Goal: Task Accomplishment & Management: Manage account settings

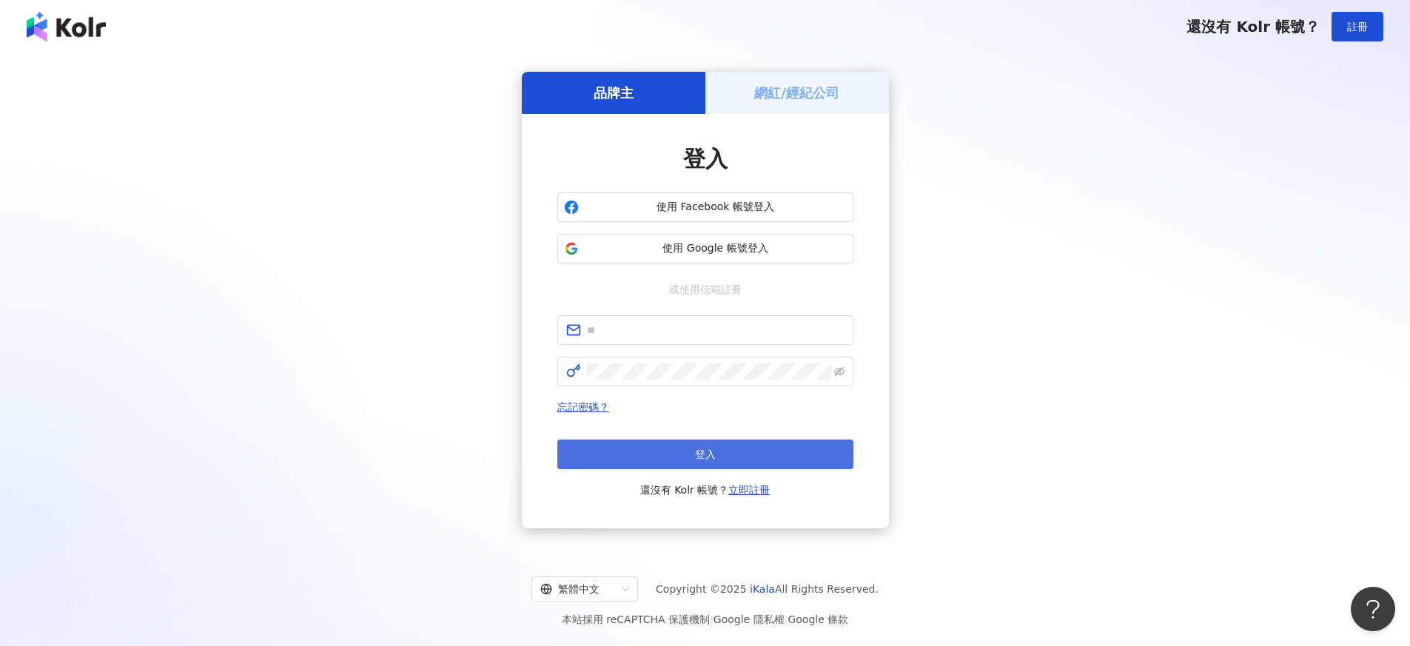
click at [660, 449] on button "登入" at bounding box center [705, 455] width 296 height 30
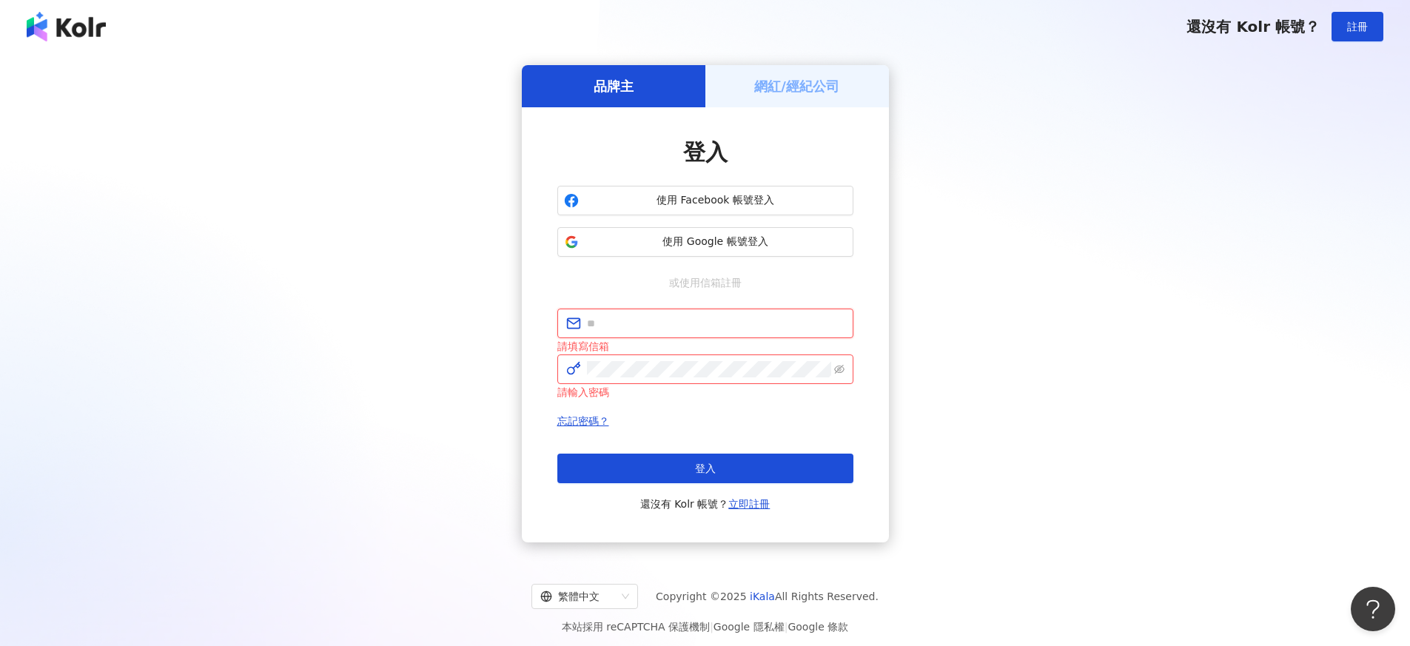
click at [632, 321] on input "text" at bounding box center [716, 323] width 258 height 16
type input "**********"
click at [658, 473] on button "登入" at bounding box center [705, 469] width 296 height 30
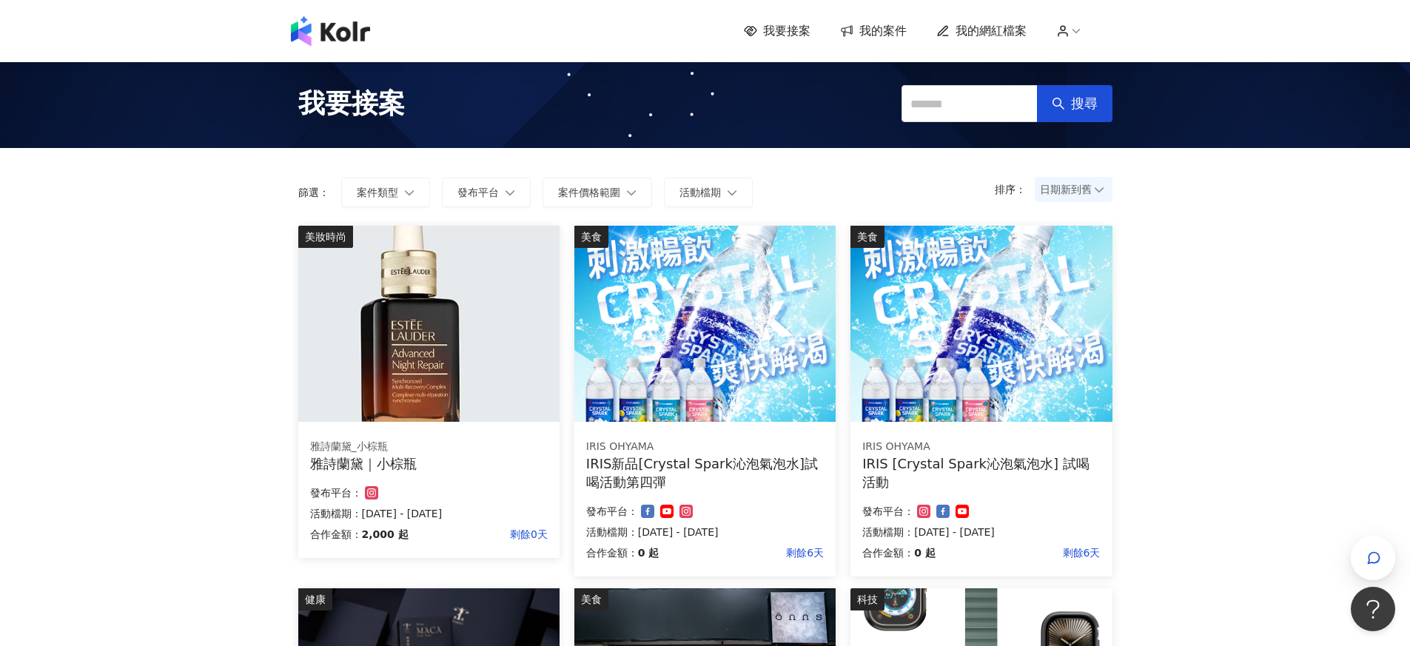
click at [411, 381] on img at bounding box center [428, 324] width 261 height 196
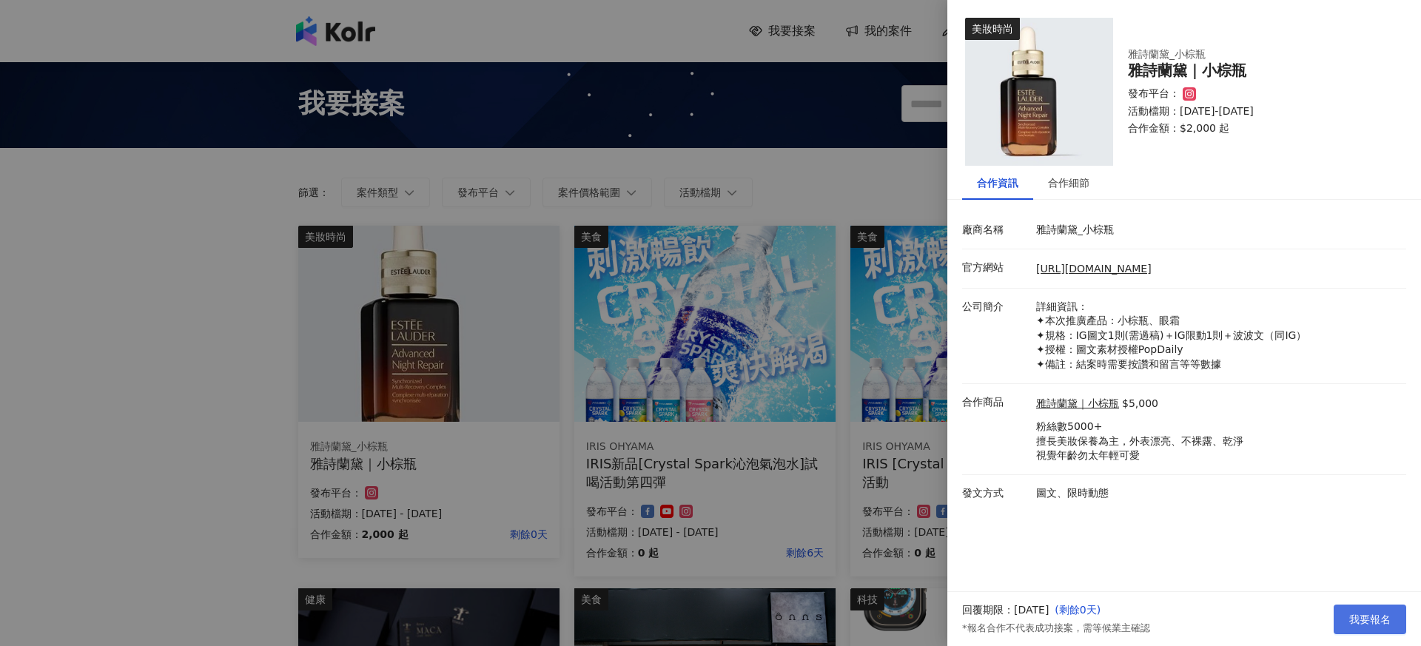
click at [1353, 614] on span "我要報名" at bounding box center [1370, 620] width 41 height 12
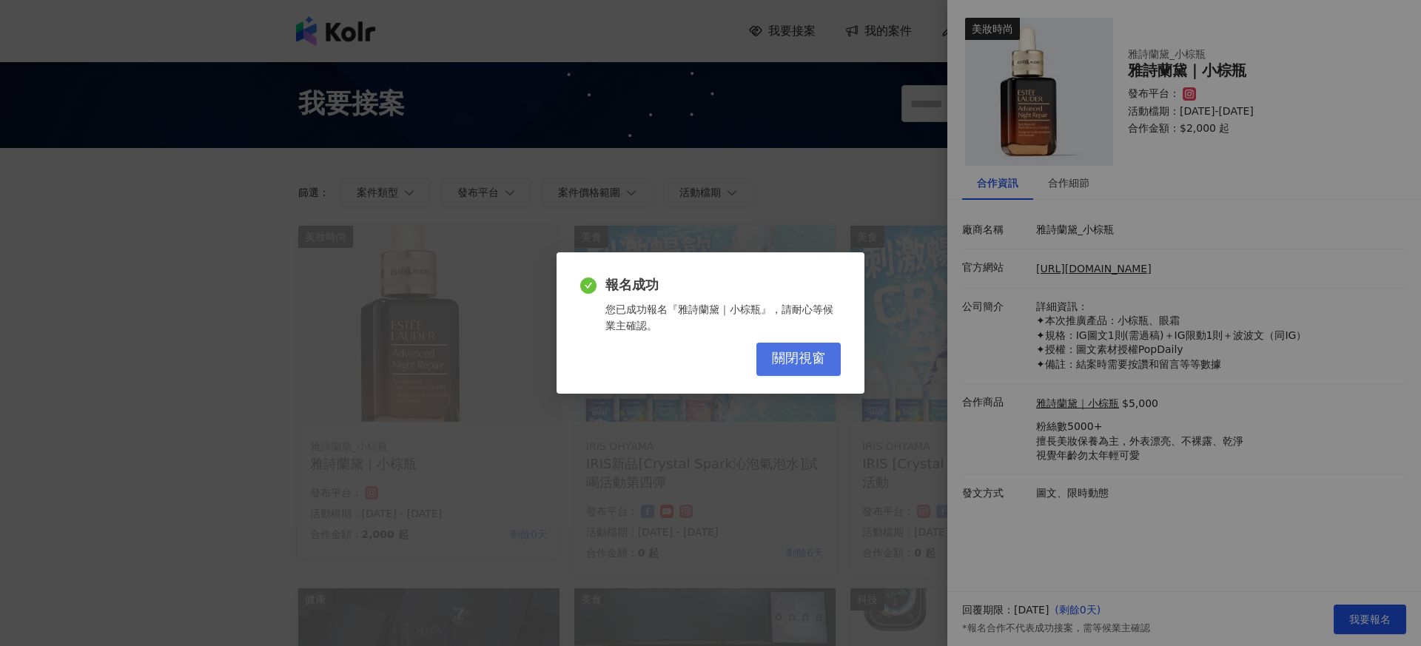
click at [822, 366] on span "關閉視窗" at bounding box center [798, 359] width 53 height 16
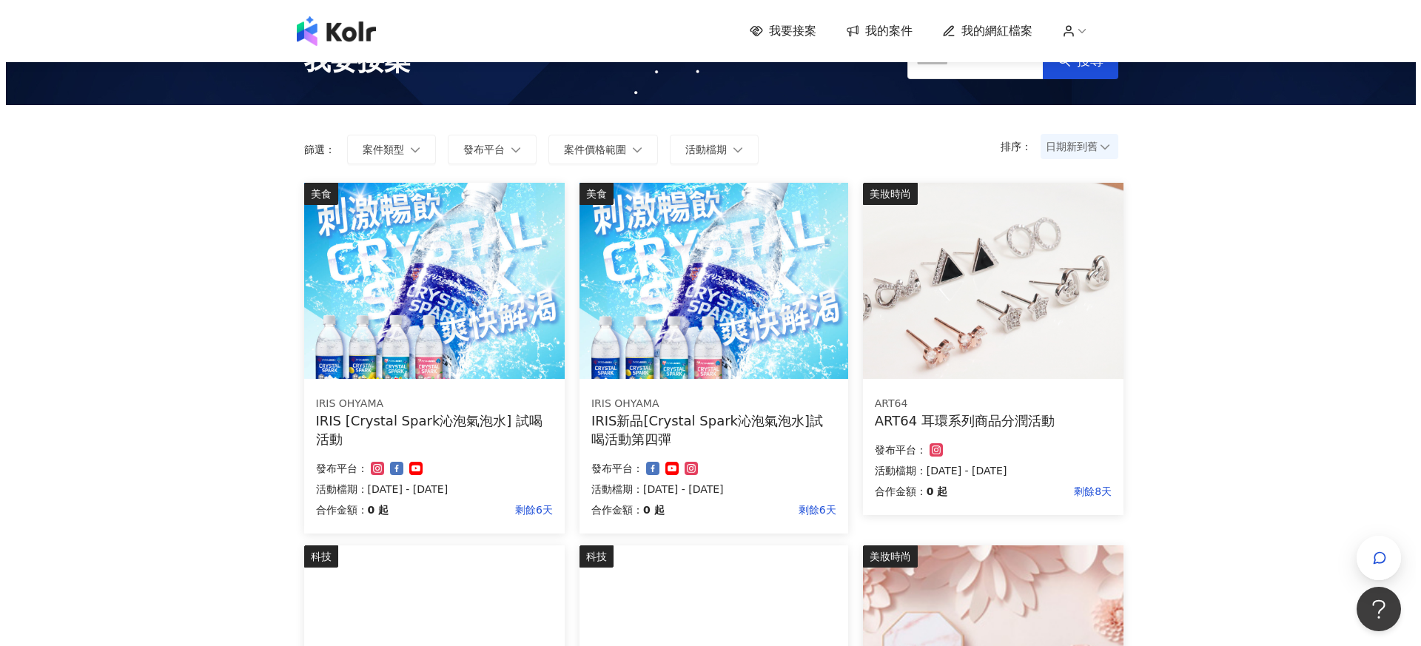
scroll to position [44, 0]
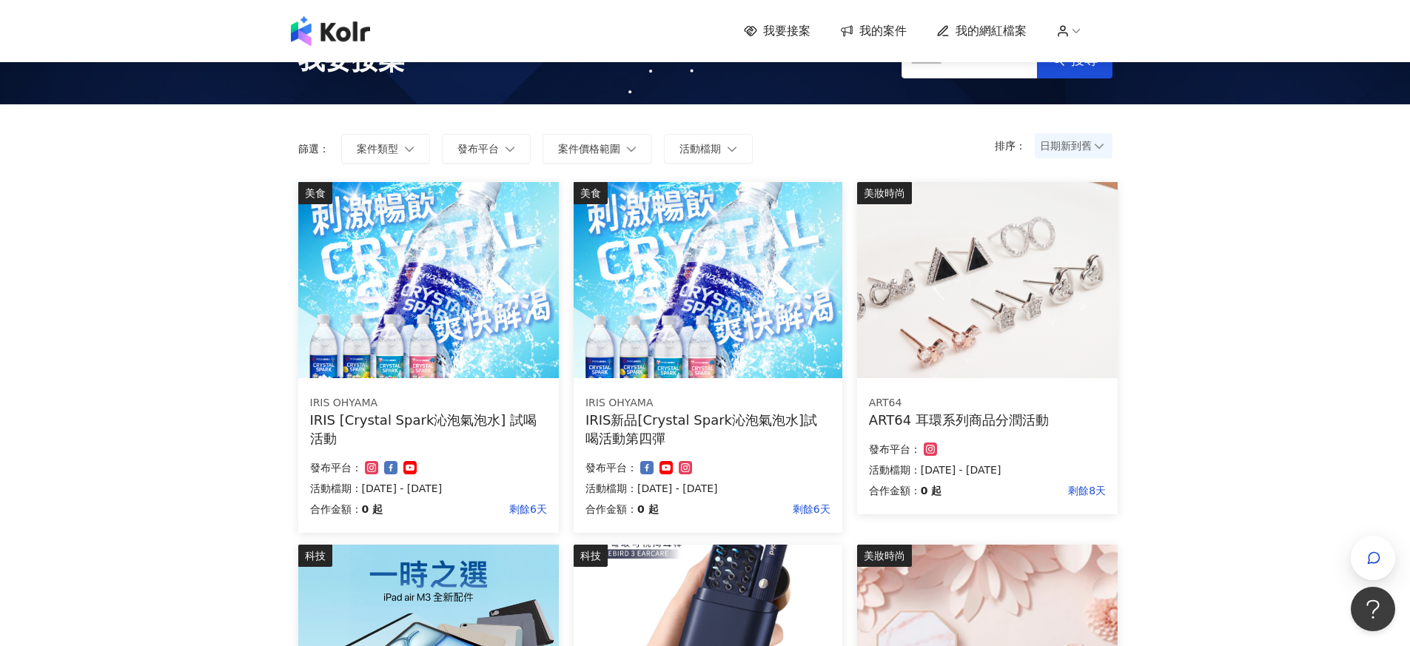
click at [901, 369] on img at bounding box center [987, 280] width 261 height 196
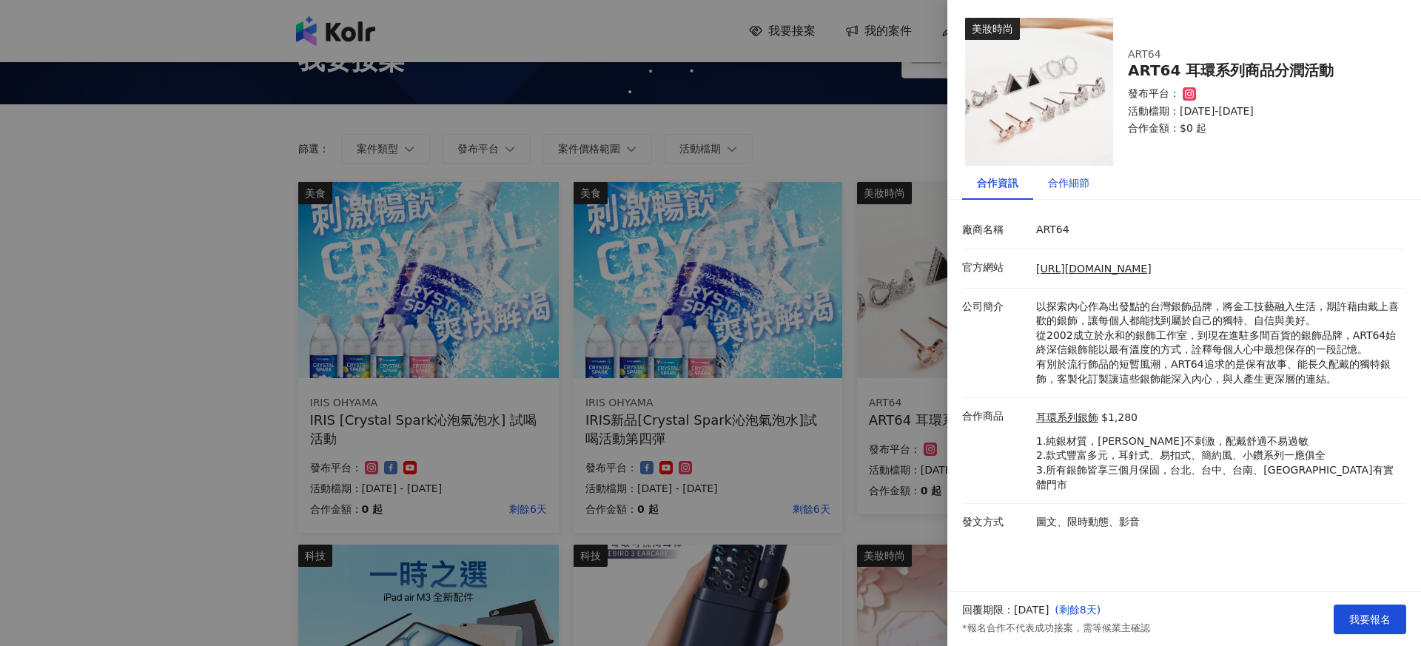
click at [1051, 185] on div "合作細節" at bounding box center [1068, 183] width 41 height 16
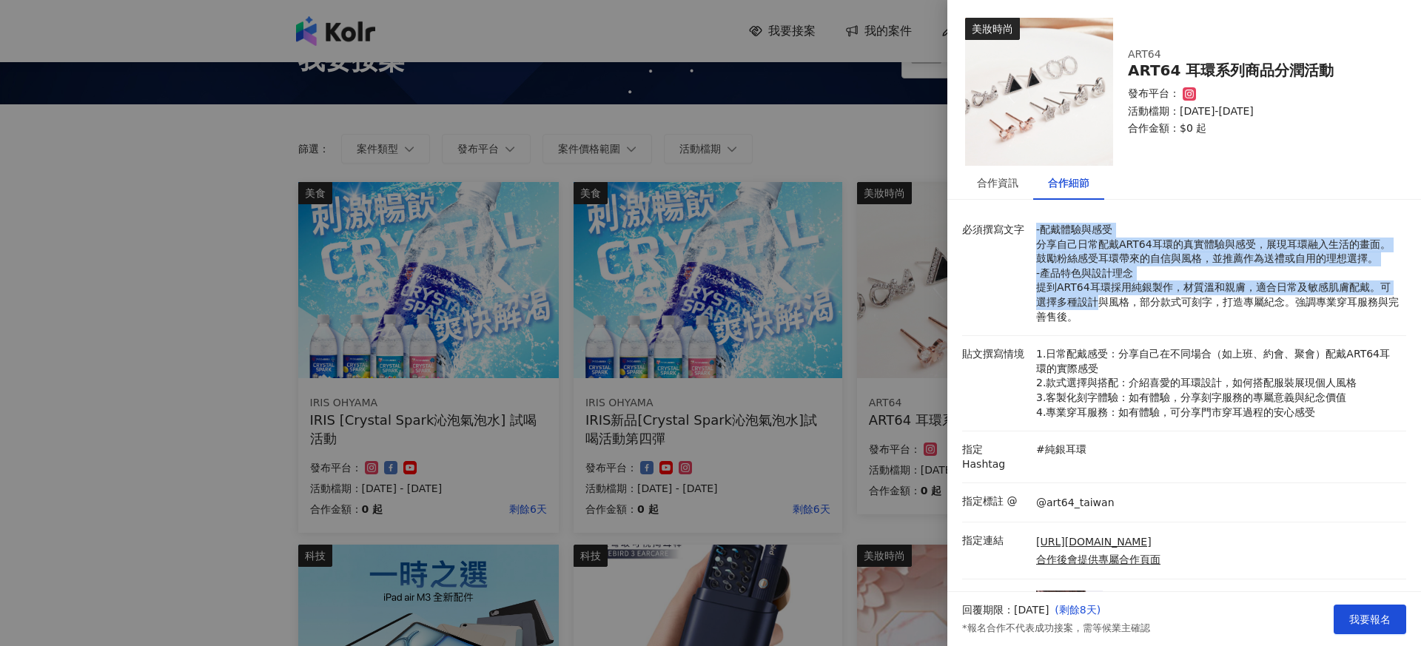
drag, startPoint x: 1034, startPoint y: 226, endPoint x: 1099, endPoint y: 305, distance: 102.6
click at [1099, 305] on p "-配戴體驗與感受 分享自己日常配戴ART64耳環的真實體驗與感受，展現耳環融入生活的畫面。鼓勵粉絲感受耳環帶來的自信與風格，並推薦作為送禮或自用的理想選擇。 …" at bounding box center [1217, 273] width 363 height 101
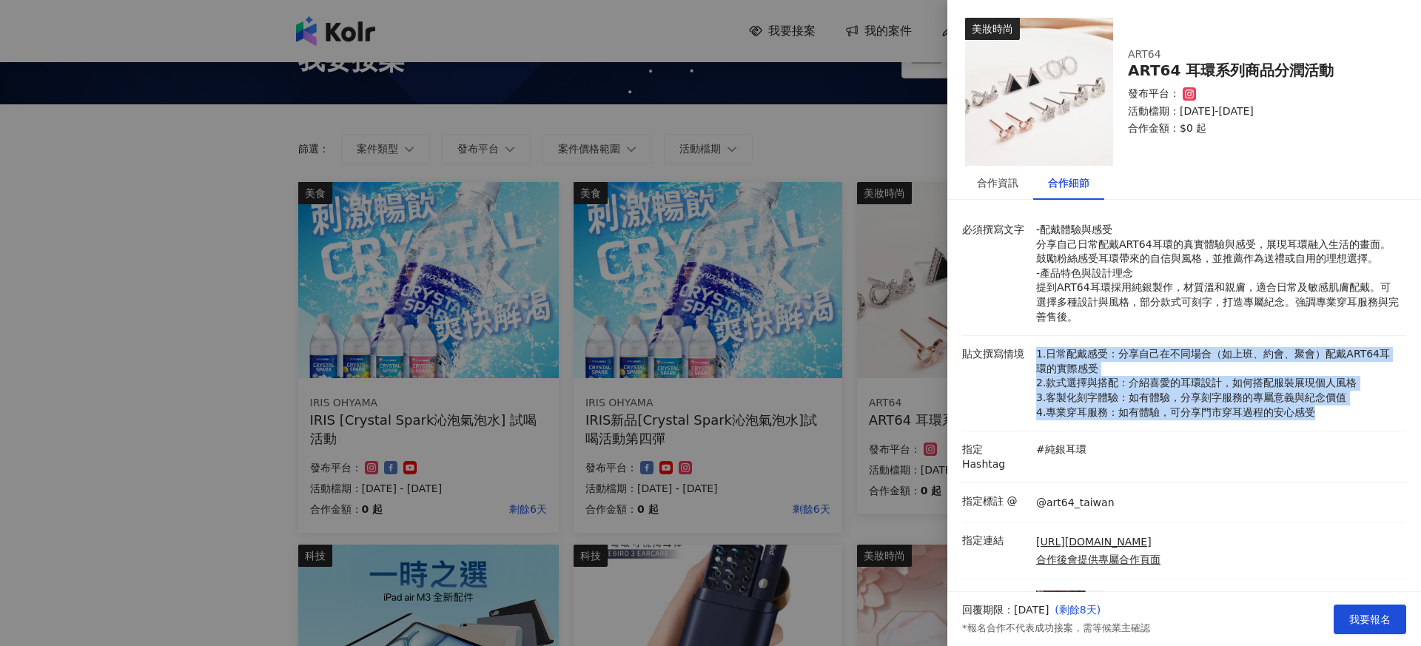
drag, startPoint x: 1028, startPoint y: 350, endPoint x: 1334, endPoint y: 418, distance: 314.0
click at [1334, 418] on div "貼文撰寫情境 1.日常配戴感受：分享自己在不同場合（如上班、約會、聚會）配戴ART64耳環的實際感受 2.款式選擇與搭配：介紹喜愛的耳環設計，如何搭配服裝展現…" at bounding box center [1181, 383] width 444 height 73
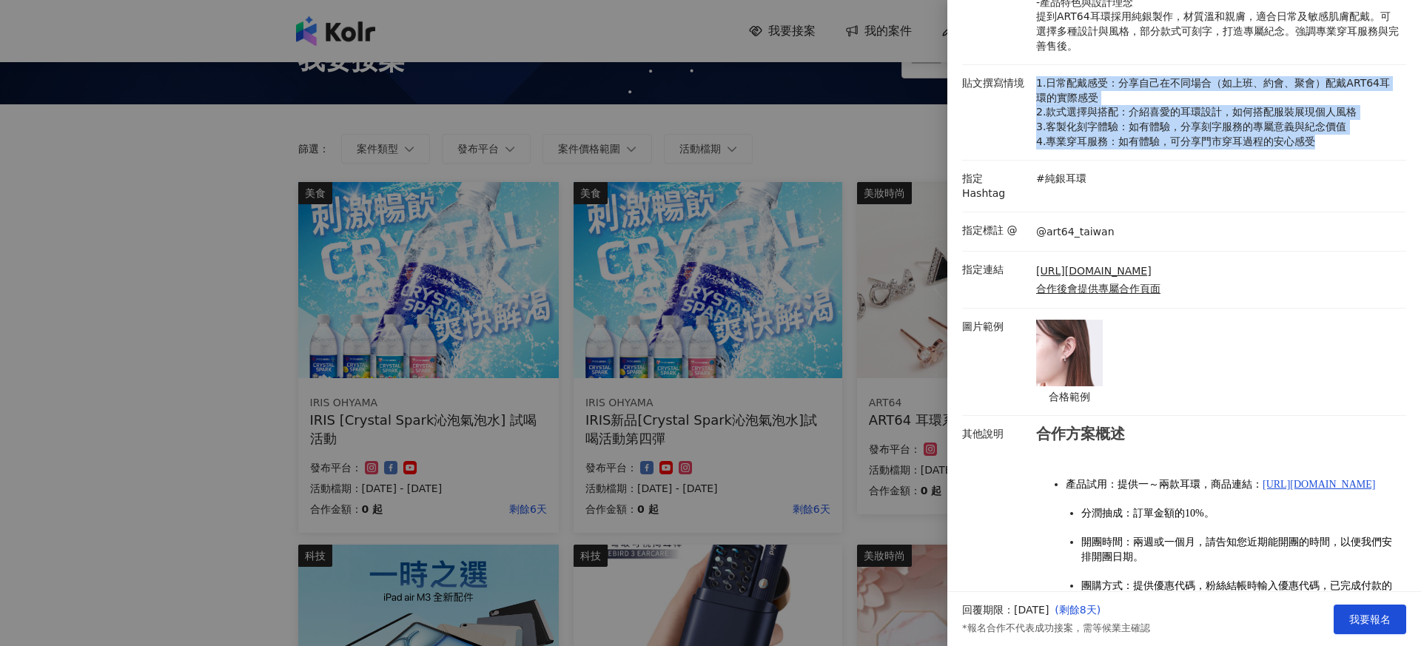
scroll to position [381, 0]
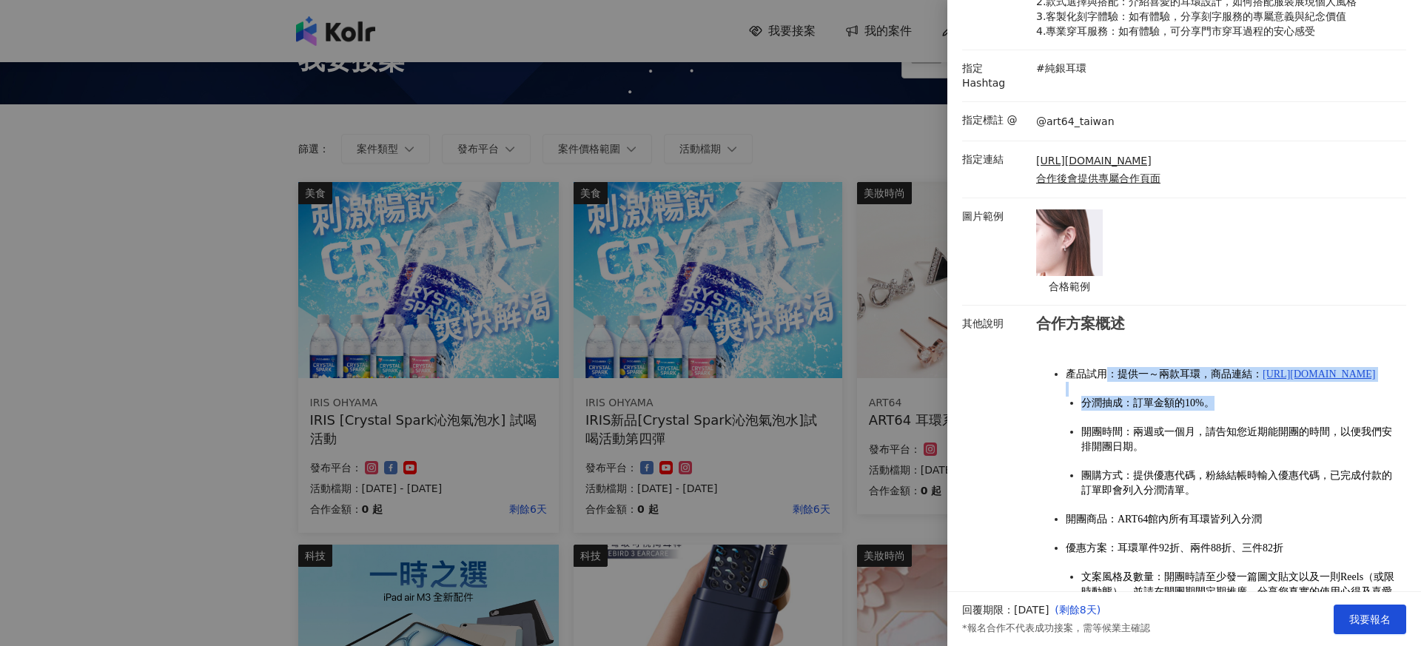
drag, startPoint x: 1109, startPoint y: 356, endPoint x: 1213, endPoint y: 408, distance: 116.5
click at [1213, 408] on ul "產品試用：提供一～兩款耳環，商品連結： https://www.art64.co/categories/earrings 分潤抽成：訂單金額的10%。 開團時…" at bounding box center [1217, 504] width 363 height 304
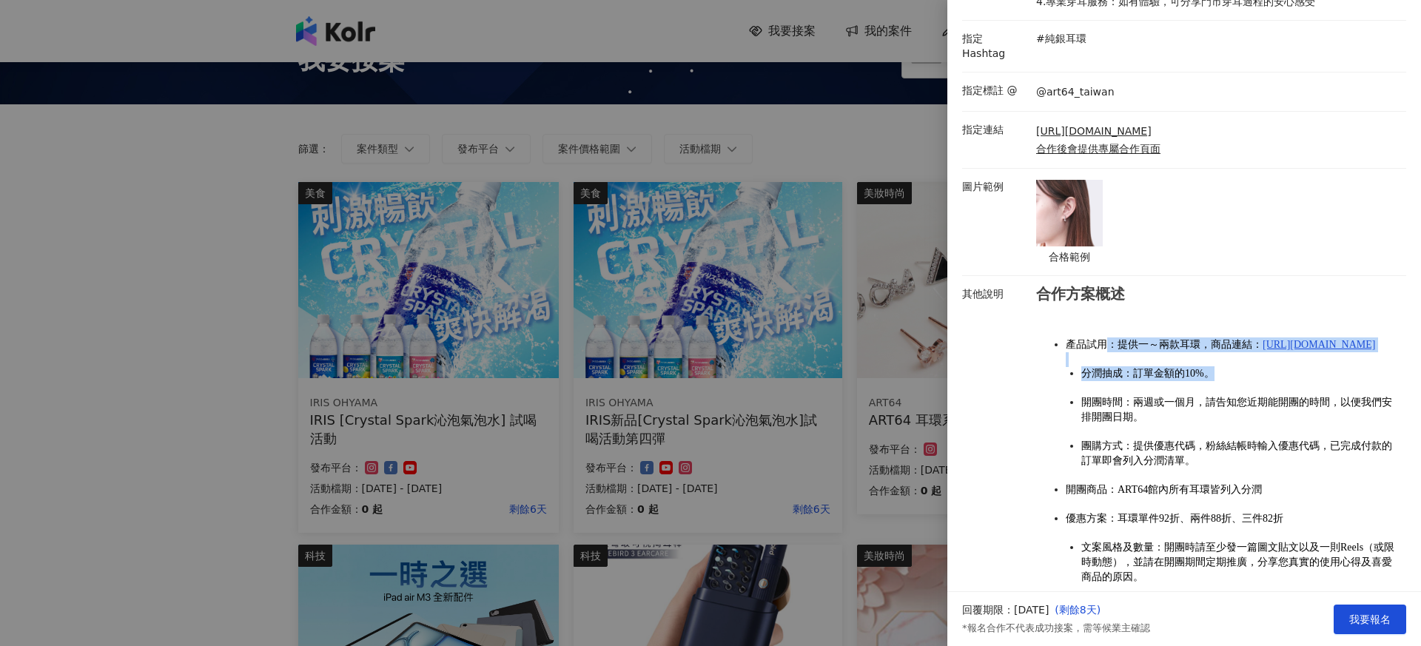
scroll to position [412, 0]
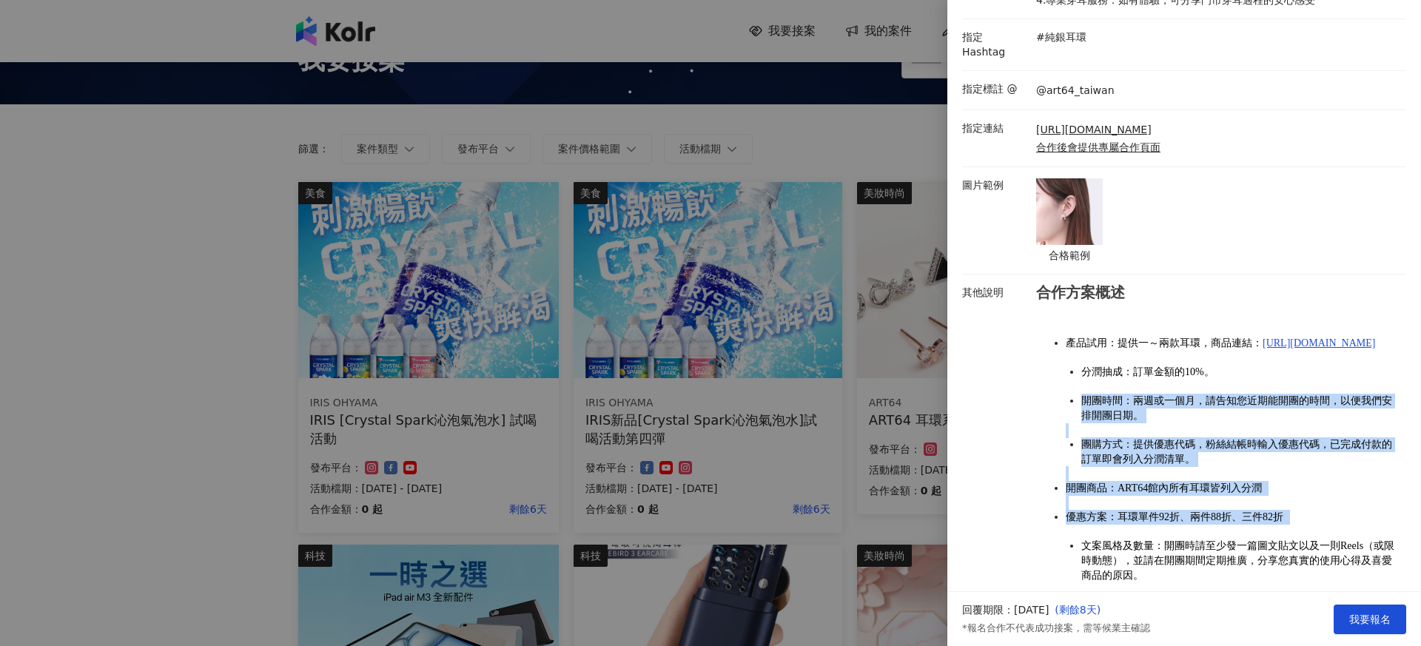
drag, startPoint x: 1081, startPoint y: 406, endPoint x: 1310, endPoint y: 532, distance: 261.8
click at [1310, 532] on ul "產品試用：提供一～兩款耳環，商品連結： https://www.art64.co/categories/earrings 分潤抽成：訂單金額的10%。 開團時…" at bounding box center [1217, 473] width 363 height 304
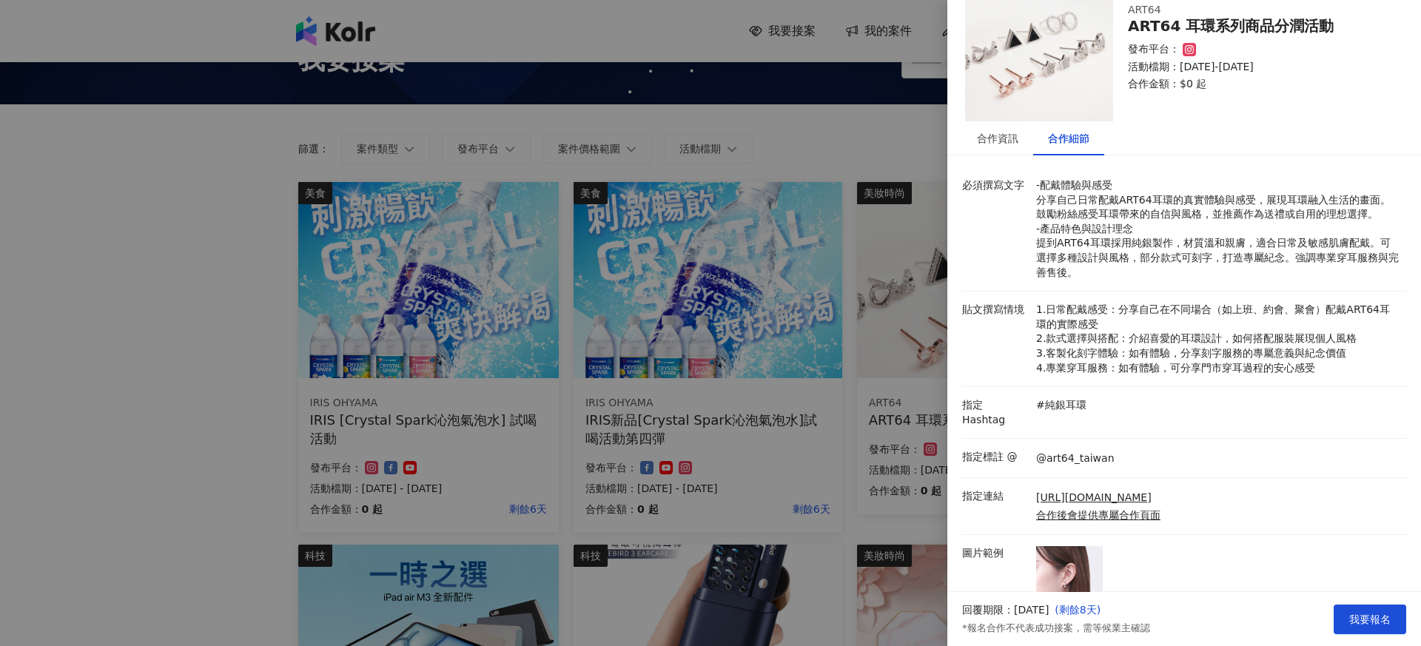
scroll to position [45, 0]
click at [1056, 490] on link "https://www.art64.co/categories/earrings" at bounding box center [1098, 497] width 124 height 15
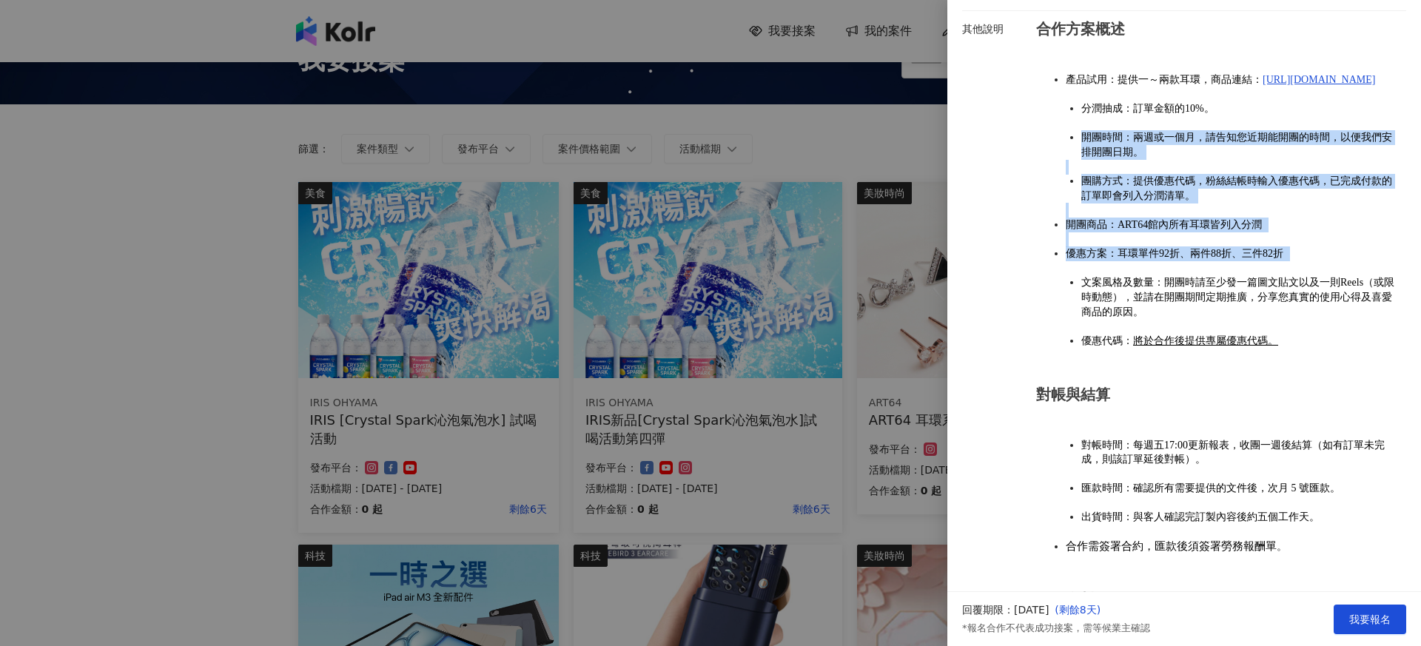
scroll to position [673, 0]
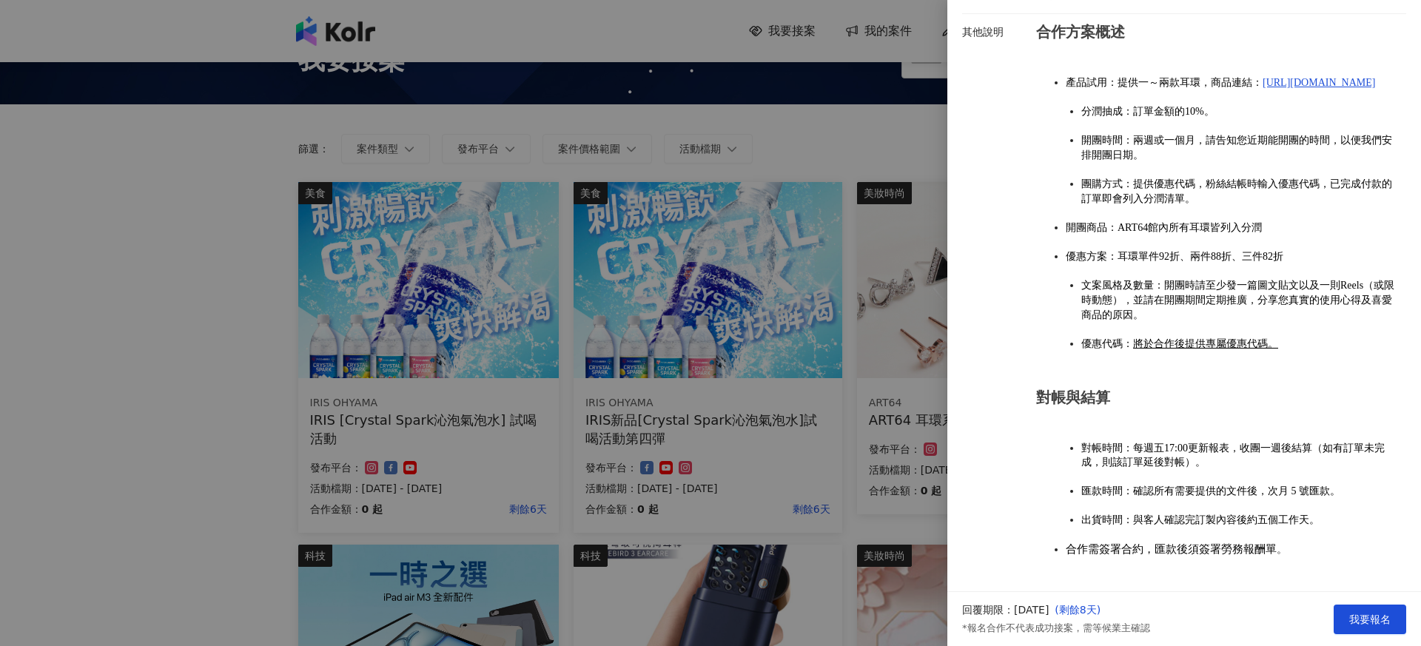
click at [1148, 298] on span "文案風格及數量：開團時請至少發一篇圖文貼文以及一則Reels（或限時動態），並請在開團期間定期推廣，分享您真實的使用心得及喜愛商品的原因。" at bounding box center [1238, 300] width 313 height 40
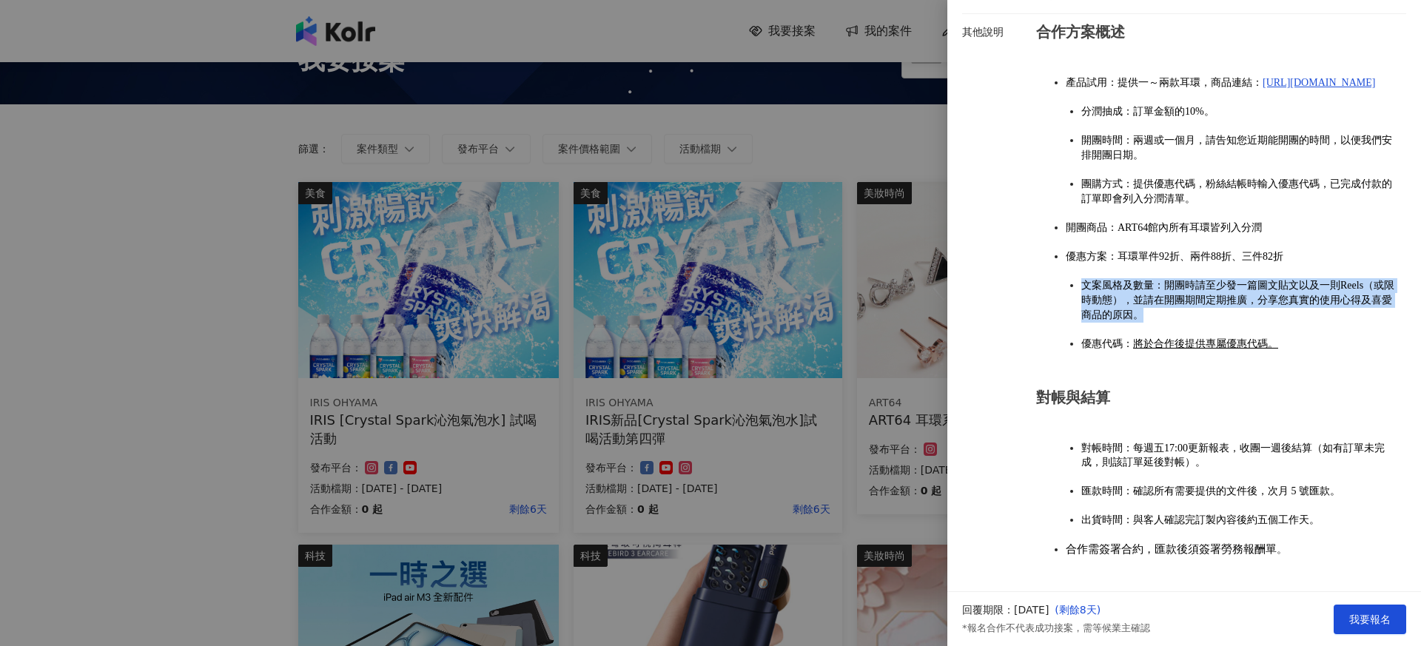
drag, startPoint x: 1074, startPoint y: 281, endPoint x: 1289, endPoint y: 312, distance: 217.7
click at [1289, 312] on ul "產品試用：提供一～兩款耳環，商品連結： https://www.art64.co/categories/earrings 分潤抽成：訂單金額的10%。 開團時…" at bounding box center [1217, 213] width 363 height 304
click at [1256, 289] on span "文案風格及數量：開團時請至少發一篇圖文貼文以及一則Reels（或限時動態），並請在開團期間定期推廣，分享您真實的使用心得及喜愛商品的原因。" at bounding box center [1238, 300] width 313 height 40
drag, startPoint x: 1161, startPoint y: 286, endPoint x: 1262, endPoint y: 346, distance: 117.8
click at [1262, 346] on ul "產品試用：提供一～兩款耳環，商品連結： https://www.art64.co/categories/earrings 分潤抽成：訂單金額的10%。 開團時…" at bounding box center [1217, 213] width 363 height 304
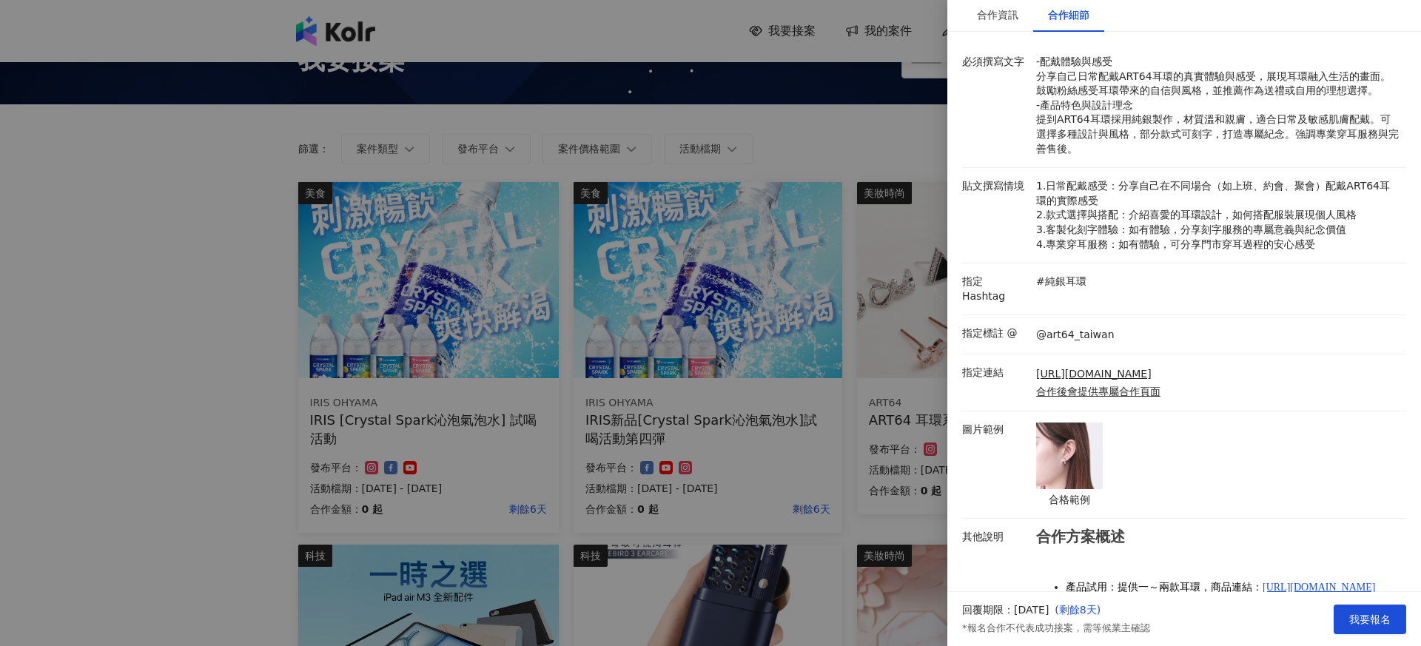
scroll to position [0, 0]
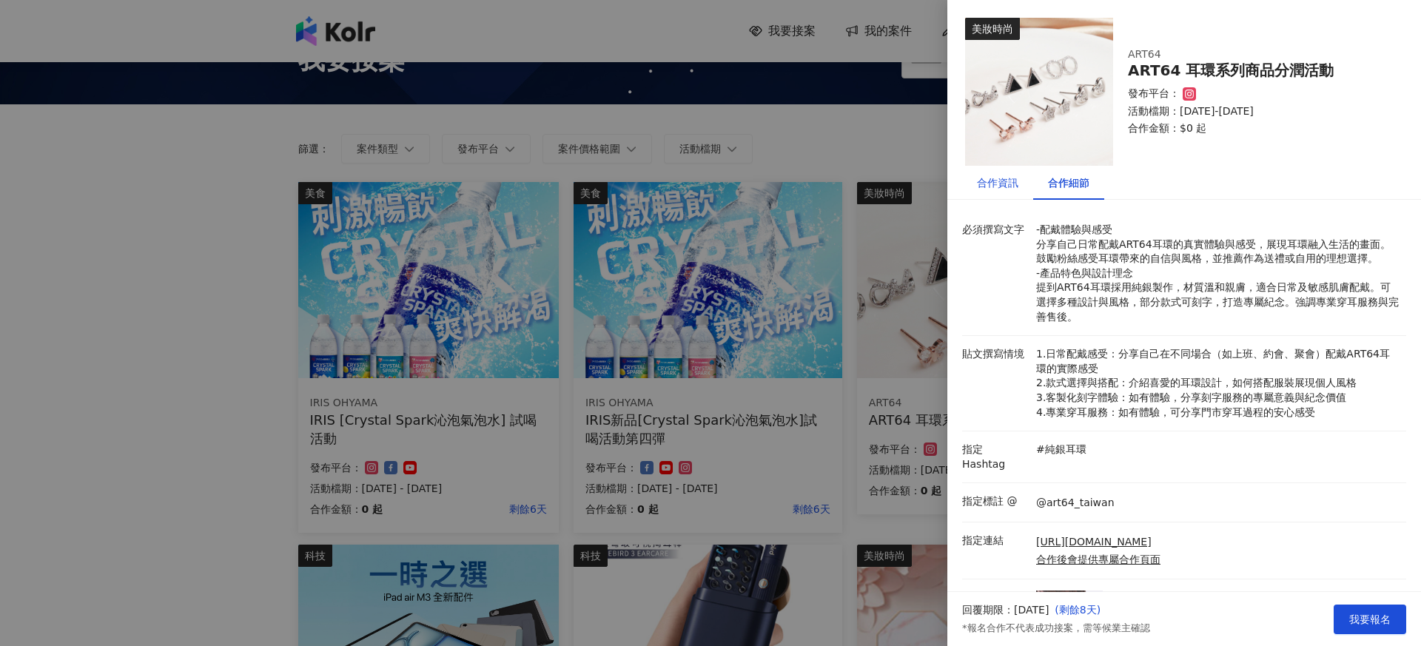
click at [1010, 181] on div "合作資訊" at bounding box center [997, 183] width 41 height 16
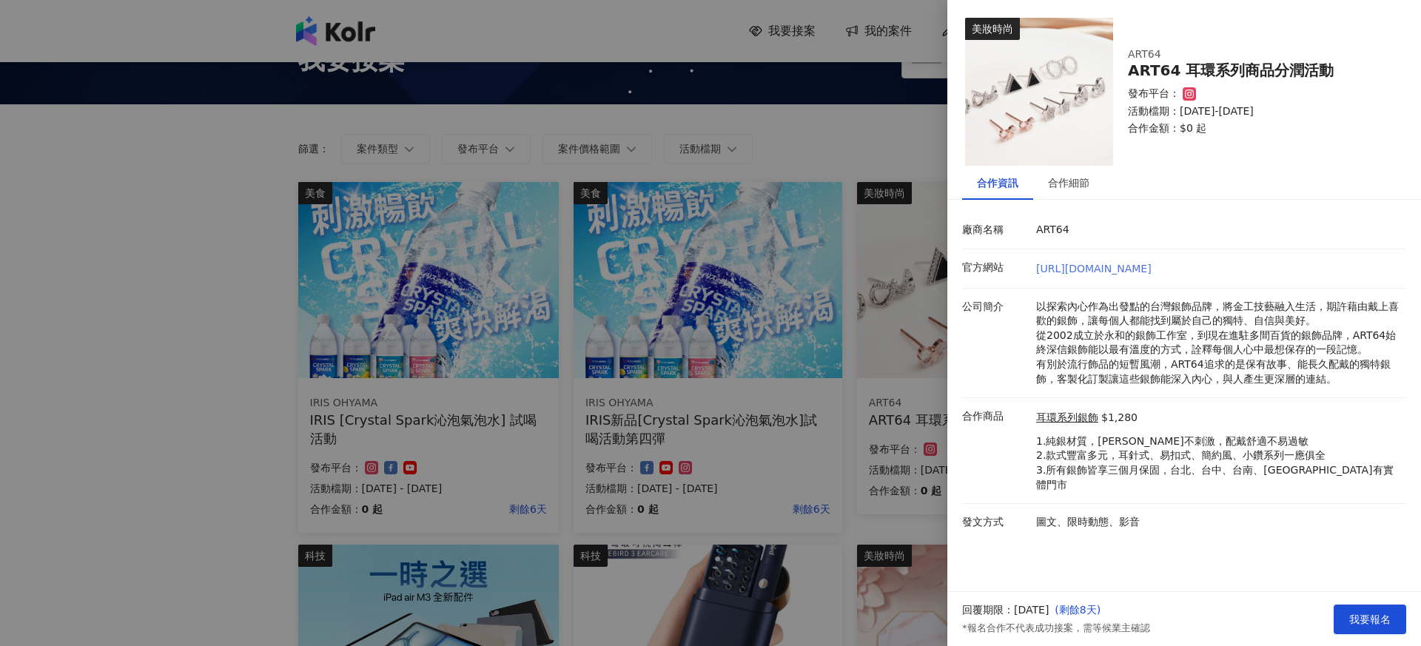
click at [1114, 264] on link "[URL][DOMAIN_NAME]" at bounding box center [1093, 269] width 115 height 12
click at [1077, 188] on div "合作細節" at bounding box center [1068, 183] width 41 height 16
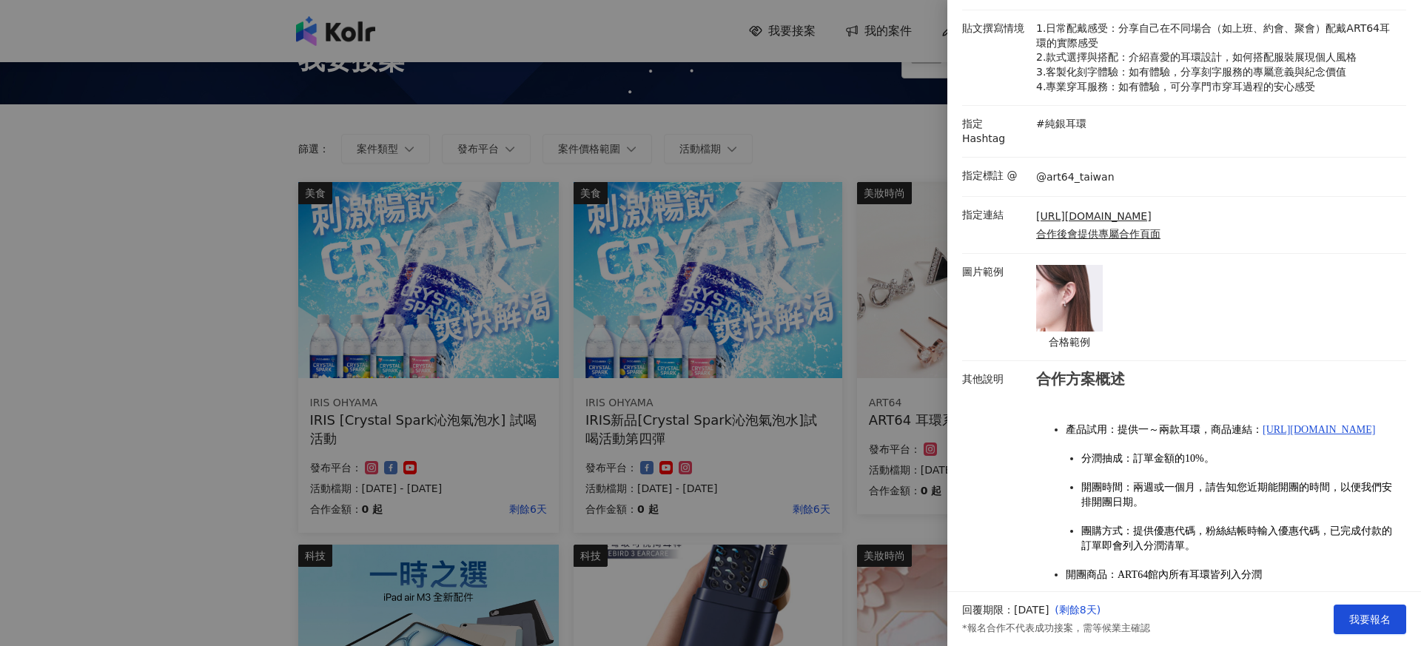
scroll to position [326, 0]
click at [1263, 434] on ins "https://www.art64.co/categories/earrings" at bounding box center [1319, 428] width 113 height 11
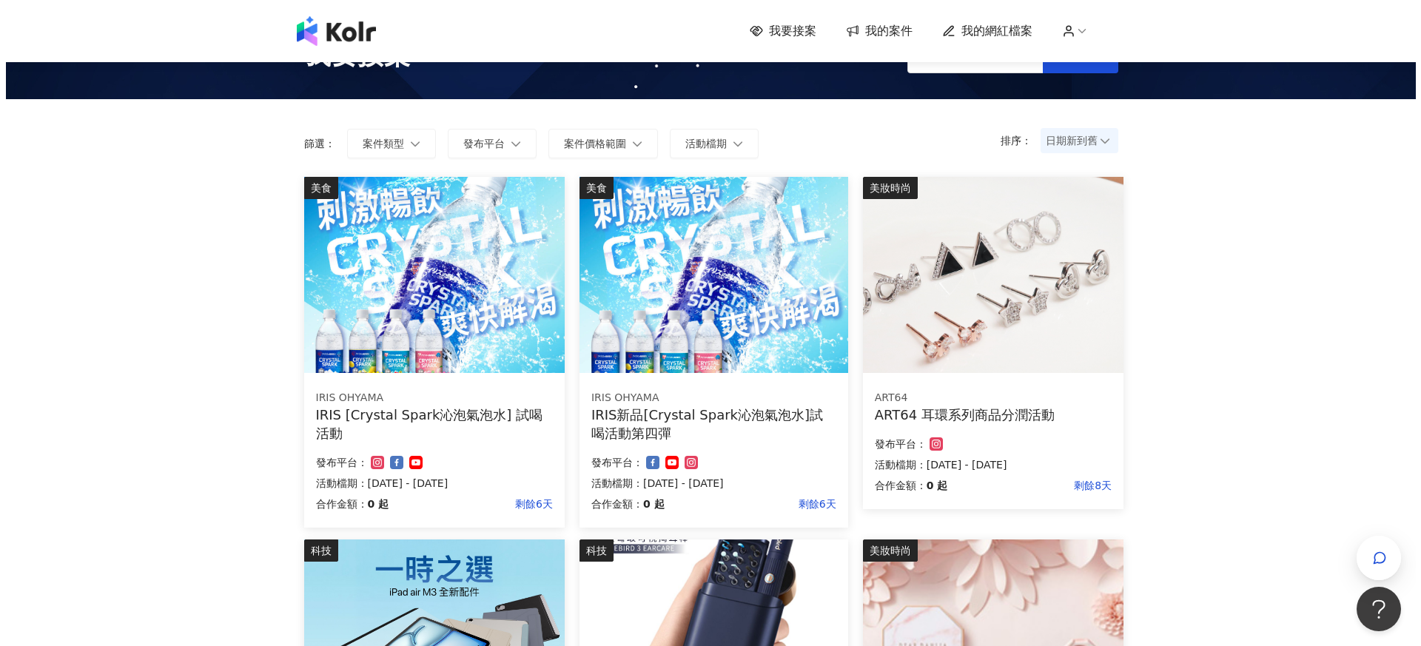
scroll to position [50, 0]
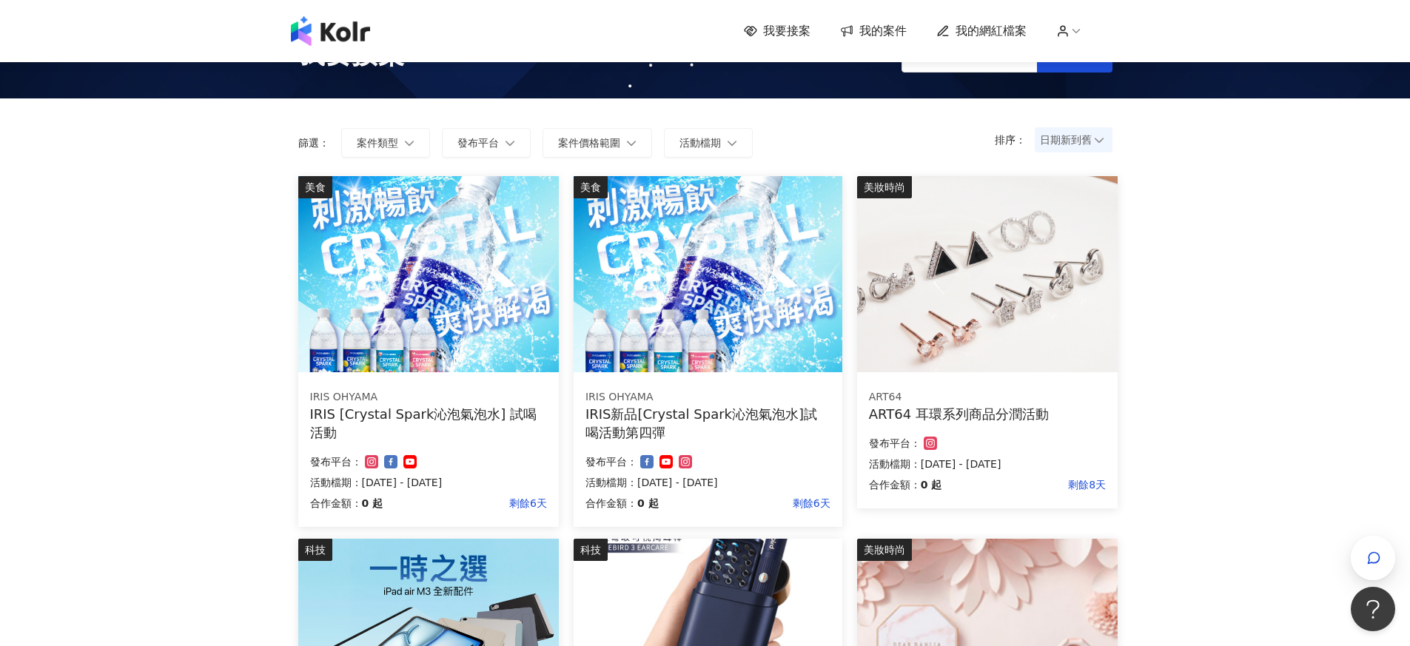
click at [456, 335] on img at bounding box center [428, 274] width 261 height 196
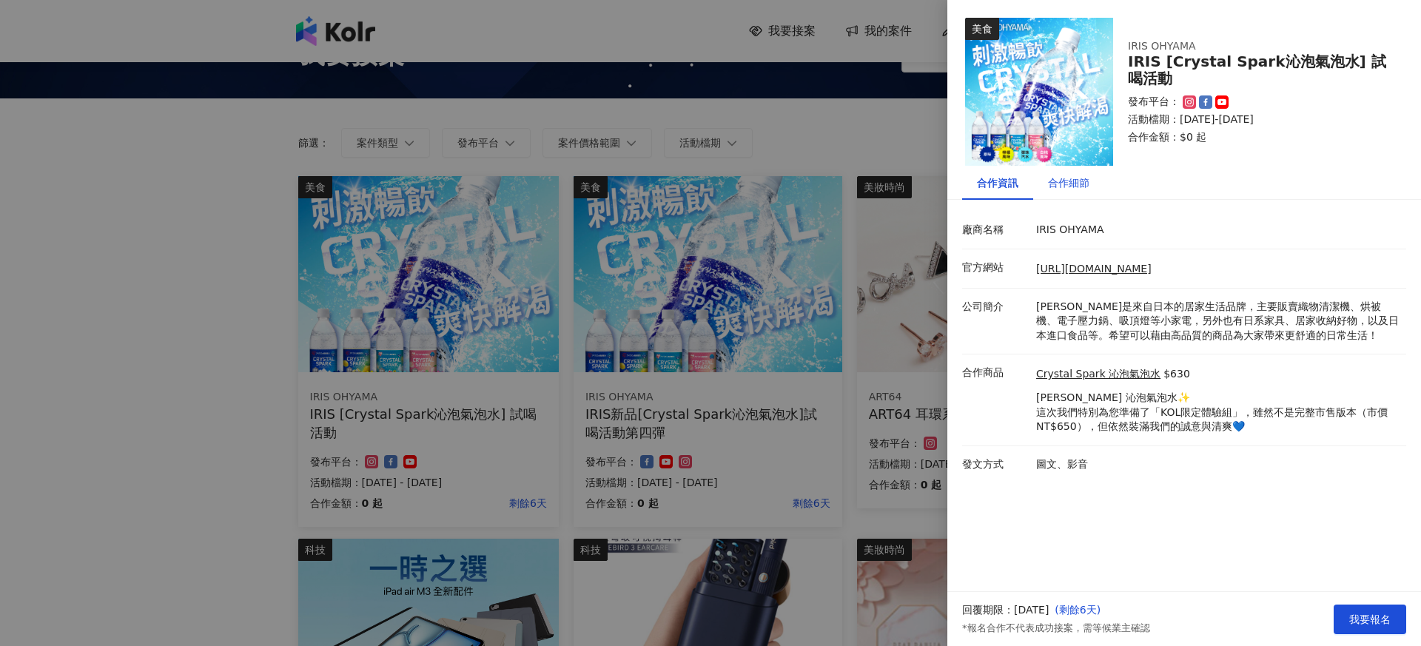
click at [1070, 181] on div "合作細節" at bounding box center [1068, 183] width 41 height 16
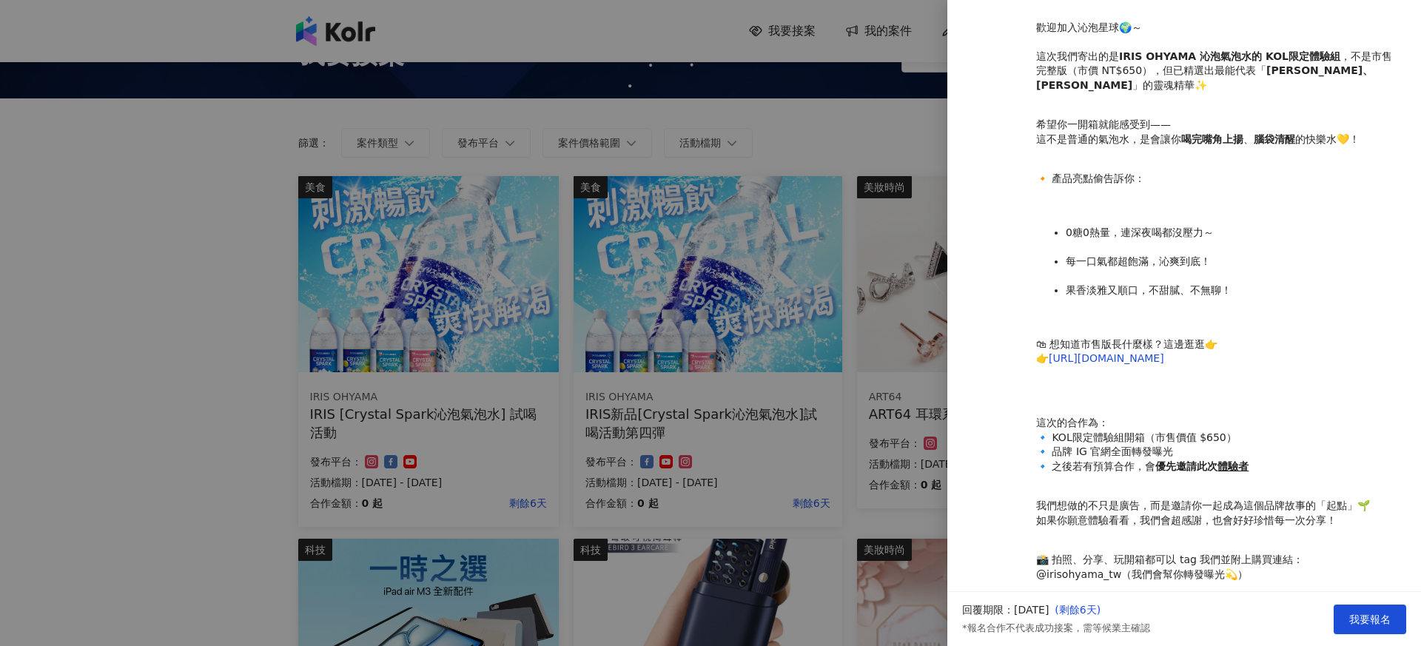
scroll to position [458, 0]
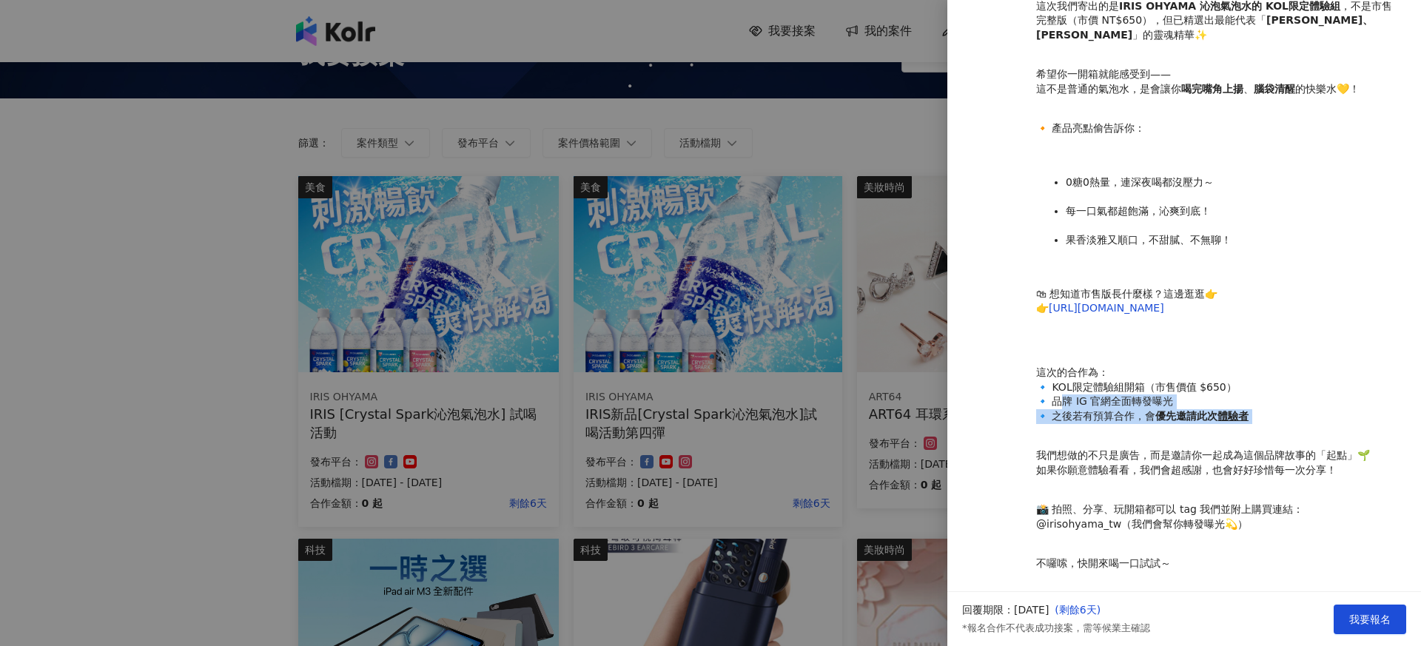
drag, startPoint x: 1059, startPoint y: 386, endPoint x: 1307, endPoint y: 419, distance: 250.2
click at [1307, 419] on p "Hi 各位KOL.KOC們🍋💦 歡迎加入沁泡星球🌍～ 這次我們寄出的是 IRIS OHYAMA 沁泡氣泡水的 KOL限定體驗組 ，不是市售完整版（市價 NT$…" at bounding box center [1217, 263] width 363 height 666
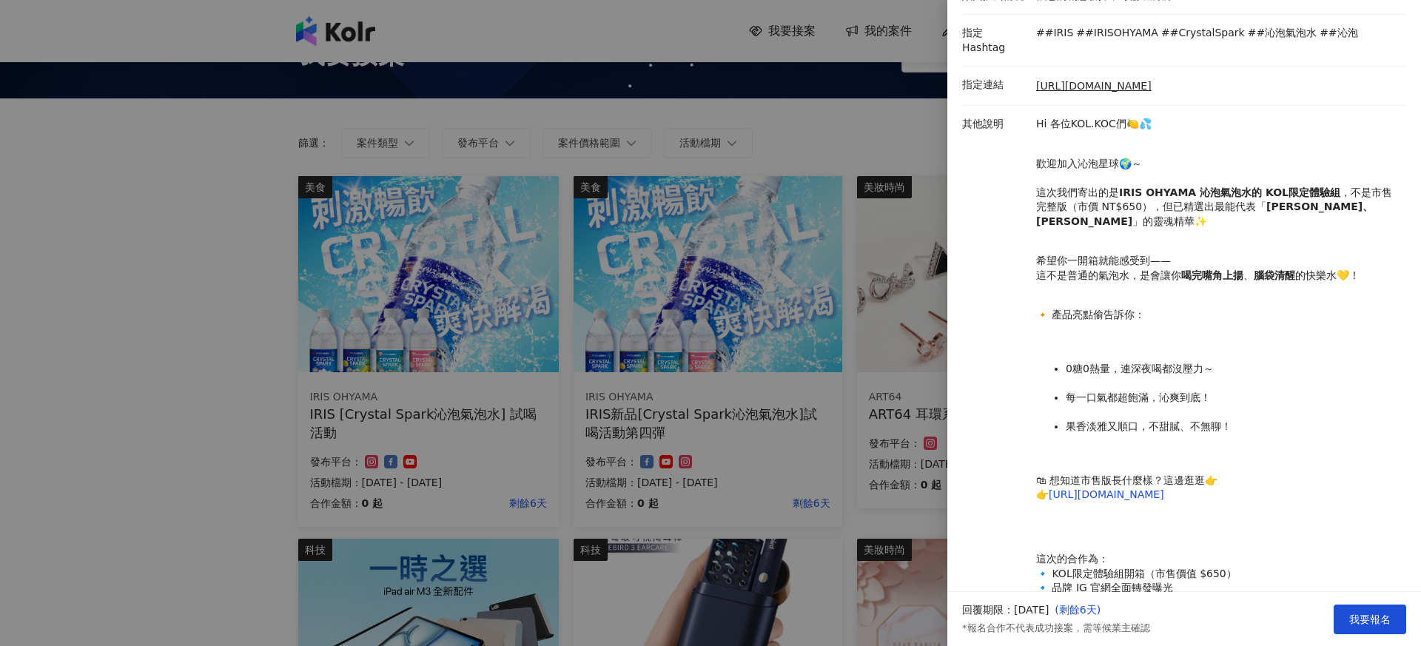
scroll to position [259, 0]
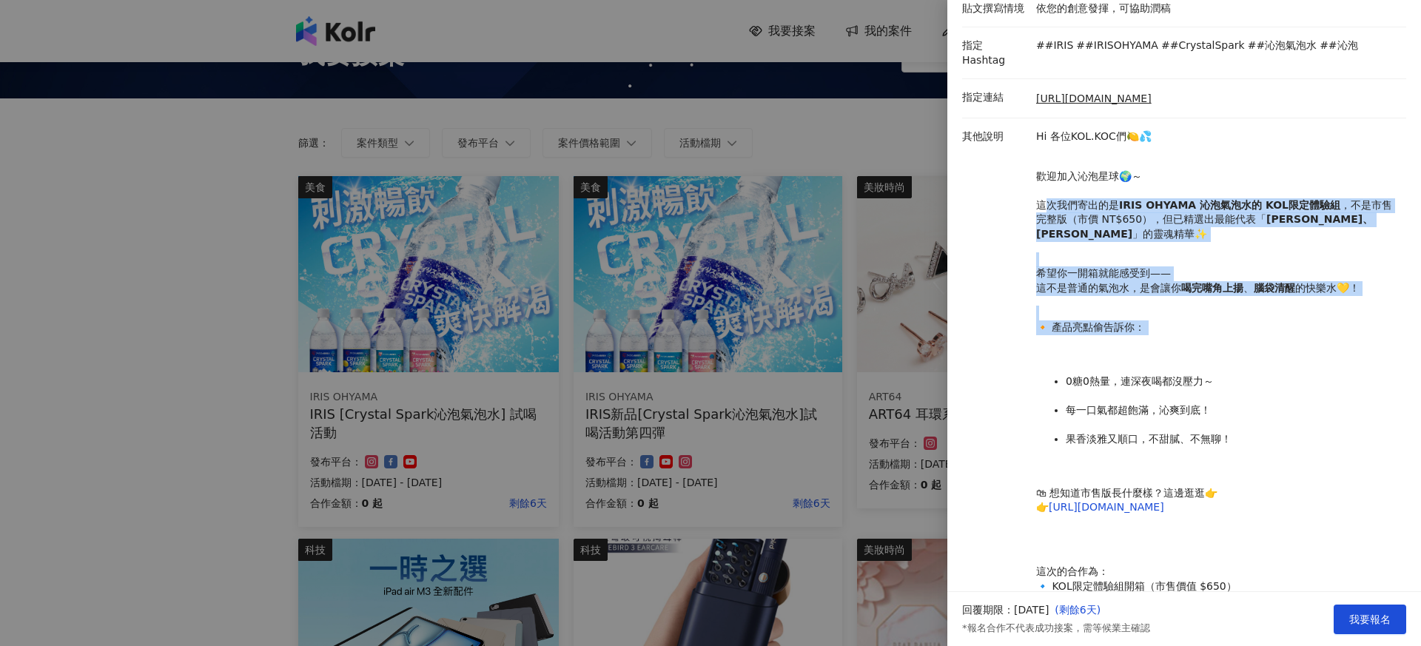
drag, startPoint x: 1041, startPoint y: 190, endPoint x: 1152, endPoint y: 327, distance: 176.3
click at [1152, 327] on p "Hi 各位KOL.KOC們🍋💦 歡迎加入沁泡星球🌍～ 這次我們寄出的是 IRIS OHYAMA 沁泡氣泡水的 KOL限定體驗組 ，不是市售完整版（市價 NT$…" at bounding box center [1217, 463] width 363 height 666
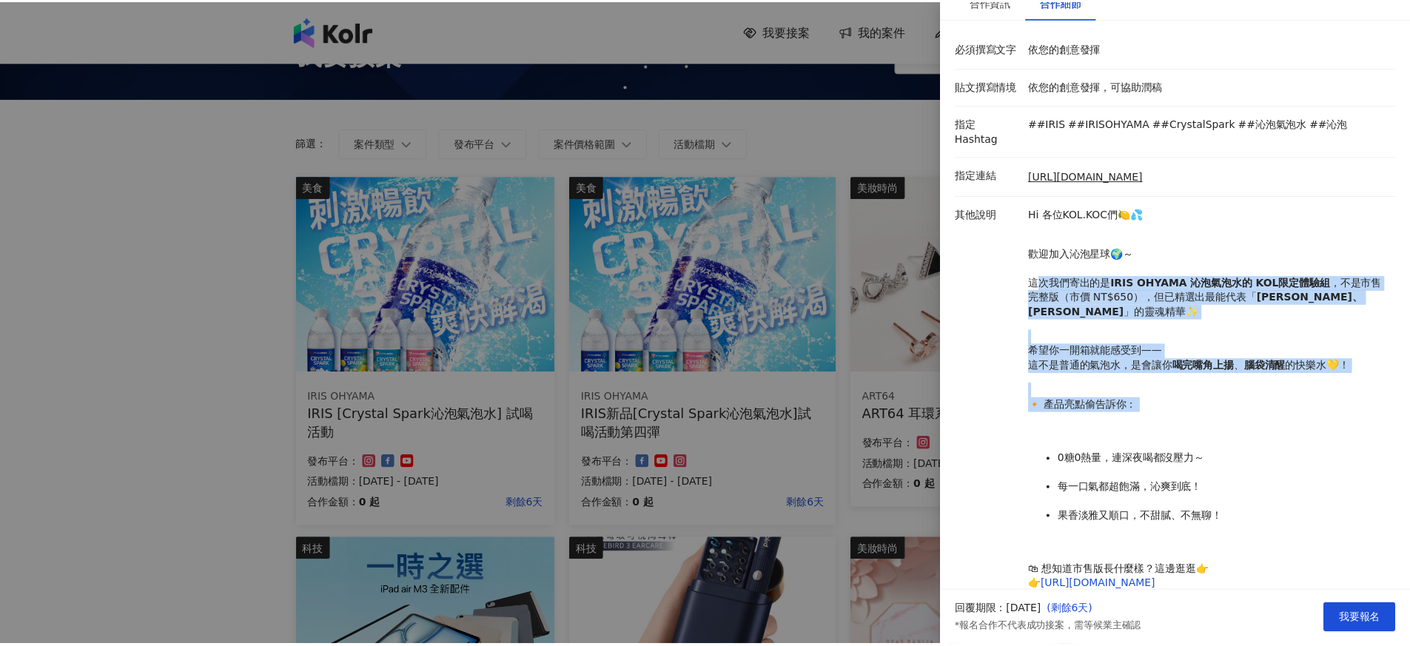
scroll to position [0, 0]
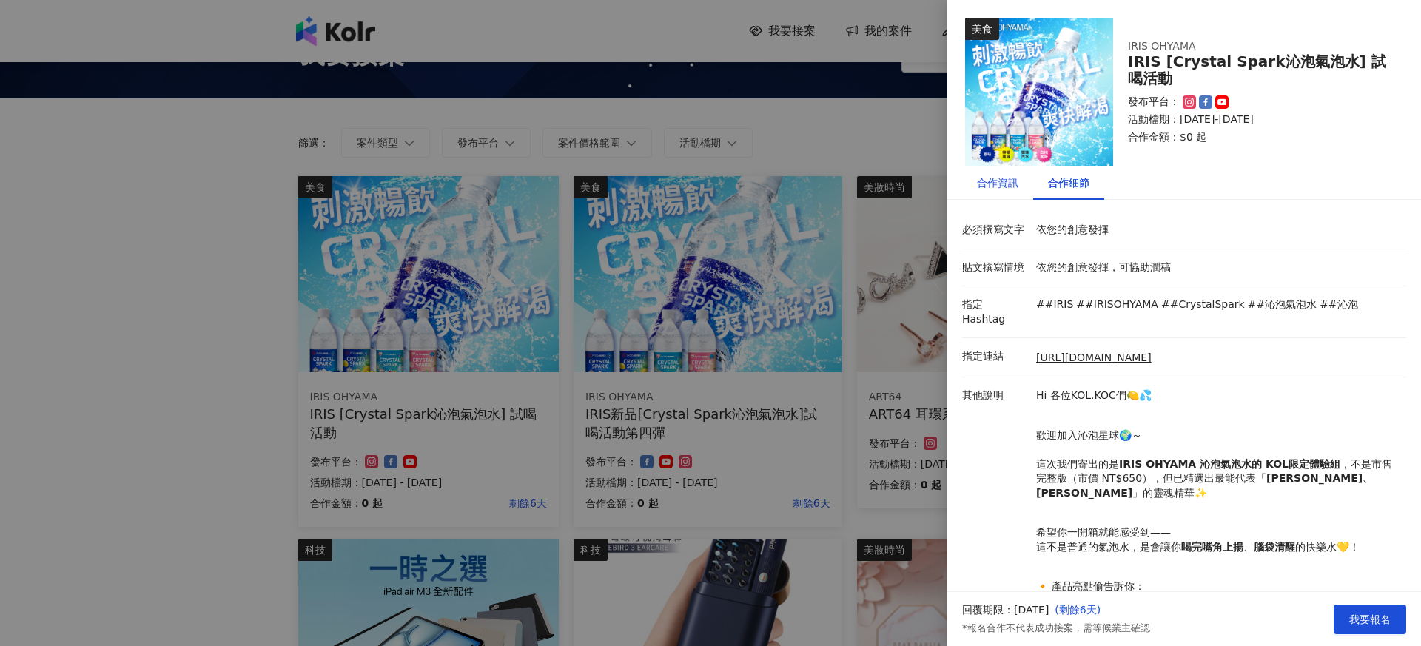
click at [1012, 178] on div "合作資訊" at bounding box center [997, 183] width 41 height 16
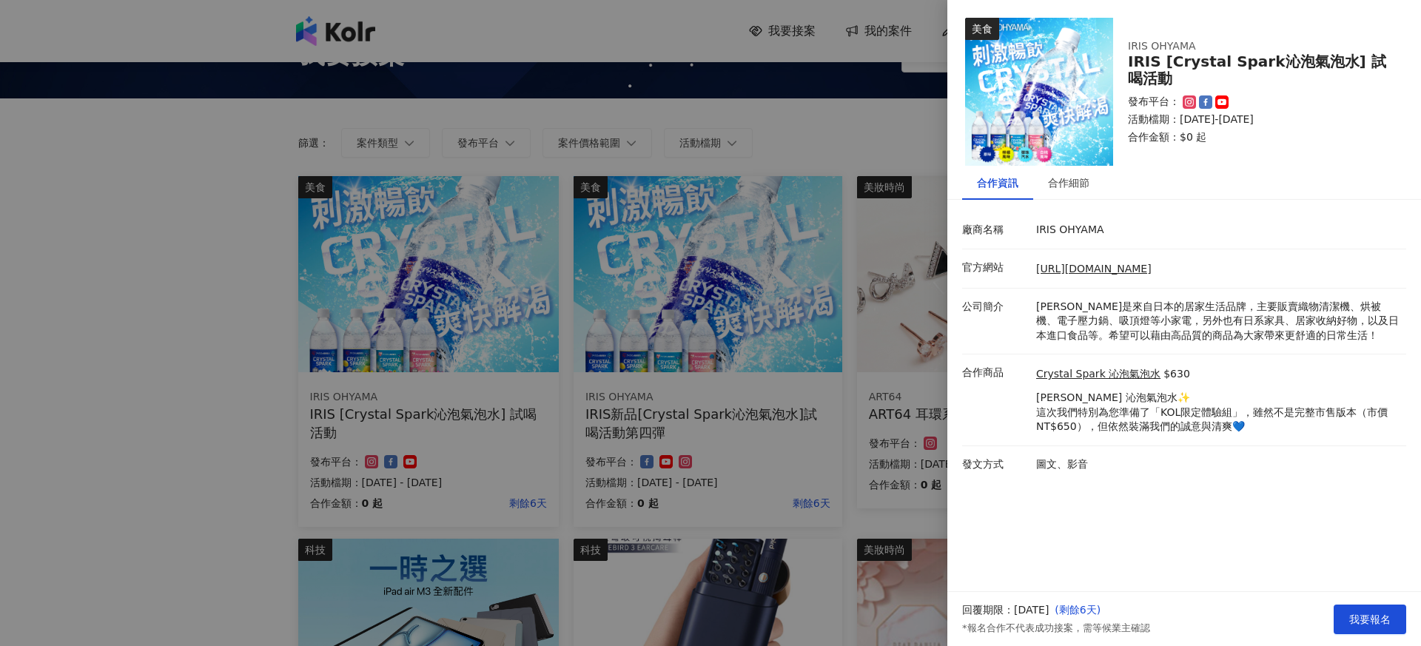
click at [897, 143] on div at bounding box center [710, 323] width 1421 height 646
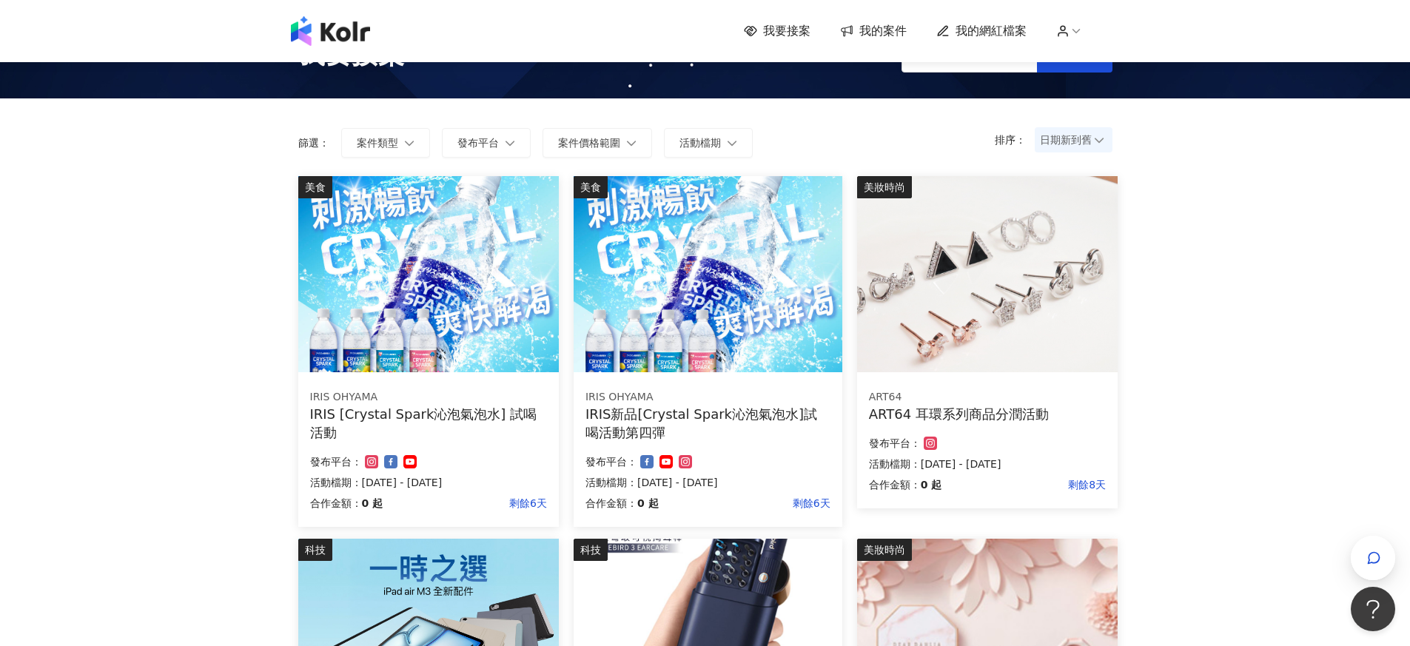
click at [1036, 395] on div "ART64" at bounding box center [987, 397] width 237 height 15
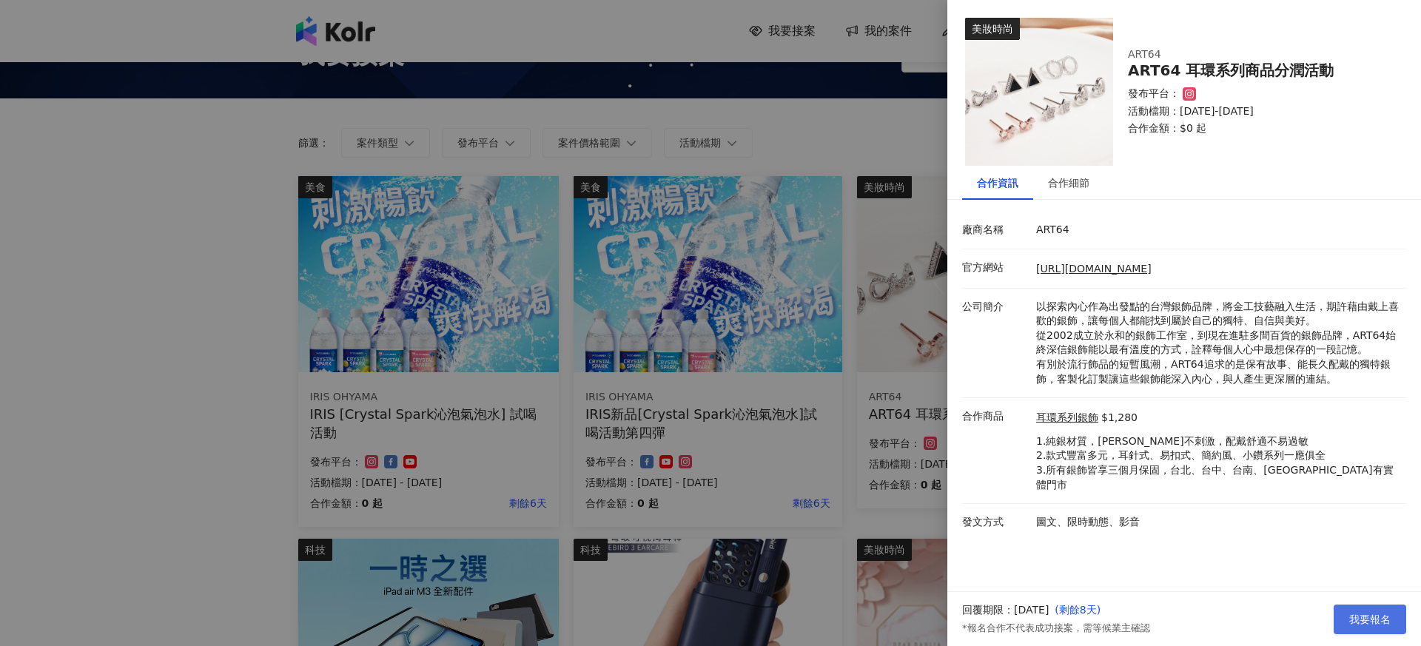
click at [1379, 614] on span "我要報名" at bounding box center [1370, 620] width 41 height 12
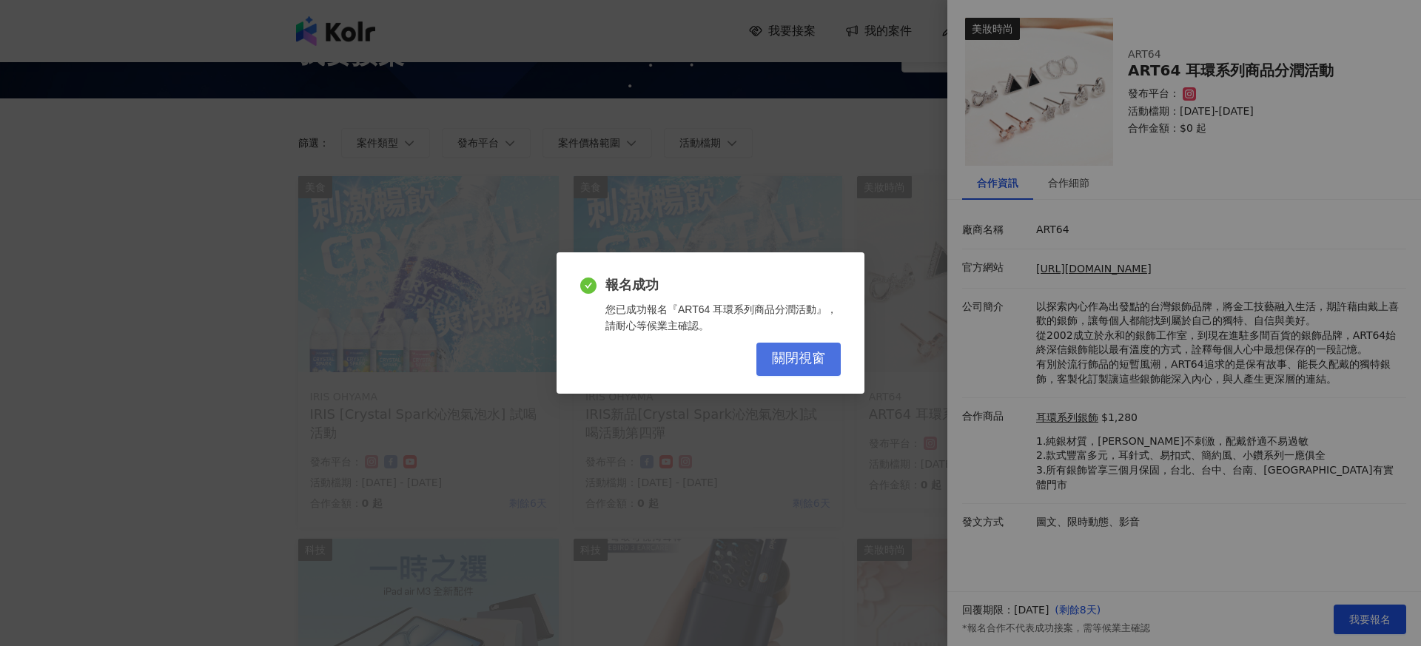
click at [779, 365] on span "關閉視窗" at bounding box center [798, 359] width 53 height 16
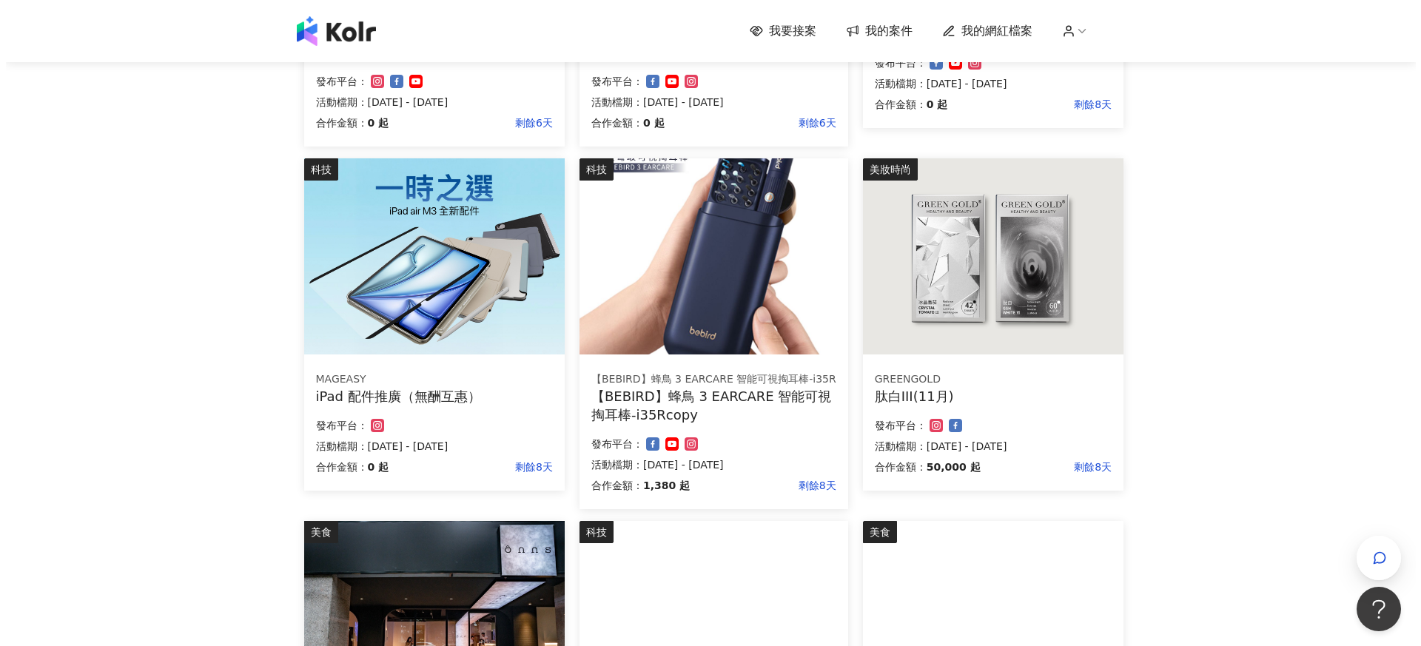
scroll to position [450, 0]
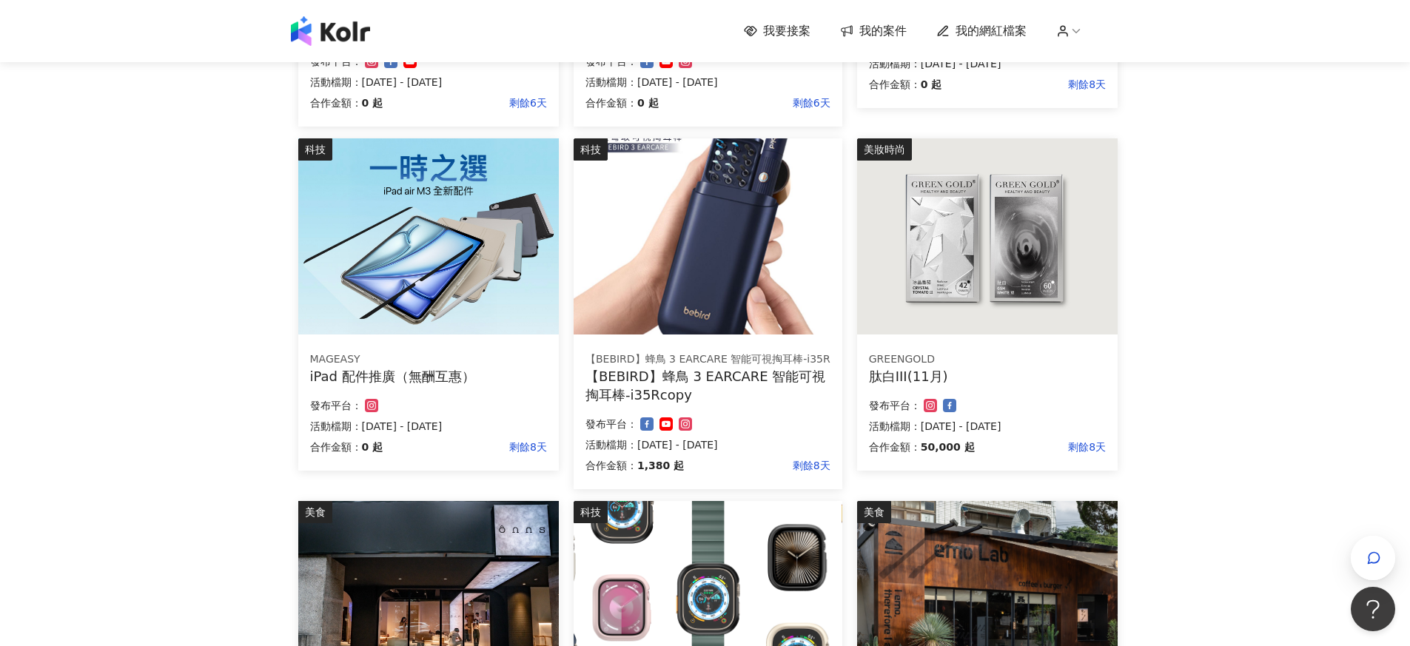
click at [1024, 402] on div "發布平台：" at bounding box center [987, 406] width 237 height 18
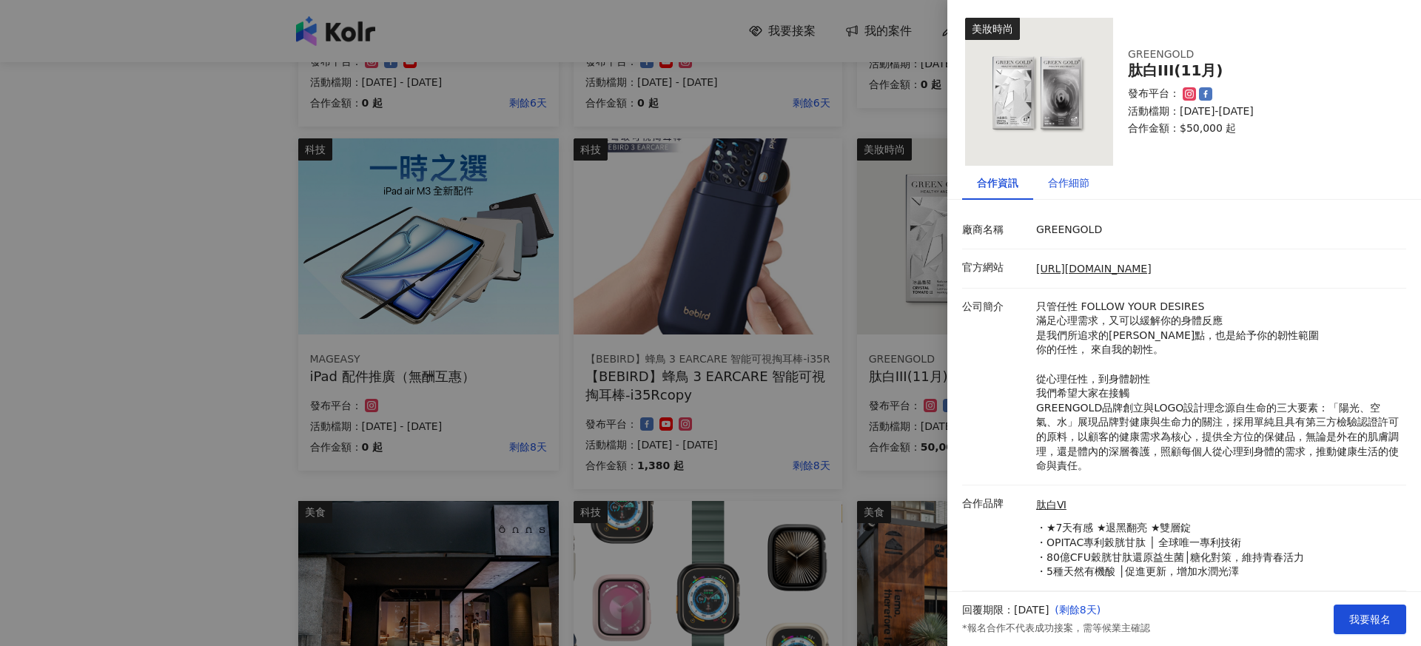
click at [1077, 189] on div "合作細節" at bounding box center [1068, 183] width 41 height 16
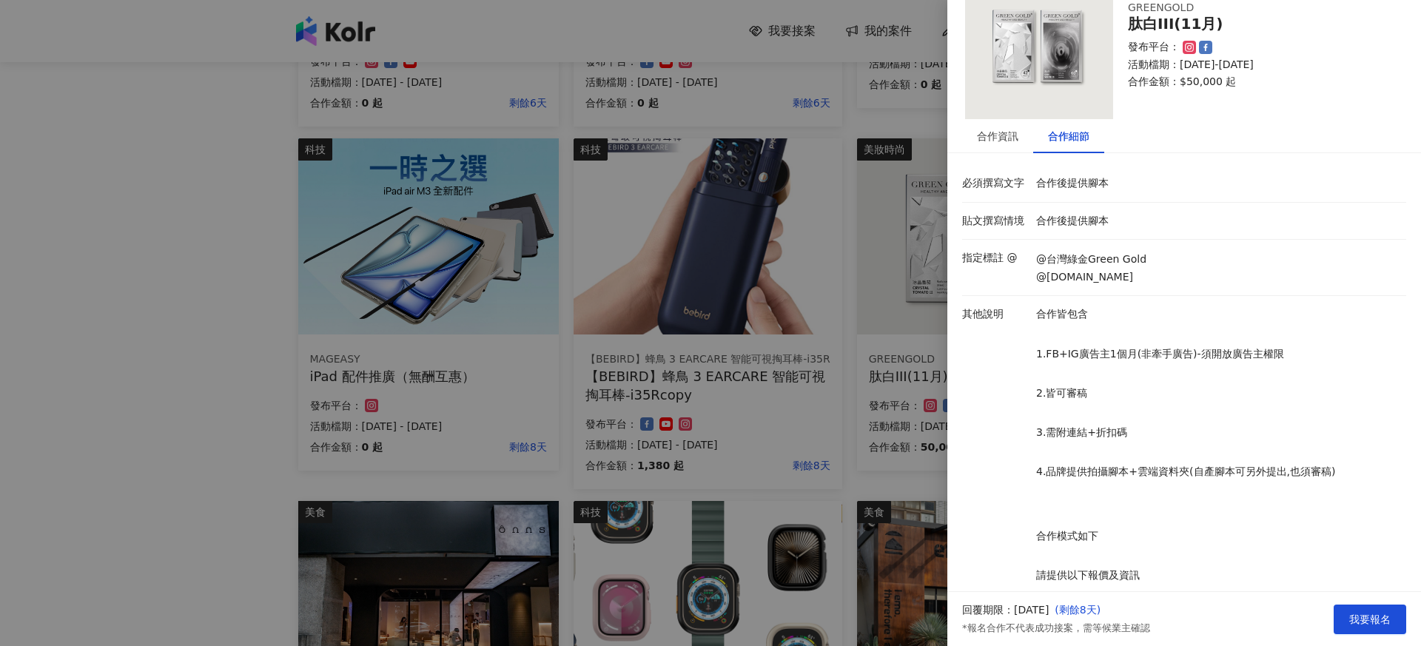
scroll to position [49, 0]
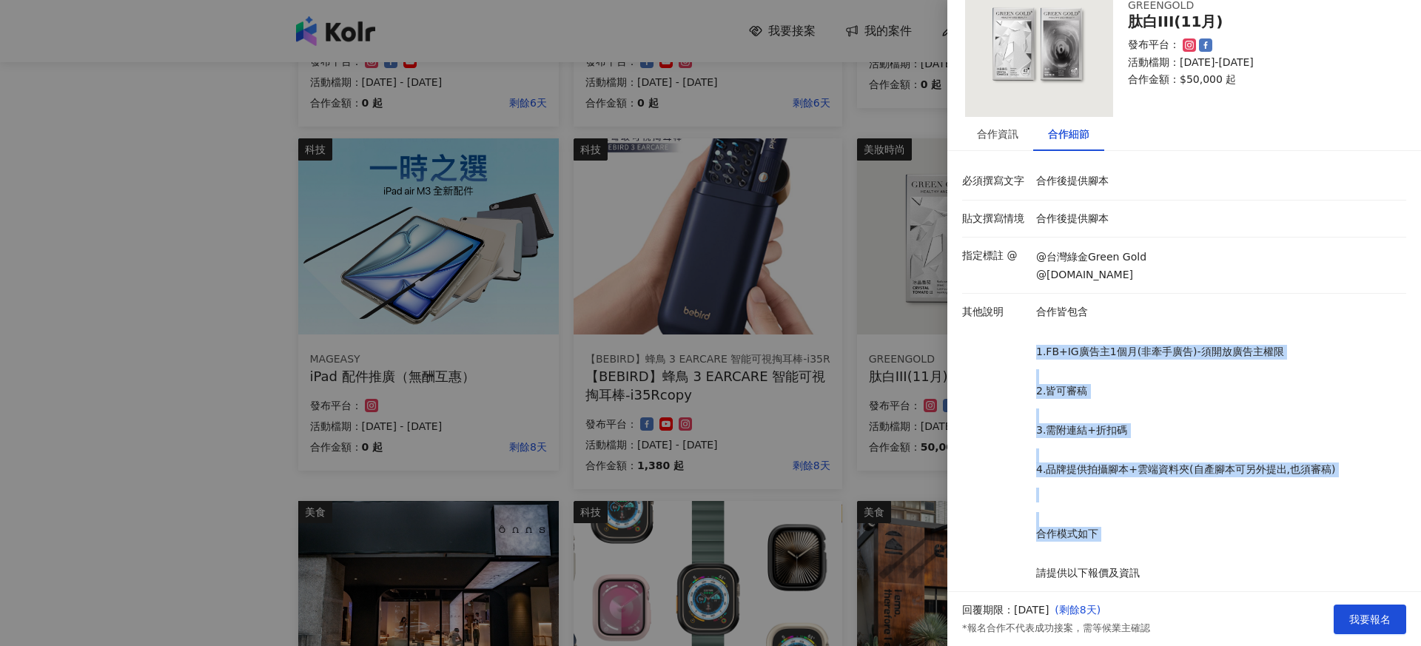
drag, startPoint x: 1034, startPoint y: 351, endPoint x: 1148, endPoint y: 550, distance: 229.9
click at [1148, 550] on div "合作皆包含 1.FB+IG廣告主1個月(非牽手廣告)-須開放廣告主權限 2.皆可審稿 3.需附連結+折扣碼 4.品牌提供拍攝腳本+雲端資料夾(自產腳本可另外提…" at bounding box center [1218, 593] width 370 height 576
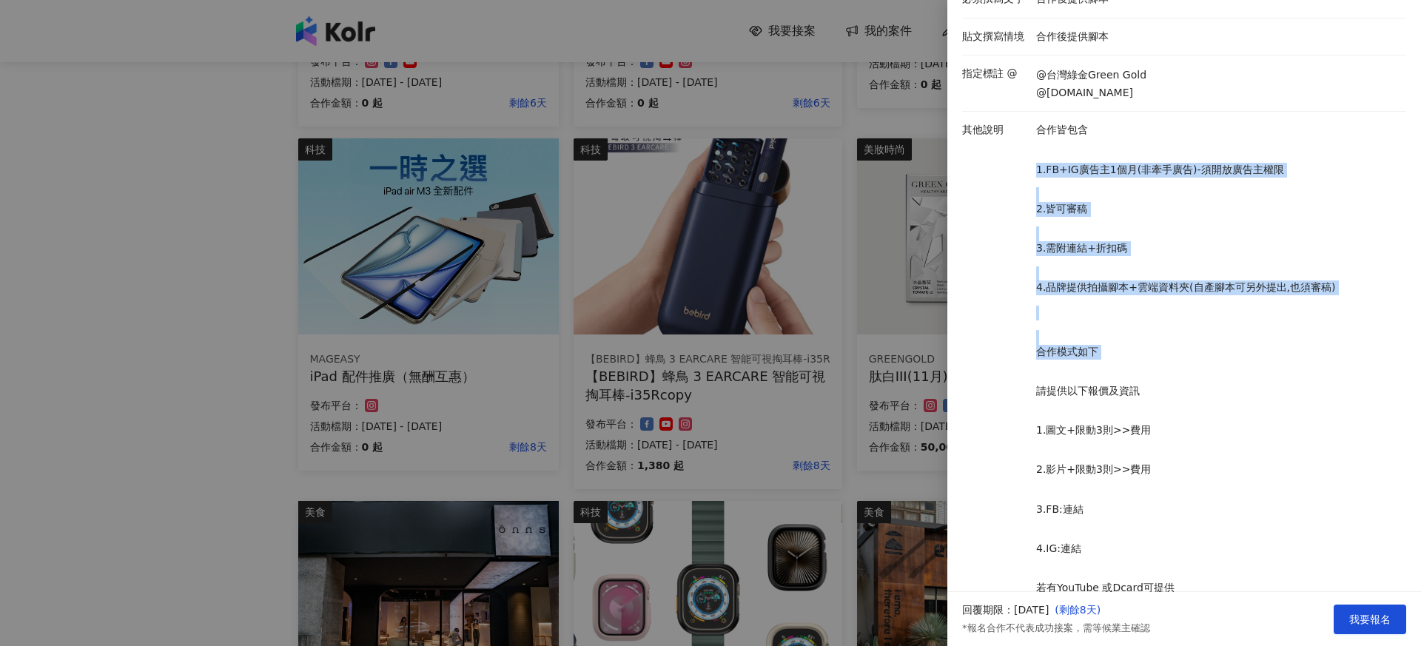
scroll to position [255, 0]
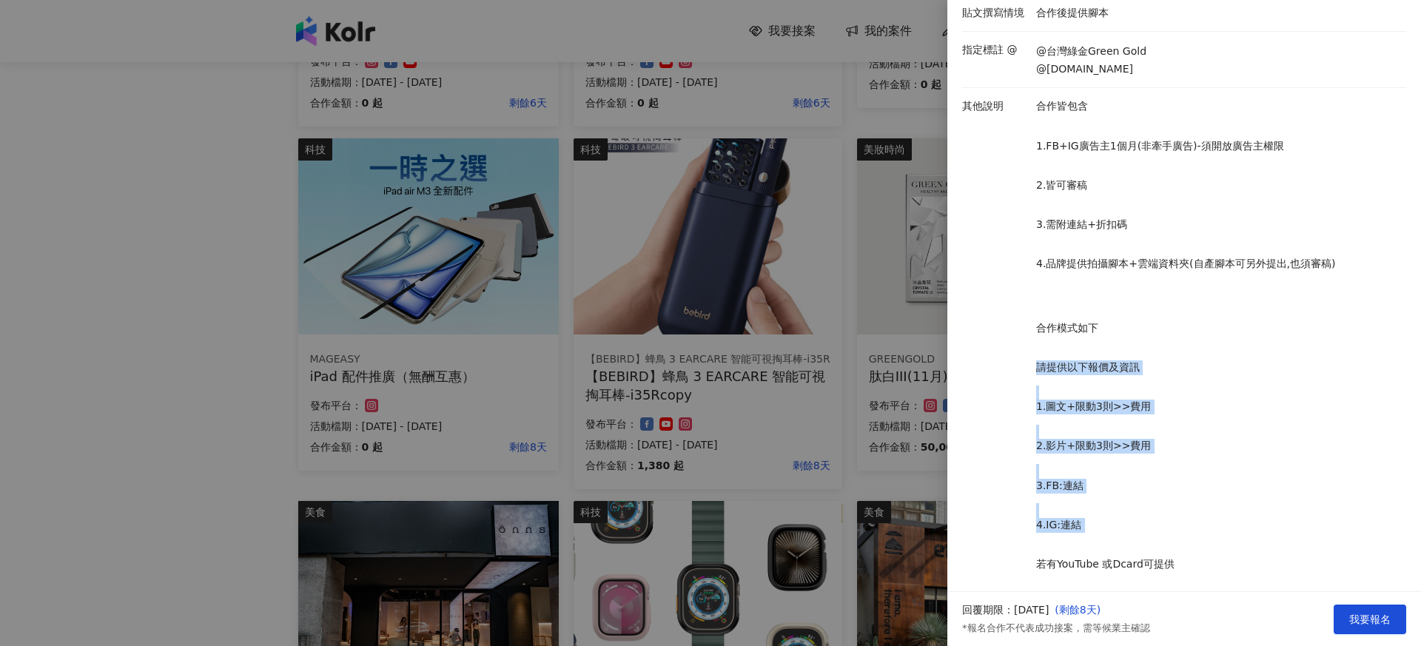
drag, startPoint x: 1034, startPoint y: 368, endPoint x: 1098, endPoint y: 544, distance: 187.4
click at [1098, 544] on p "合作皆包含 1.FB+IG廣告主1個月(非牽手廣告)-須開放廣告主權限 2.皆可審稿 3.需附連結+折扣碼 4.品牌提供拍攝腳本+雲端資料夾(自產腳本可另外提…" at bounding box center [1217, 387] width 363 height 576
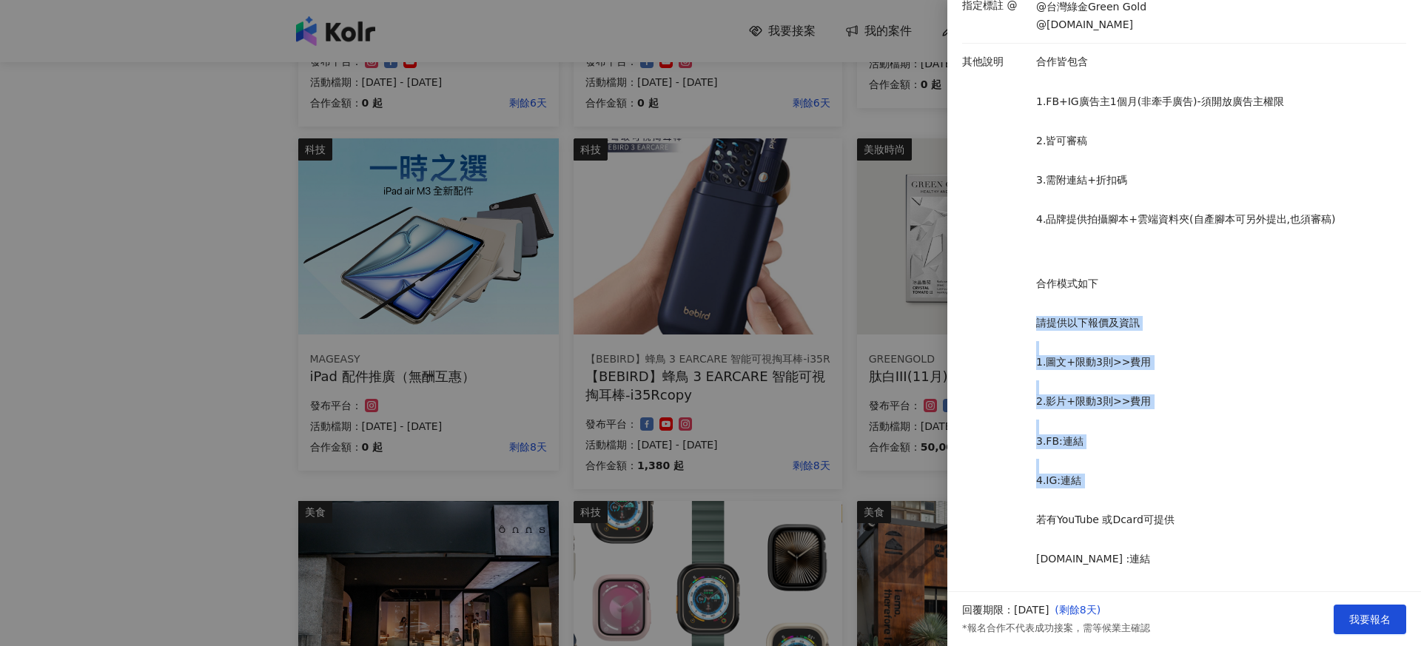
scroll to position [349, 0]
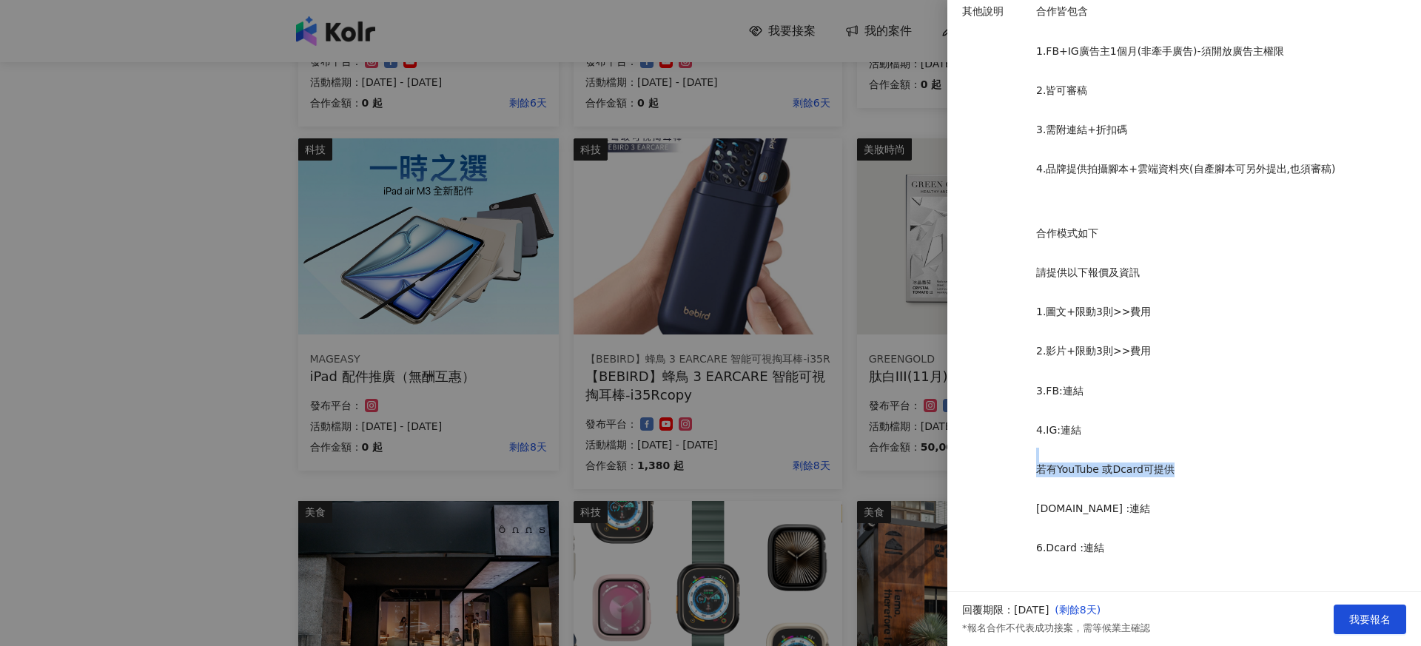
drag, startPoint x: 1185, startPoint y: 474, endPoint x: 988, endPoint y: 460, distance: 197.4
click at [988, 460] on div "其他說明 合作皆包含 1.FB+IG廣告主1個月(非牽手廣告)-須開放廣告主權限 2.皆可審稿 3.需附連結+折扣碼 4.品牌提供拍攝腳本+雲端資料夾(自產腳…" at bounding box center [1181, 292] width 444 height 576
click at [1351, 617] on span "我要報名" at bounding box center [1370, 620] width 41 height 12
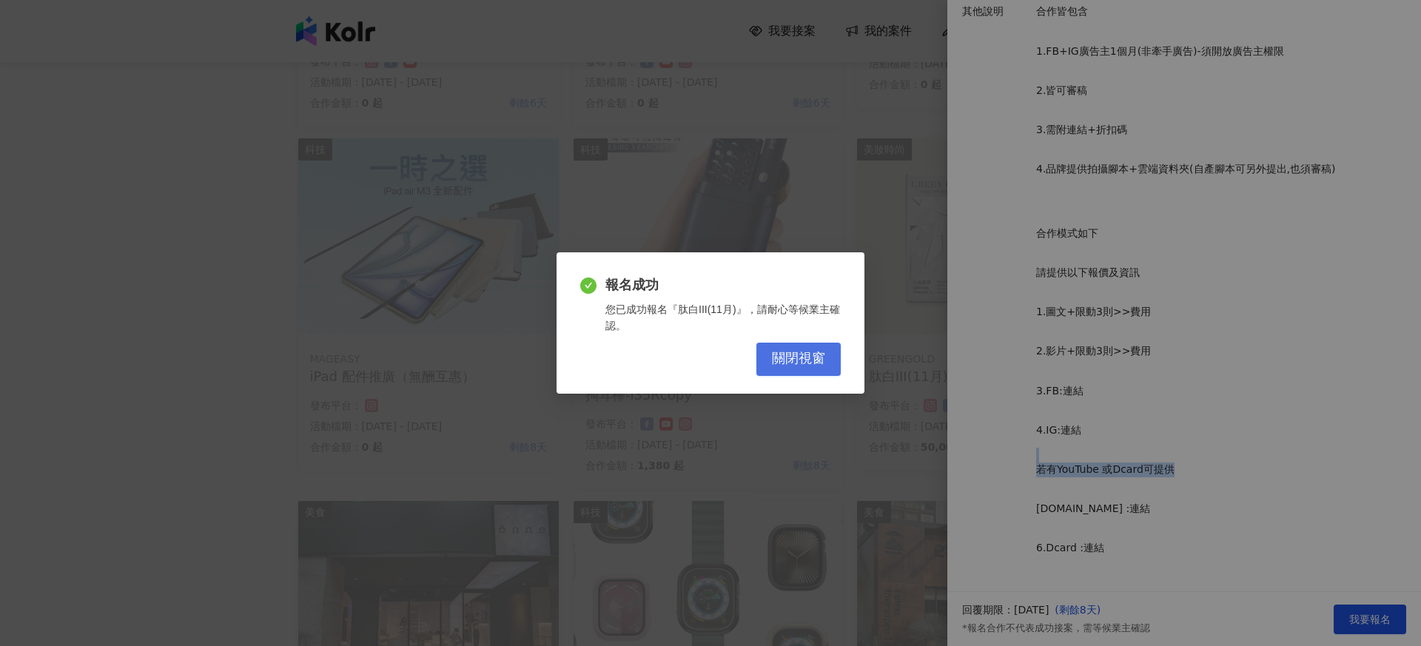
click at [775, 363] on span "關閉視窗" at bounding box center [798, 359] width 53 height 16
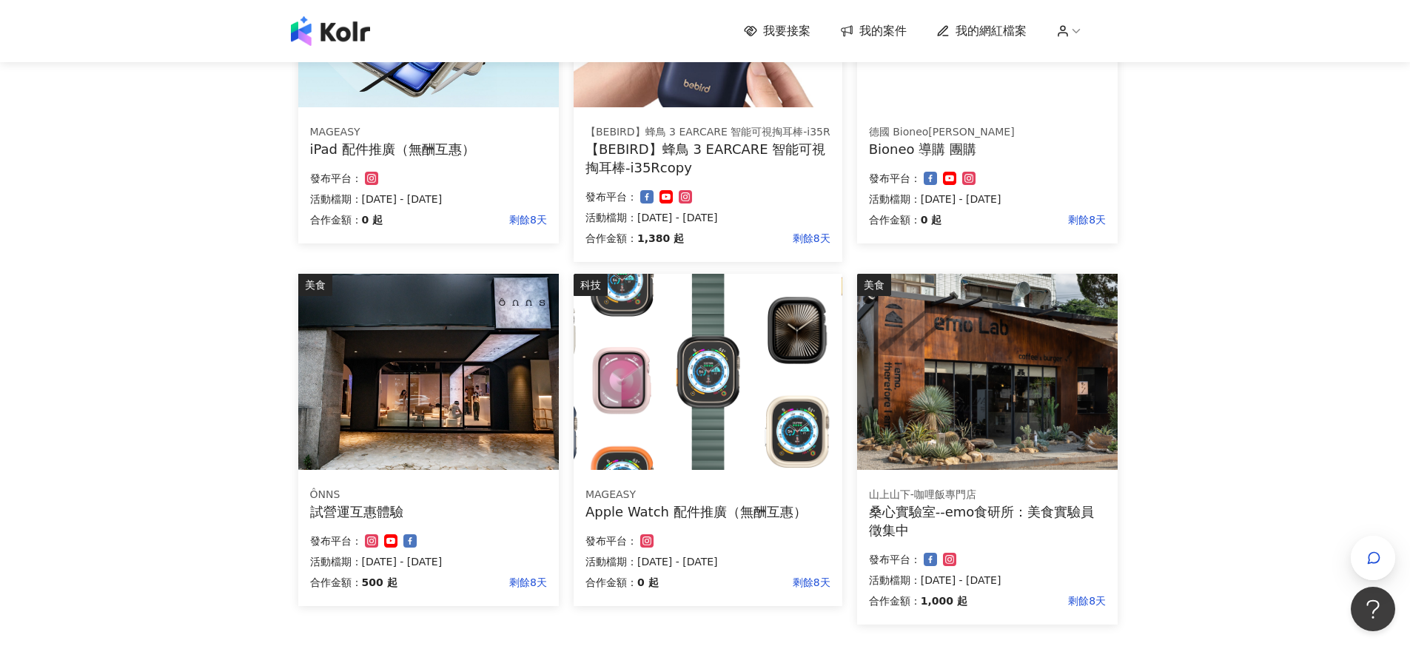
scroll to position [680, 0]
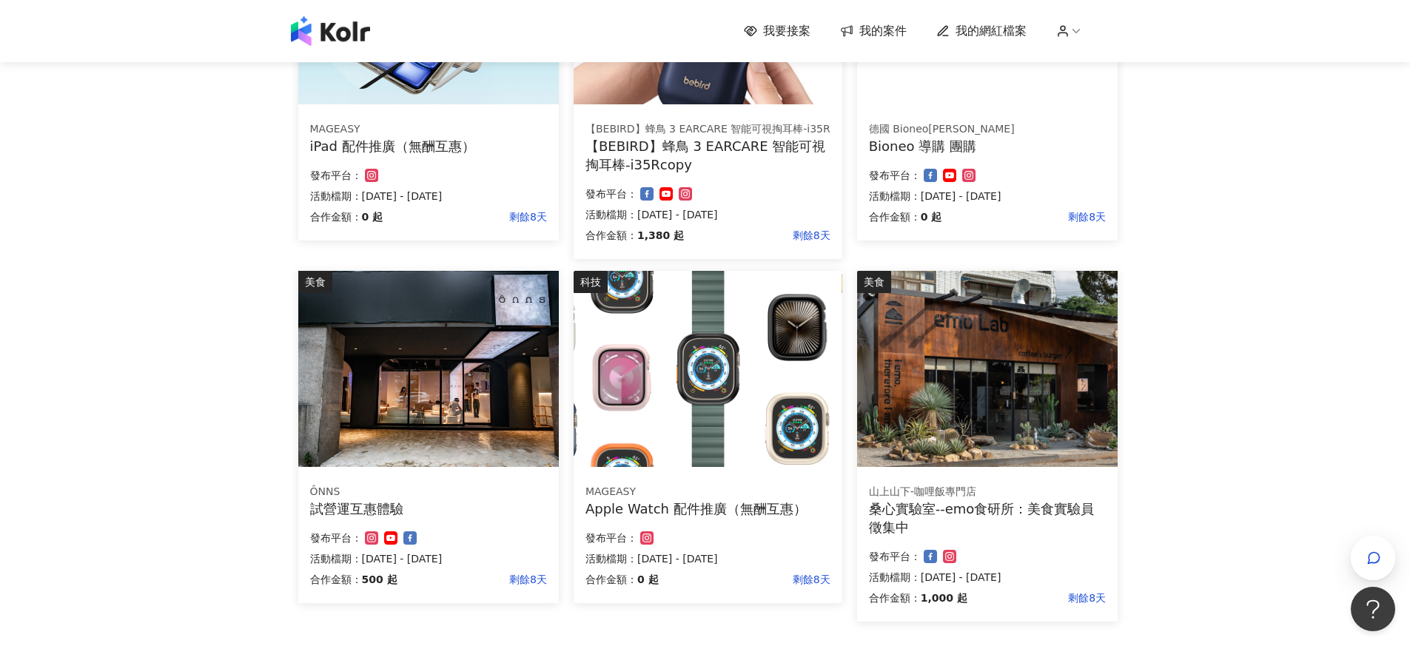
click at [314, 427] on img at bounding box center [428, 369] width 261 height 196
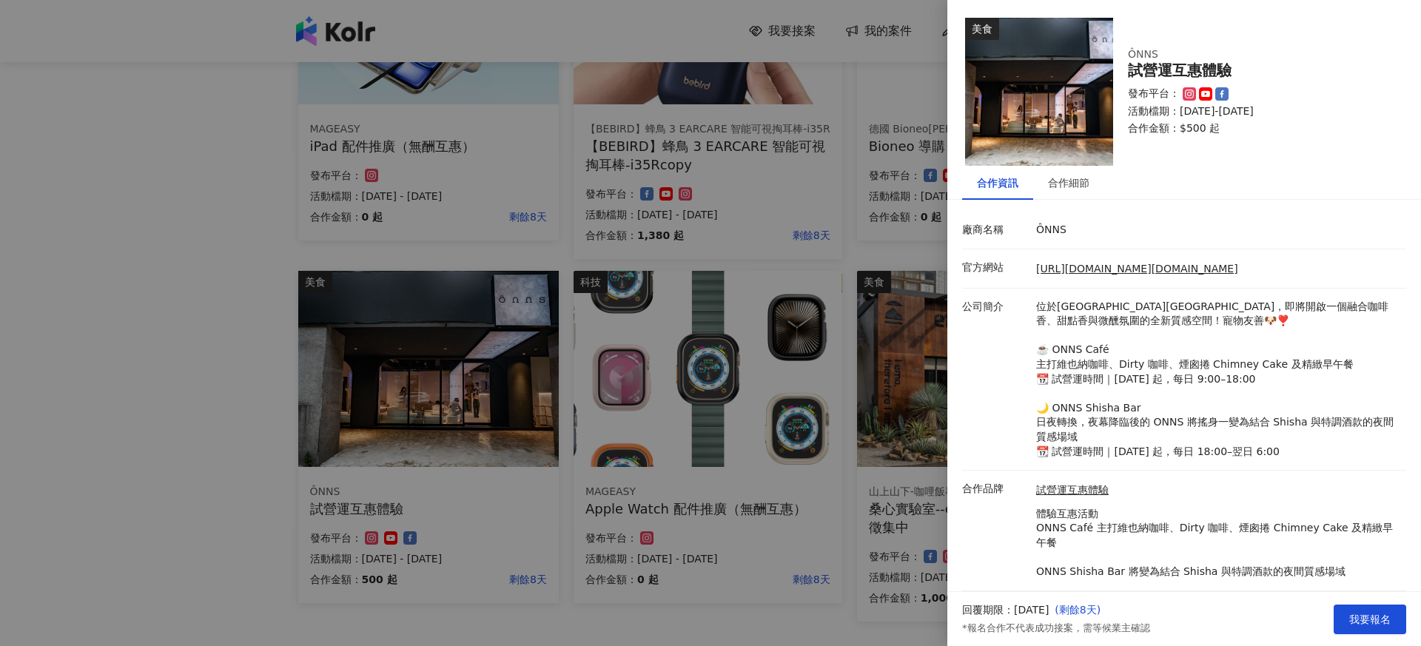
click at [182, 421] on div at bounding box center [710, 323] width 1421 height 646
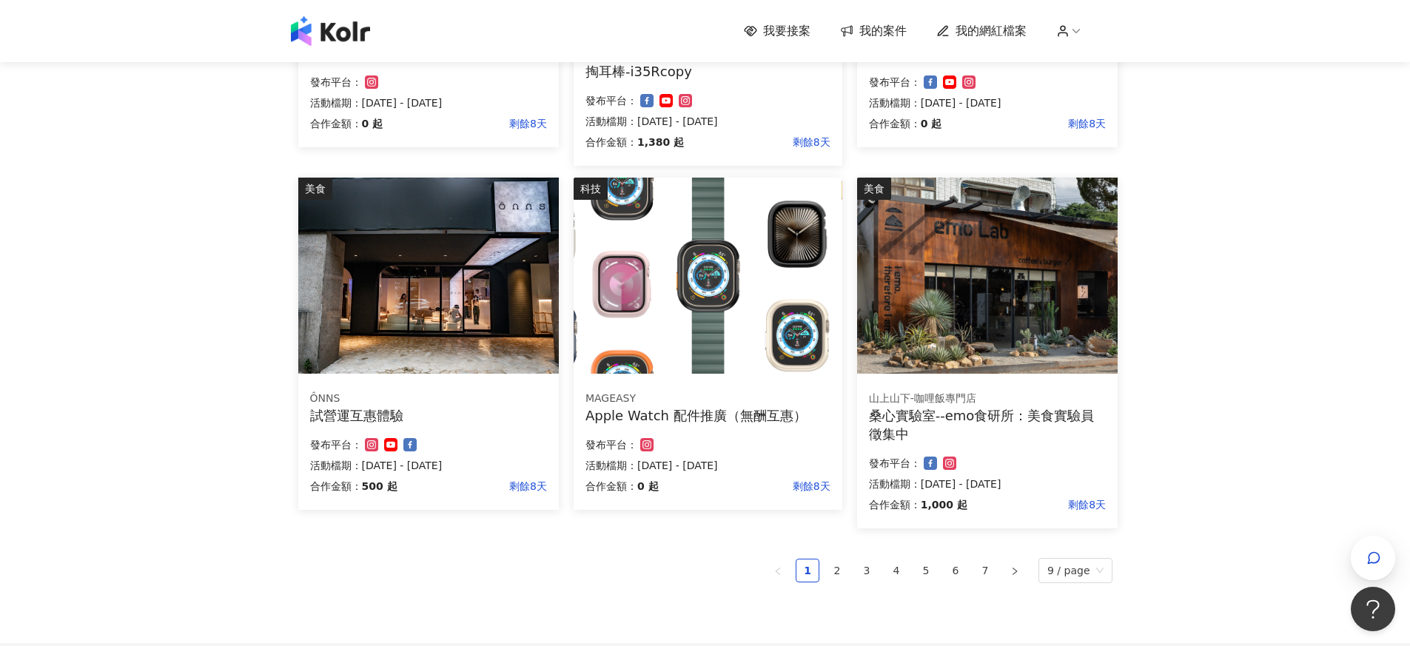
scroll to position [779, 0]
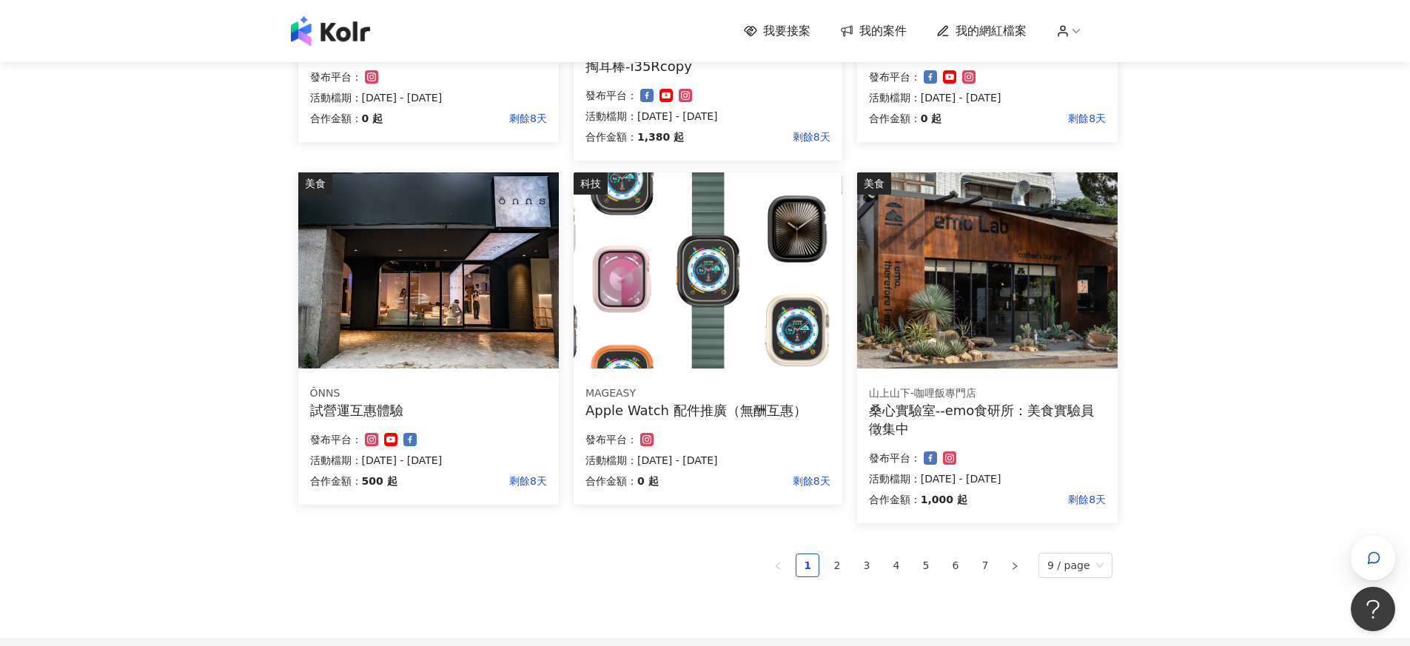
click at [951, 418] on div "桑心實驗室--emo食研所：美食實驗員徵集中" at bounding box center [987, 419] width 237 height 37
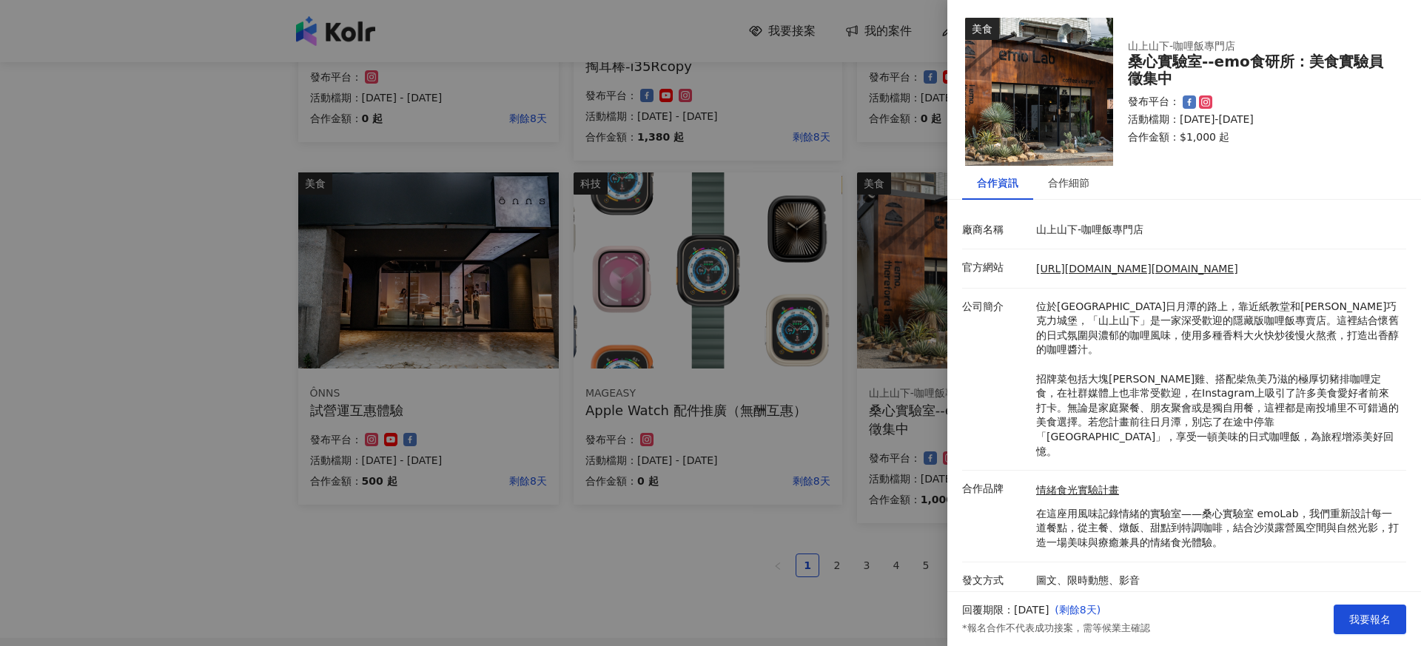
click at [817, 541] on div at bounding box center [710, 323] width 1421 height 646
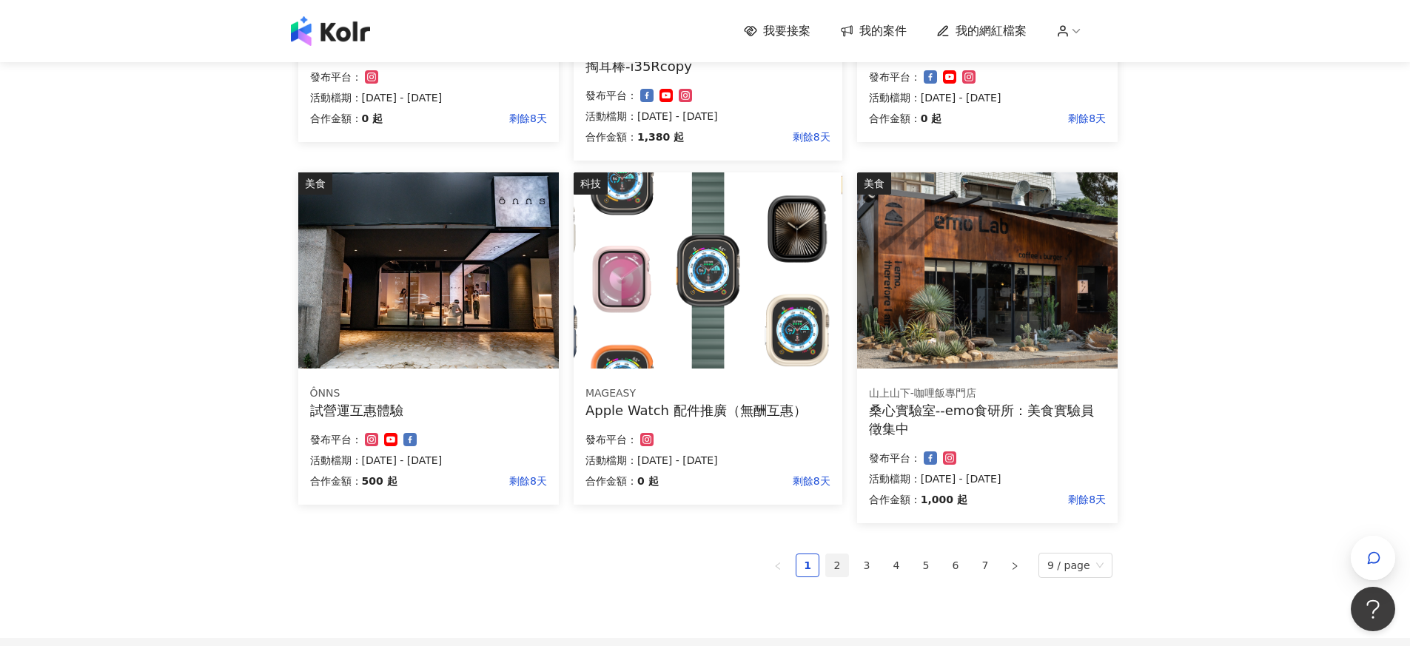
click at [844, 562] on link "2" at bounding box center [837, 566] width 22 height 22
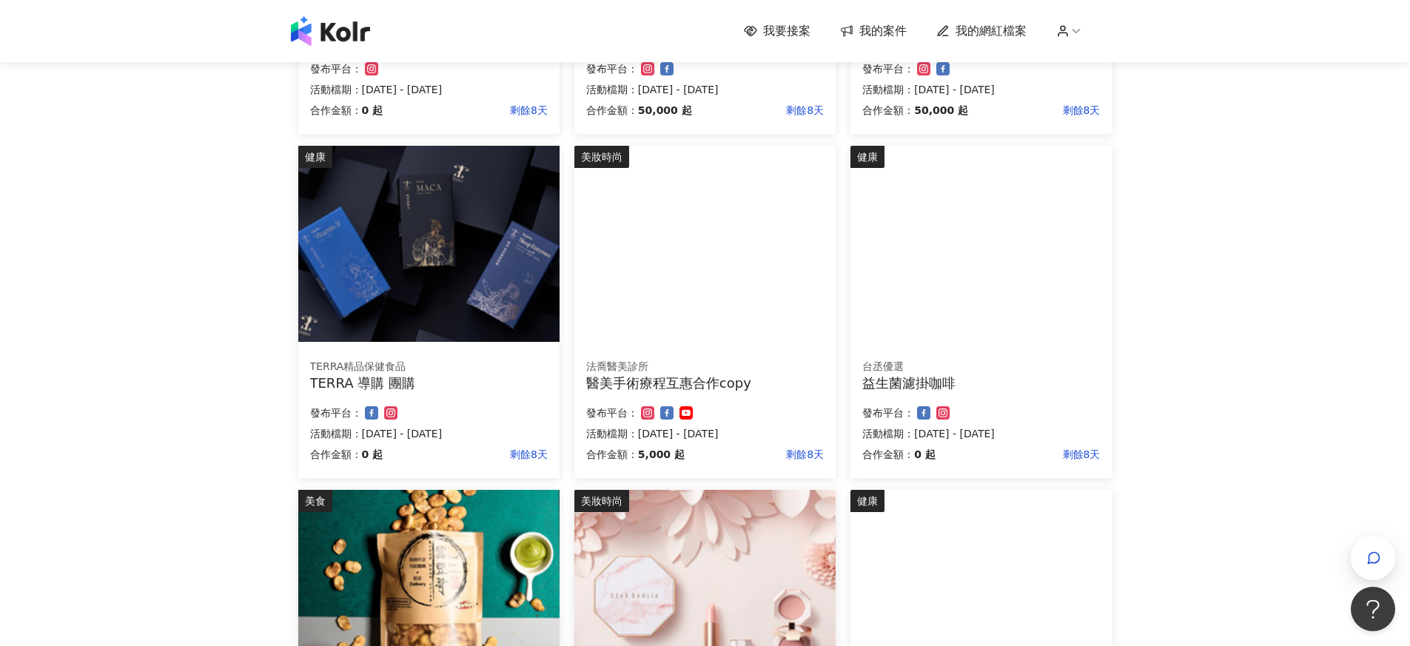
scroll to position [0, 0]
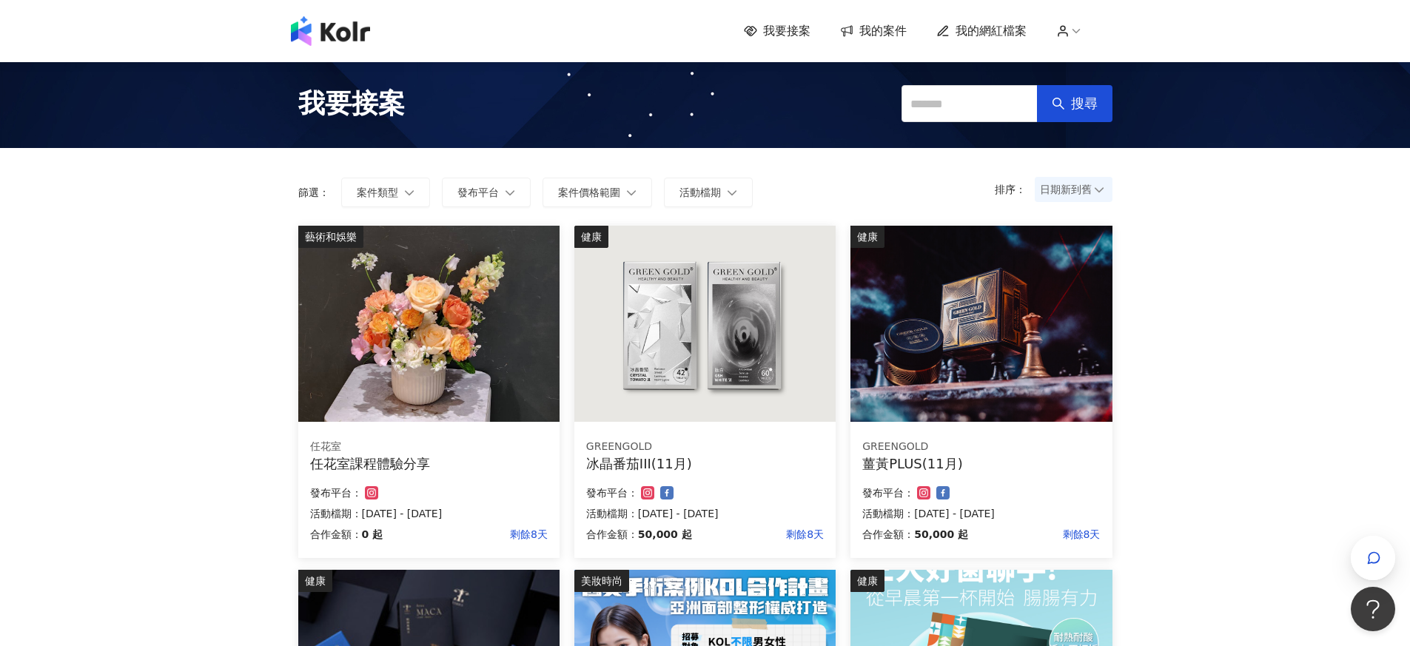
click at [479, 369] on img at bounding box center [428, 324] width 261 height 196
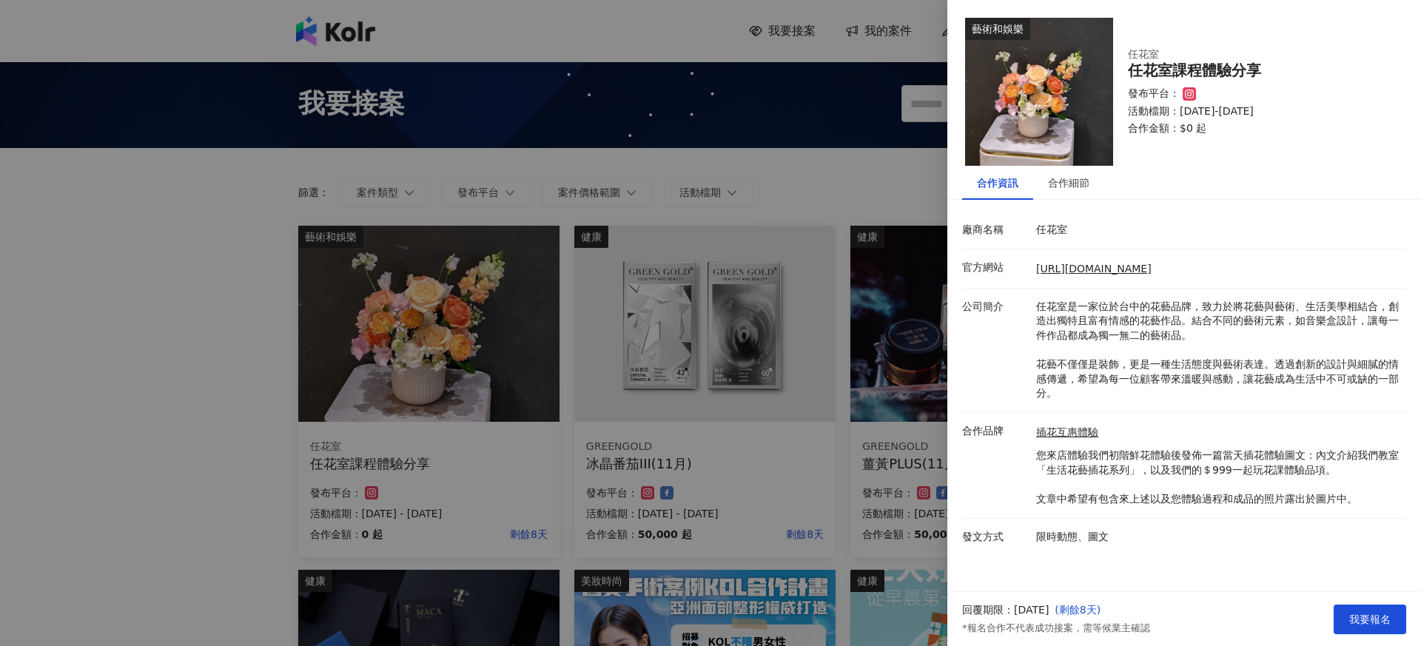
click at [255, 423] on div at bounding box center [710, 323] width 1421 height 646
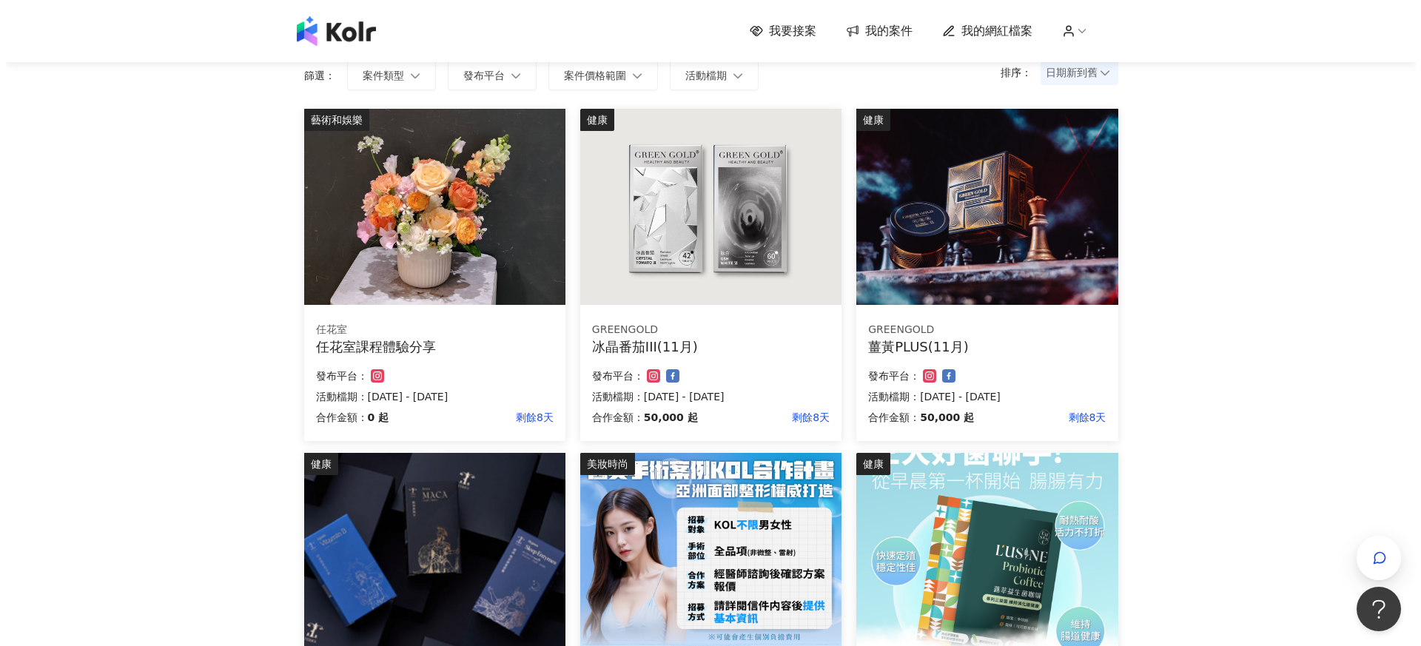
scroll to position [120, 0]
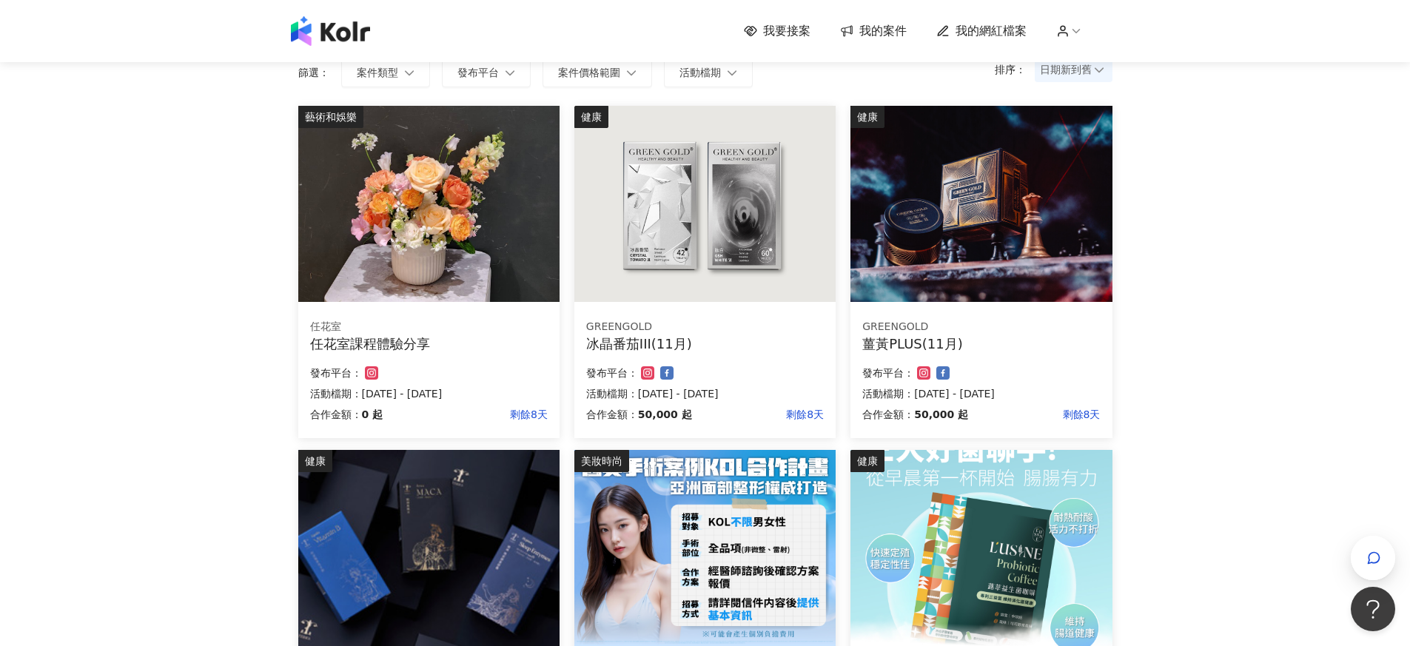
click at [757, 337] on div "冰晶番茄III(11月)" at bounding box center [705, 344] width 238 height 19
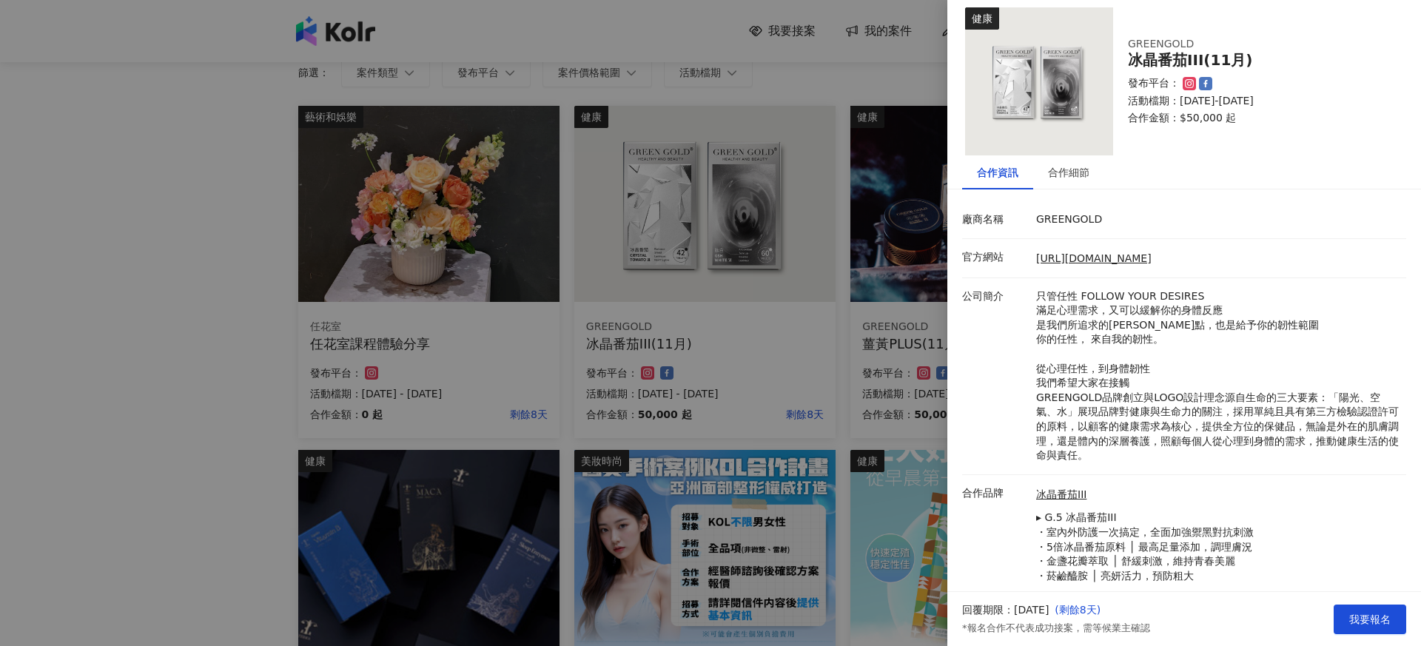
scroll to position [50, 0]
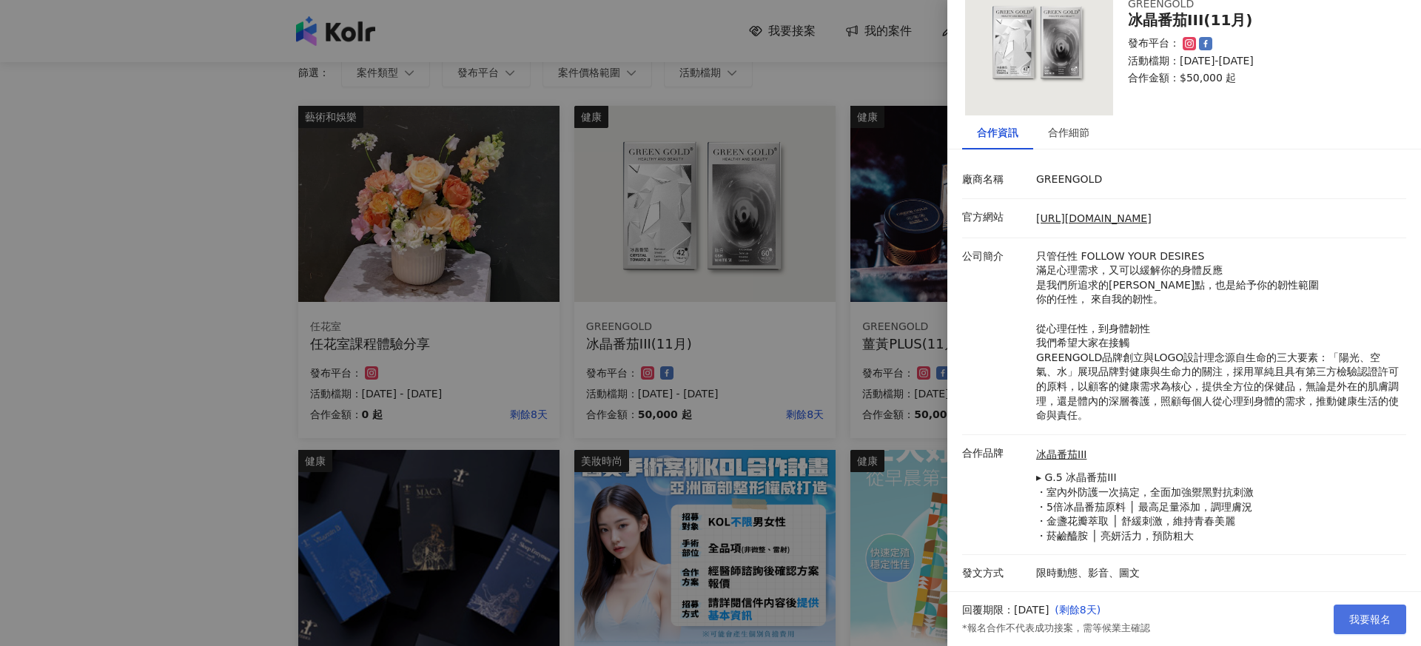
click at [1360, 617] on span "我要報名" at bounding box center [1370, 620] width 41 height 12
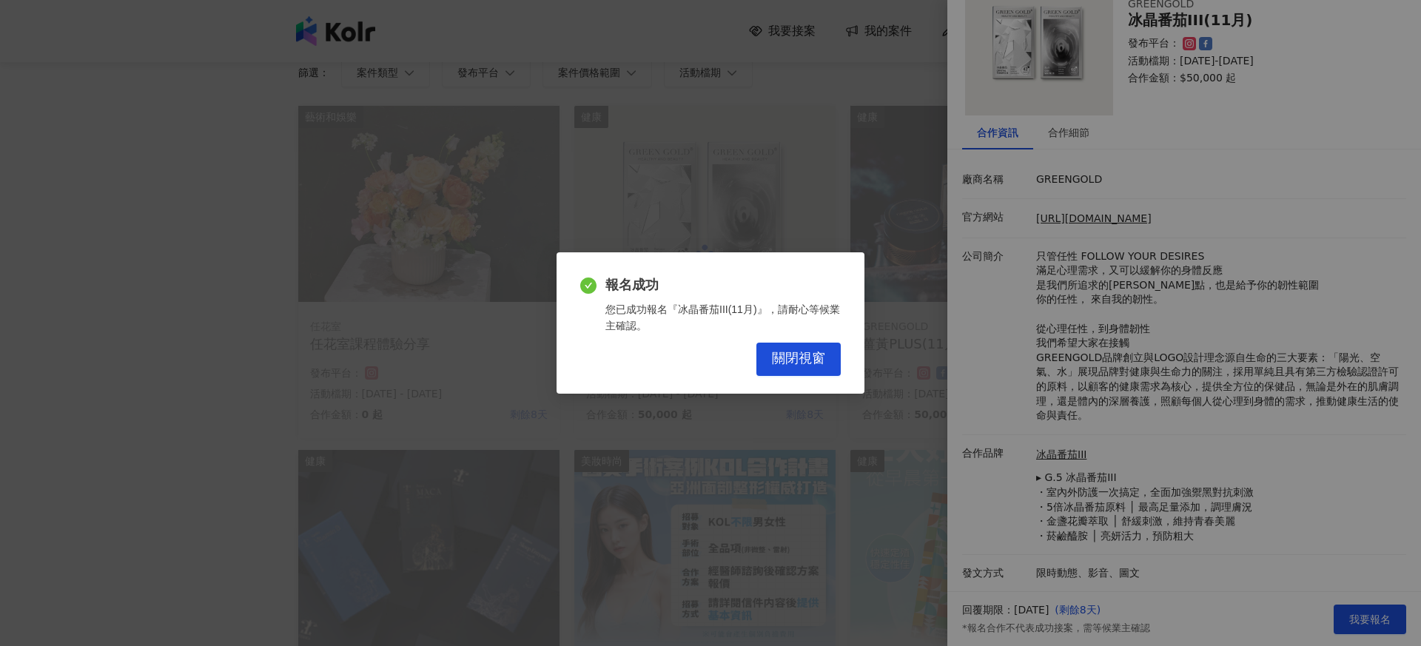
drag, startPoint x: 825, startPoint y: 353, endPoint x: 861, endPoint y: 270, distance: 90.2
click at [825, 353] on button "關閉視窗" at bounding box center [799, 359] width 84 height 33
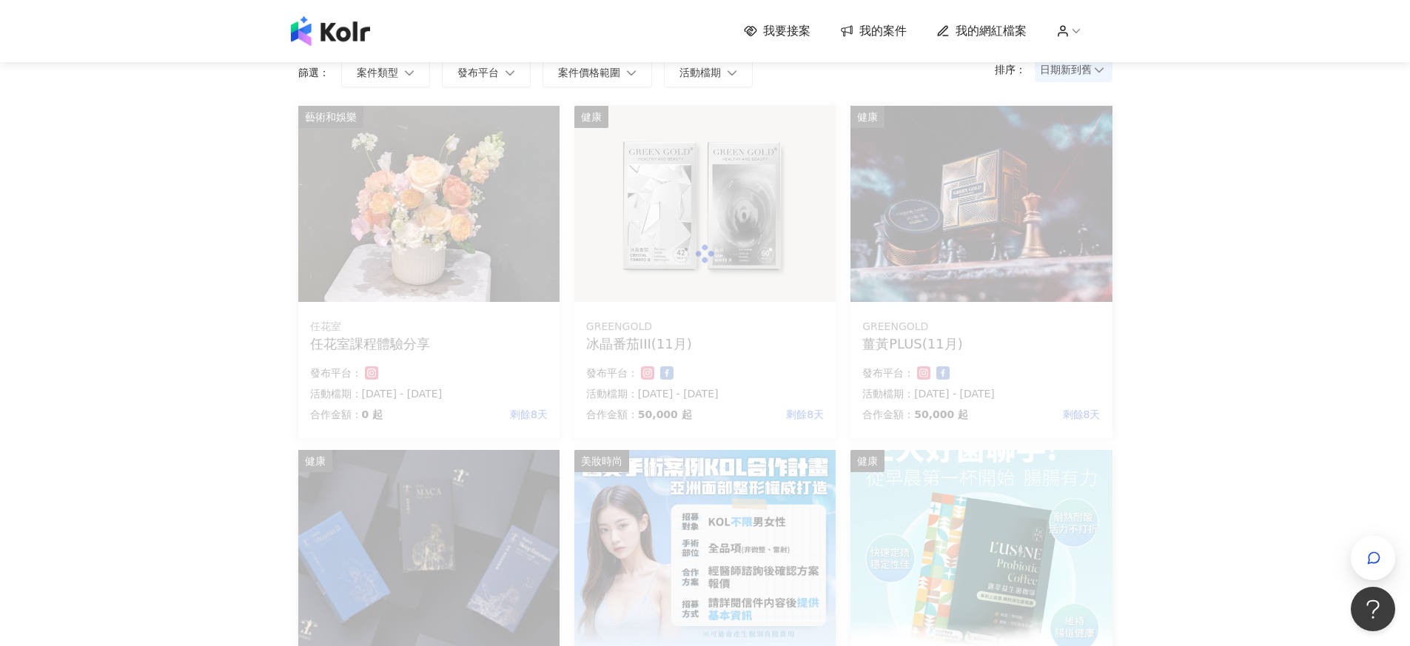
click at [919, 263] on div at bounding box center [705, 254] width 814 height 296
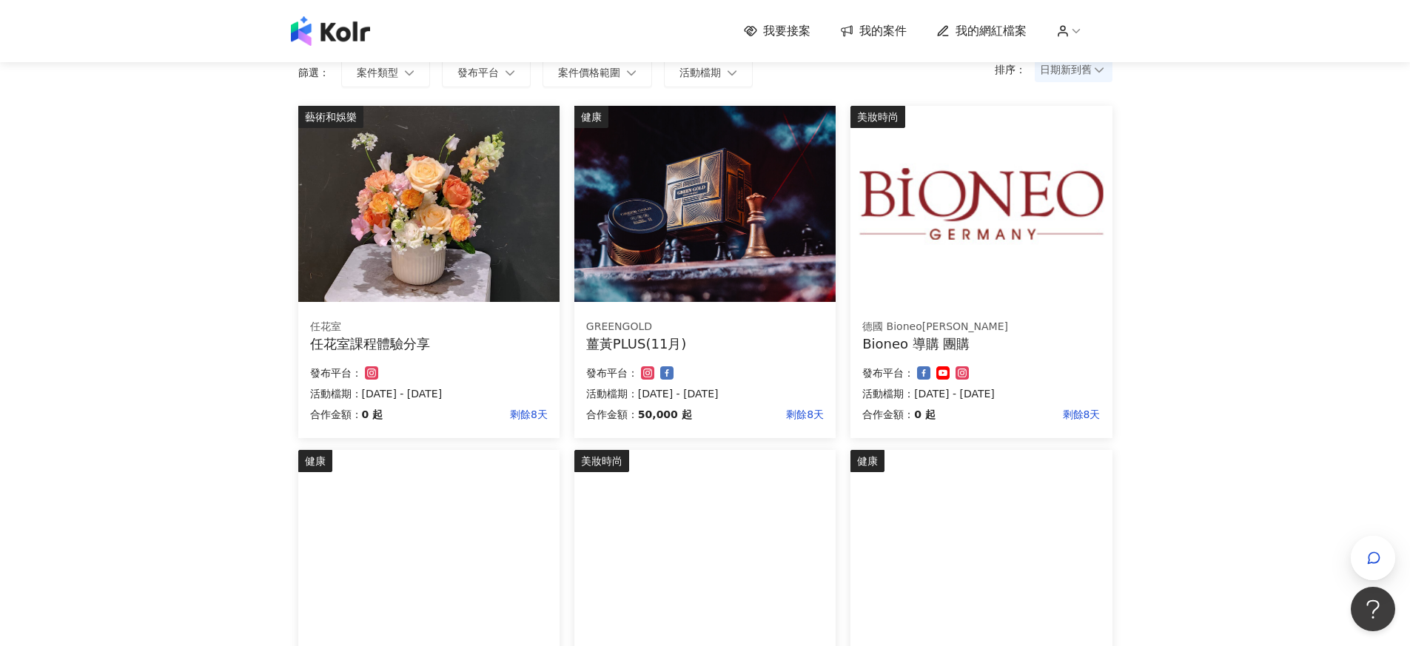
click at [751, 287] on img at bounding box center [705, 204] width 261 height 196
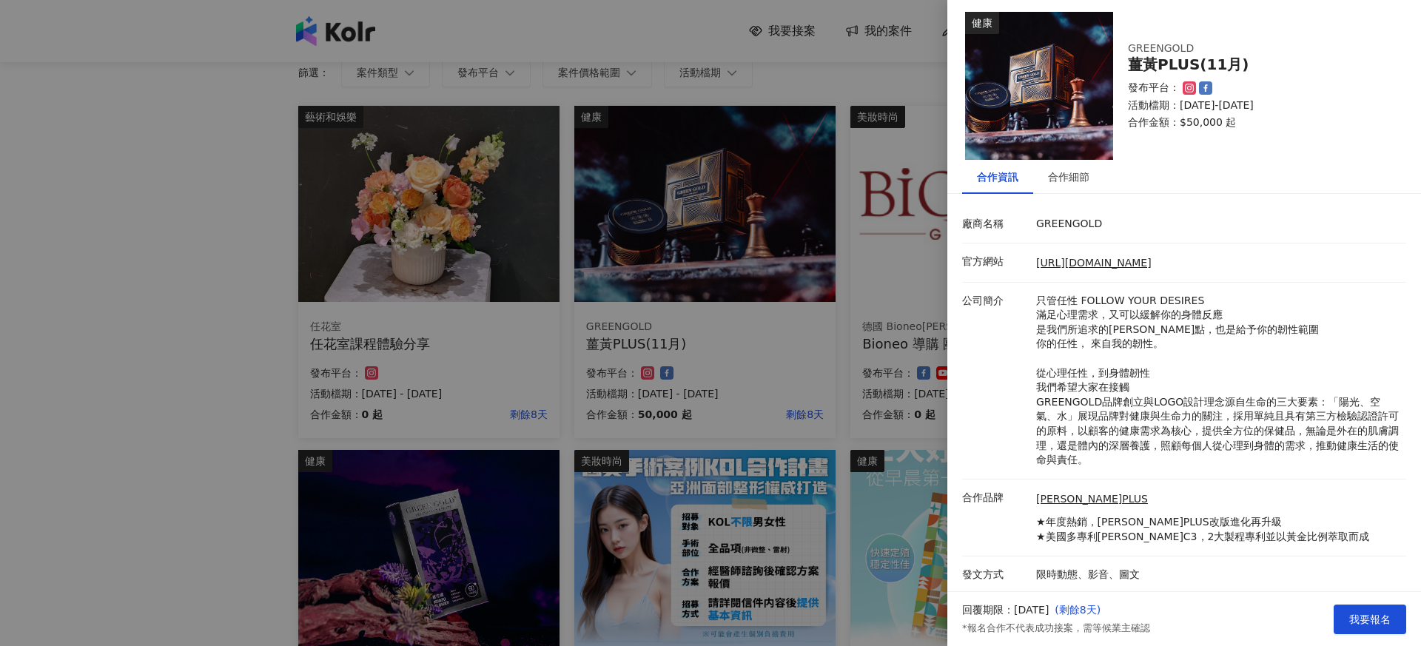
scroll to position [7, 0]
click at [1357, 618] on span "我要報名" at bounding box center [1370, 620] width 41 height 12
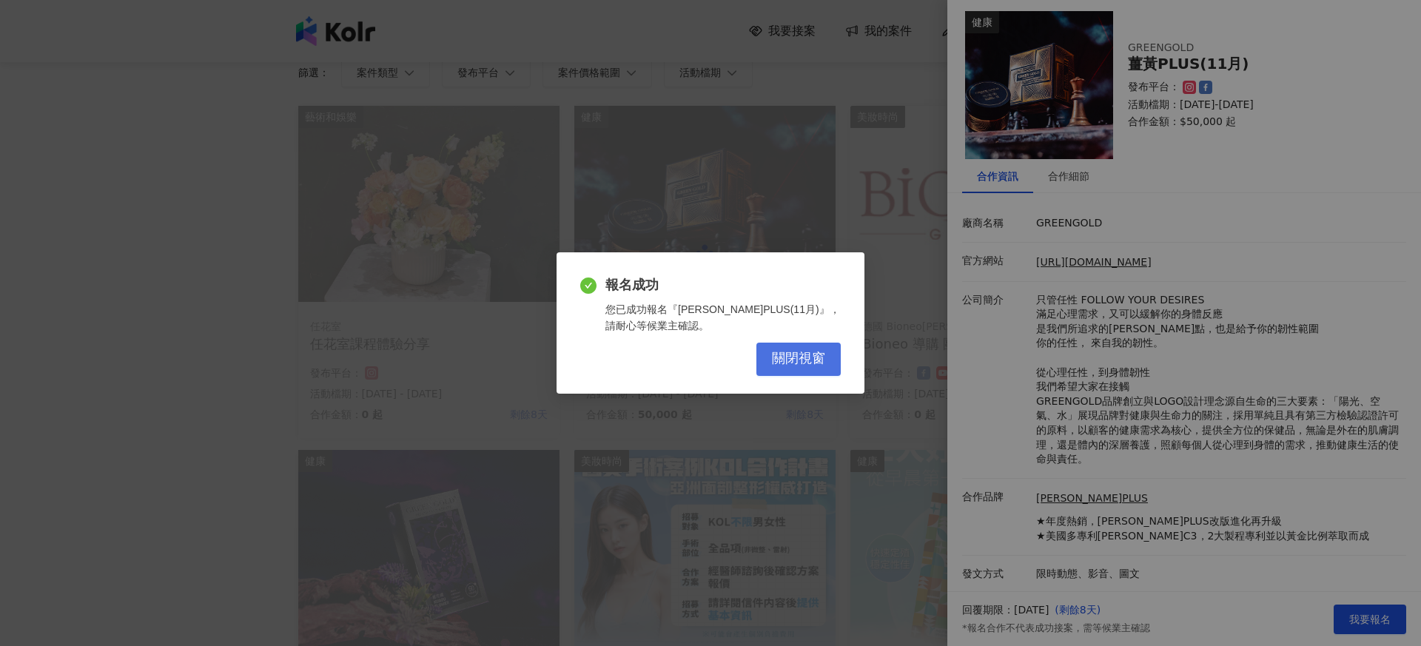
click at [798, 359] on span "關閉視窗" at bounding box center [798, 359] width 53 height 16
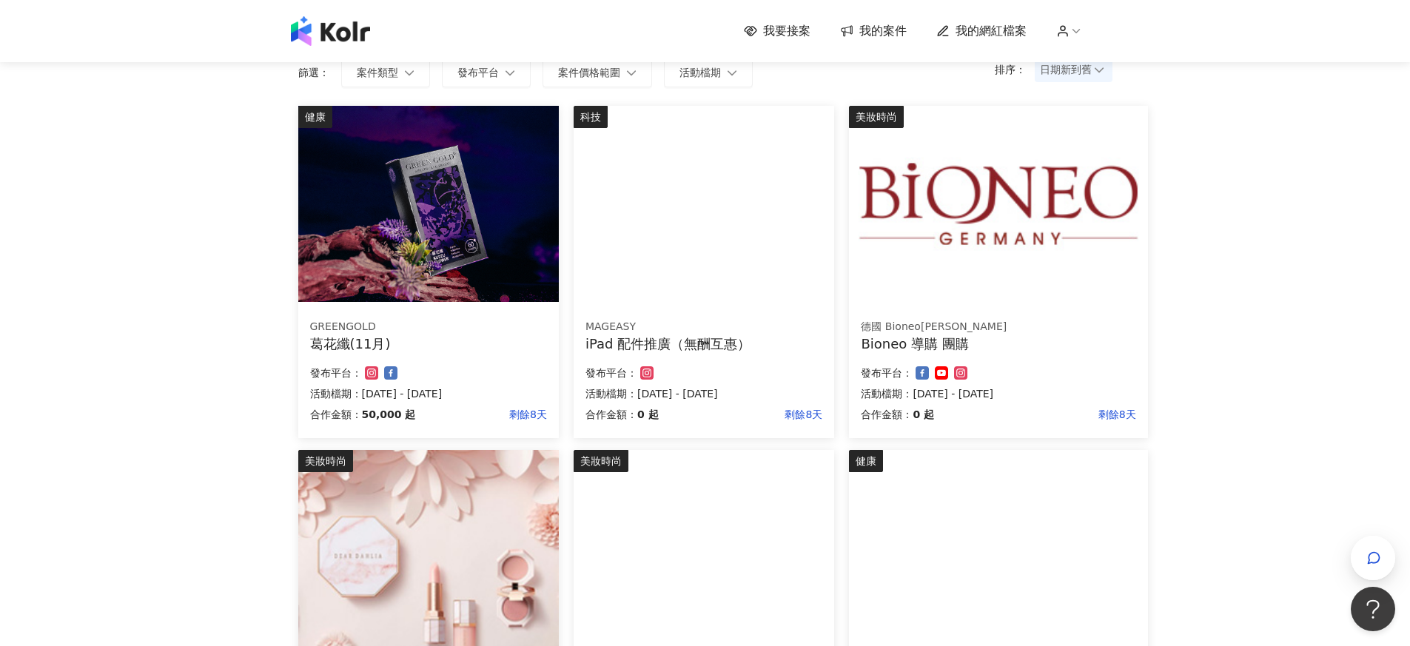
click at [520, 386] on p "活動檔期：[DATE] - [DATE]" at bounding box center [428, 394] width 237 height 18
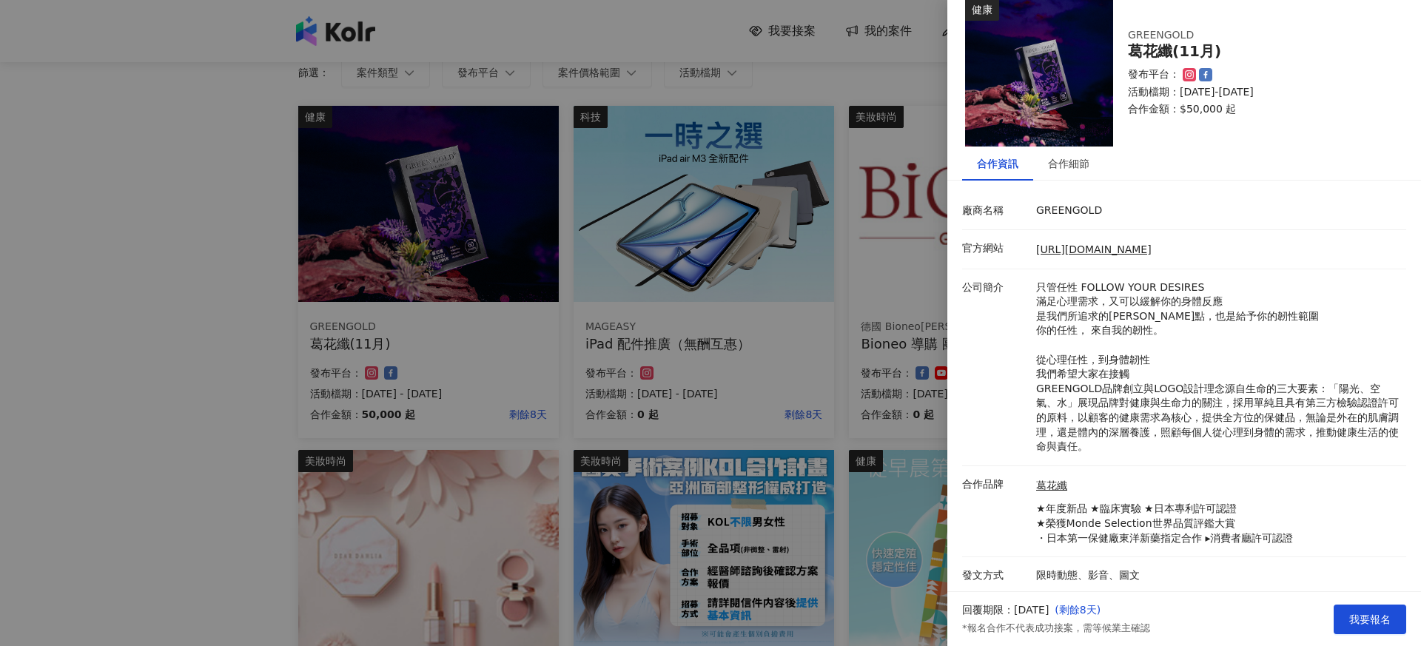
scroll to position [21, 0]
click at [1368, 610] on button "我要報名" at bounding box center [1370, 620] width 73 height 30
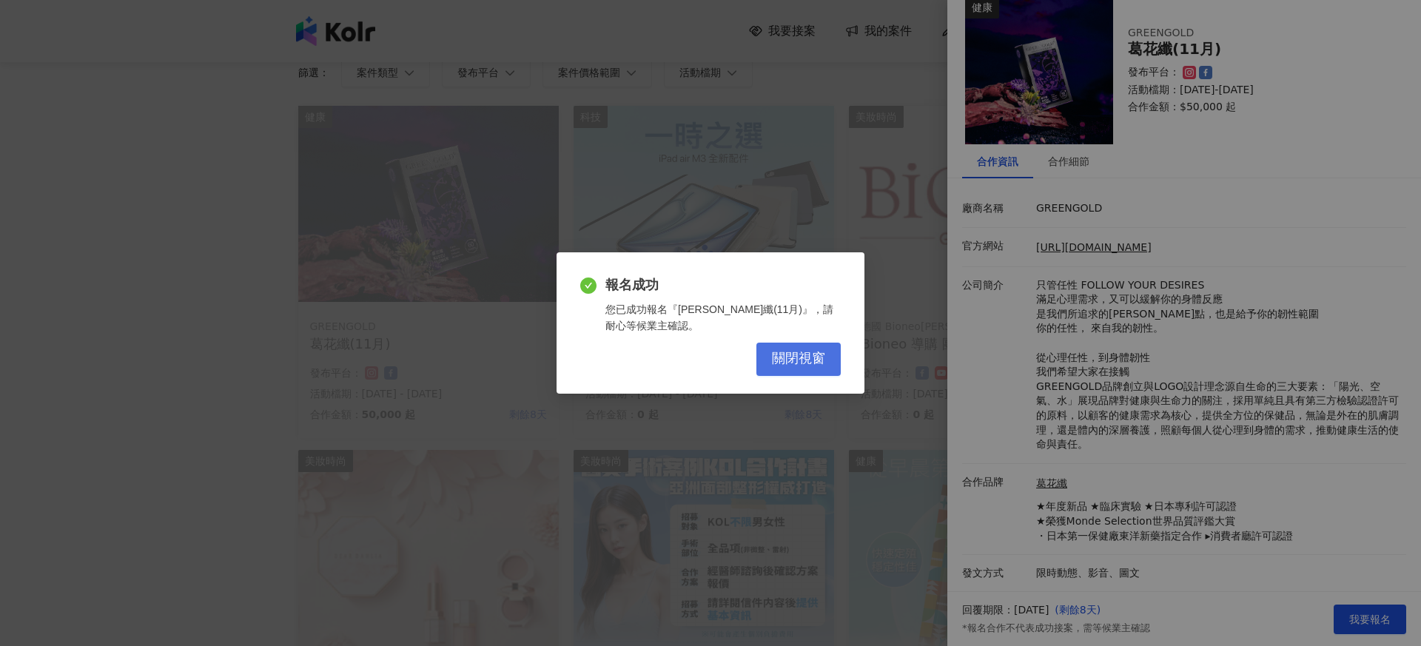
click at [817, 356] on span "關閉視窗" at bounding box center [798, 359] width 53 height 16
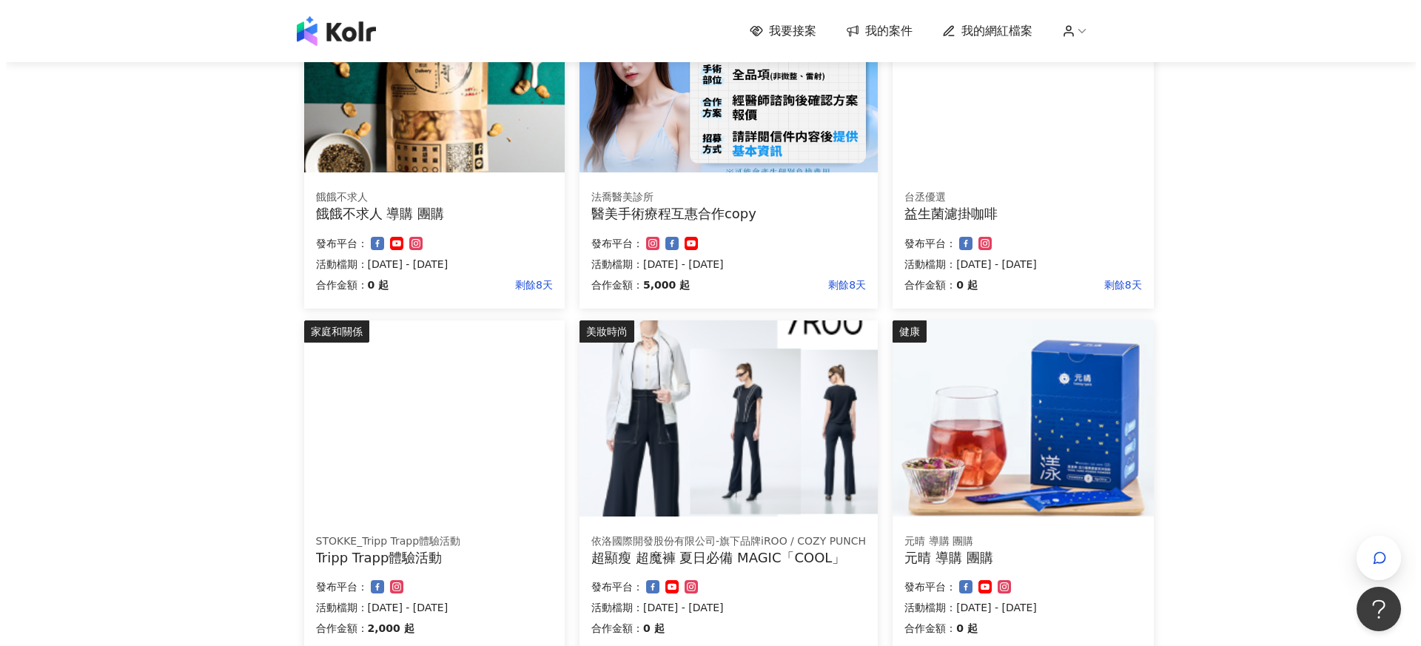
scroll to position [618, 0]
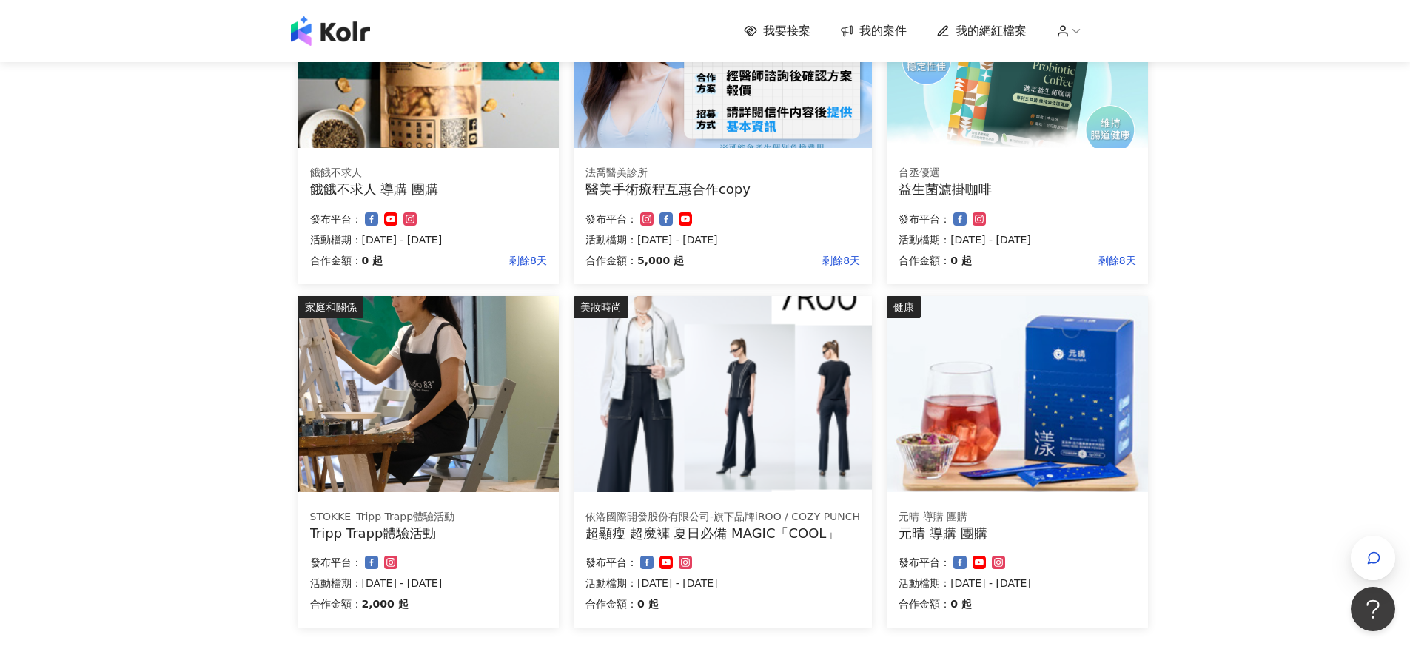
click at [707, 417] on img at bounding box center [723, 394] width 298 height 196
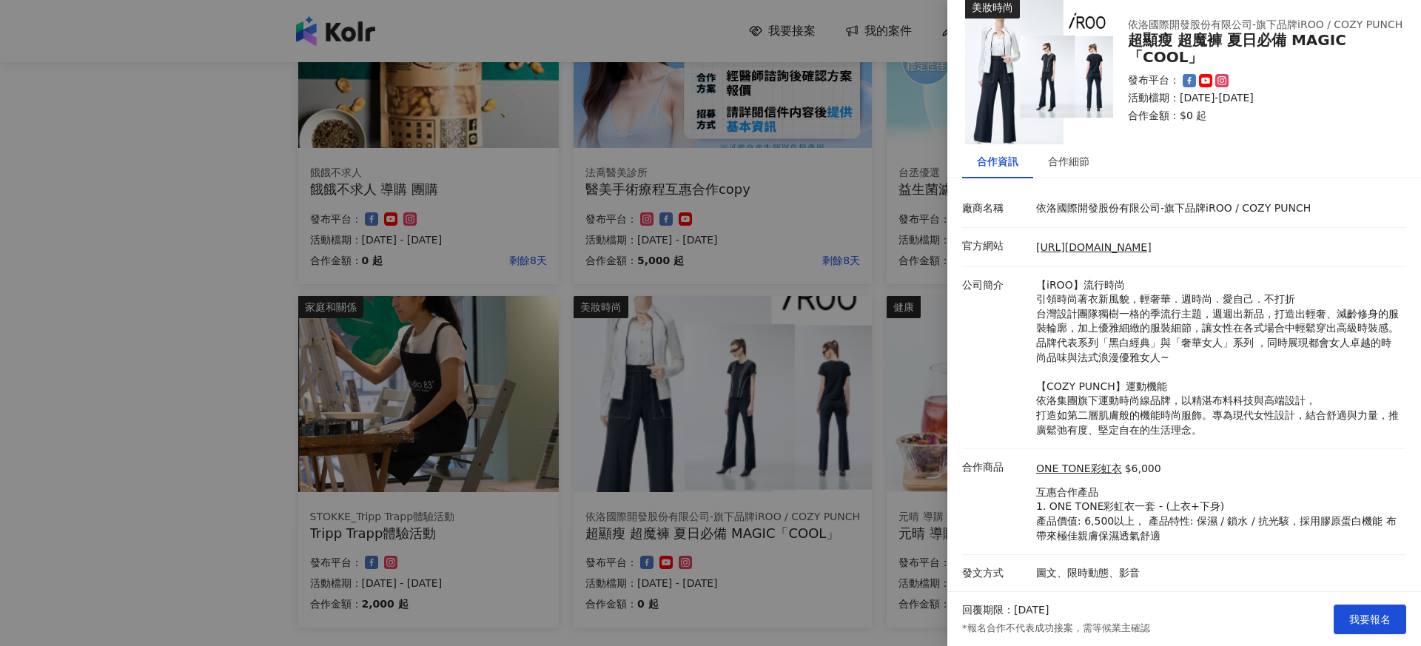
scroll to position [76, 0]
click at [792, 575] on div at bounding box center [710, 323] width 1421 height 646
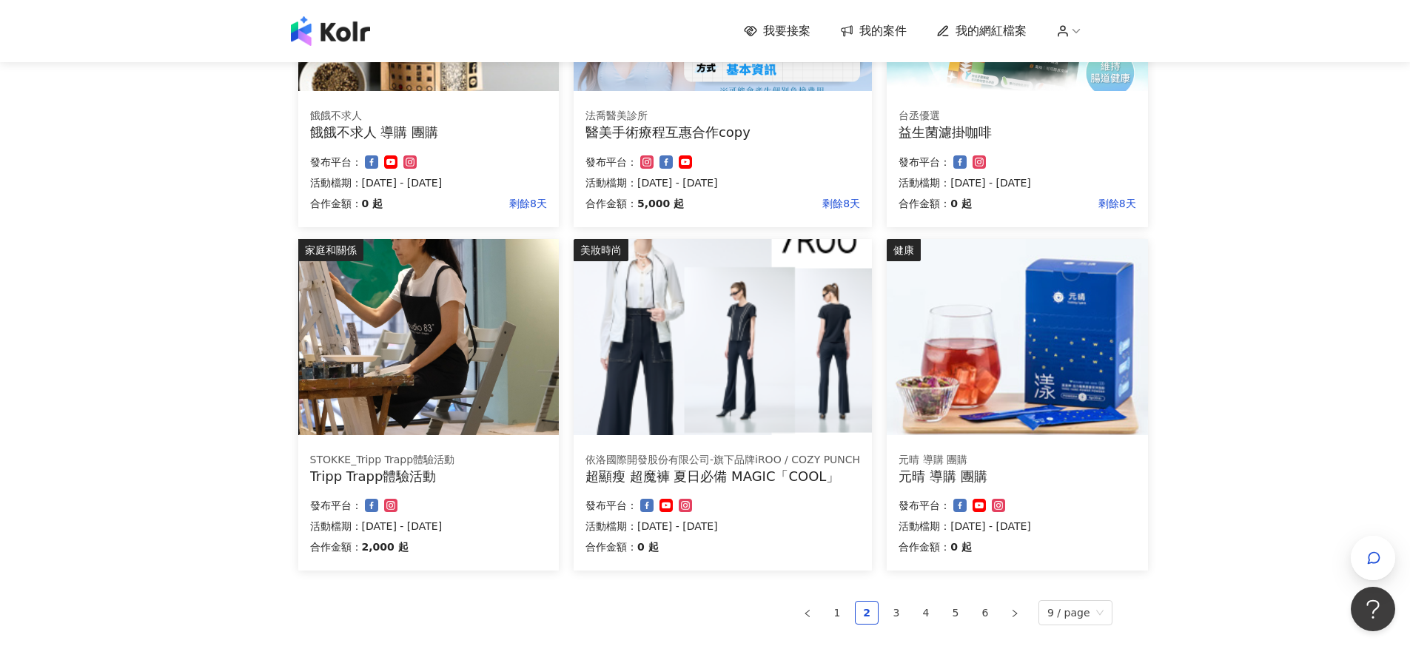
scroll to position [821, 0]
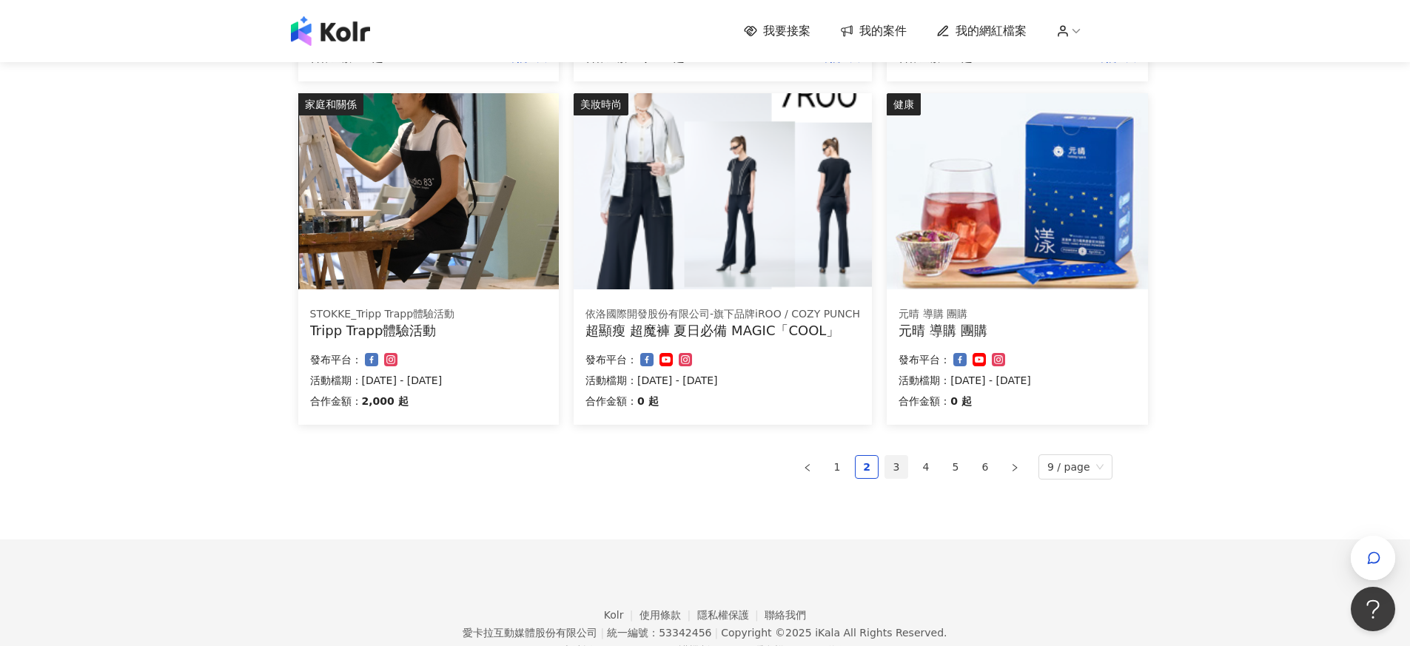
click at [896, 466] on link "3" at bounding box center [896, 467] width 22 height 22
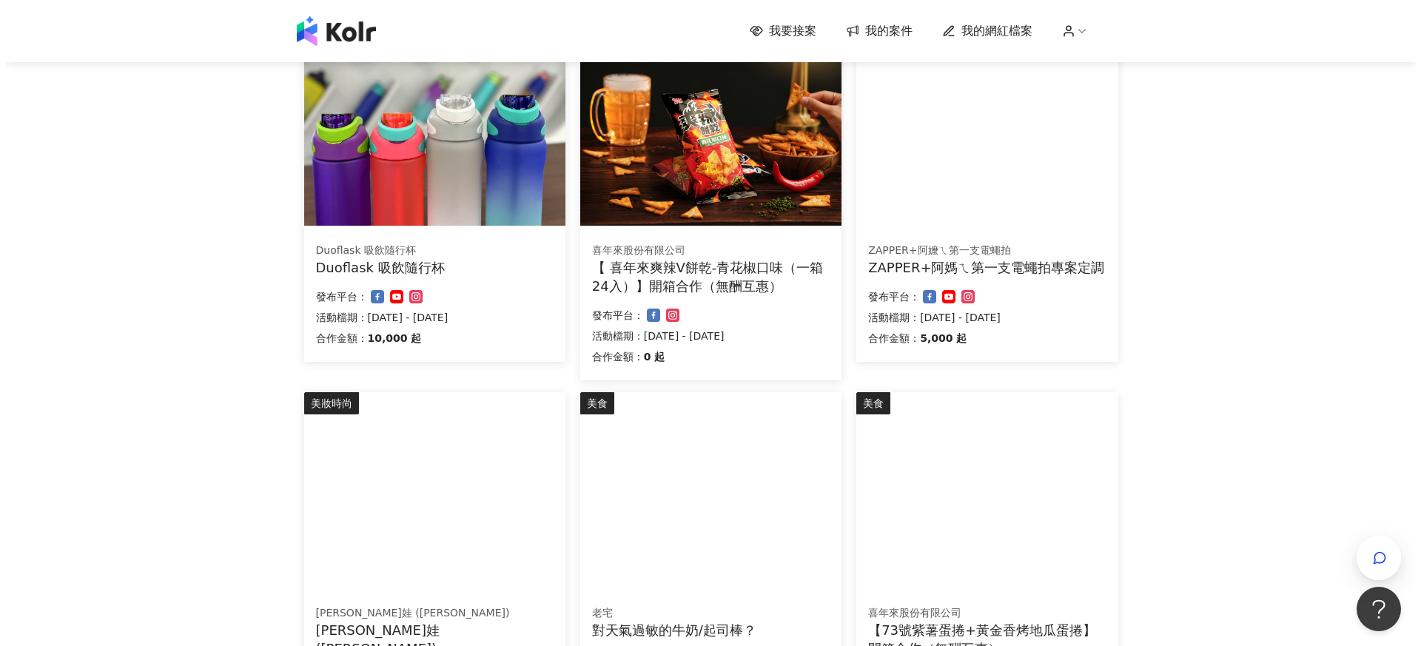
scroll to position [195, 0]
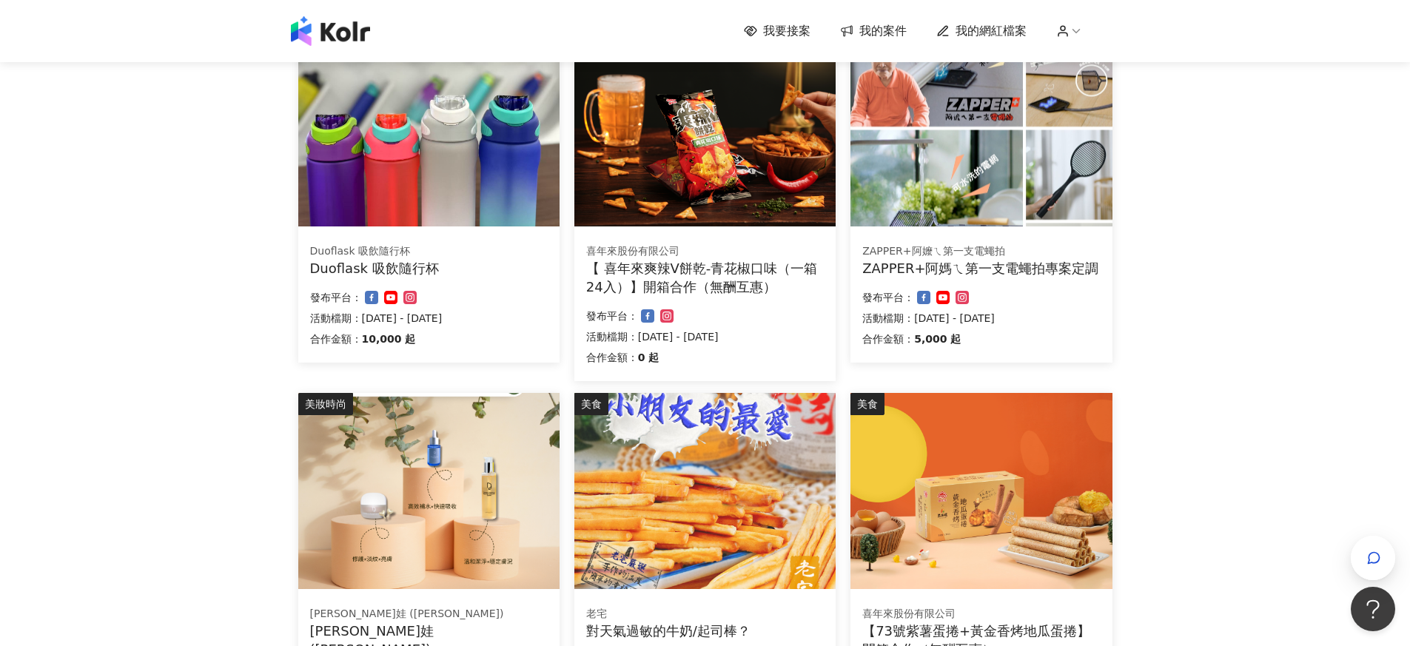
click at [522, 287] on div "Duoflask 吸飲隨行杯 Duoflask 吸飲隨行杯 合作金額： 10,000 起 發布平台： 活動檔期：[DATE] - [DATE]" at bounding box center [428, 297] width 261 height 130
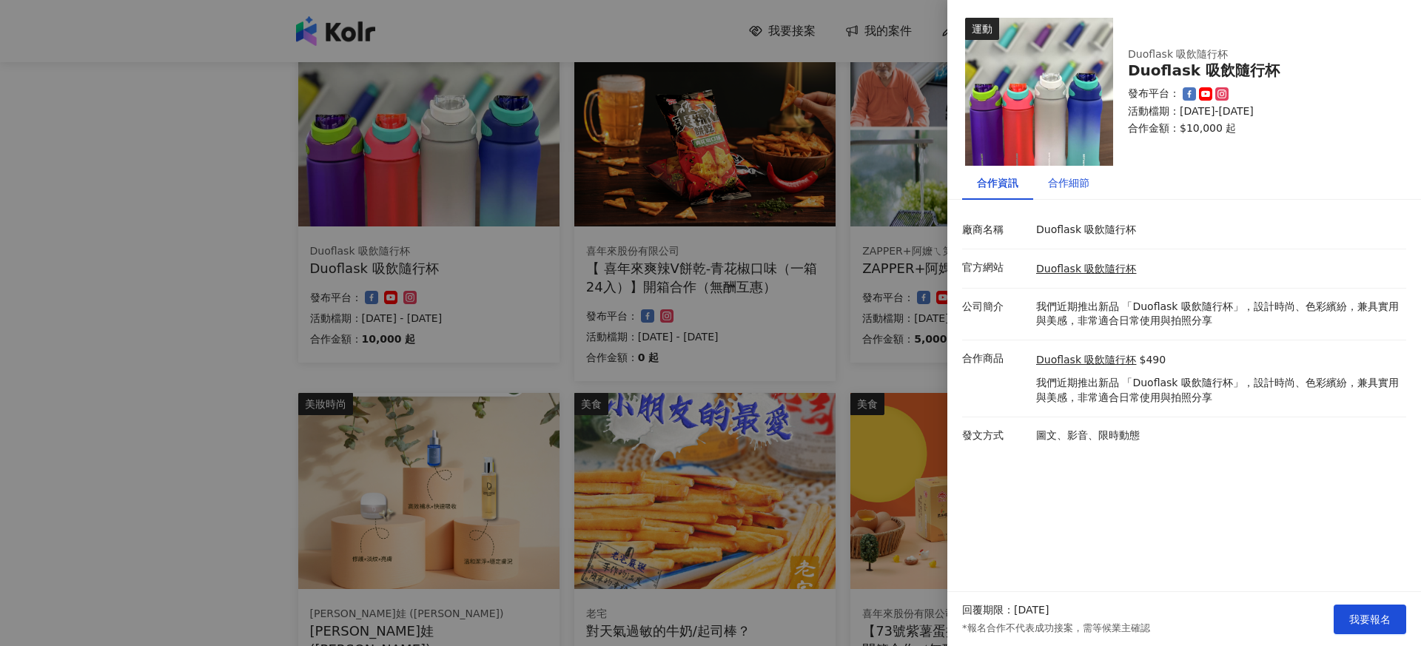
click at [1077, 188] on div "合作細節" at bounding box center [1068, 183] width 41 height 16
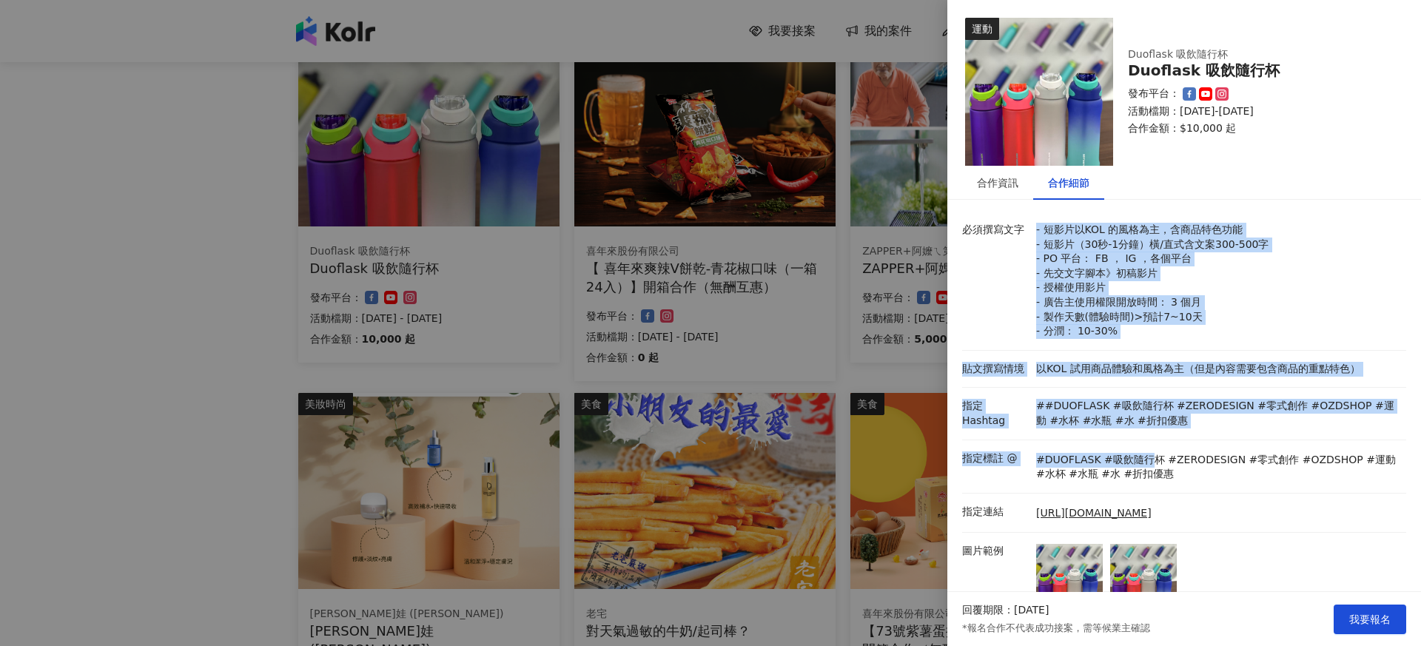
drag, startPoint x: 1034, startPoint y: 232, endPoint x: 1196, endPoint y: 458, distance: 278.4
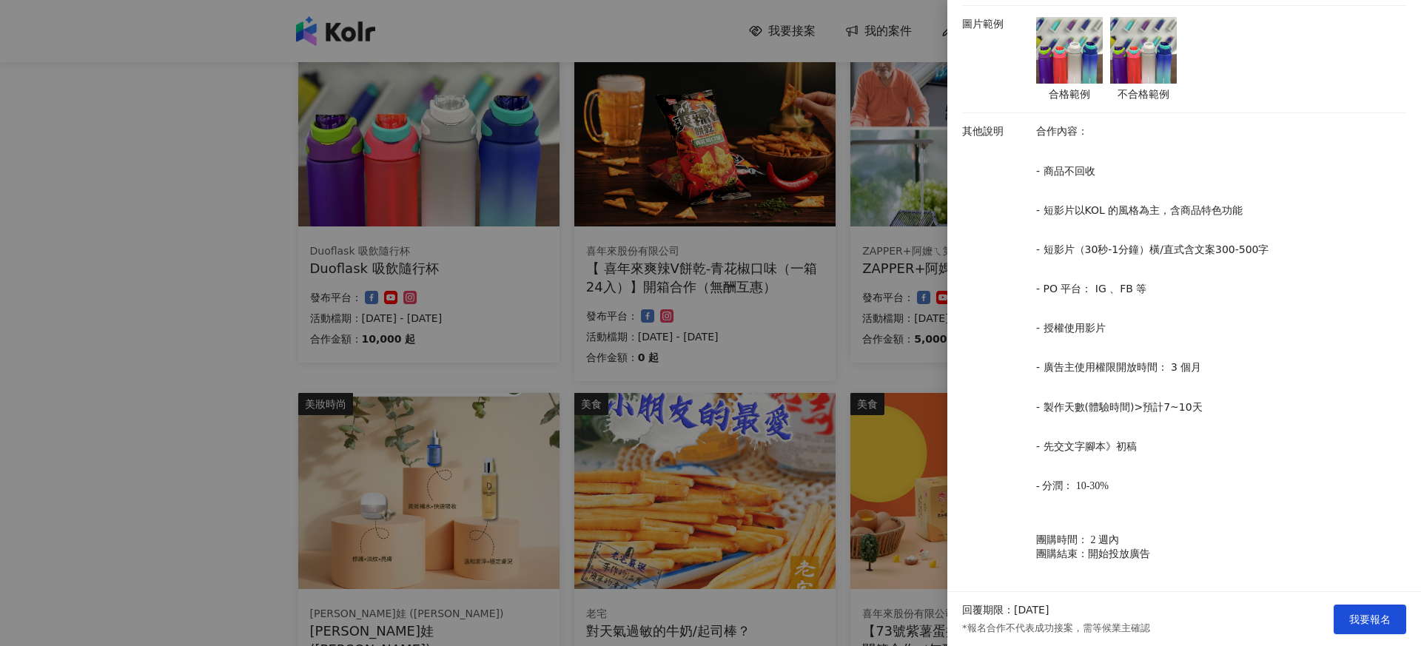
scroll to position [533, 0]
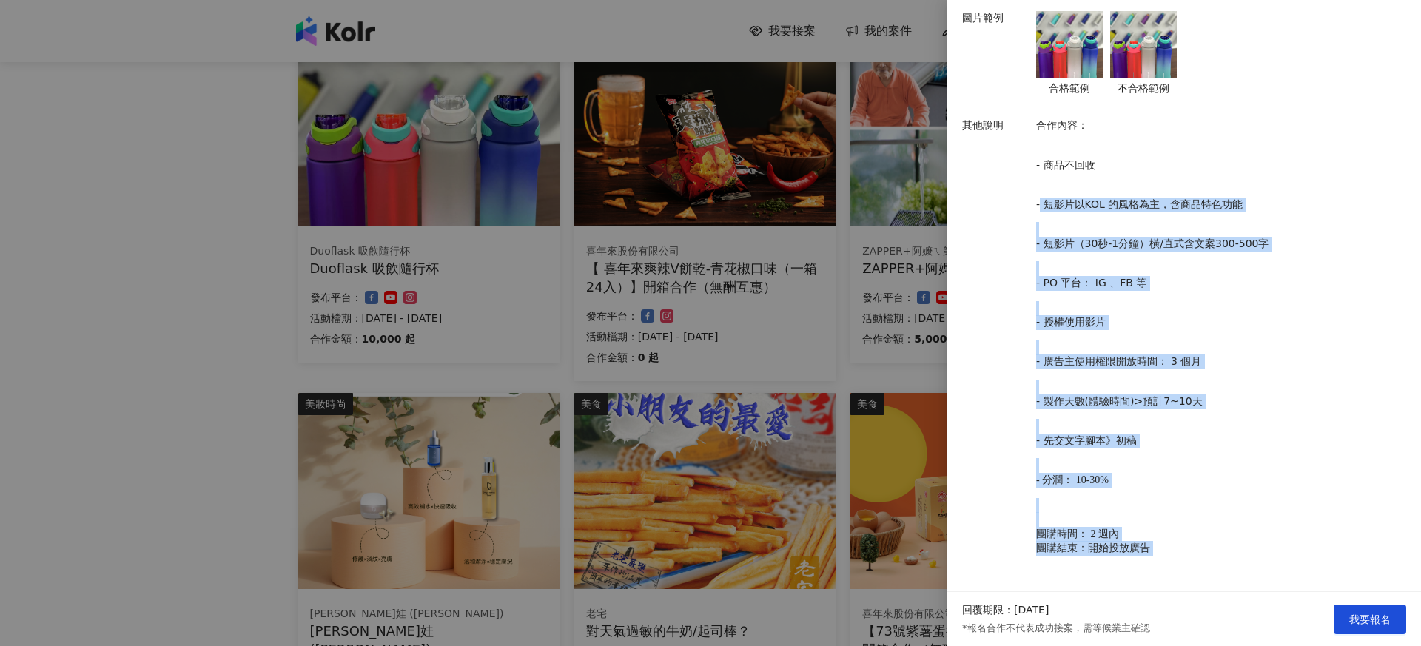
drag, startPoint x: 1039, startPoint y: 205, endPoint x: 1192, endPoint y: 563, distance: 388.8
click at [1169, 569] on p "合作內容： - 商品不回收 - 短影片以KOL 的風格為主，含商品特色功能 - 短影片（30秒-1分鐘）橫/直式含文案300-500字 - PO 平台： IG…" at bounding box center [1217, 349] width 363 height 462
click at [1360, 622] on span "我要報名" at bounding box center [1370, 620] width 41 height 12
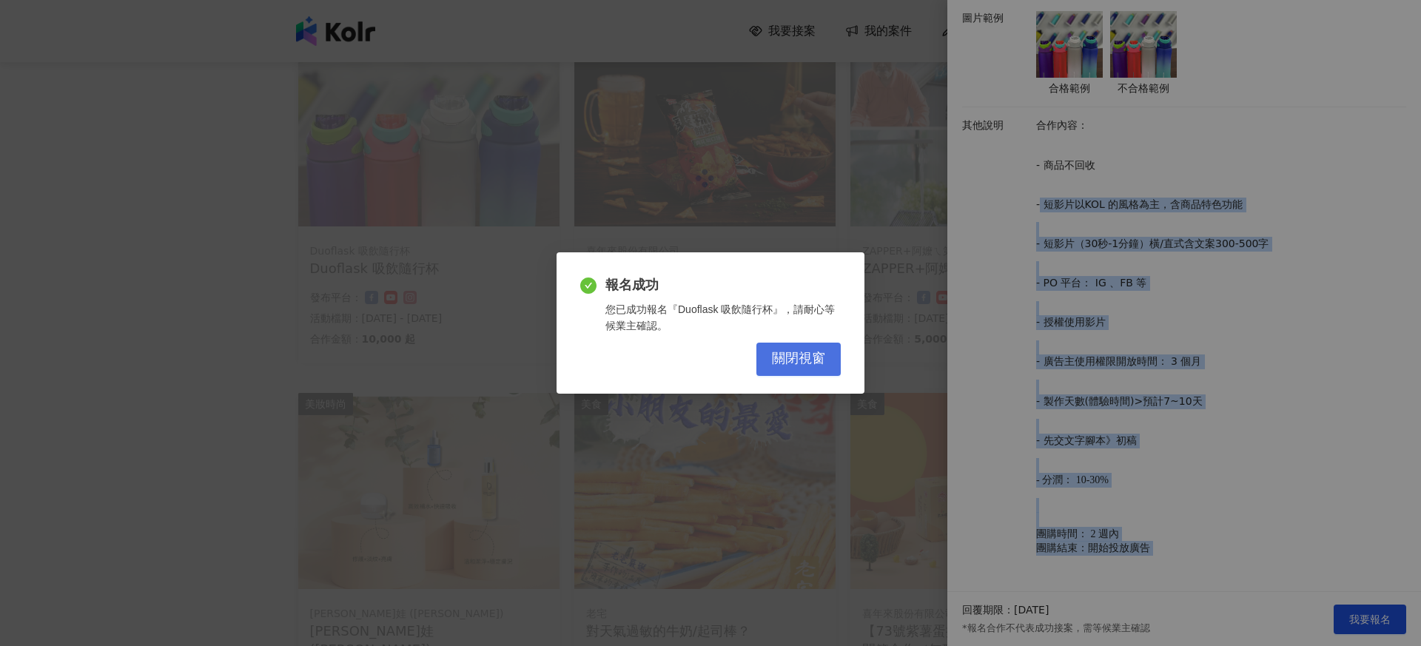
click at [762, 359] on button "關閉視窗" at bounding box center [799, 359] width 84 height 33
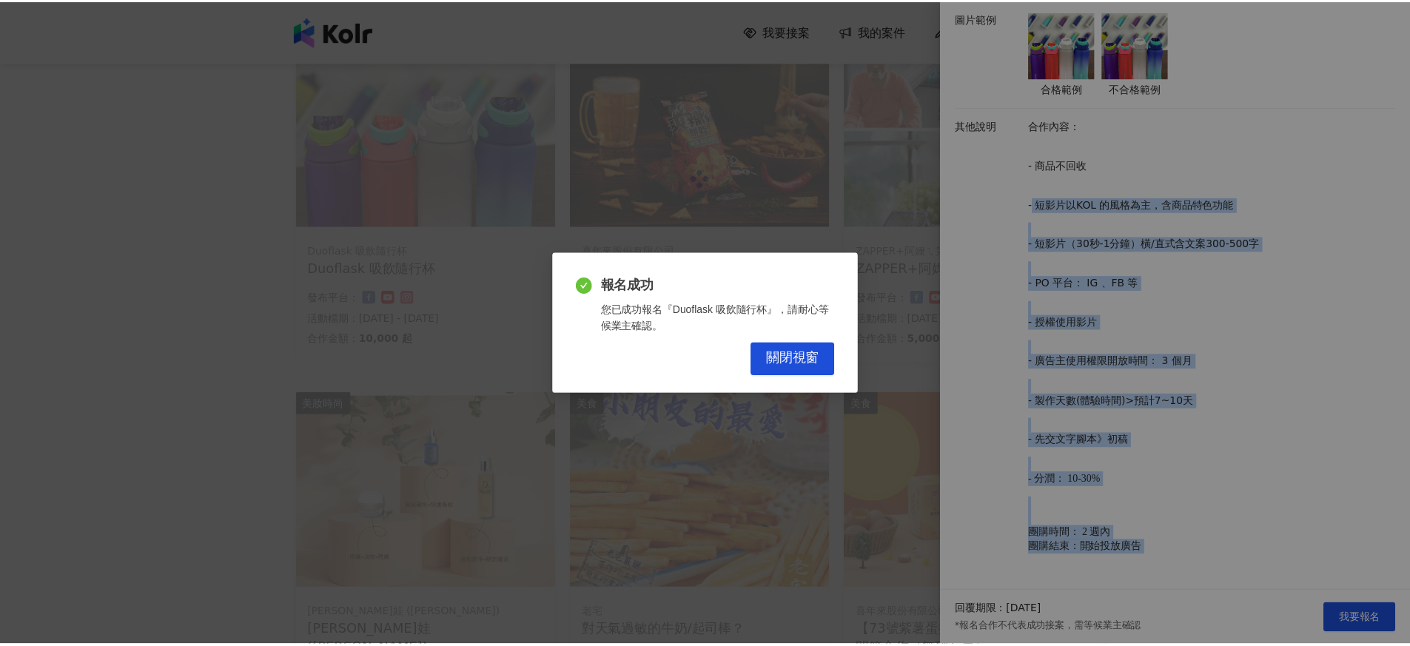
scroll to position [0, 0]
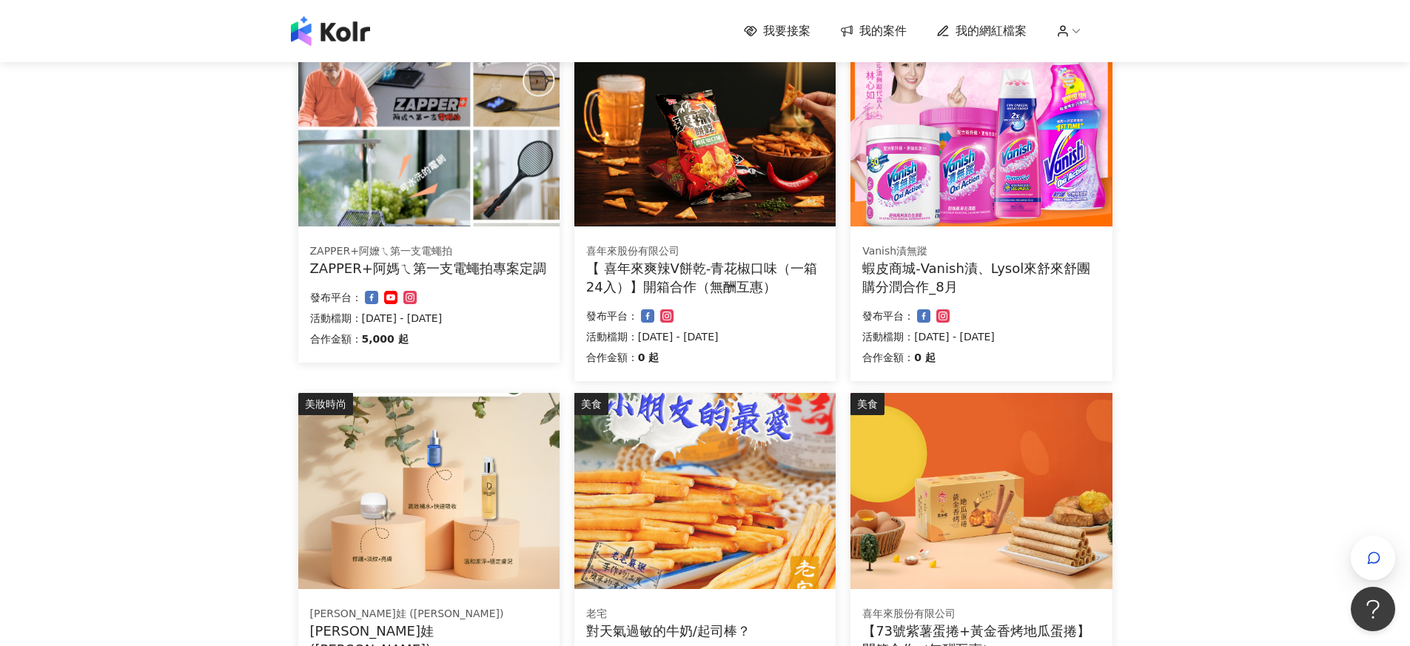
click at [518, 308] on div "合作金額： 5,000 起 發布平台： 活動檔期：[DATE] - [DATE]" at bounding box center [429, 320] width 238 height 62
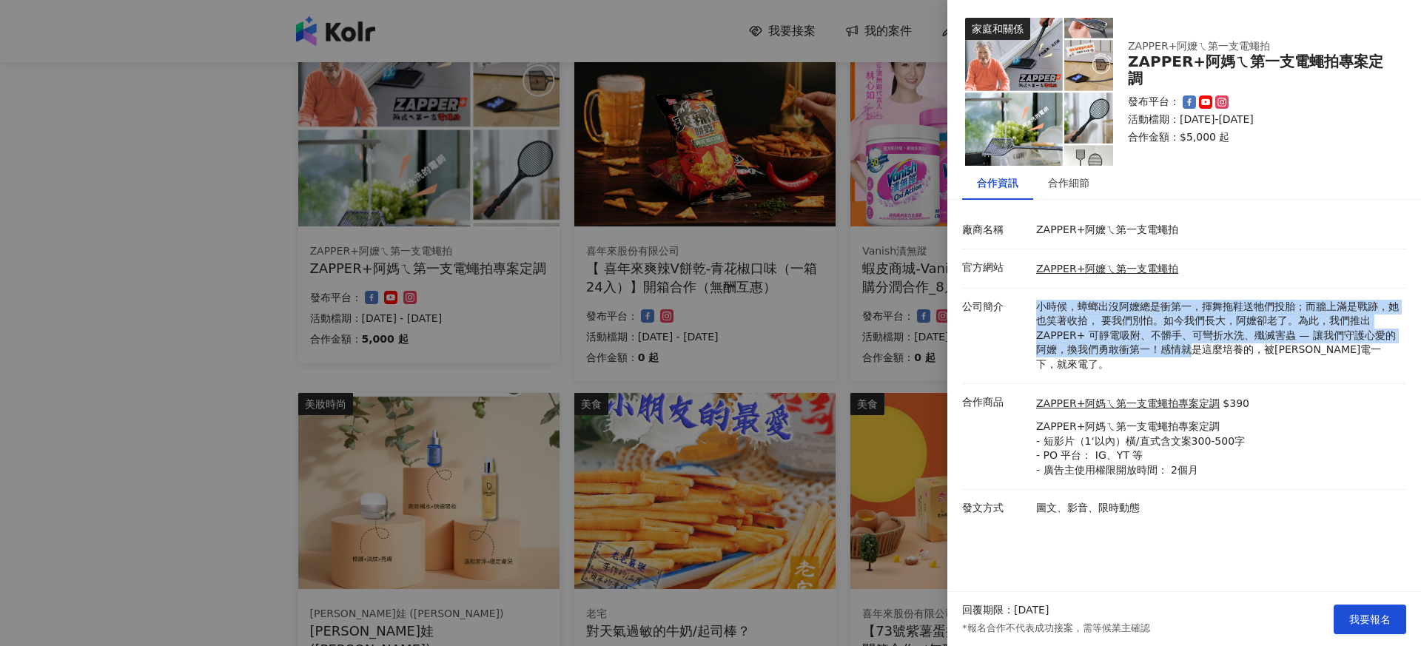
drag, startPoint x: 1036, startPoint y: 306, endPoint x: 1188, endPoint y: 346, distance: 156.4
click at [1188, 346] on p "小時候，蟑螂出沒阿嬤總是衝第一，揮舞拖鞋送牠們投胎；而牆上滿是戰跡，她也笑著收拾， 要我們別怕。如今我們長大，阿嬤卻老了。為此，我們推出ZAPPER+ 可靜電…" at bounding box center [1217, 336] width 363 height 73
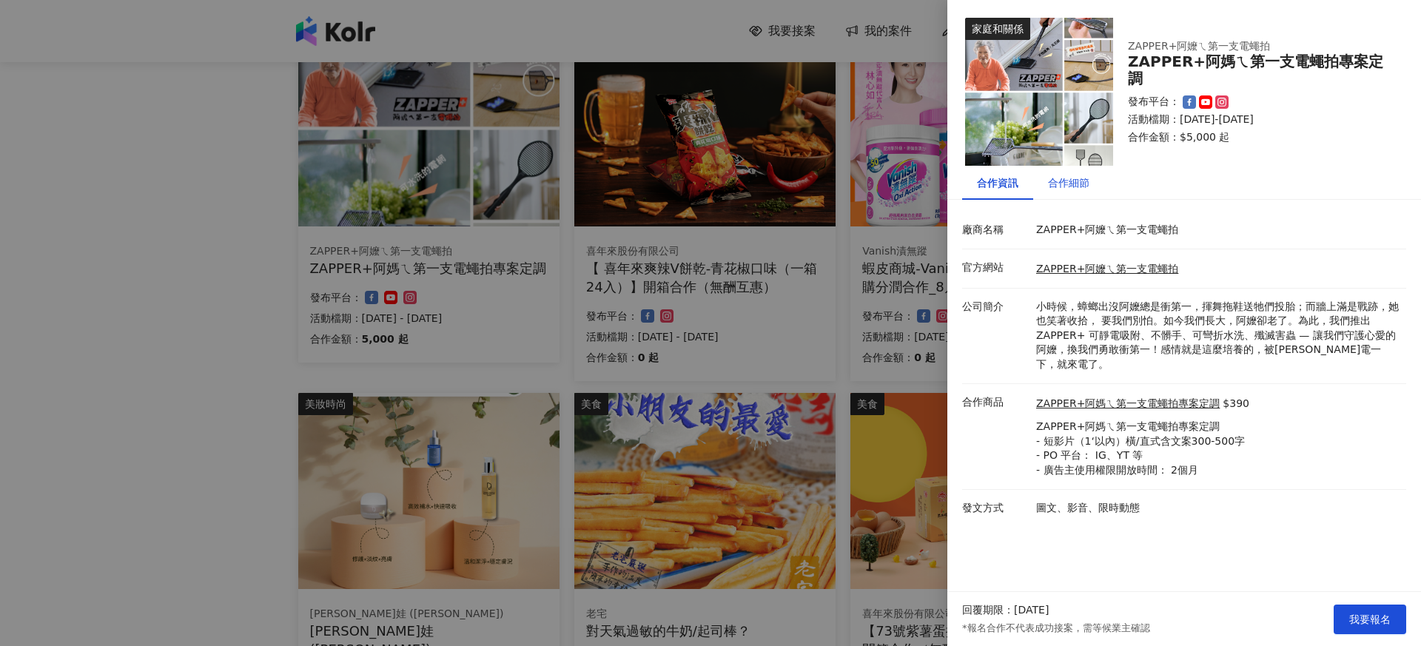
click at [1078, 189] on div "合作細節" at bounding box center [1068, 183] width 41 height 16
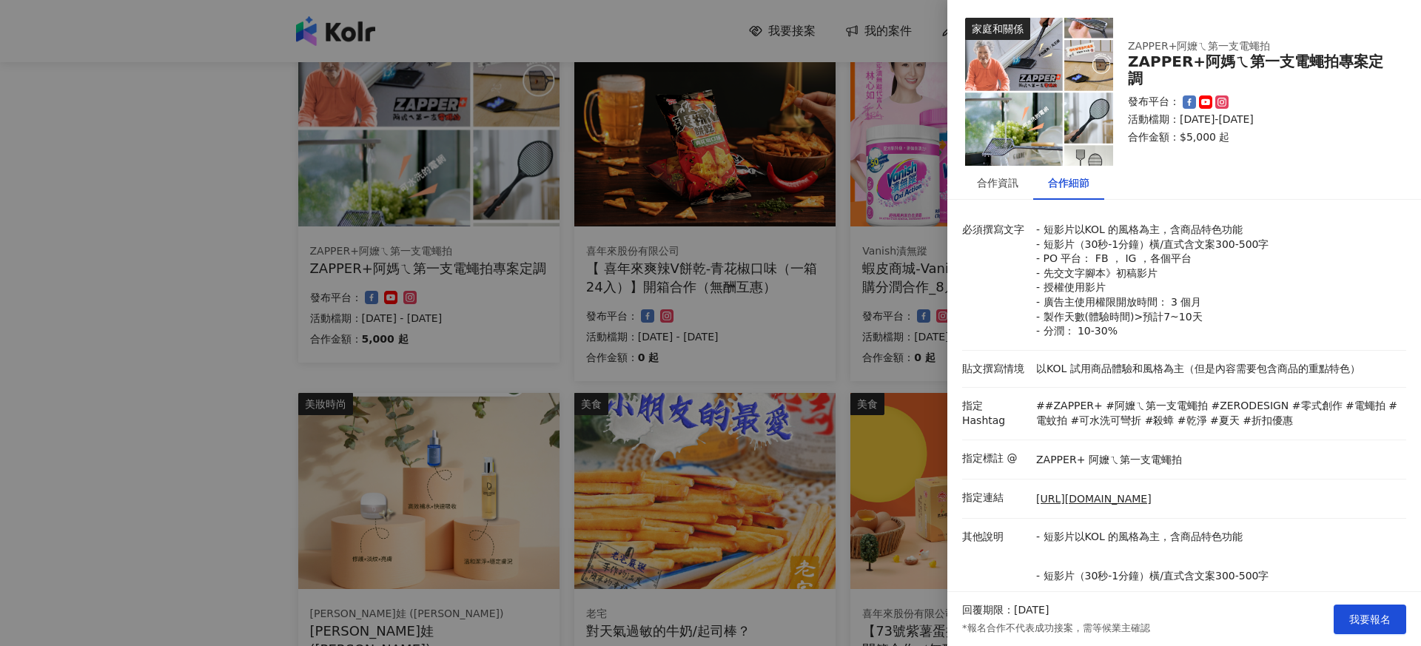
click at [515, 343] on div at bounding box center [710, 323] width 1421 height 646
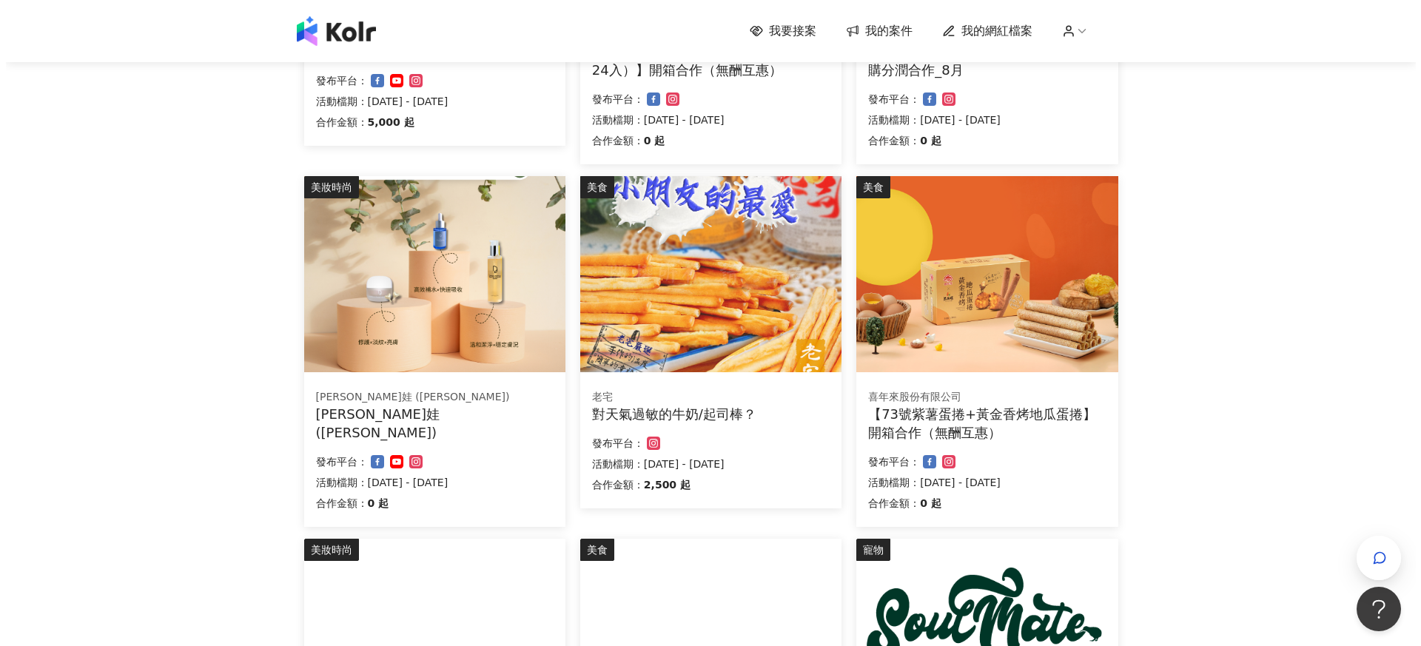
scroll to position [852, 0]
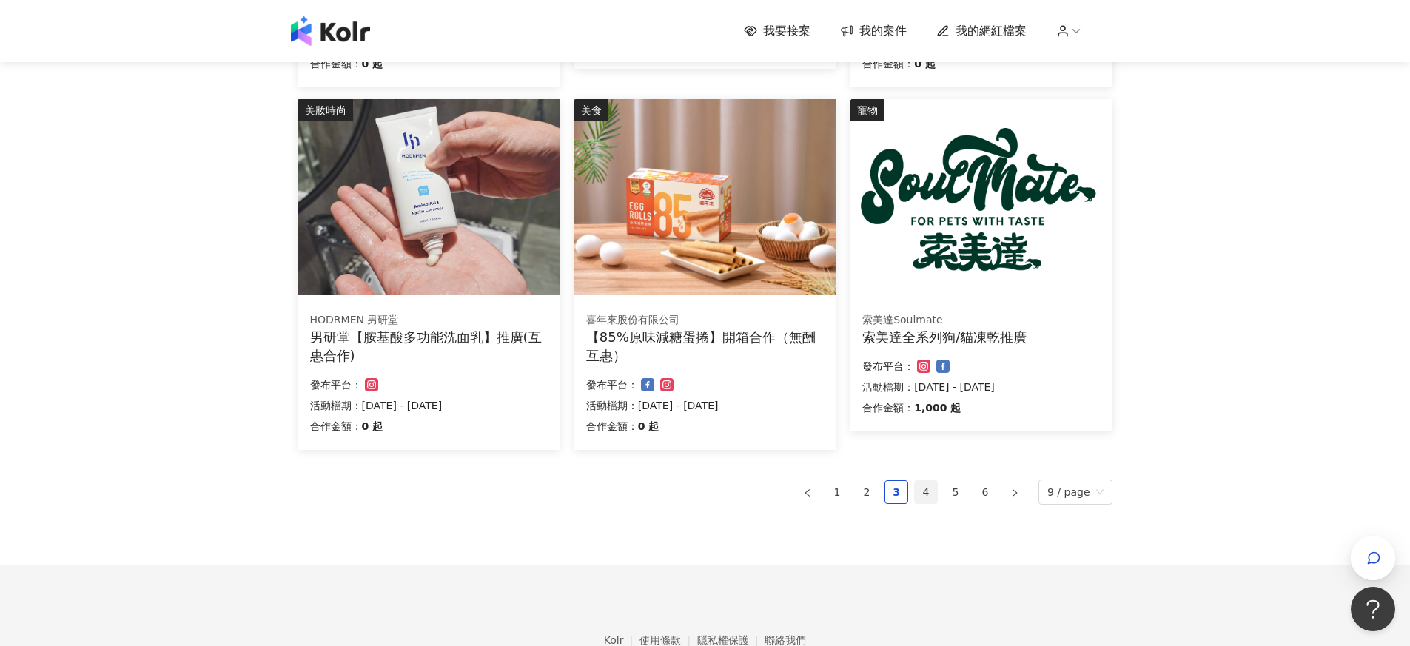
click at [927, 498] on link "4" at bounding box center [926, 492] width 22 height 22
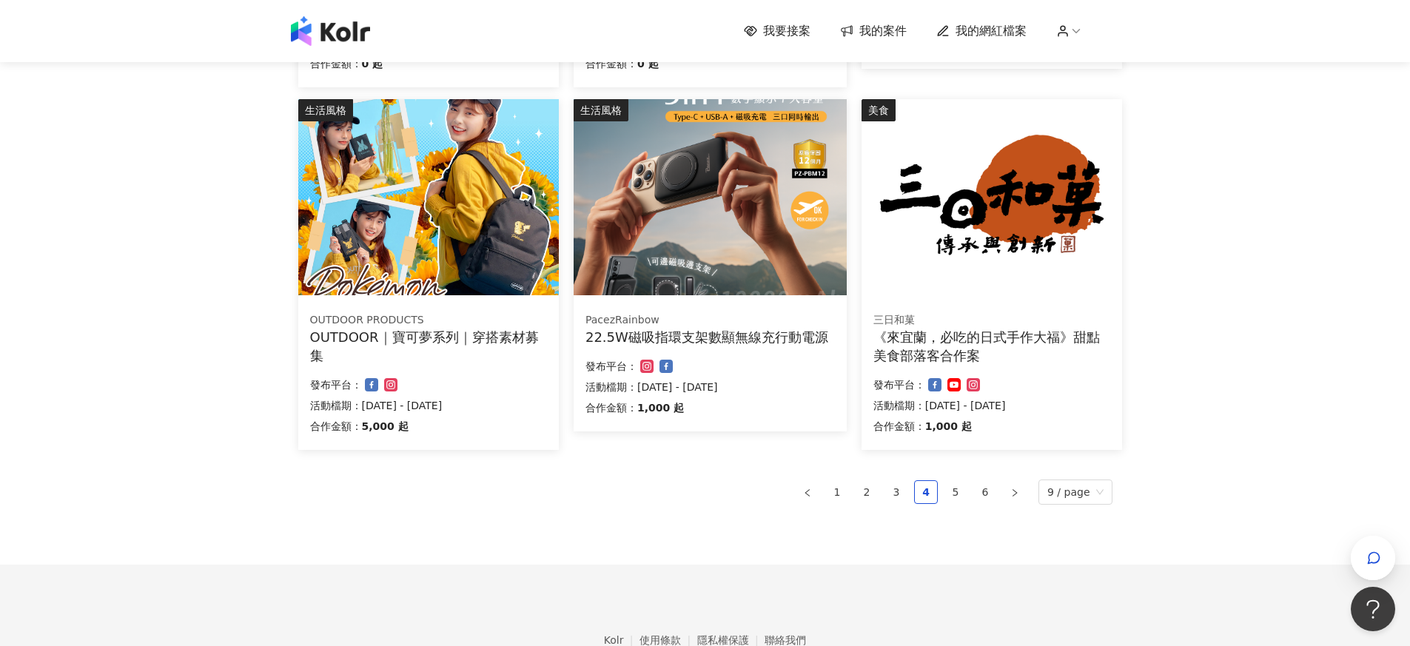
click at [747, 365] on div "發布平台：" at bounding box center [710, 367] width 249 height 18
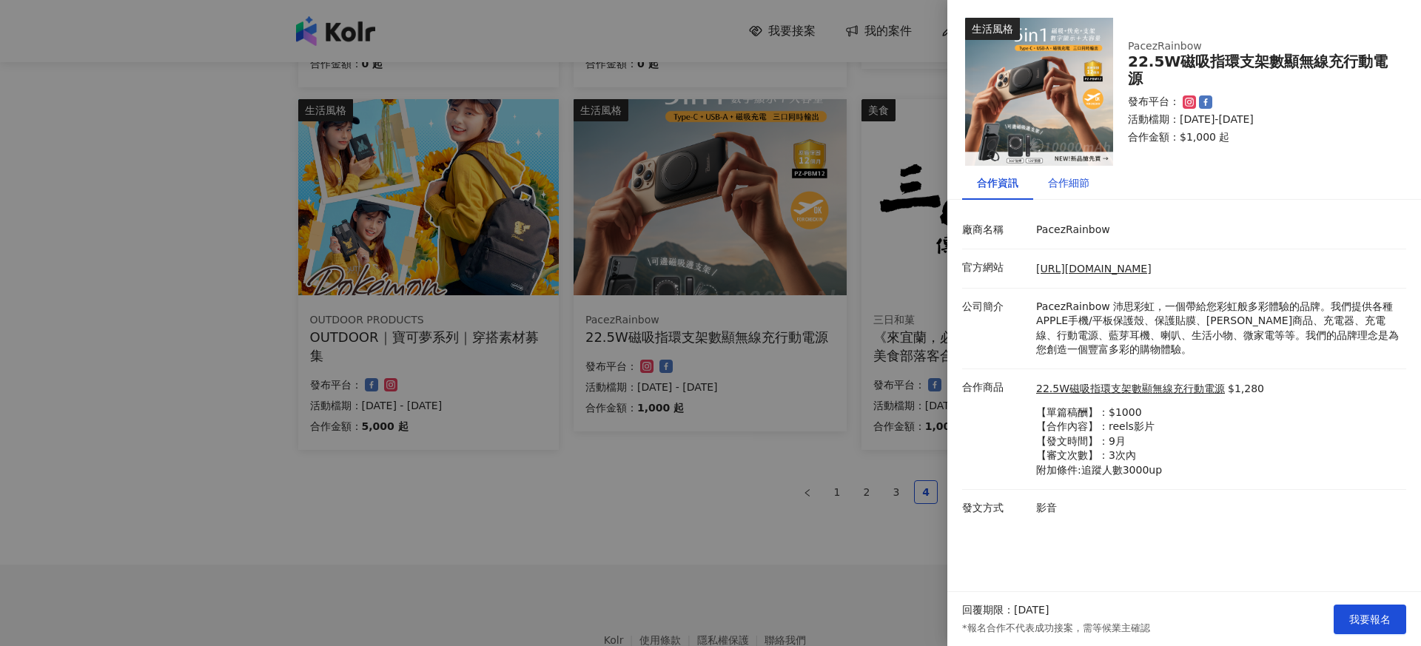
click at [1082, 184] on div "合作細節" at bounding box center [1068, 183] width 41 height 16
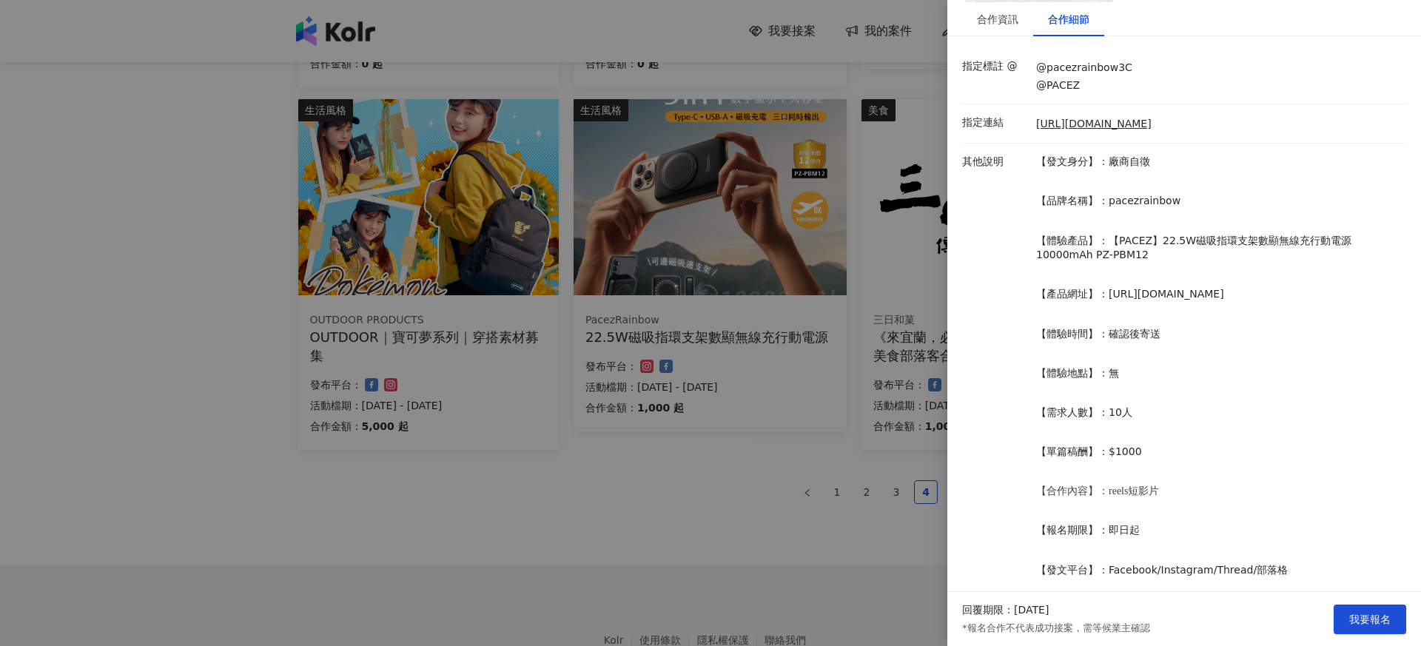
scroll to position [301, 0]
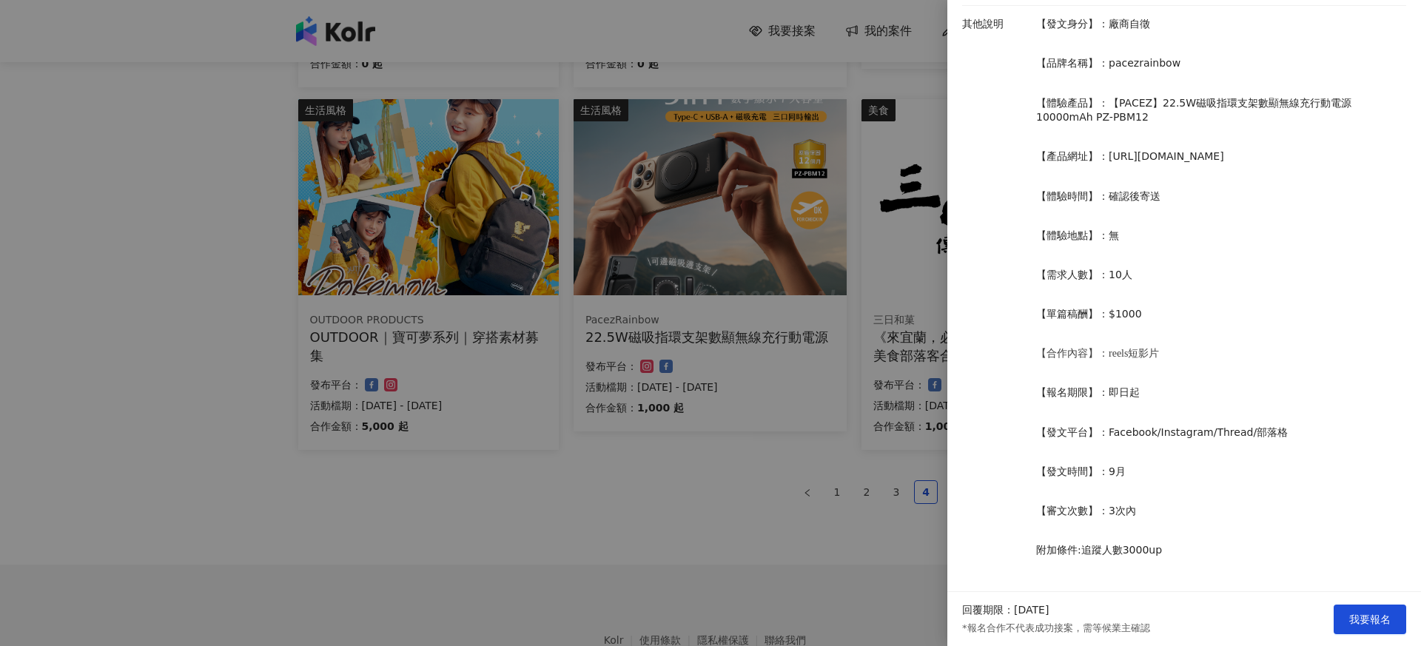
click at [711, 468] on div at bounding box center [710, 323] width 1421 height 646
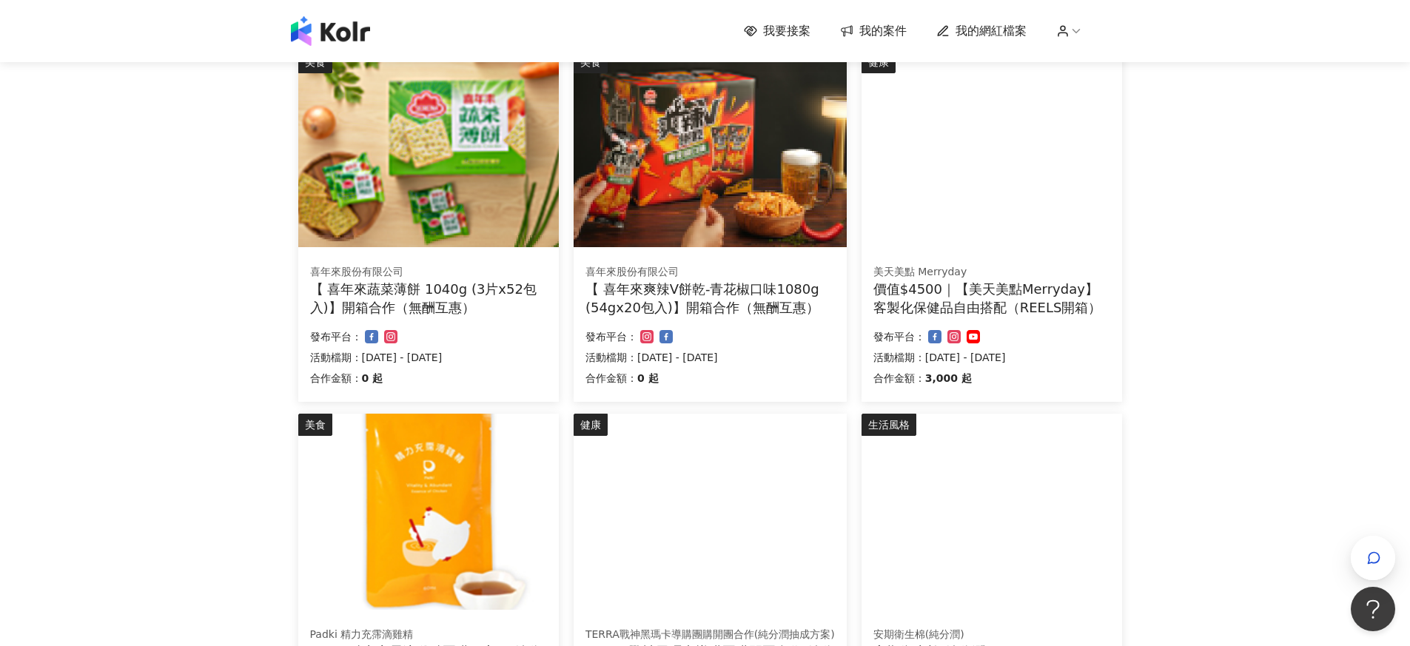
scroll to position [935, 0]
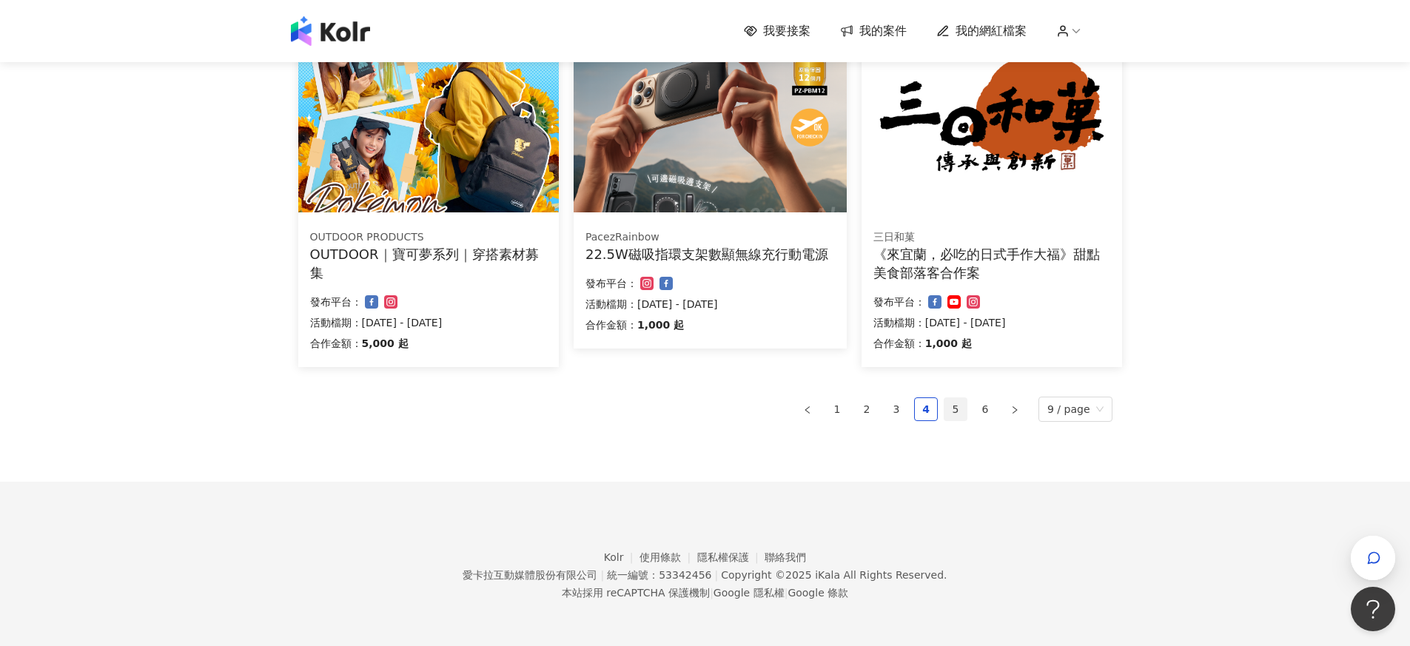
click at [965, 408] on link "5" at bounding box center [956, 409] width 22 height 22
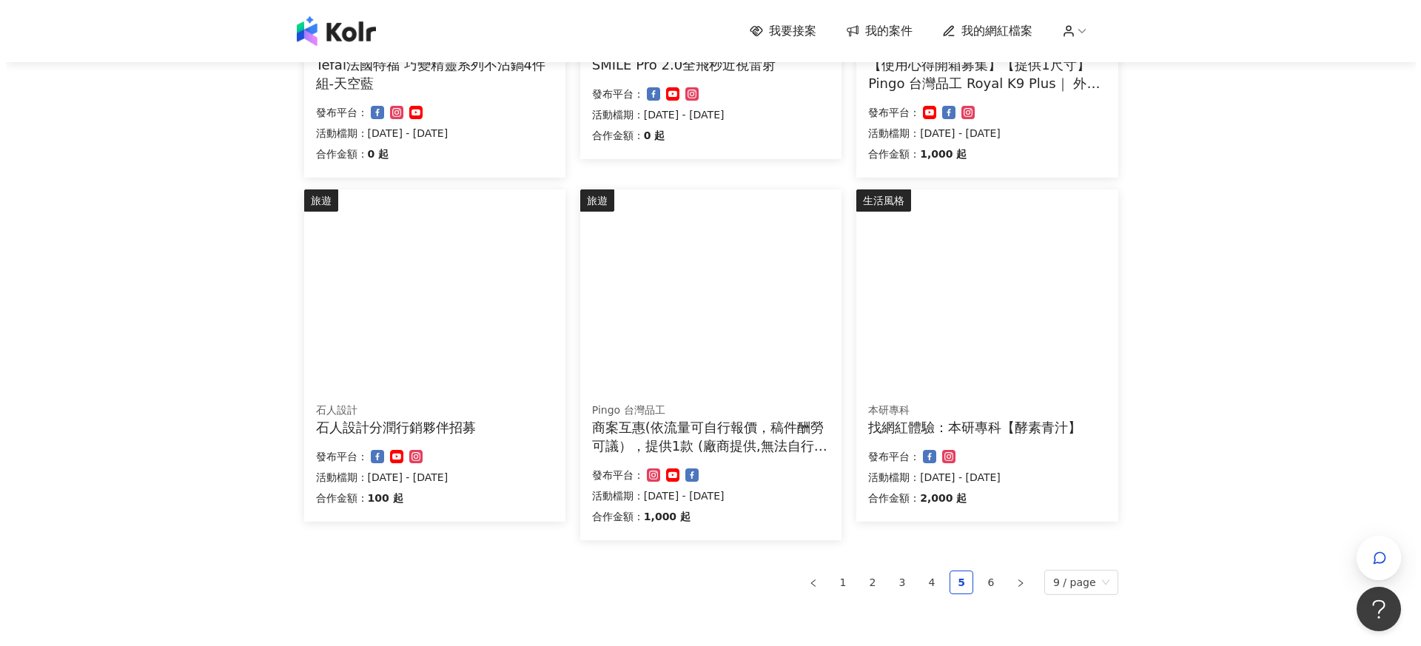
scroll to position [761, 0]
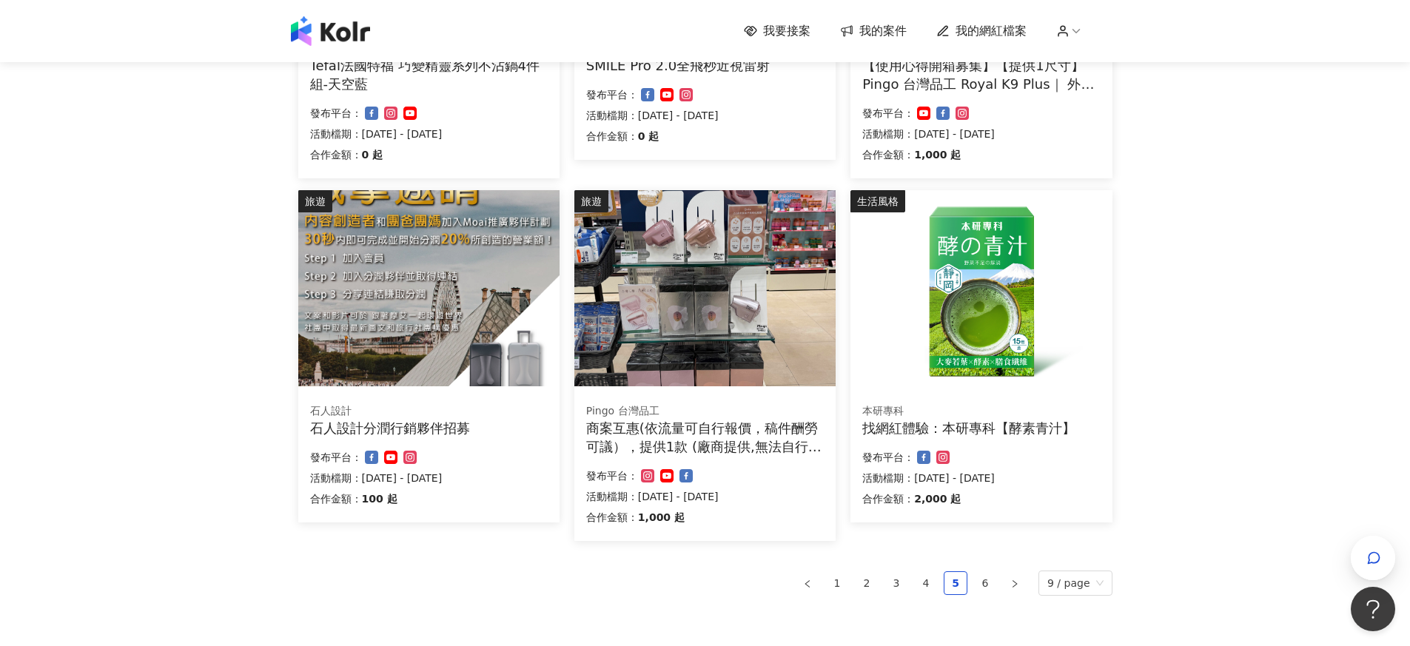
click at [632, 358] on img at bounding box center [705, 288] width 261 height 196
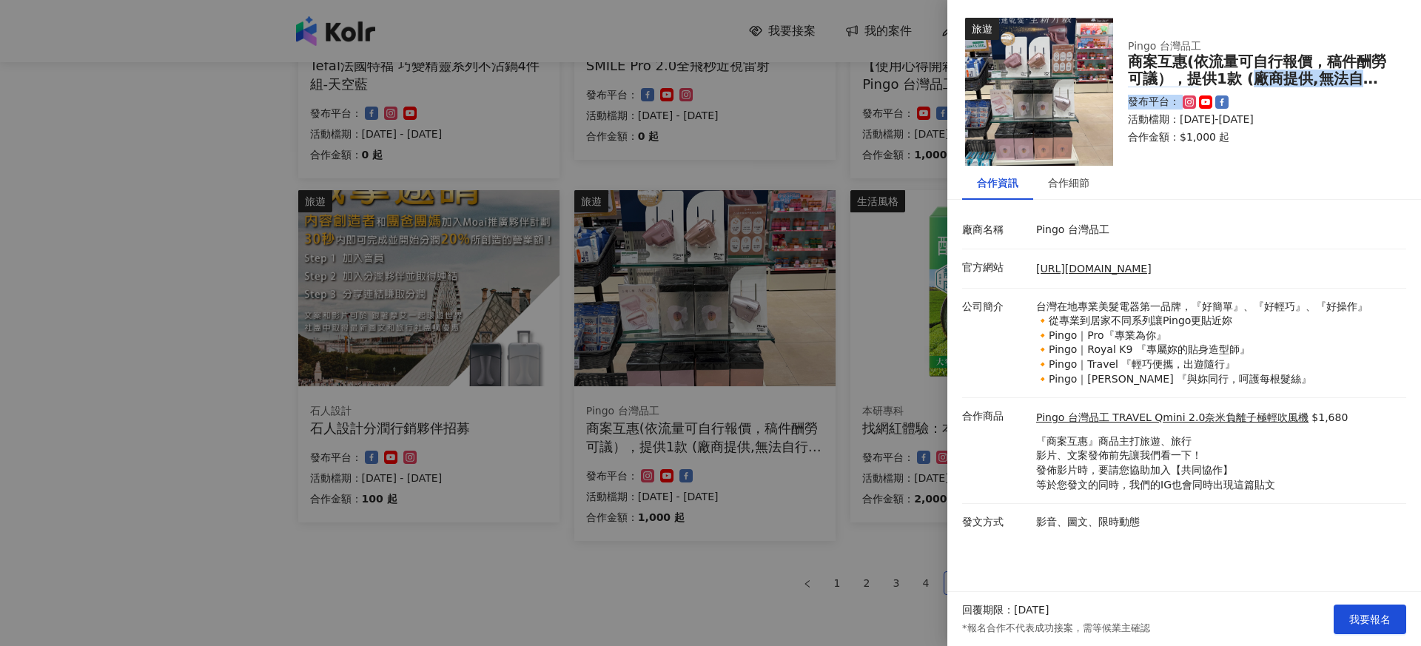
drag, startPoint x: 1242, startPoint y: 84, endPoint x: 1347, endPoint y: 97, distance: 105.1
click at [1347, 97] on div "Pingo 台灣品工 商案互惠(依流量可自行報價，稿件酬勞可議），提供1款 (廠商提供,無法自行選擇顏色) 發布平台： 活動檔期：[DATE]-[DATE] …" at bounding box center [1258, 91] width 290 height 135
click at [1076, 178] on div "合作細節" at bounding box center [1068, 183] width 41 height 16
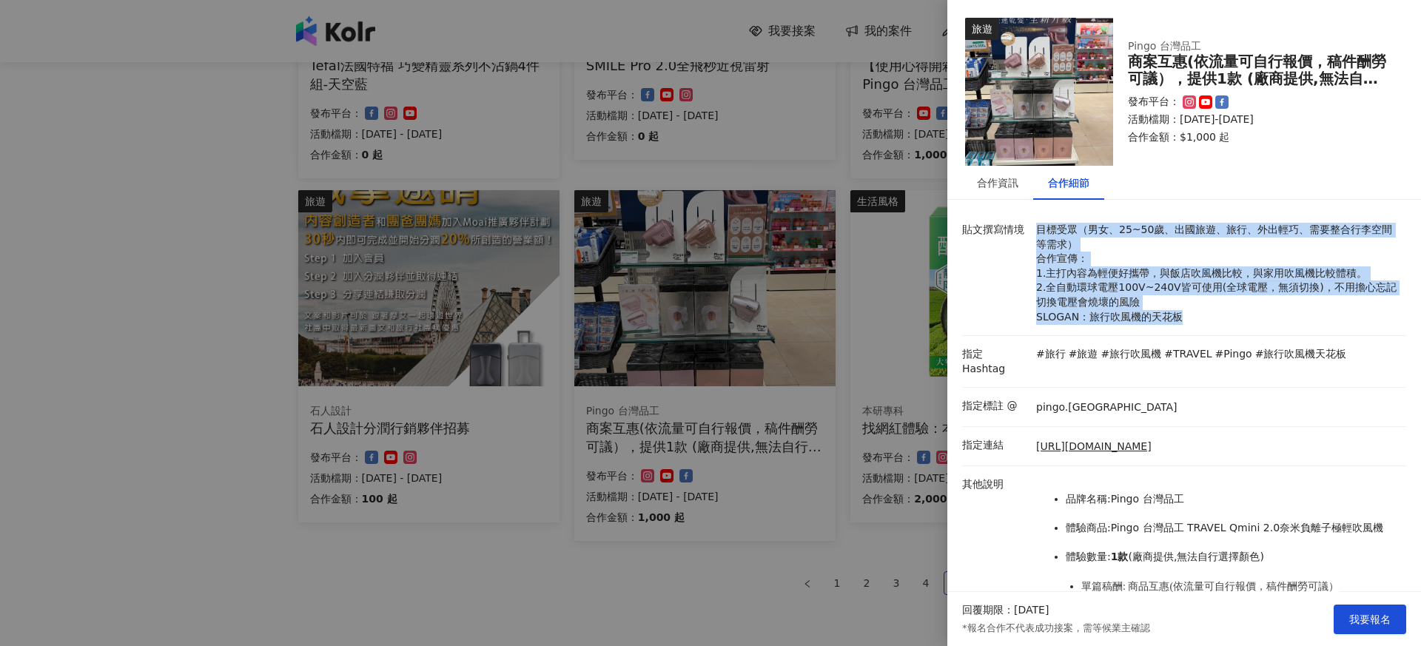
drag, startPoint x: 1039, startPoint y: 227, endPoint x: 1230, endPoint y: 321, distance: 213.2
click at [1230, 321] on p "目標受眾（男女、25~50歲、出國旅遊、旅行、外出輕巧、需要整合行李空間等需求） 合作宣傳： 1.主打內容為輕便好攜帶，與飯店吹風機比較，與家用吹風機比較體積…" at bounding box center [1217, 273] width 363 height 101
click at [1214, 316] on p "目標受眾（男女、25~50歲、出國旅遊、旅行、外出輕巧、需要整合行李空間等需求） 合作宣傳： 1.主打內容為輕便好攜帶，與飯店吹風機比較，與家用吹風機比較體積…" at bounding box center [1217, 273] width 363 height 101
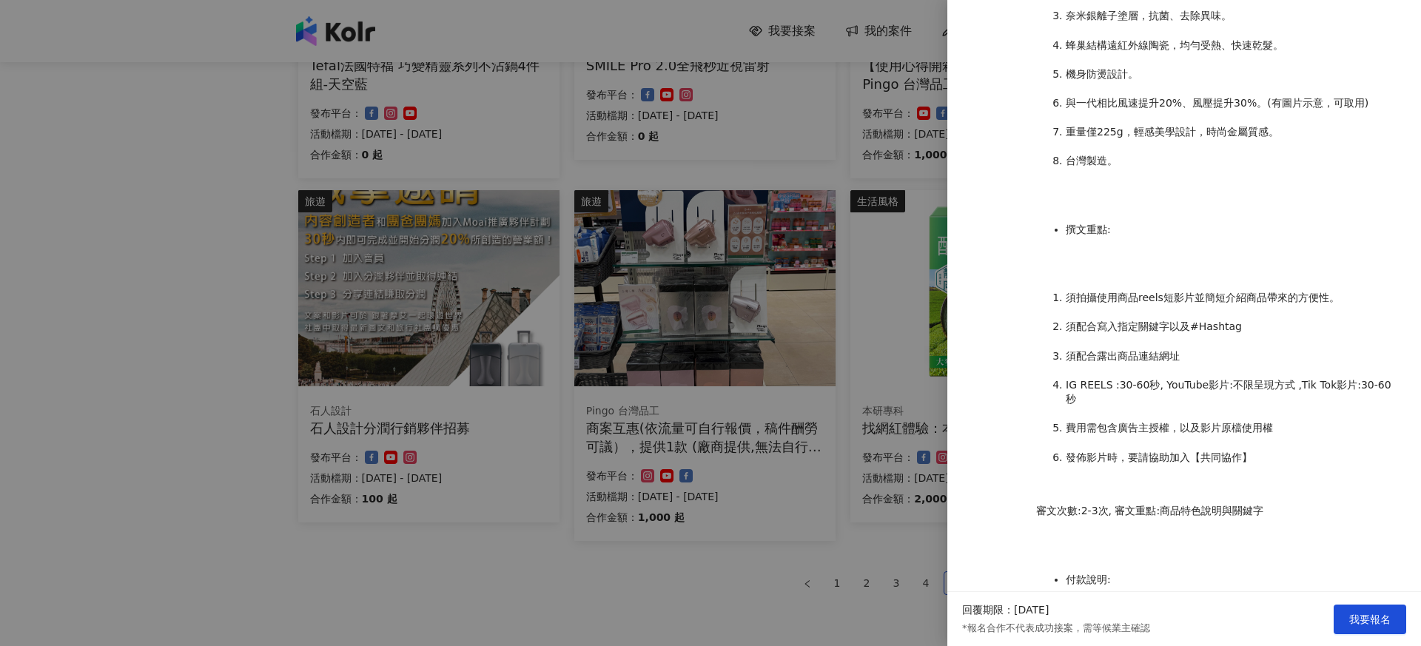
scroll to position [1132, 0]
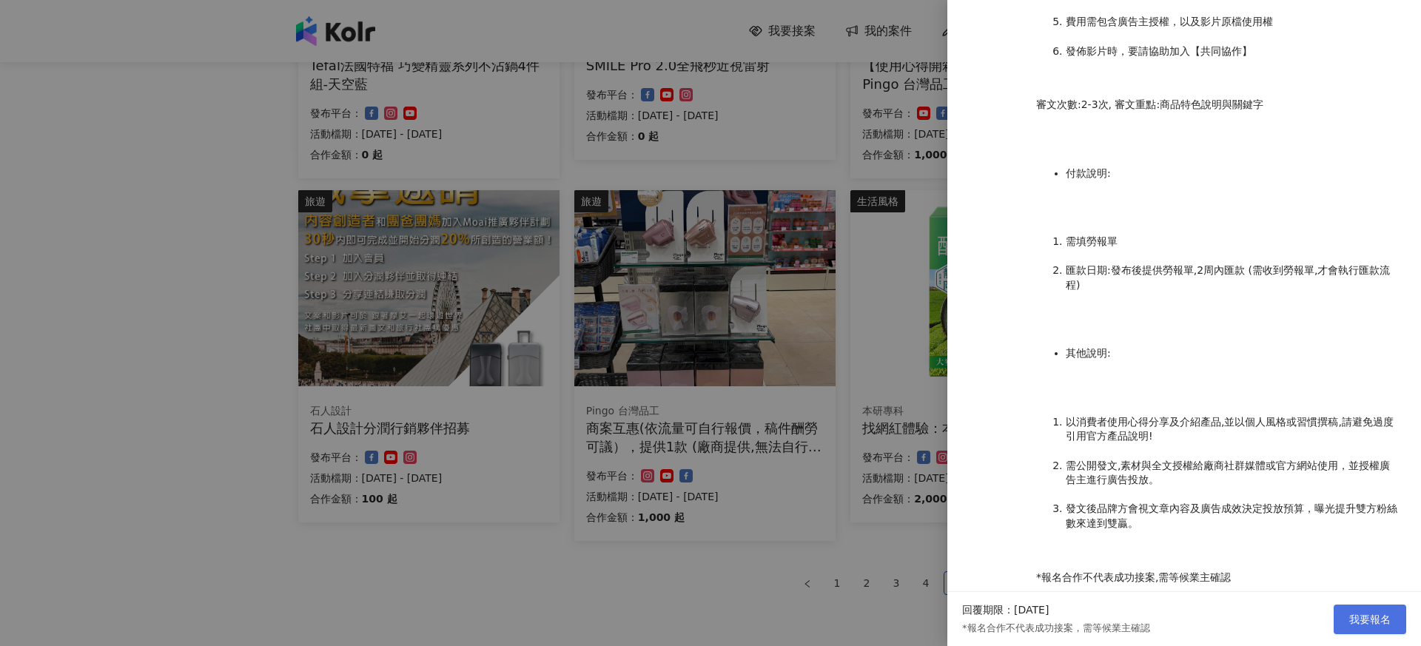
click at [1369, 625] on button "我要報名" at bounding box center [1370, 620] width 73 height 30
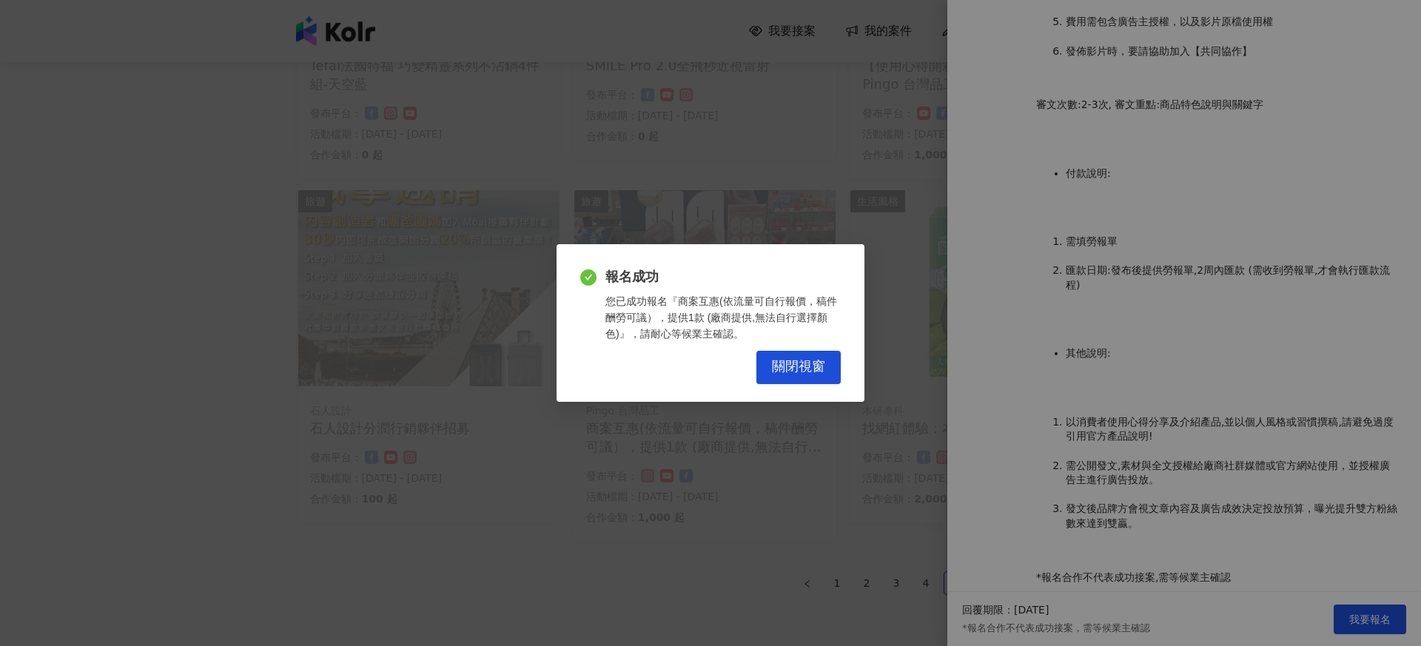
drag, startPoint x: 683, startPoint y: 591, endPoint x: 814, endPoint y: 440, distance: 199.5
click at [674, 591] on div "報名成功 您已成功報名『商案互惠(依流量可自行報價，稿件酬勞可議），提供1款 (廠商提供,無法自行選擇顏色)』，請耐心等候業主確認。 關閉視窗" at bounding box center [710, 323] width 1421 height 646
click at [774, 373] on span "關閉視窗" at bounding box center [798, 367] width 53 height 16
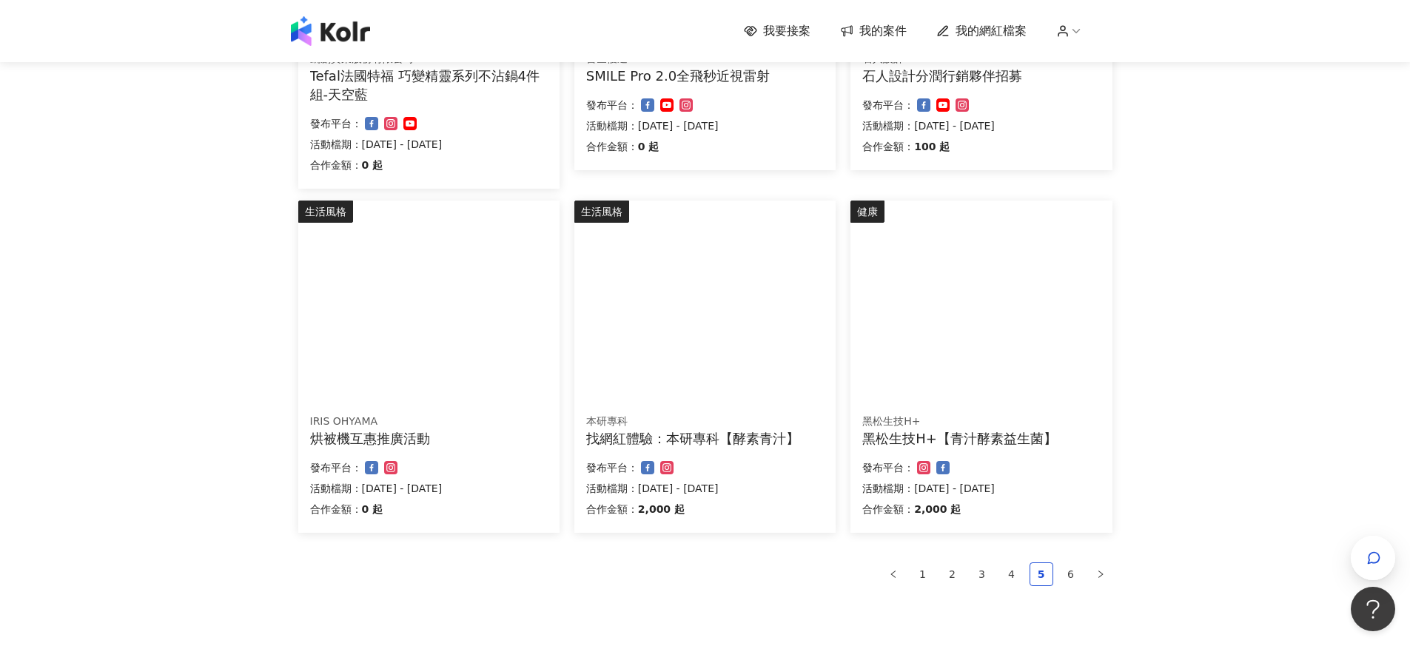
scroll to position [768, 0]
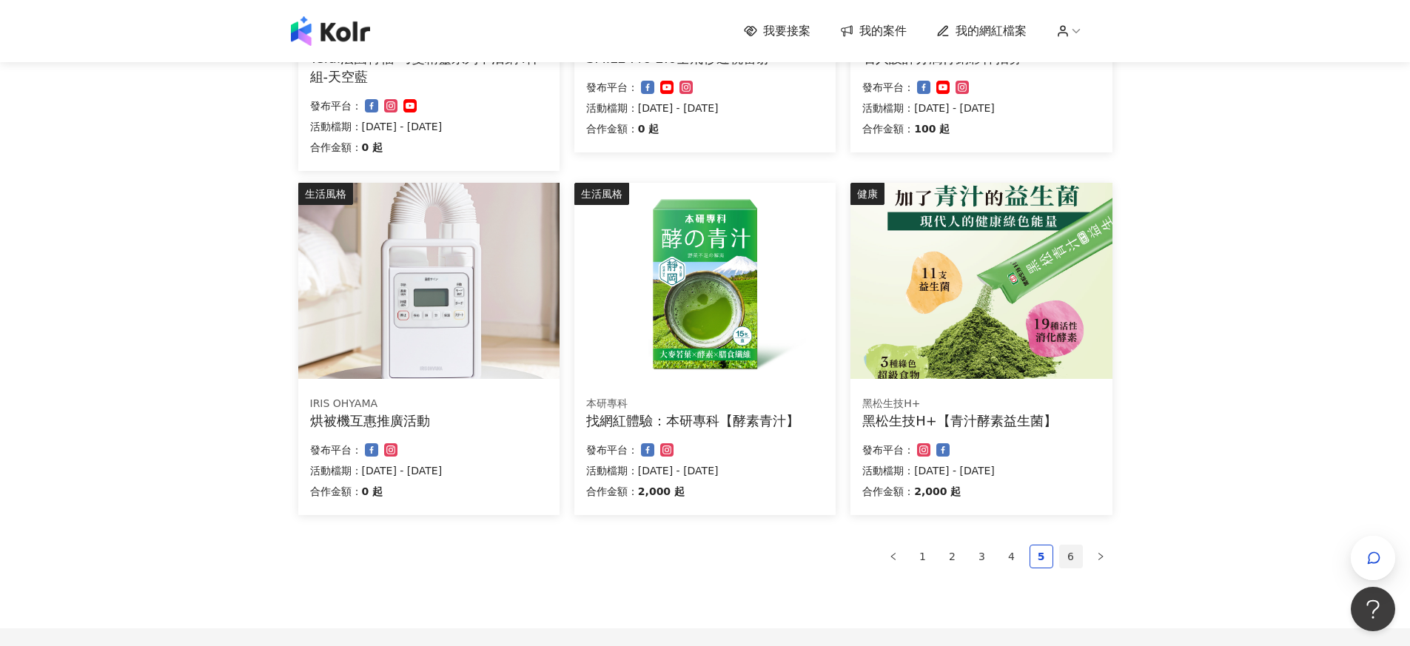
click at [1076, 555] on link "6" at bounding box center [1071, 557] width 22 height 22
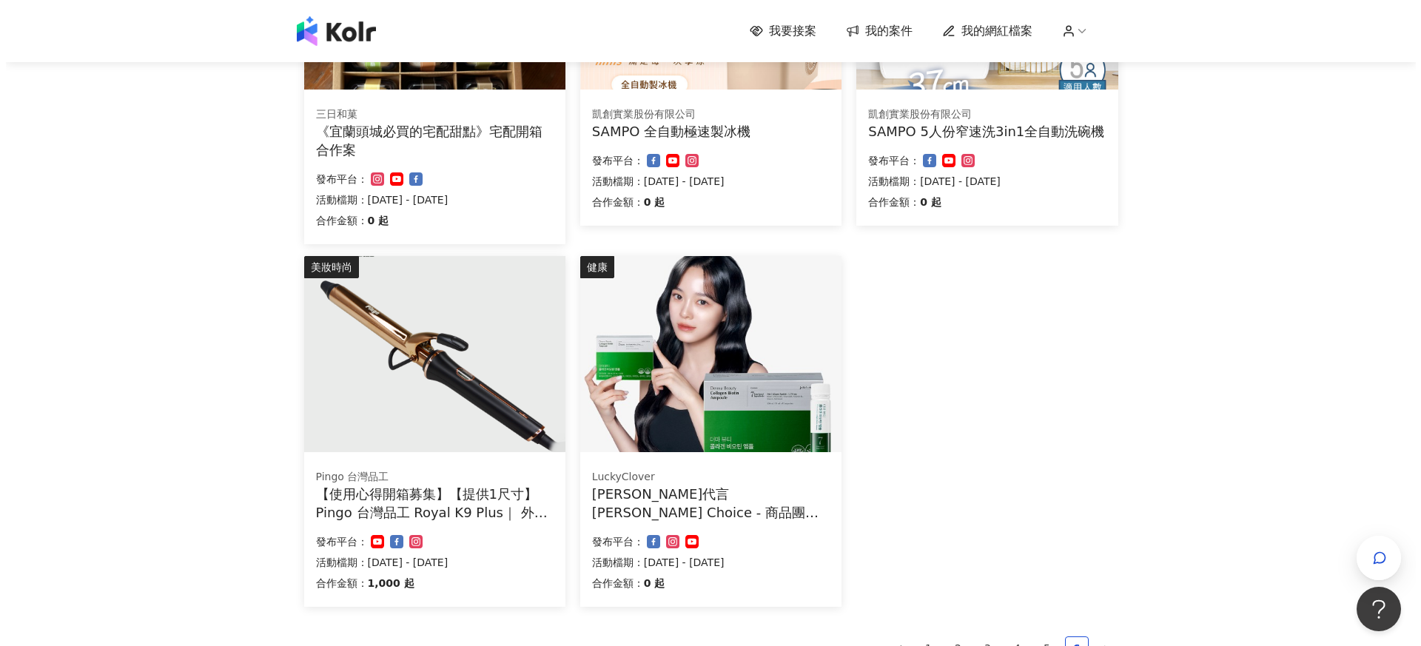
scroll to position [333, 0]
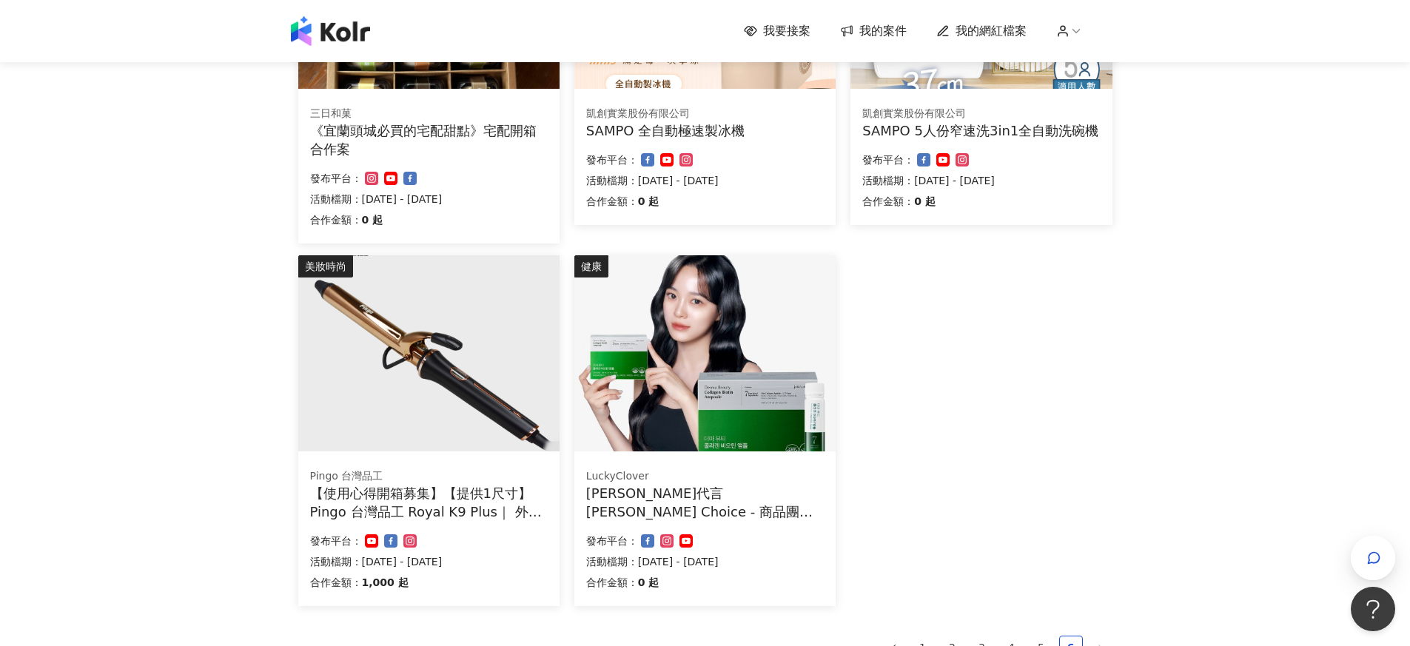
click at [413, 503] on div "【使用心得開箱募集】【提供1尺寸】 Pingo 台灣品工 Royal K9 Plus｜ 外噴式負離子加長電棒-革命進化款" at bounding box center [429, 502] width 238 height 37
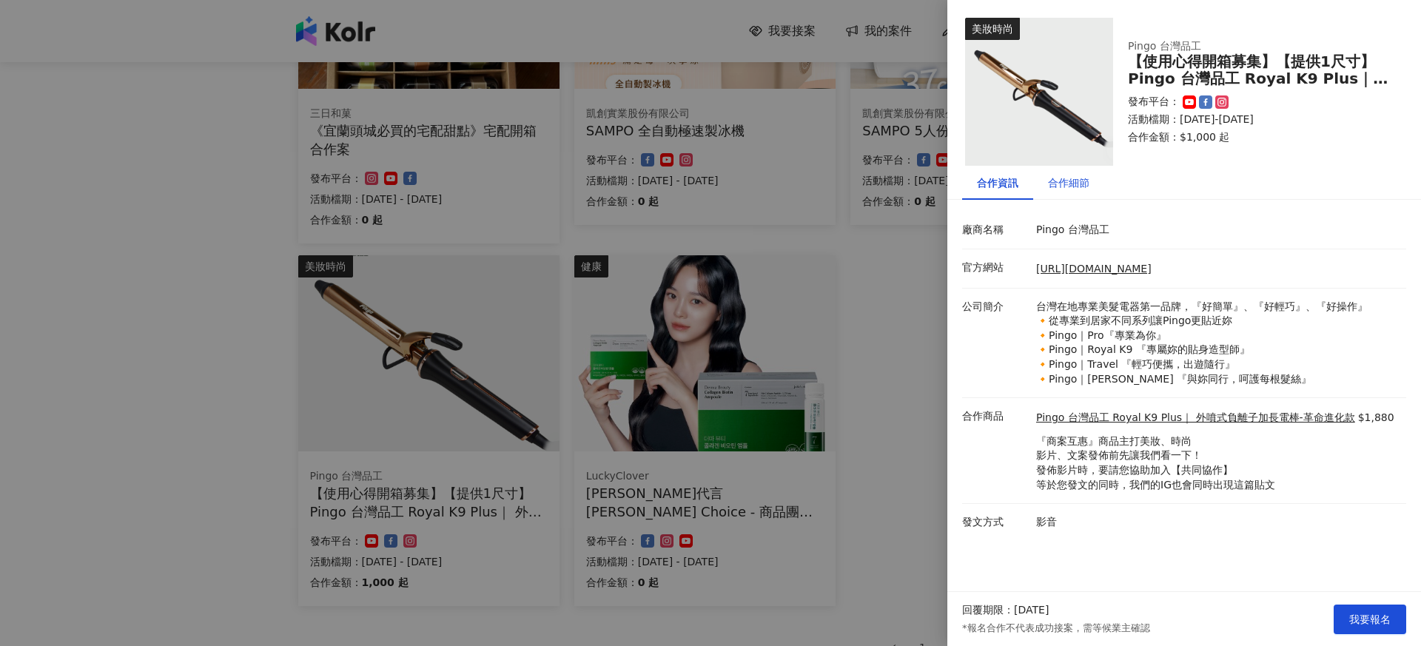
click at [1072, 182] on div "合作細節" at bounding box center [1068, 183] width 41 height 16
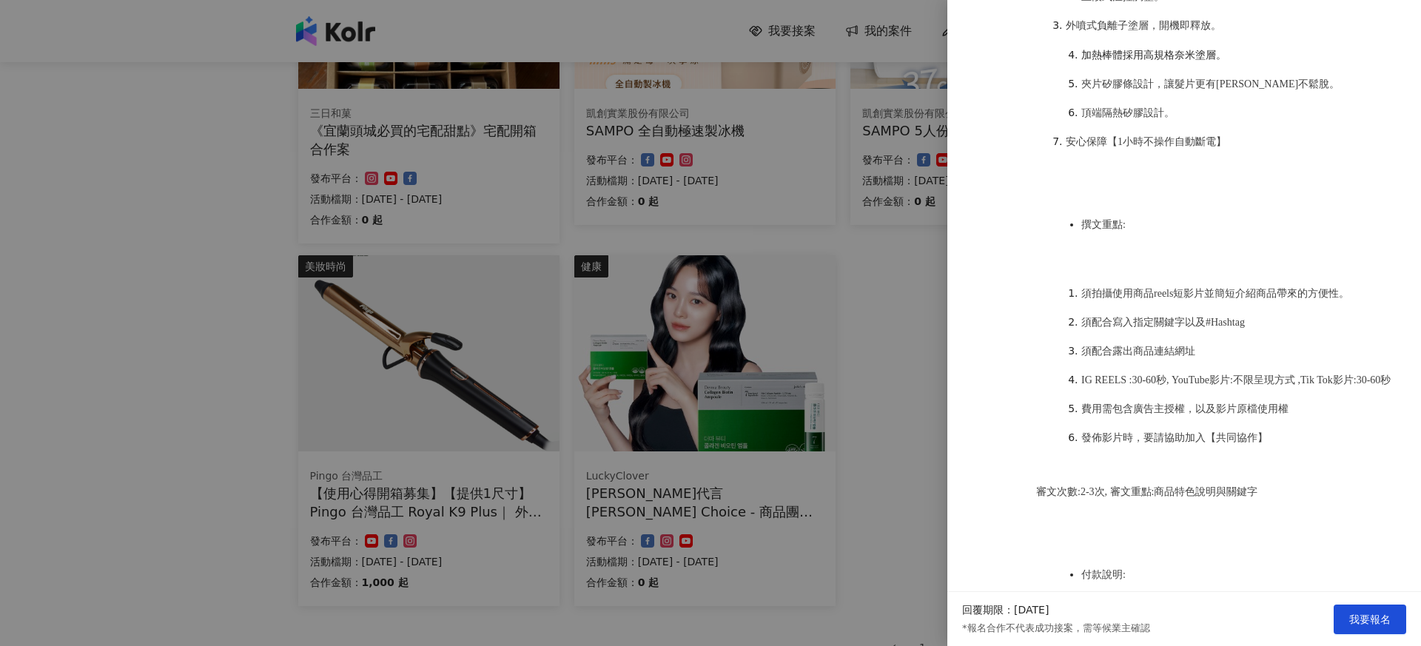
scroll to position [729, 0]
click at [915, 371] on div at bounding box center [710, 323] width 1421 height 646
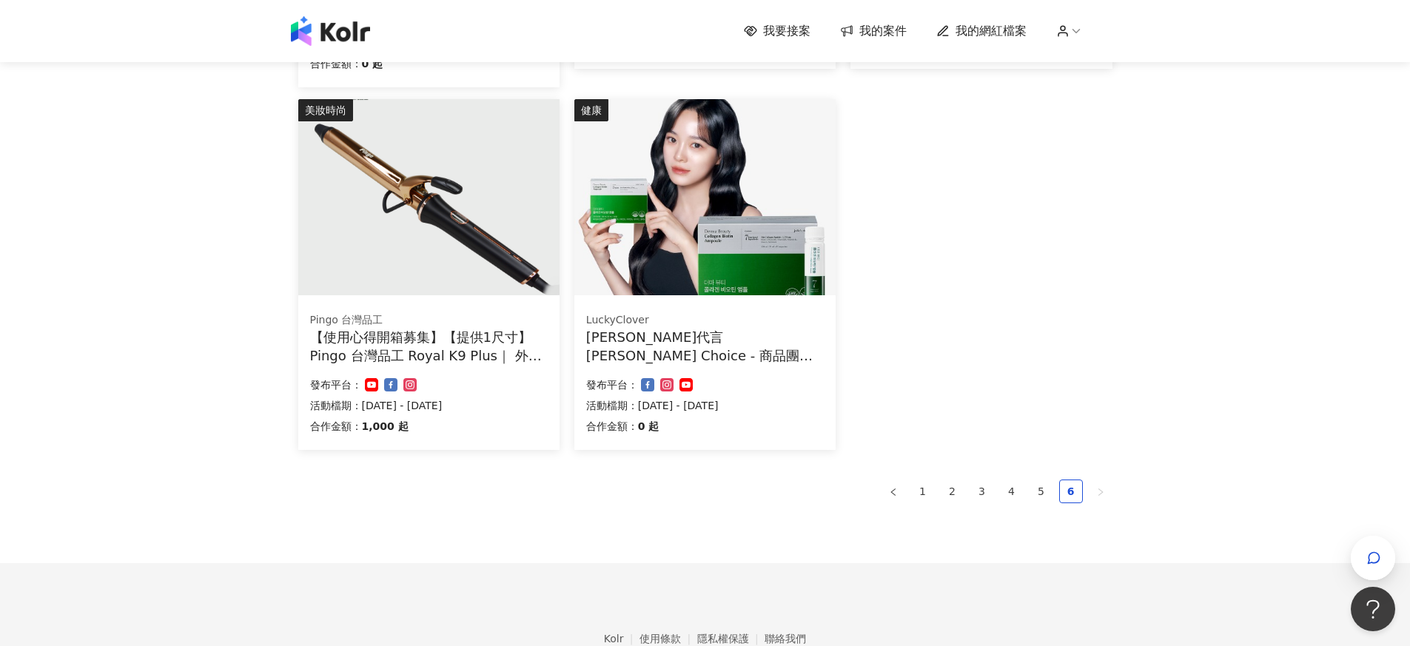
scroll to position [0, 0]
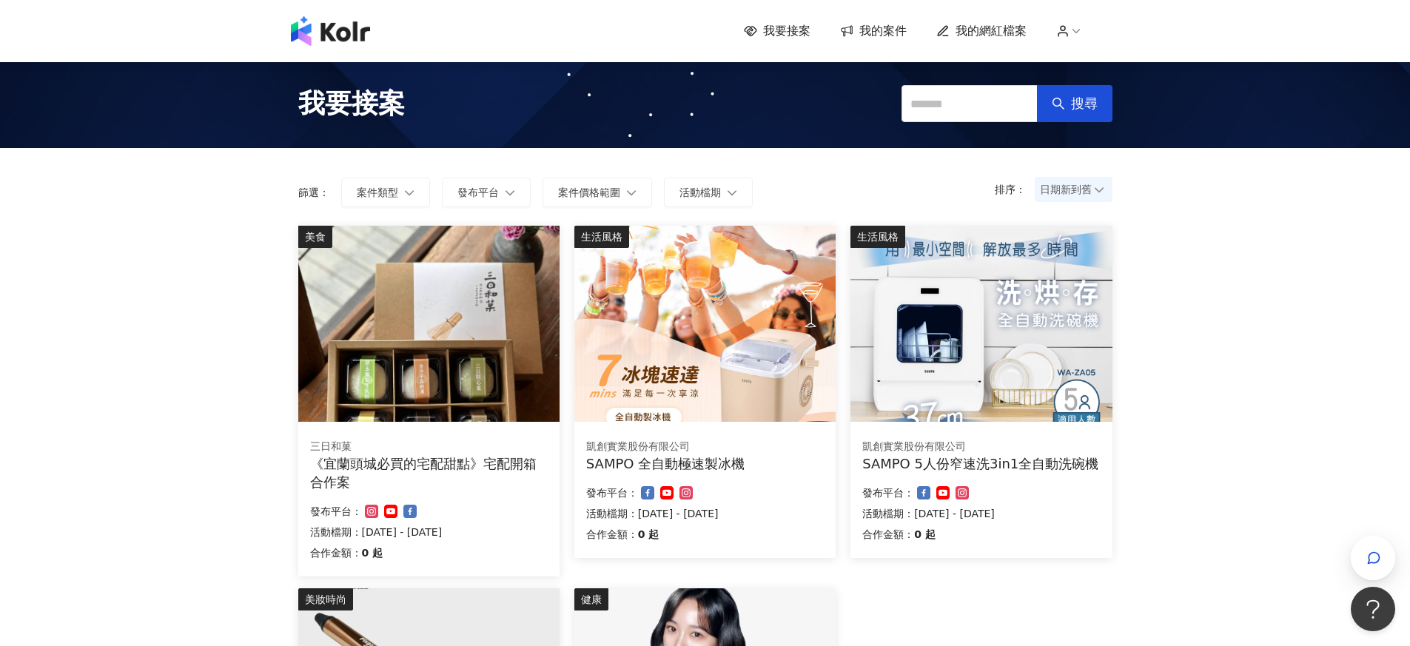
click at [894, 25] on span "我的案件" at bounding box center [883, 31] width 47 height 16
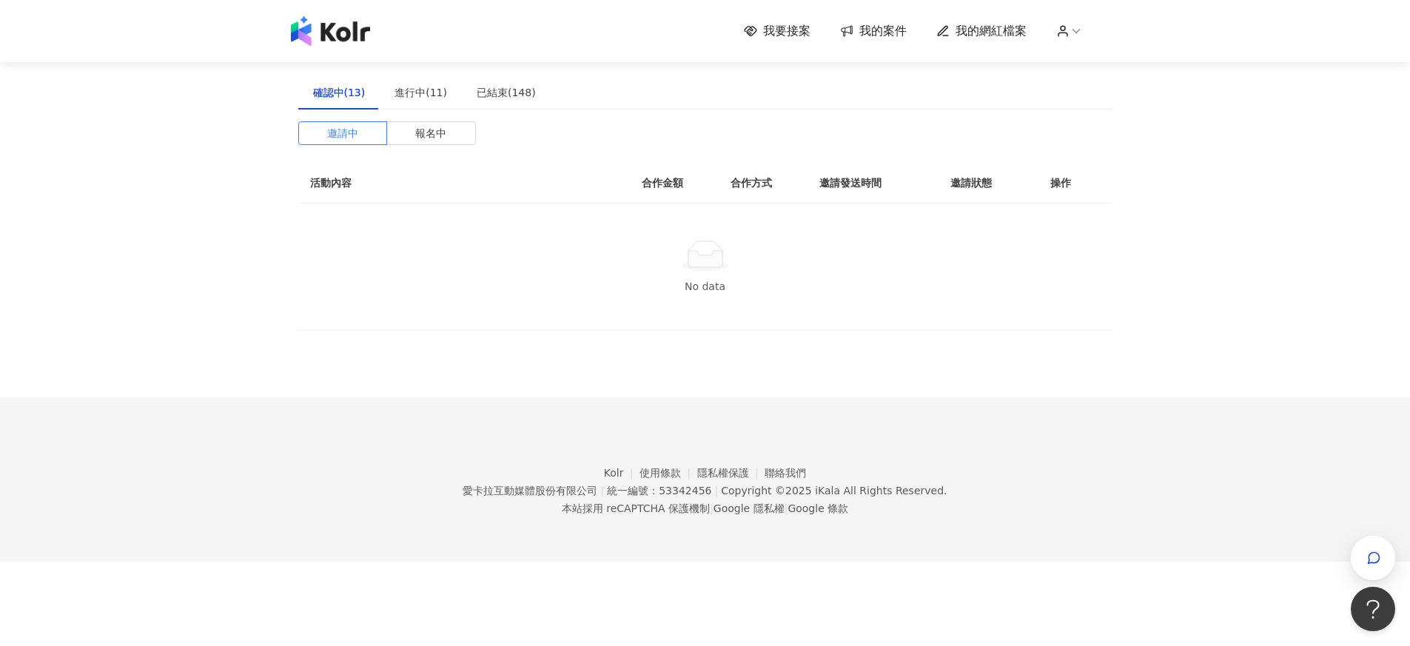
scroll to position [6, 0]
click at [429, 87] on div "進行中(11)" at bounding box center [421, 91] width 53 height 16
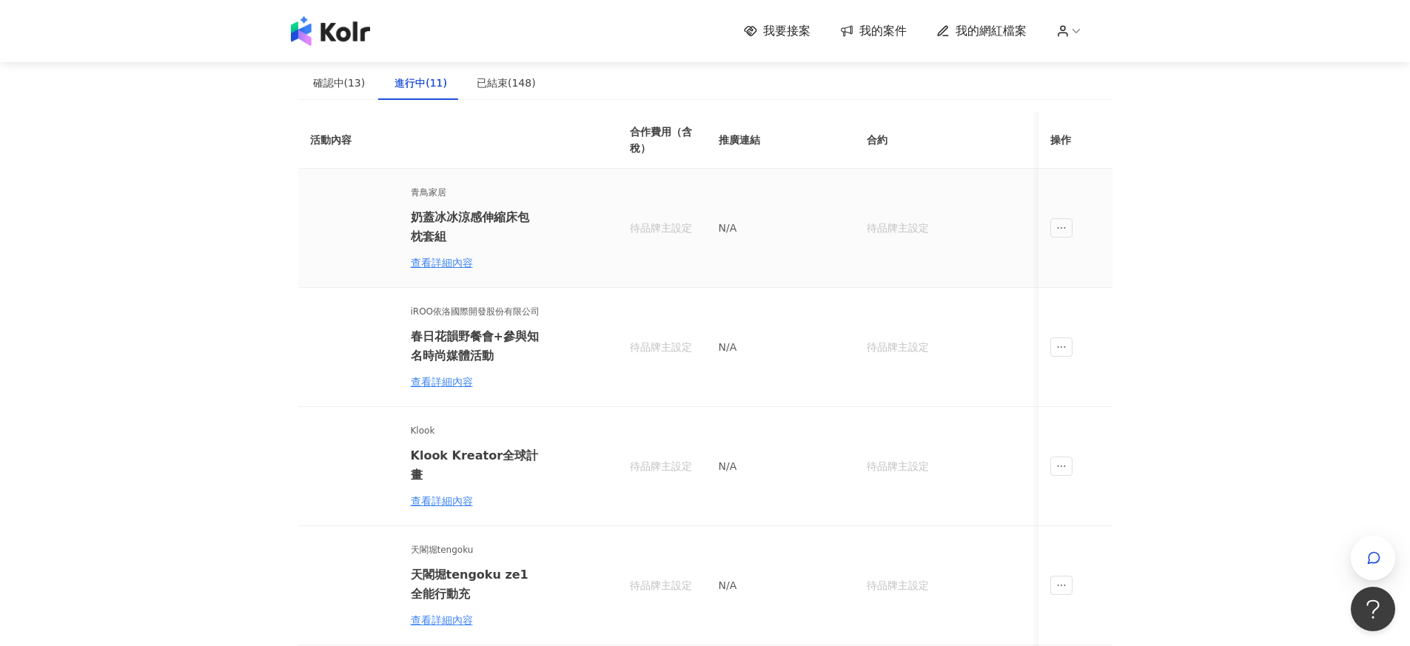
scroll to position [15, 0]
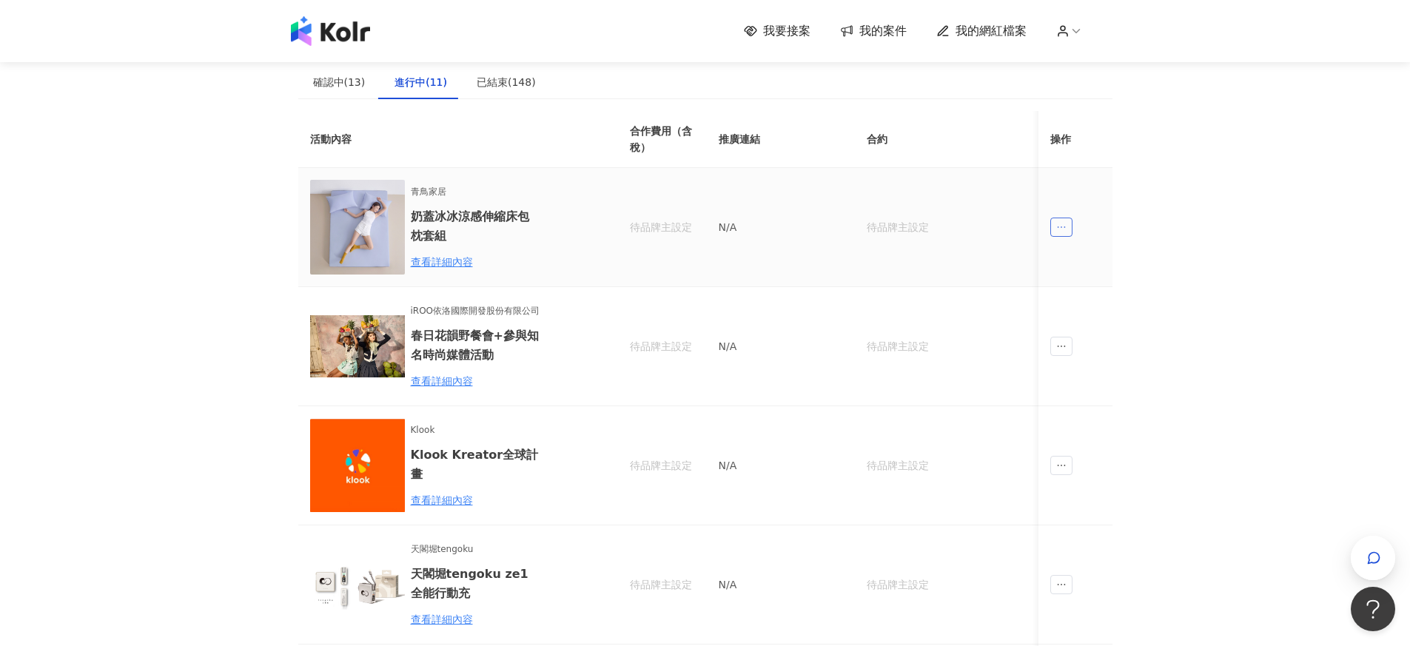
click at [1060, 227] on icon "ellipsis" at bounding box center [1061, 227] width 10 height 10
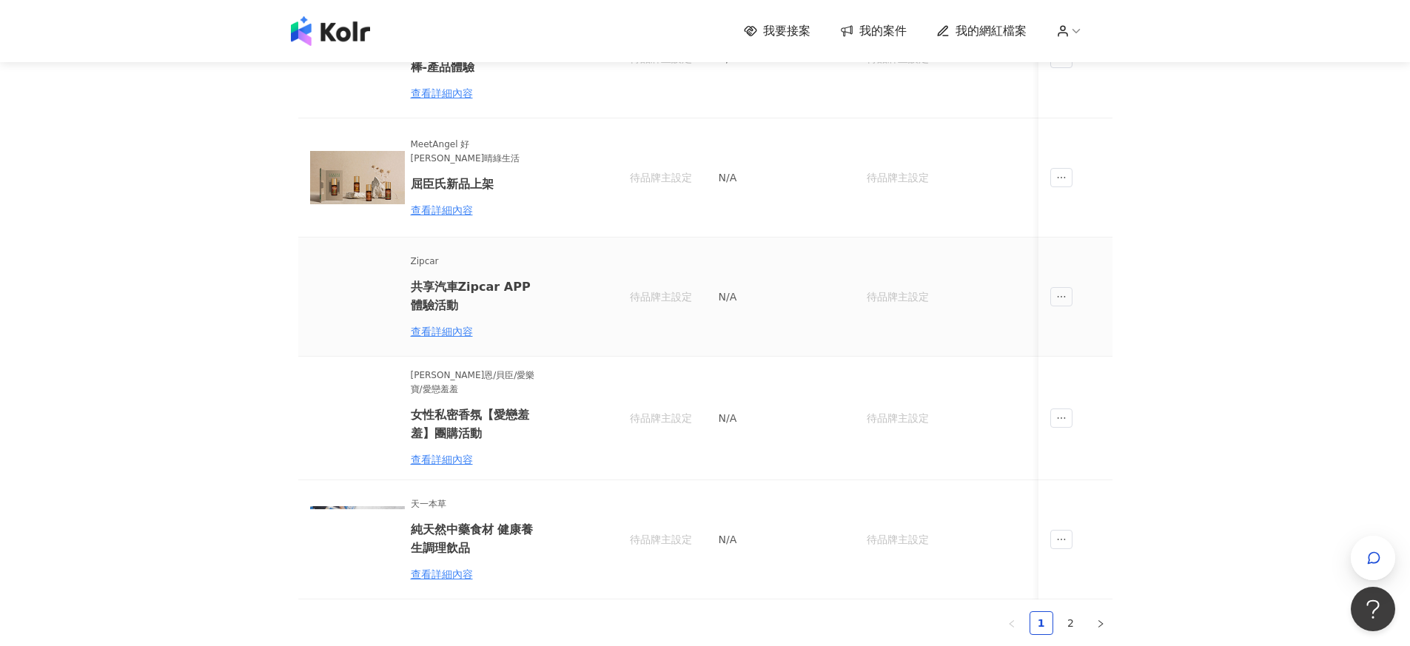
scroll to position [791, 0]
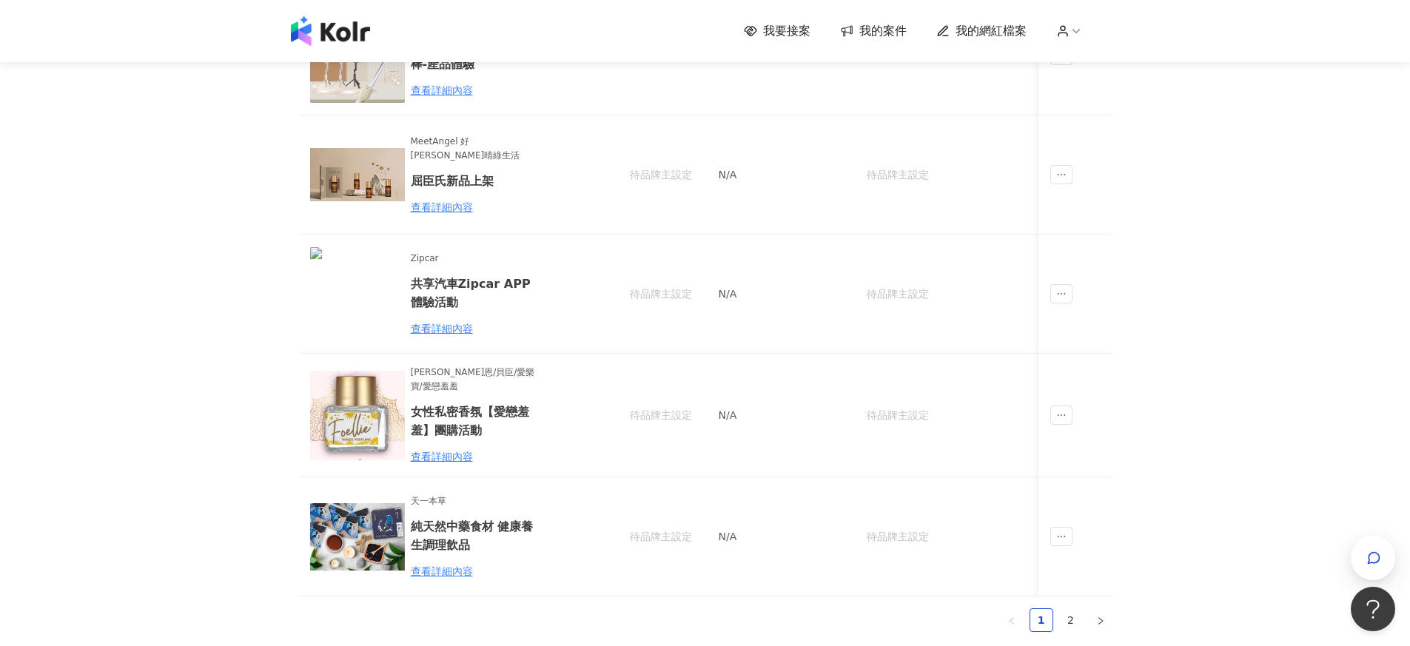
click at [867, 25] on span "我的案件" at bounding box center [883, 31] width 47 height 16
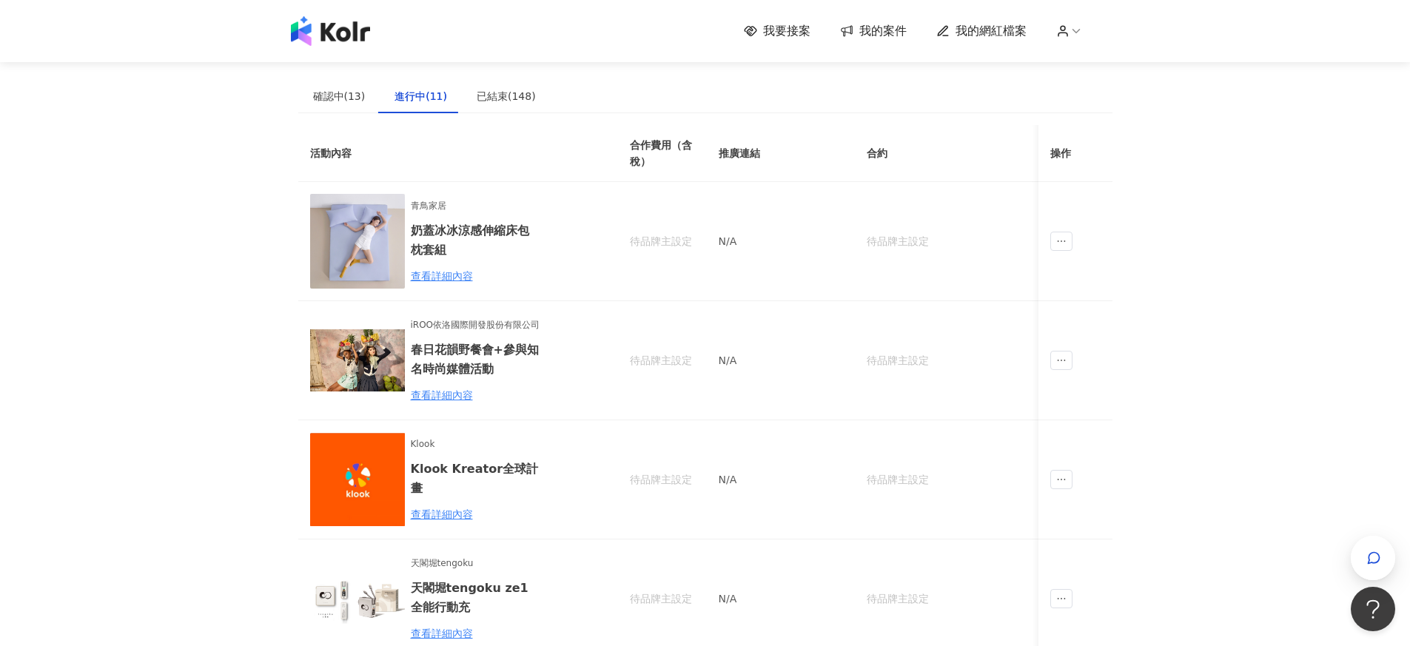
scroll to position [0, 0]
click at [492, 98] on div "已結束(148)" at bounding box center [506, 97] width 59 height 16
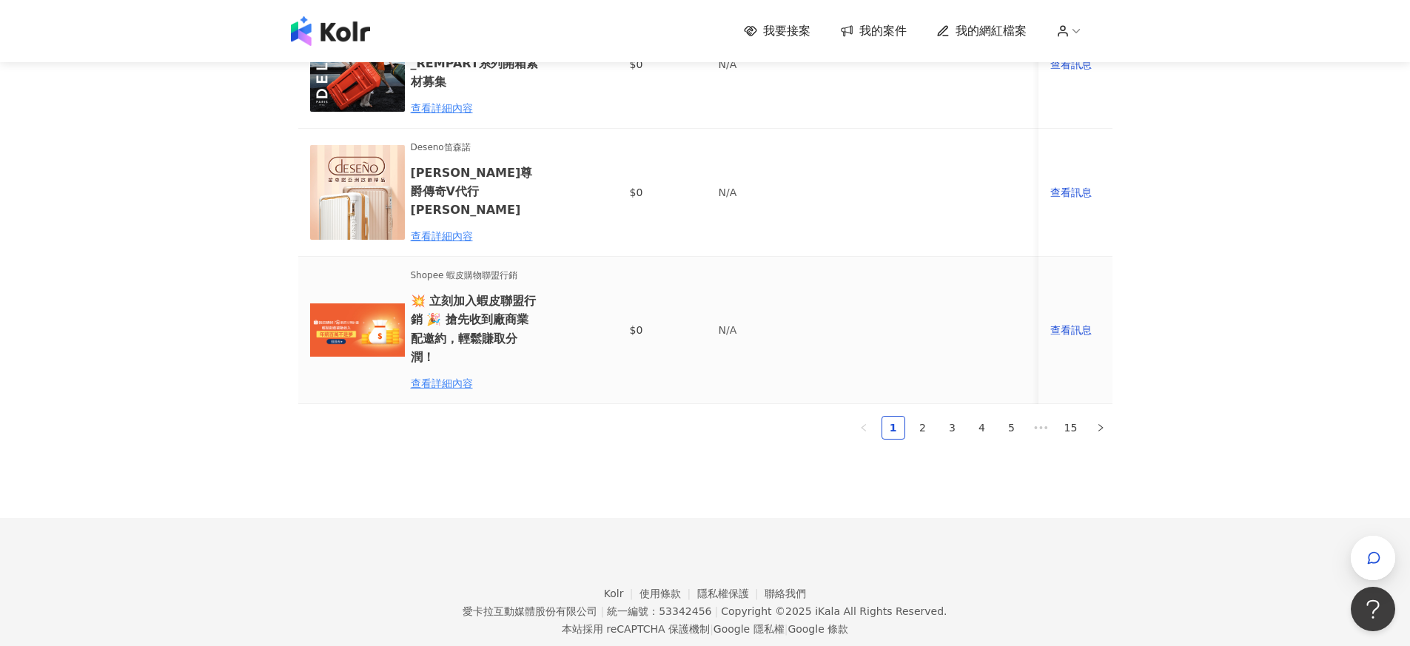
scroll to position [1048, 0]
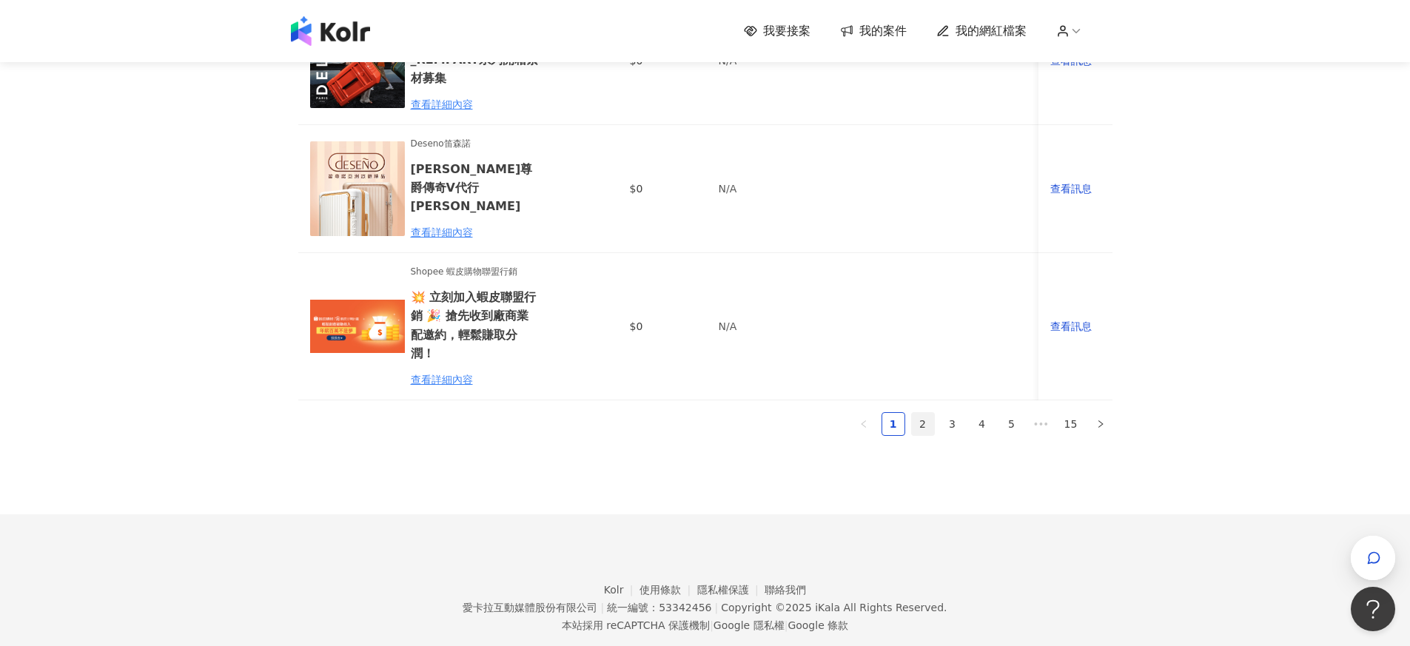
click at [933, 413] on link "2" at bounding box center [923, 424] width 22 height 22
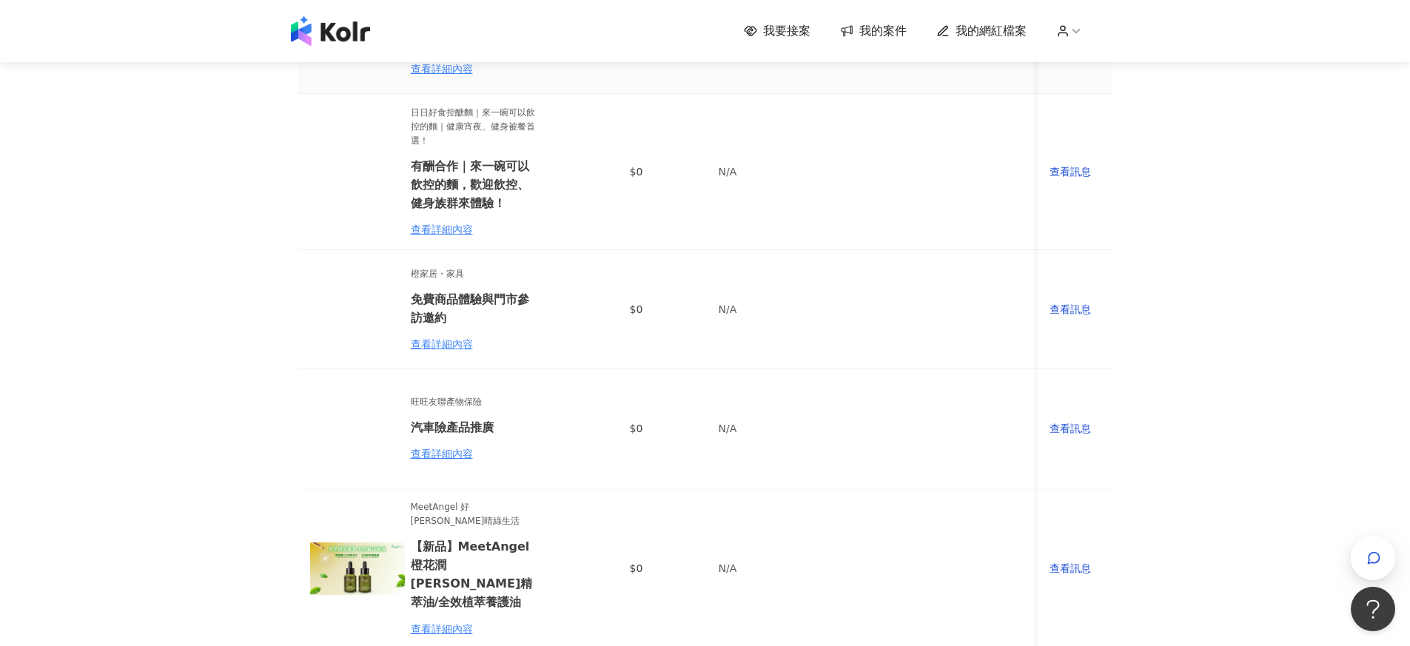
scroll to position [0, 0]
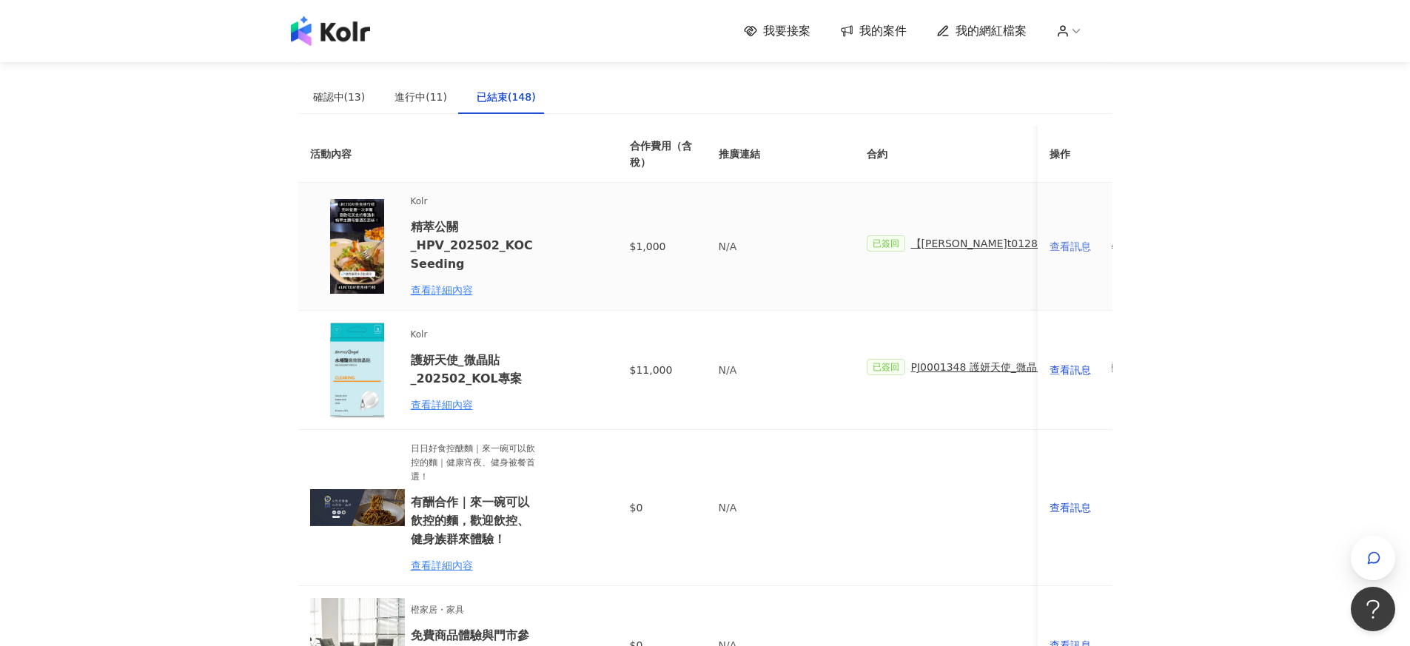
click at [1073, 246] on div "查看訊息" at bounding box center [1076, 246] width 50 height 16
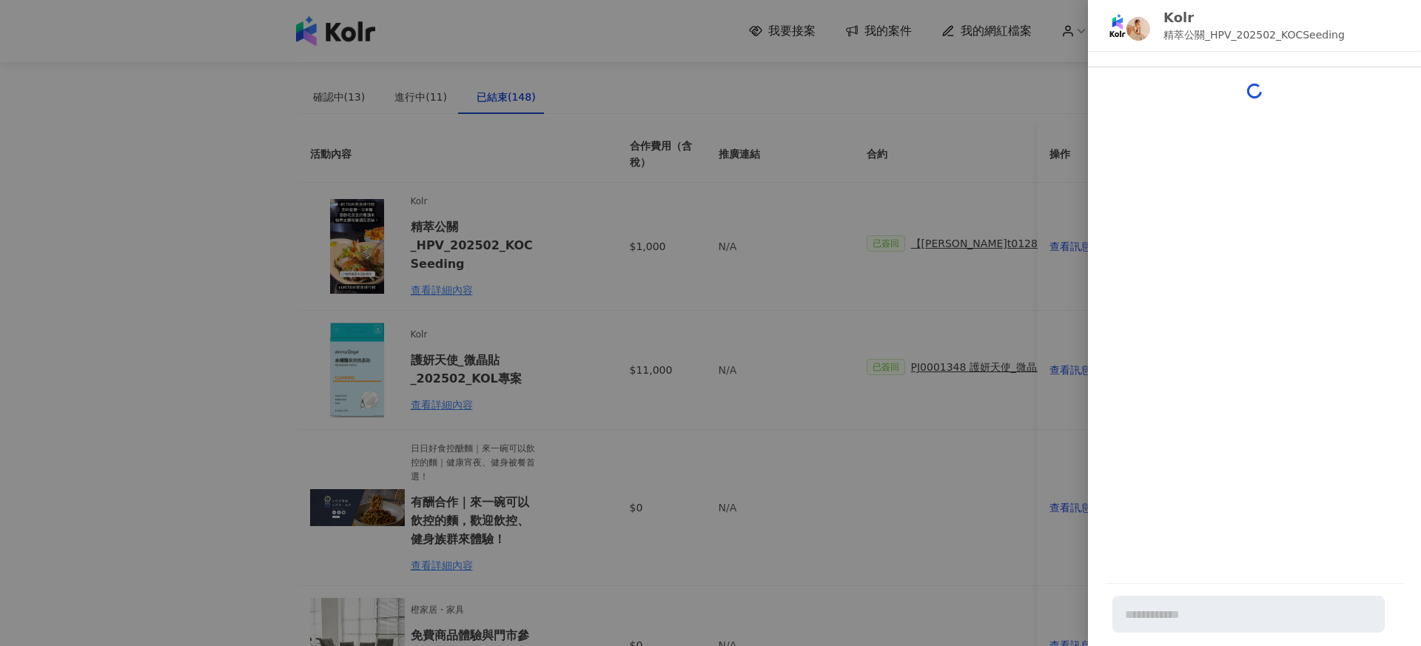
click at [530, 282] on div at bounding box center [710, 323] width 1421 height 646
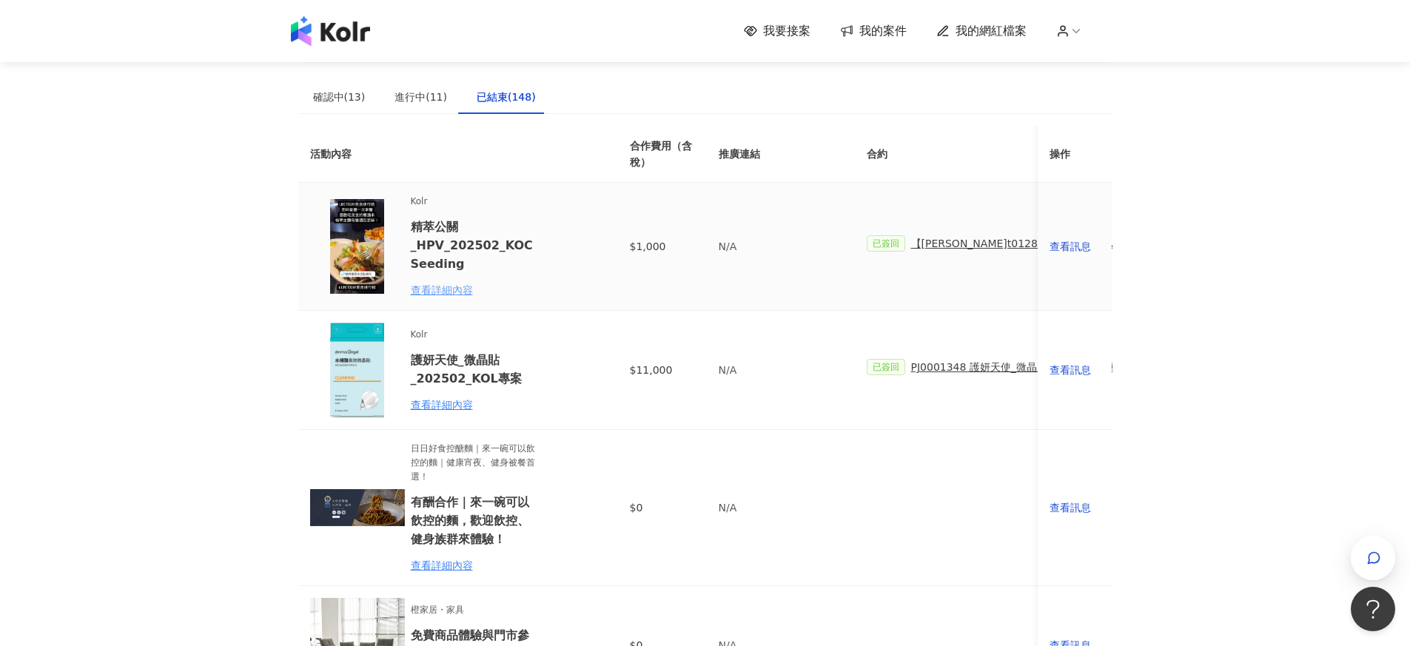
click at [425, 289] on div "查看詳細內容" at bounding box center [476, 290] width 130 height 16
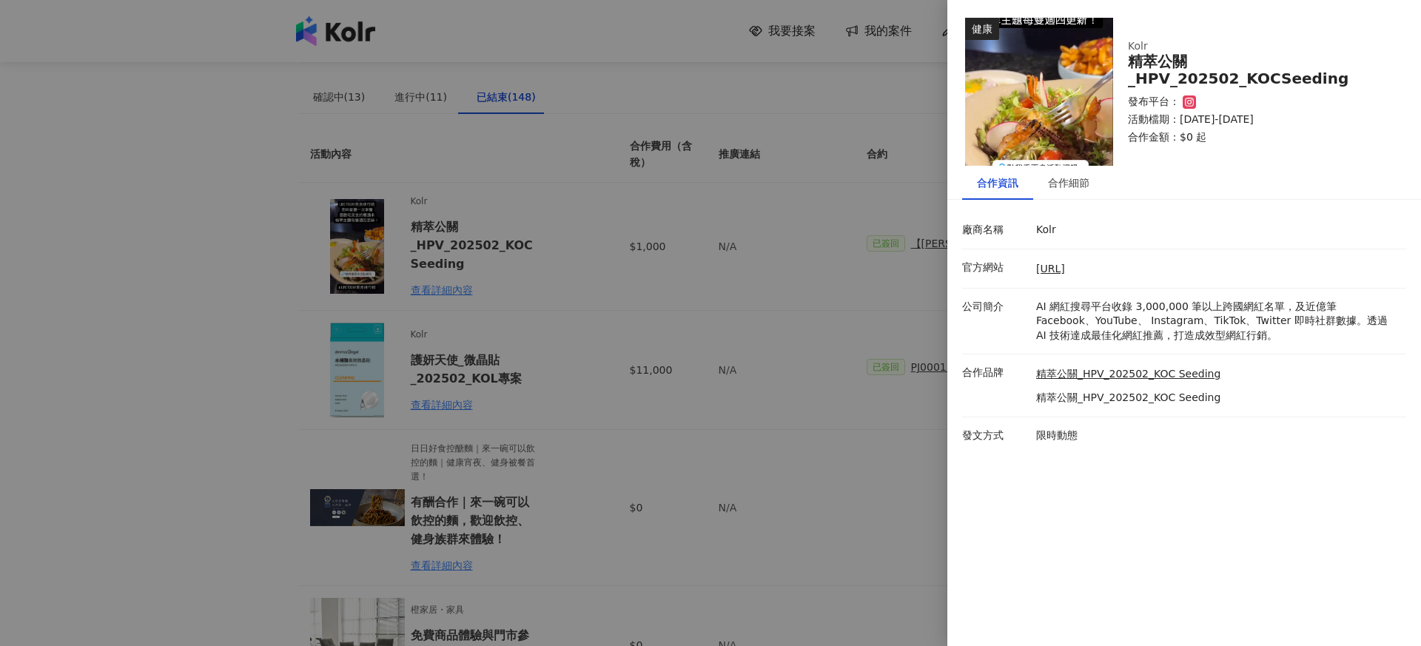
click at [583, 301] on div at bounding box center [710, 323] width 1421 height 646
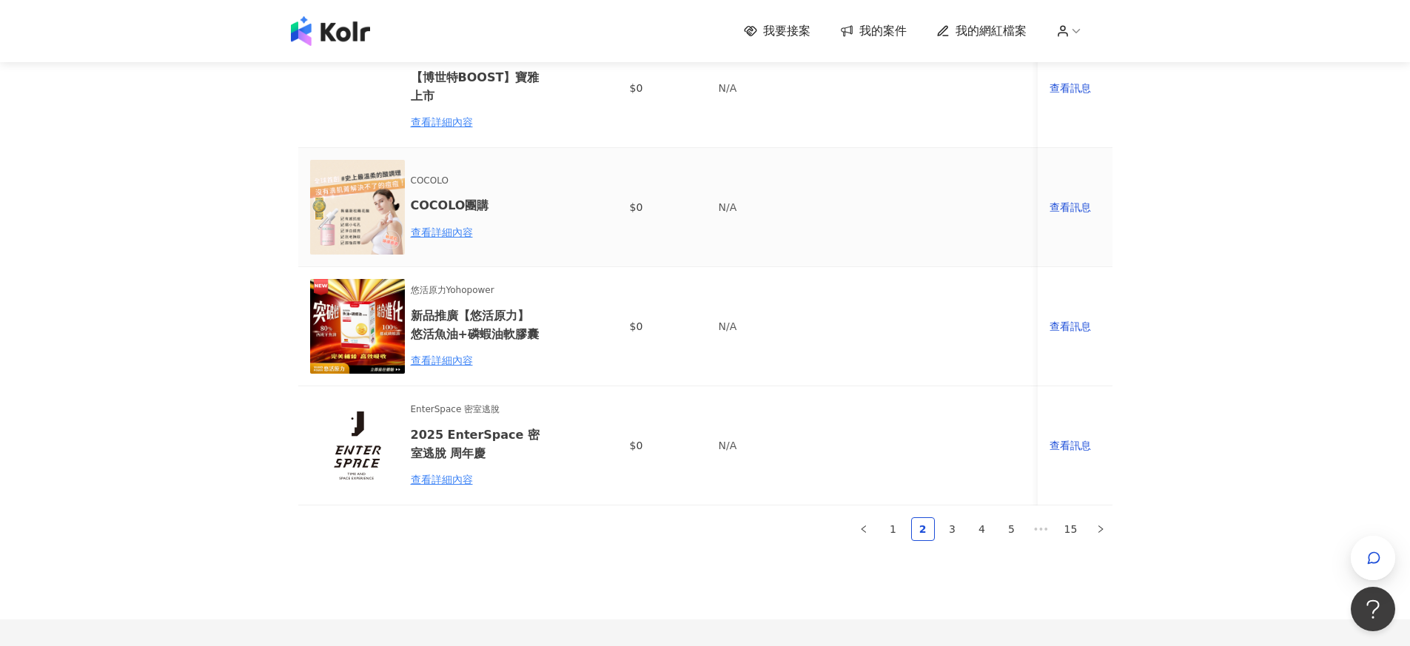
scroll to position [1074, 0]
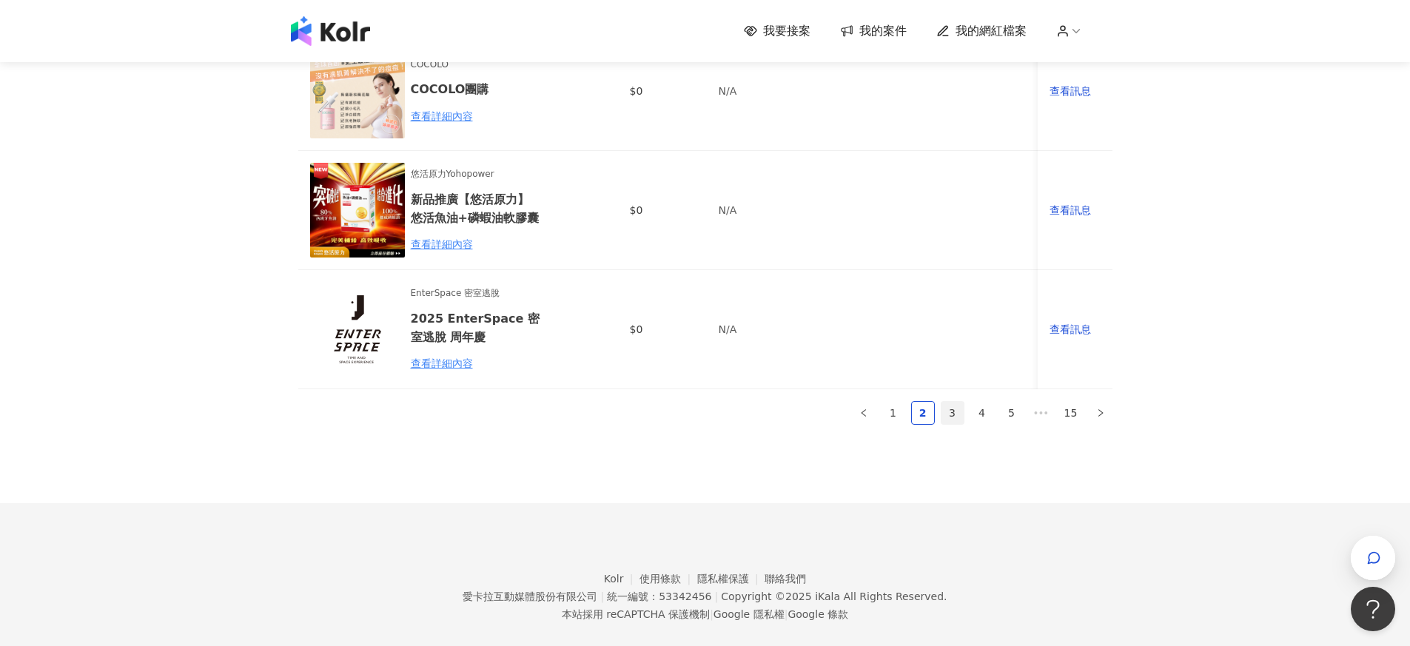
click at [954, 402] on link "3" at bounding box center [953, 413] width 22 height 22
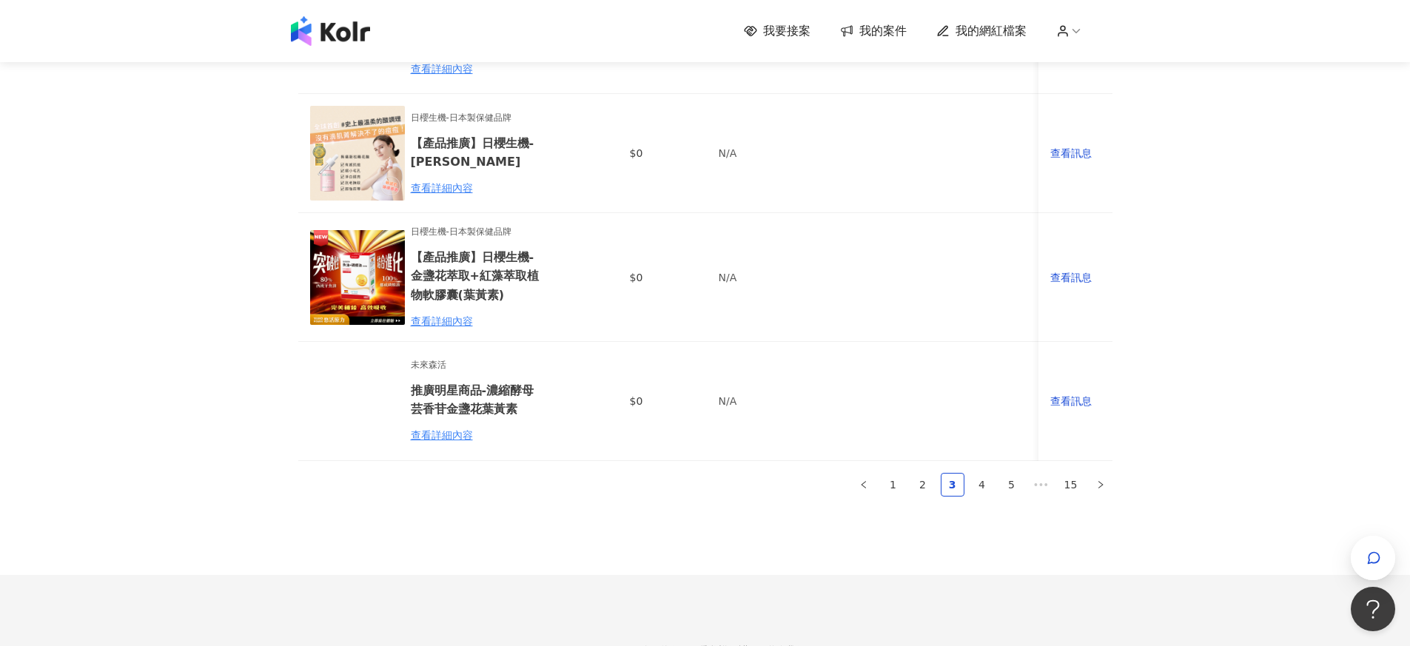
scroll to position [933, 0]
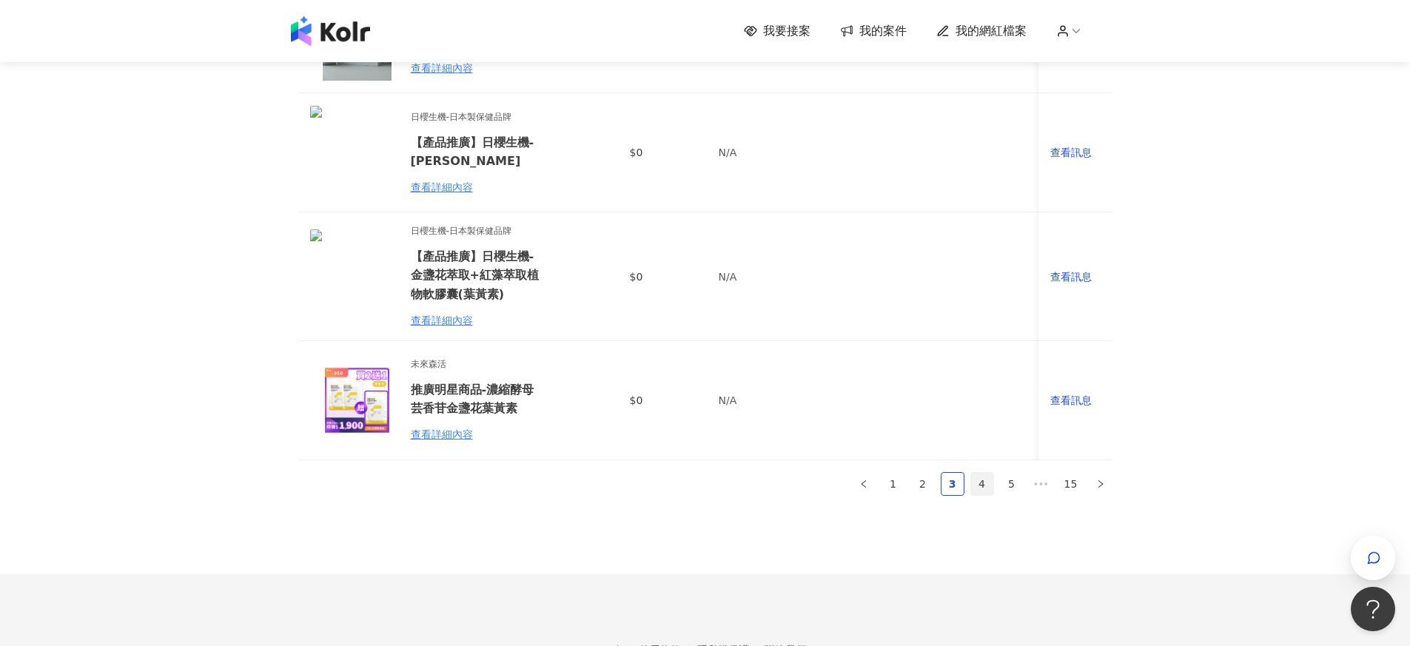
click at [987, 495] on link "4" at bounding box center [982, 484] width 22 height 22
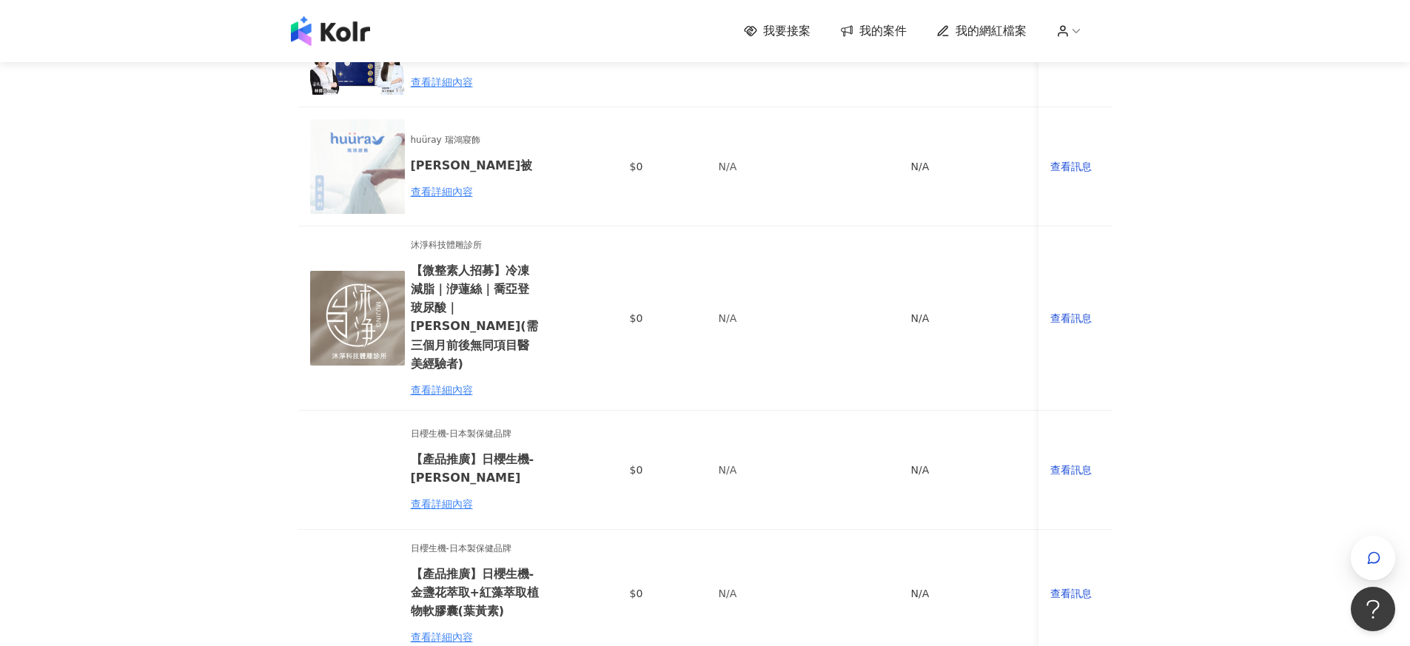
scroll to position [1074, 0]
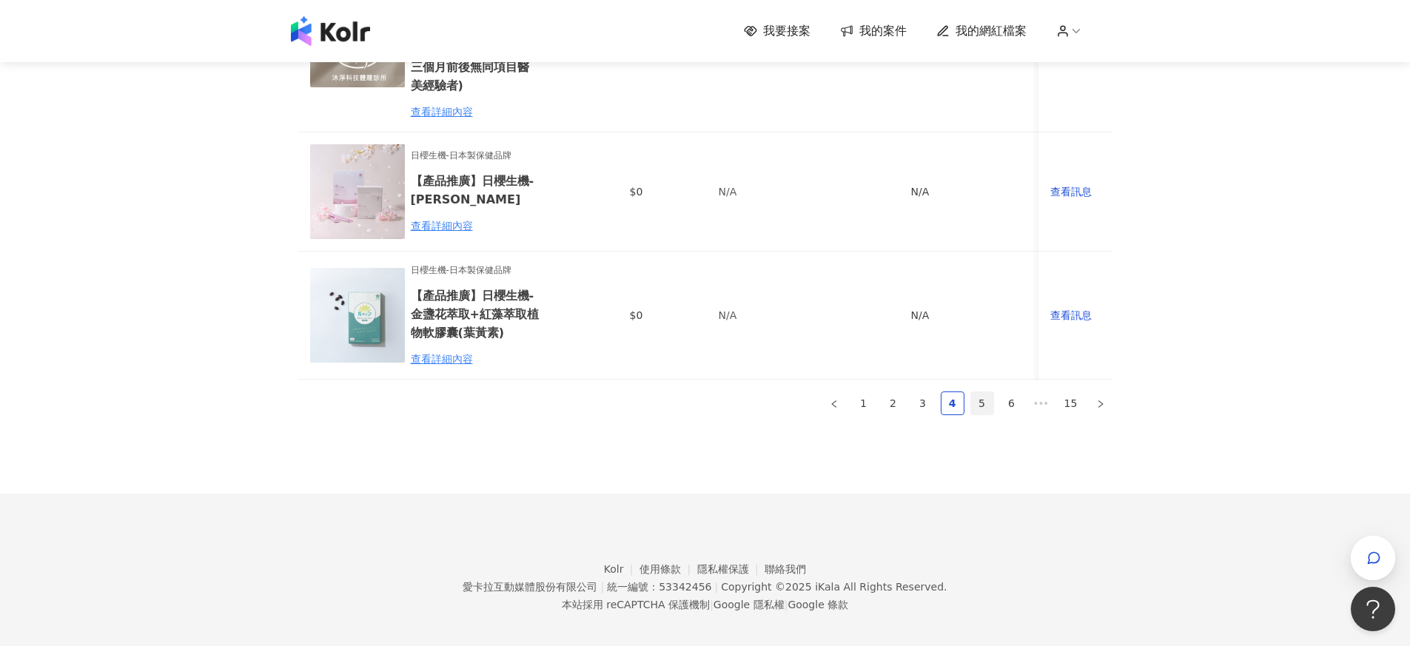
click at [989, 392] on link "5" at bounding box center [982, 403] width 22 height 22
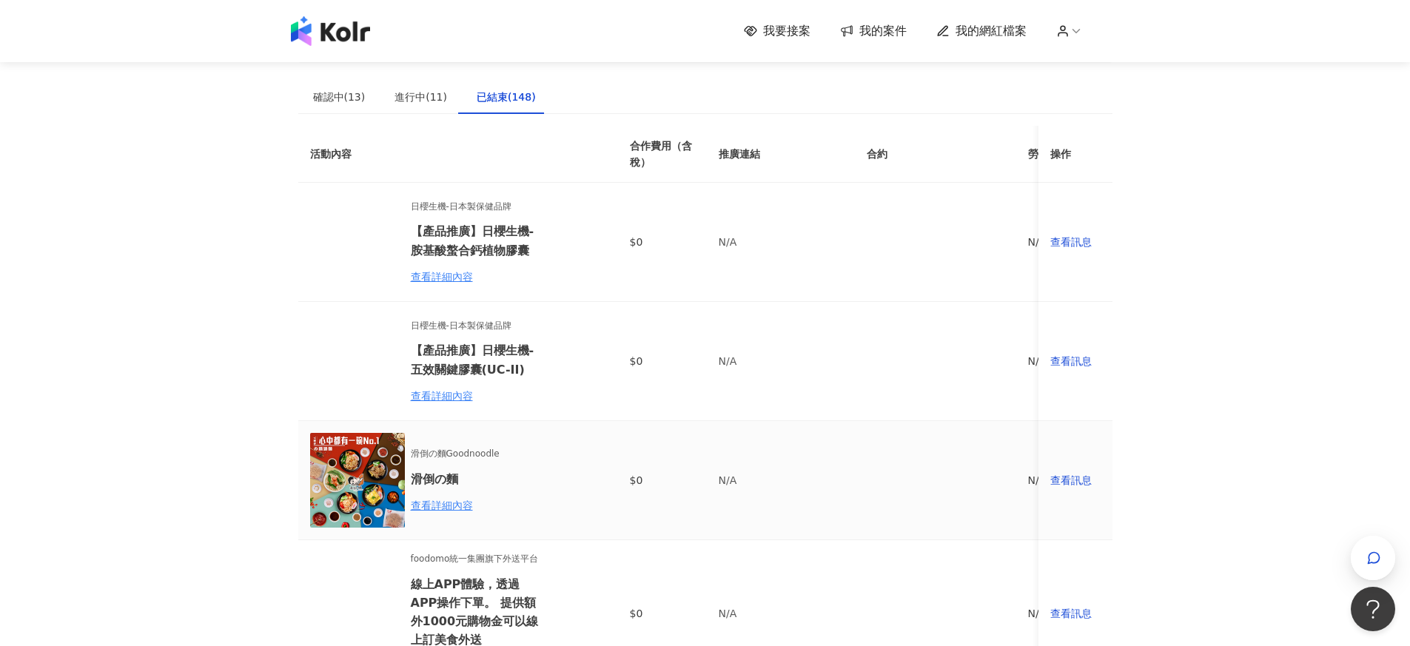
scroll to position [1046, 0]
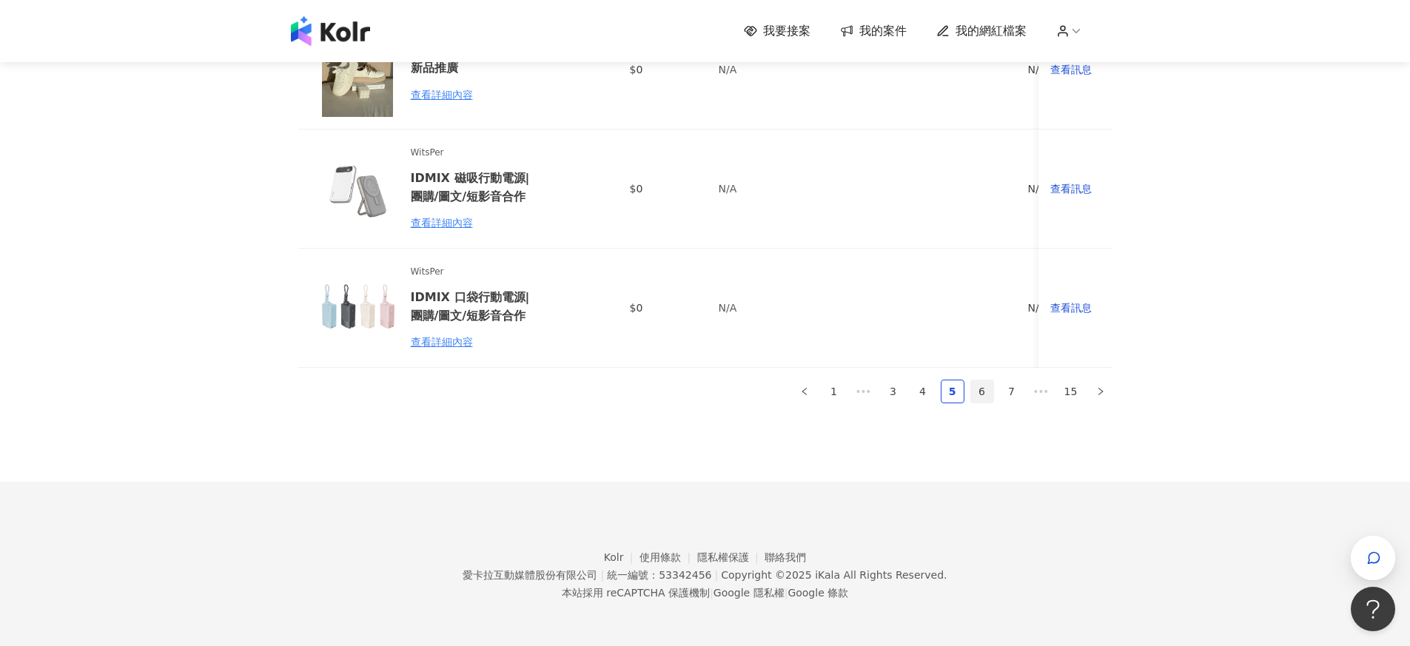
click at [976, 395] on link "6" at bounding box center [982, 392] width 22 height 22
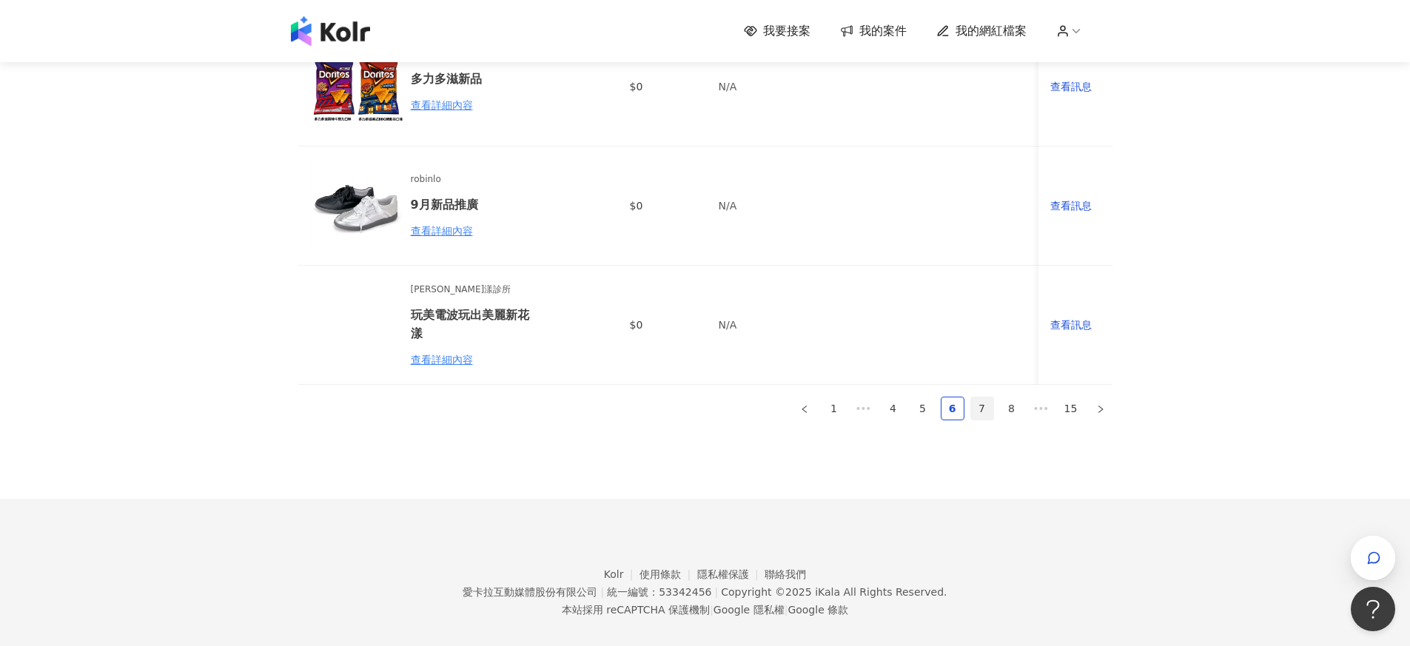
scroll to position [1018, 0]
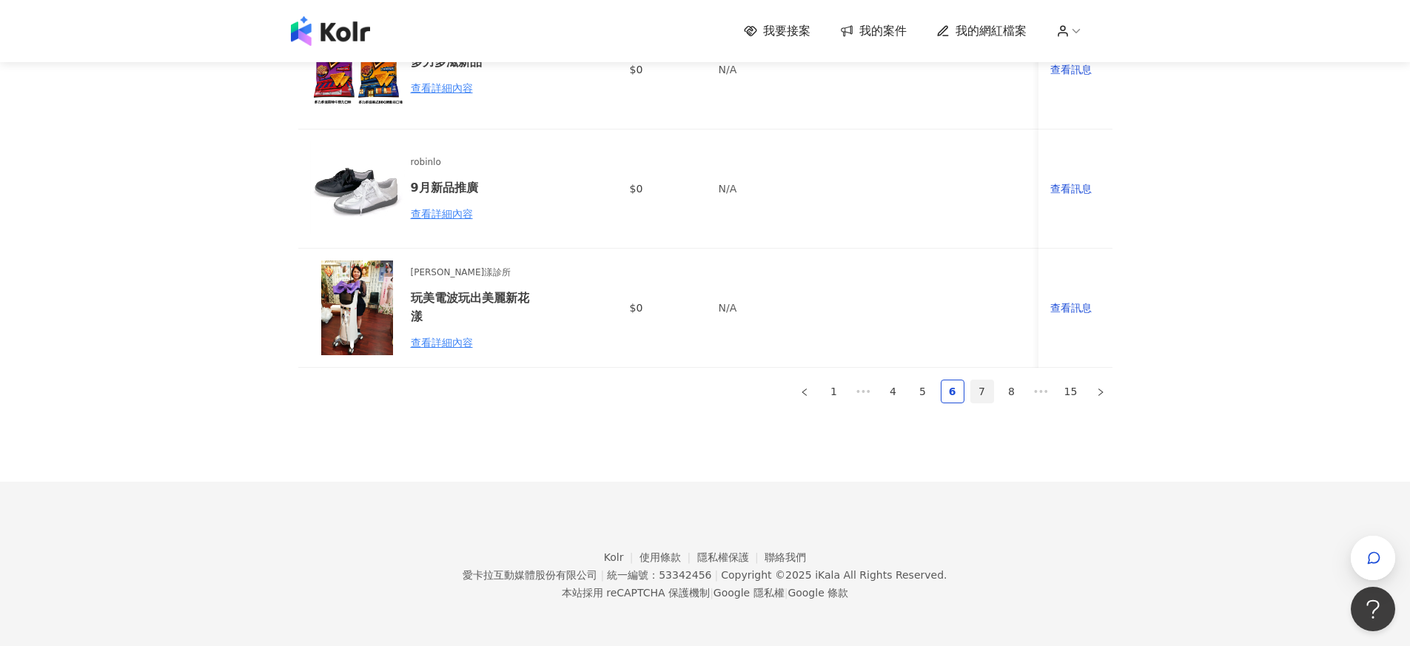
click at [990, 398] on link "7" at bounding box center [982, 392] width 22 height 22
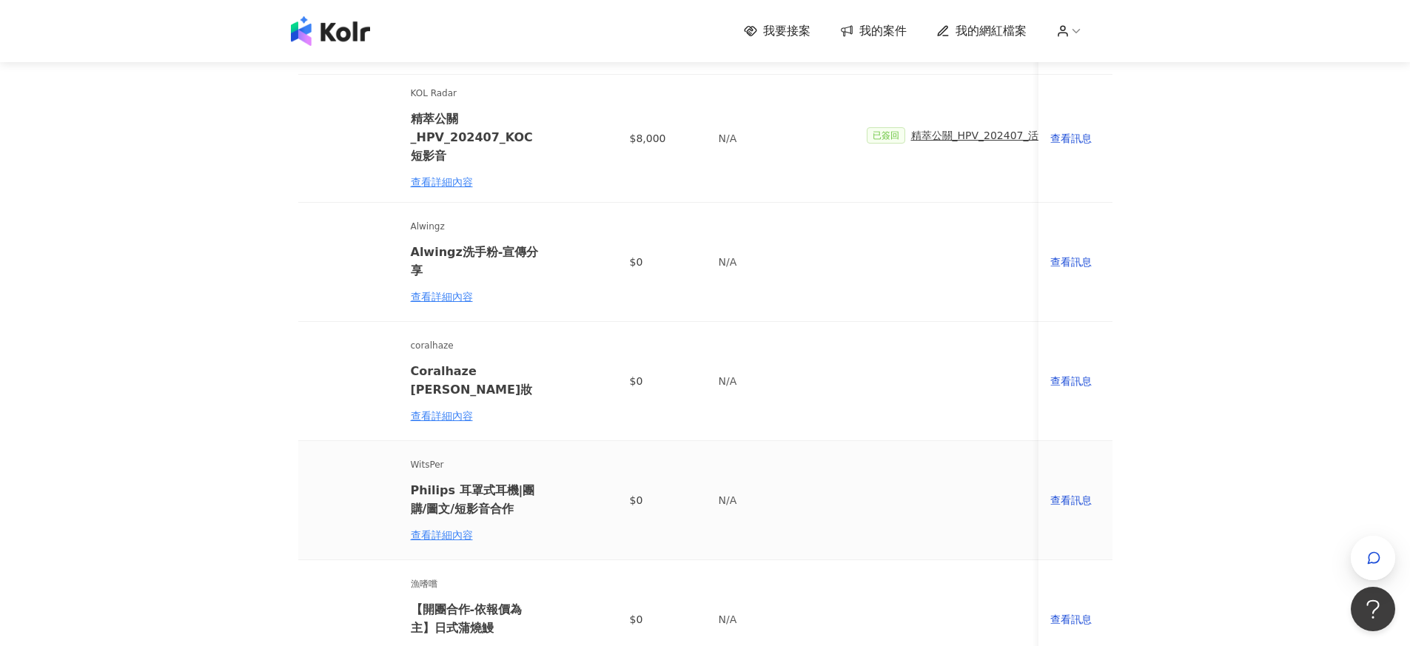
scroll to position [1082, 0]
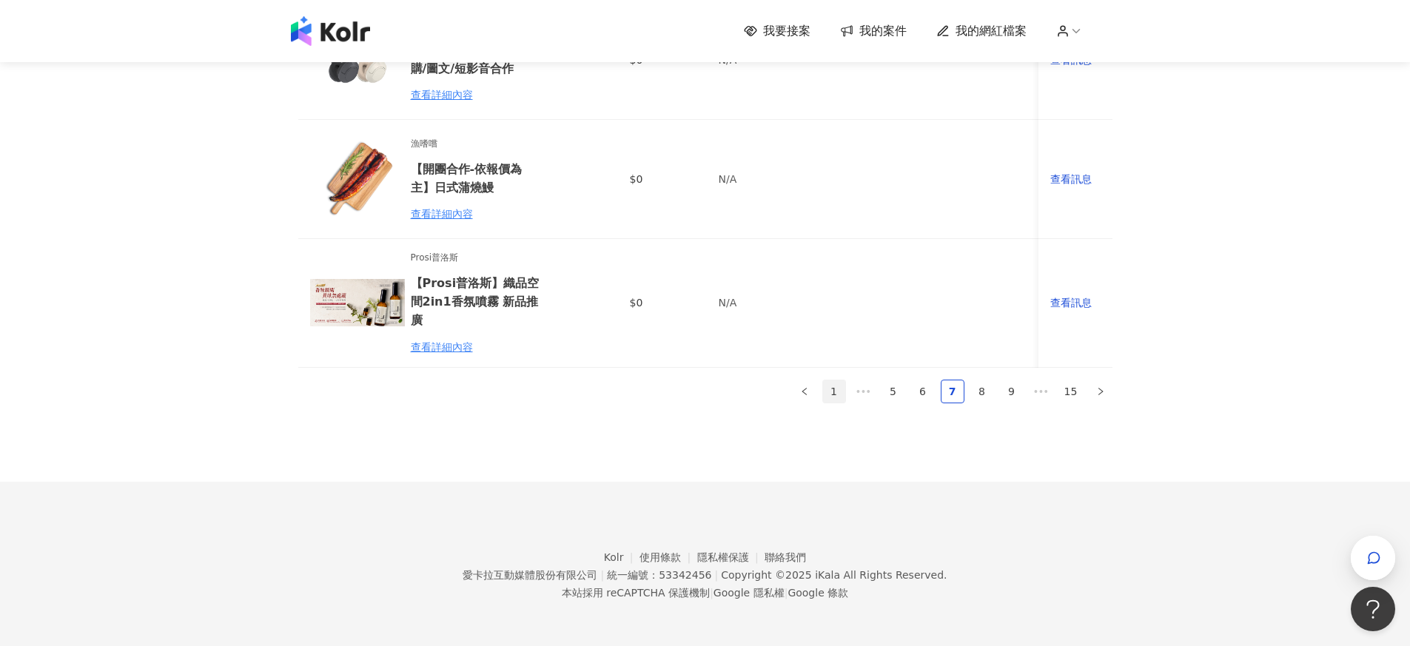
click at [838, 398] on link "1" at bounding box center [834, 392] width 22 height 22
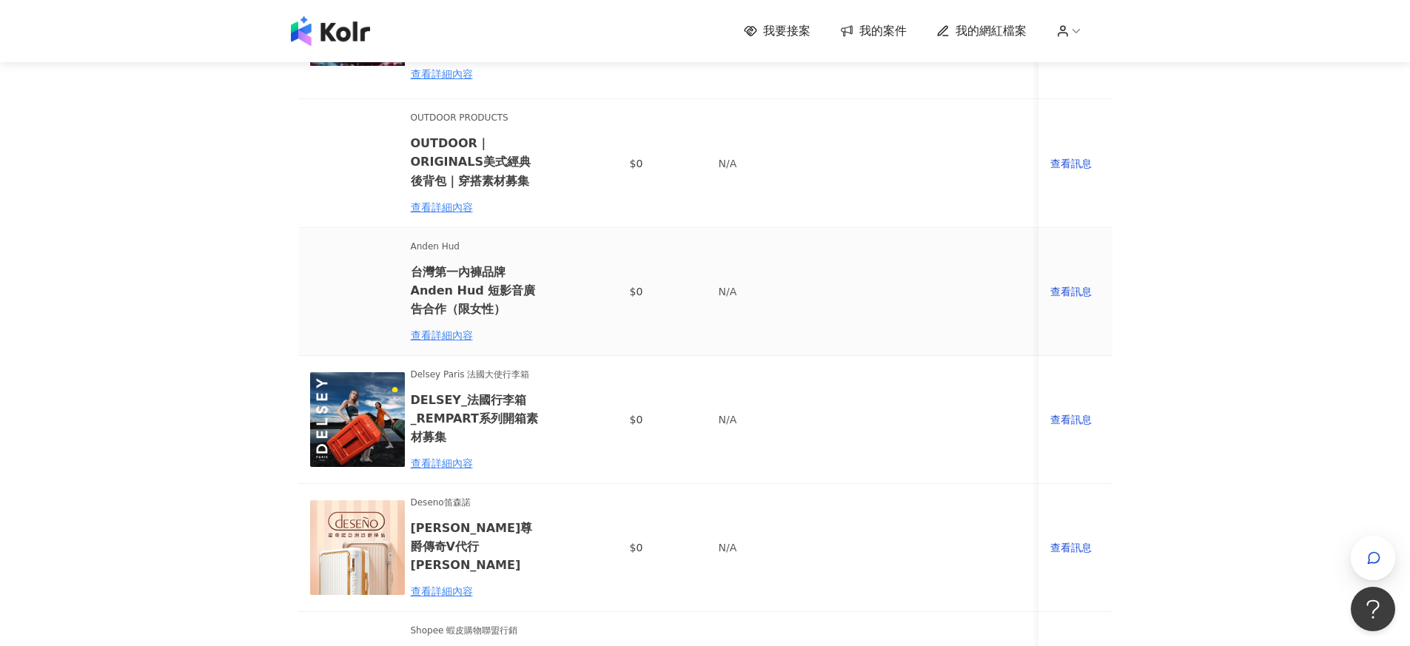
scroll to position [0, 0]
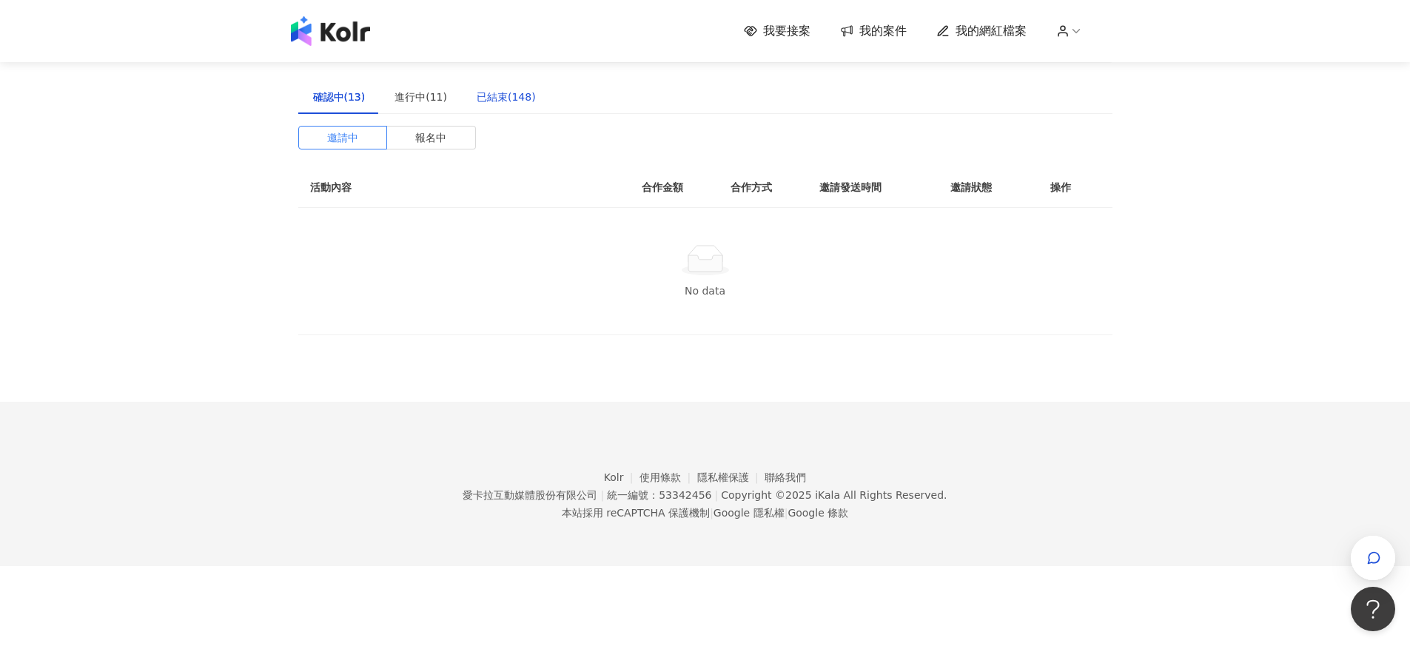
click at [492, 99] on div "已結束(148)" at bounding box center [506, 97] width 59 height 16
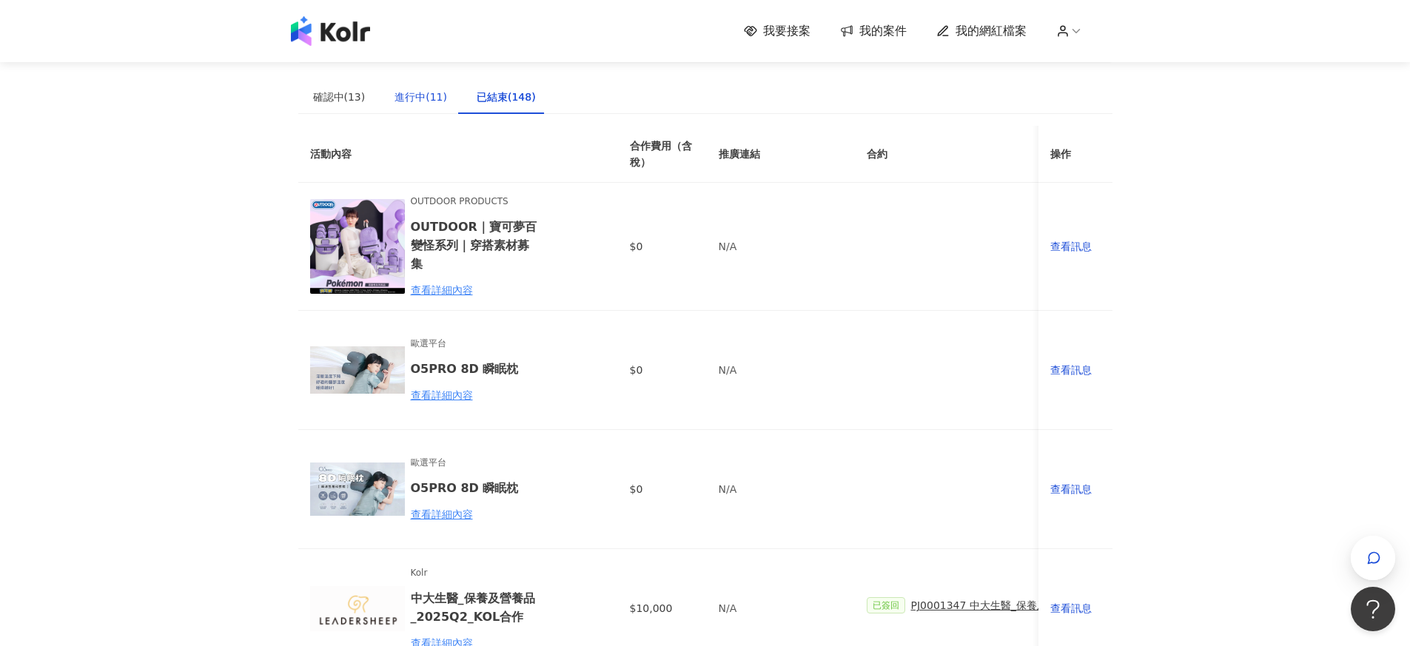
click at [423, 98] on div "進行中(11)" at bounding box center [421, 97] width 53 height 16
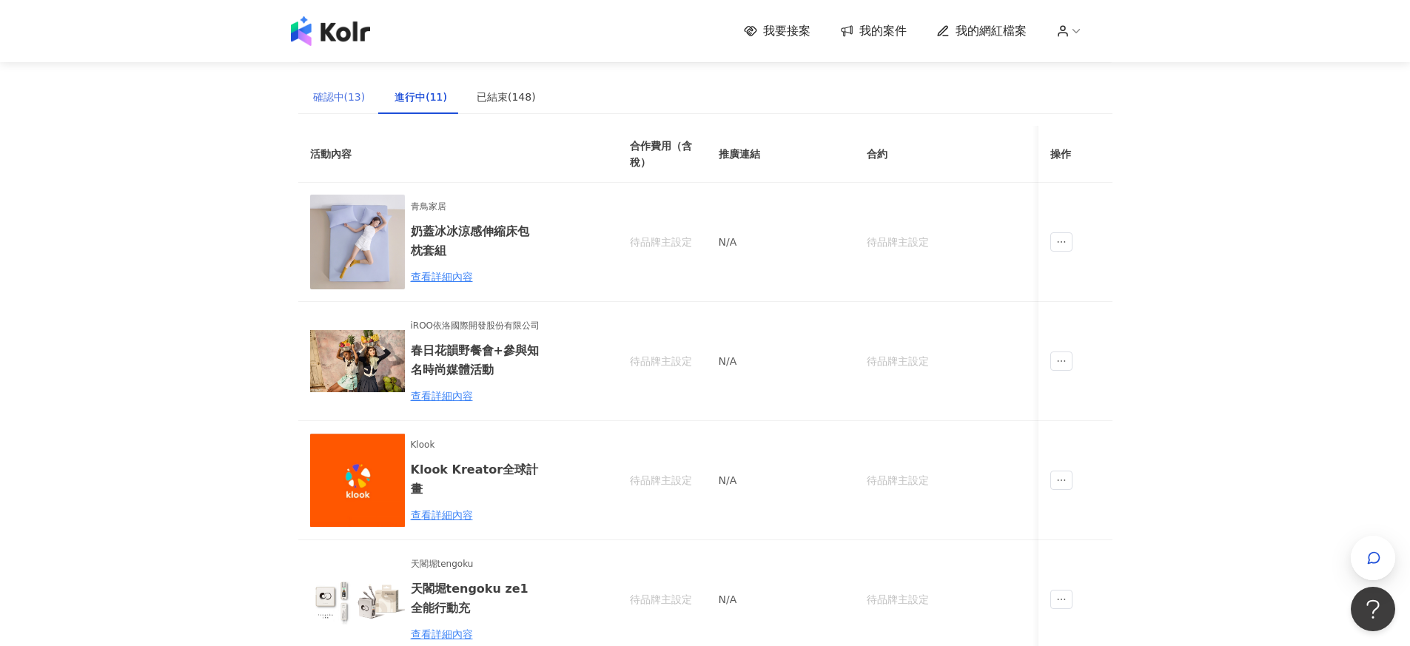
click at [318, 83] on div "確認中(13)" at bounding box center [339, 97] width 82 height 34
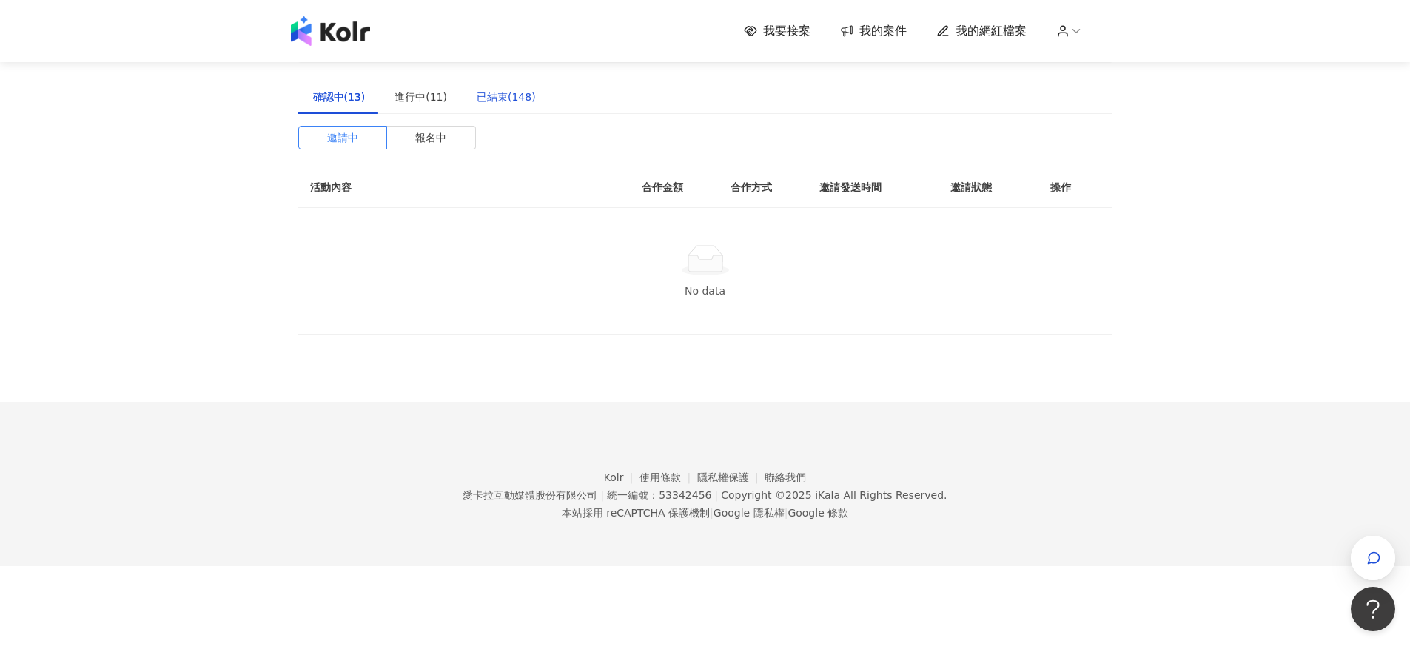
click at [477, 90] on div "已結束(148)" at bounding box center [506, 97] width 59 height 16
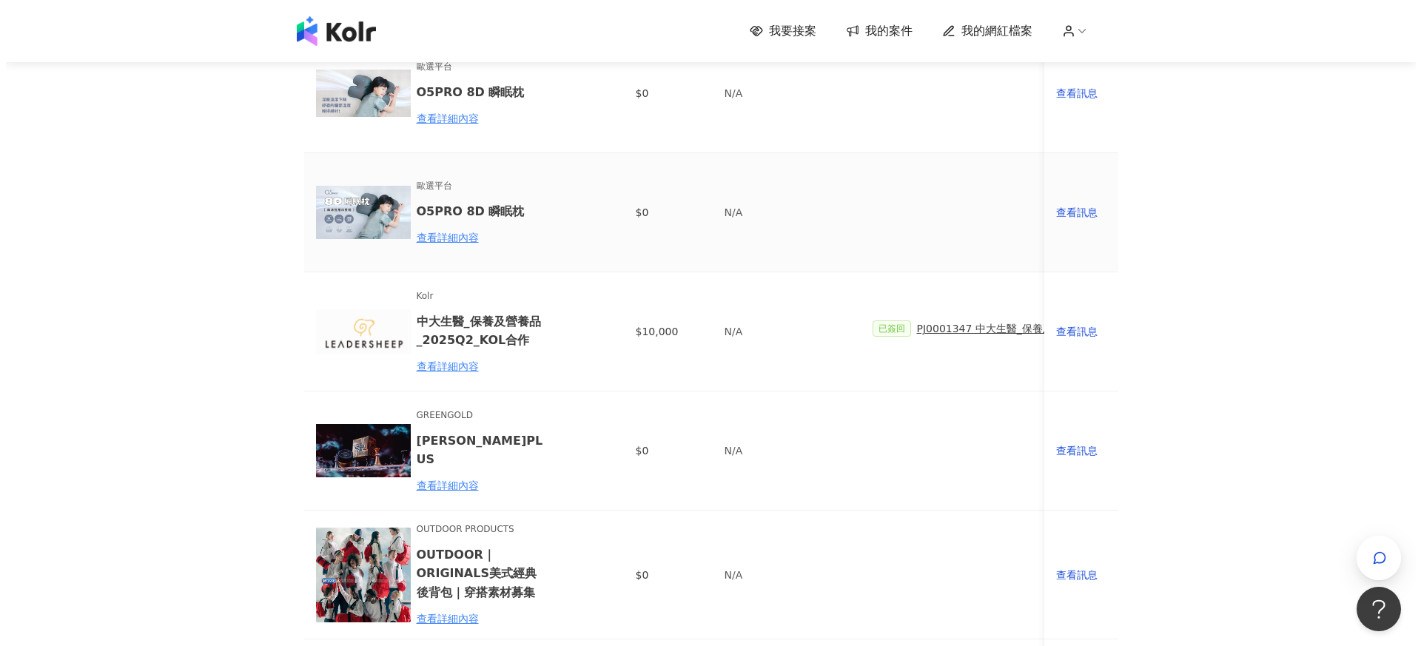
scroll to position [280, 0]
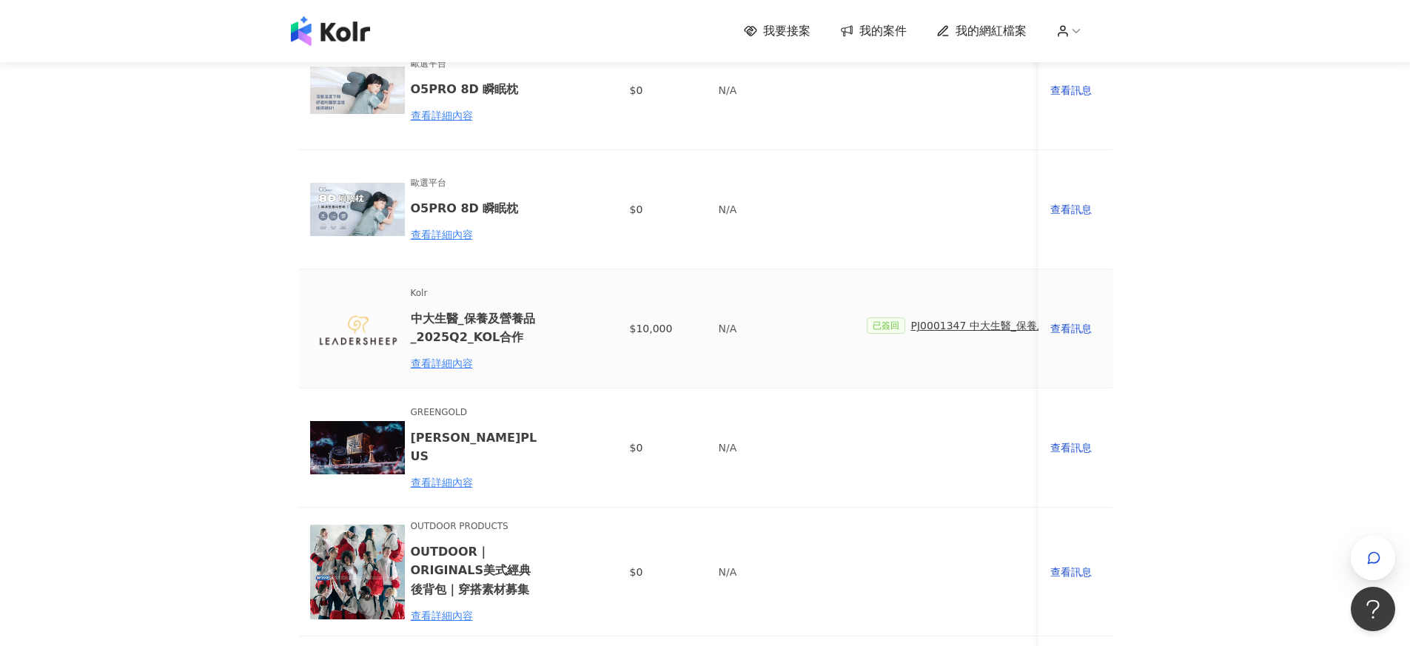
click at [940, 322] on span "PJ0001347 中大生醫_保養及營養品_2025Q2_KOL合作" at bounding box center [1041, 326] width 260 height 16
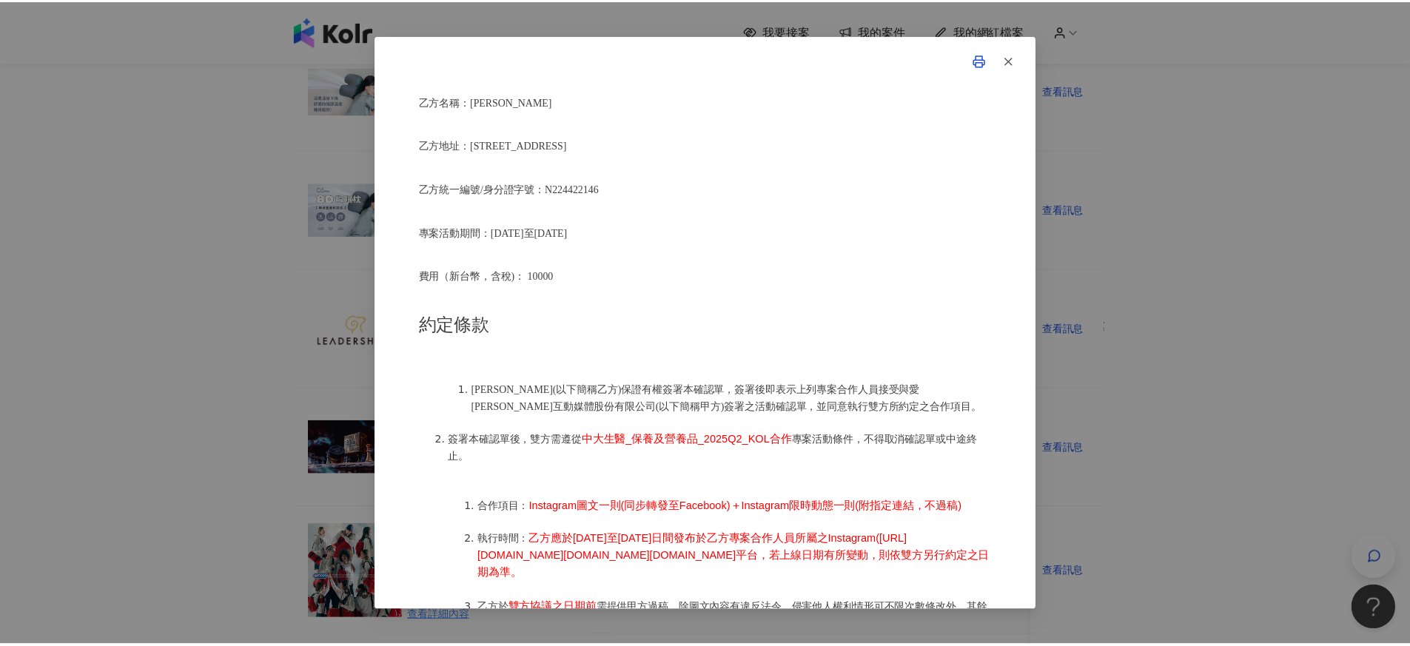
scroll to position [431, 0]
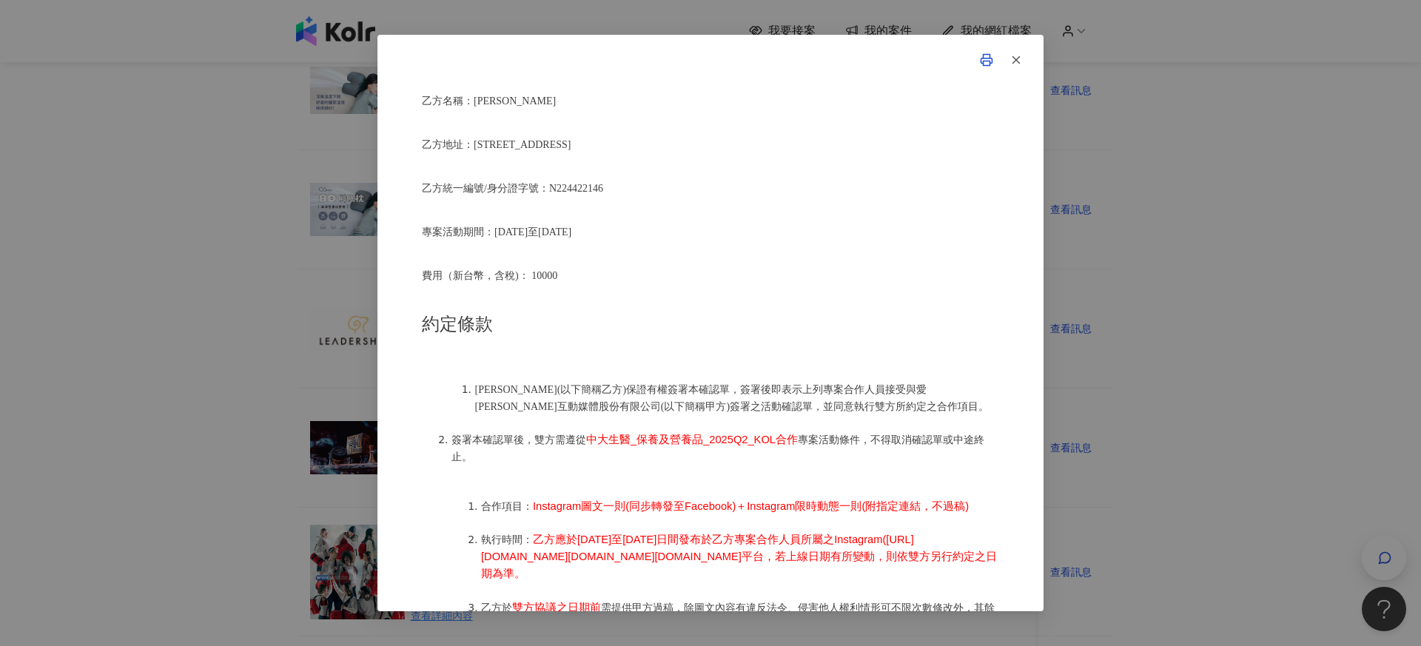
click at [1264, 365] on div "活動確認單 約定雙方 甲方名稱：愛卡拉互動媒體股份有限公司 甲方負責人：程世嘉 甲方統一編號：53342456 甲方地址：104 台北市中山區南京東路二段16…" at bounding box center [710, 323] width 1421 height 646
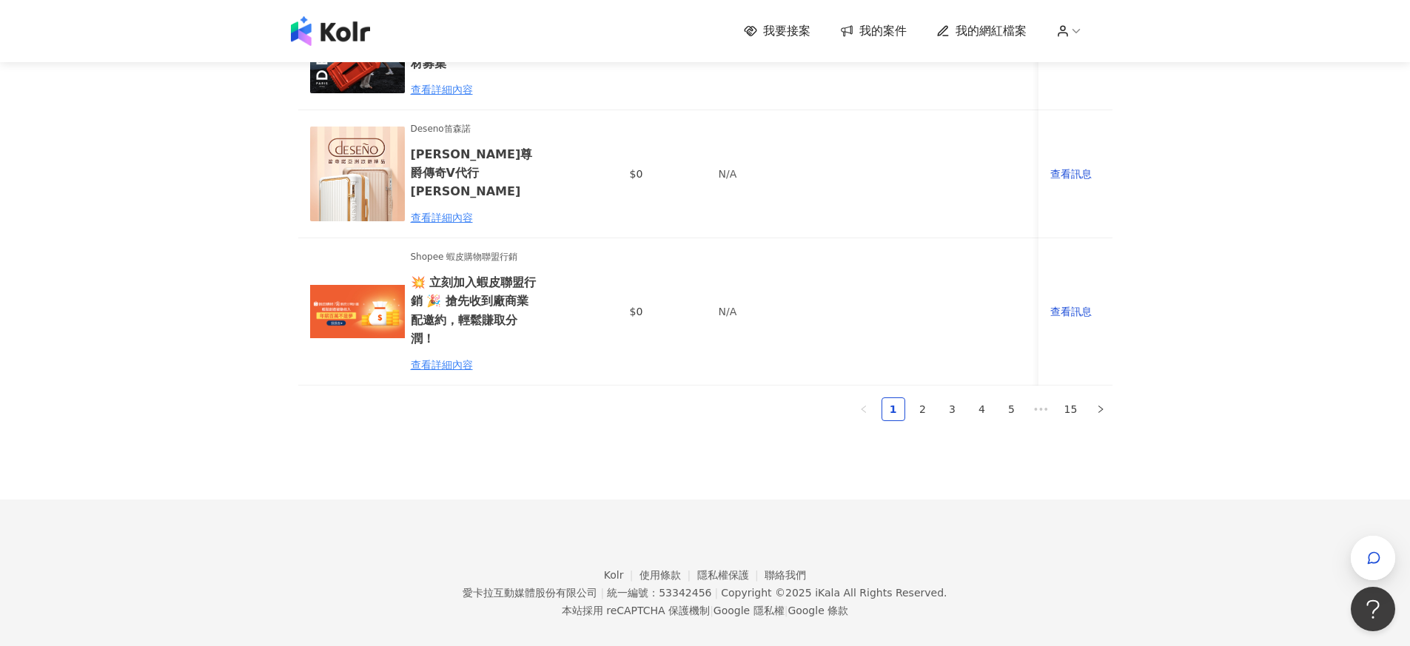
scroll to position [1063, 0]
click at [917, 398] on link "2" at bounding box center [923, 409] width 22 height 22
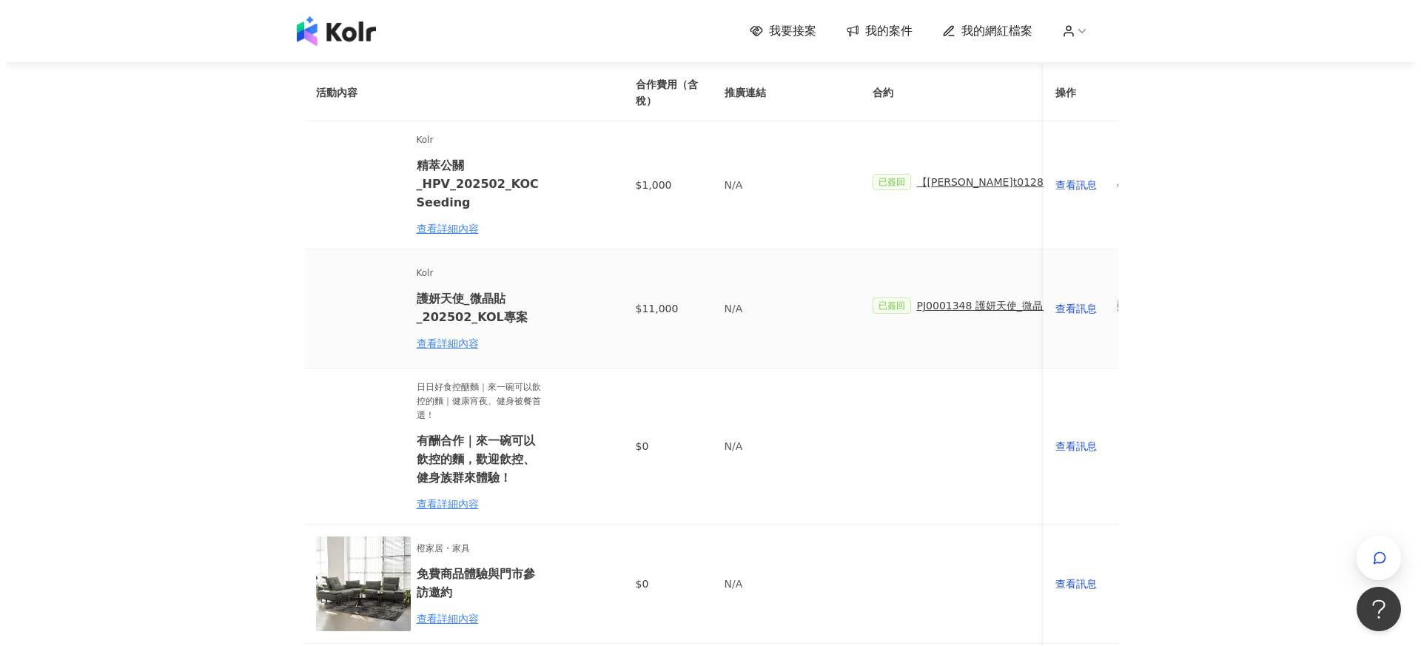
scroll to position [58, 0]
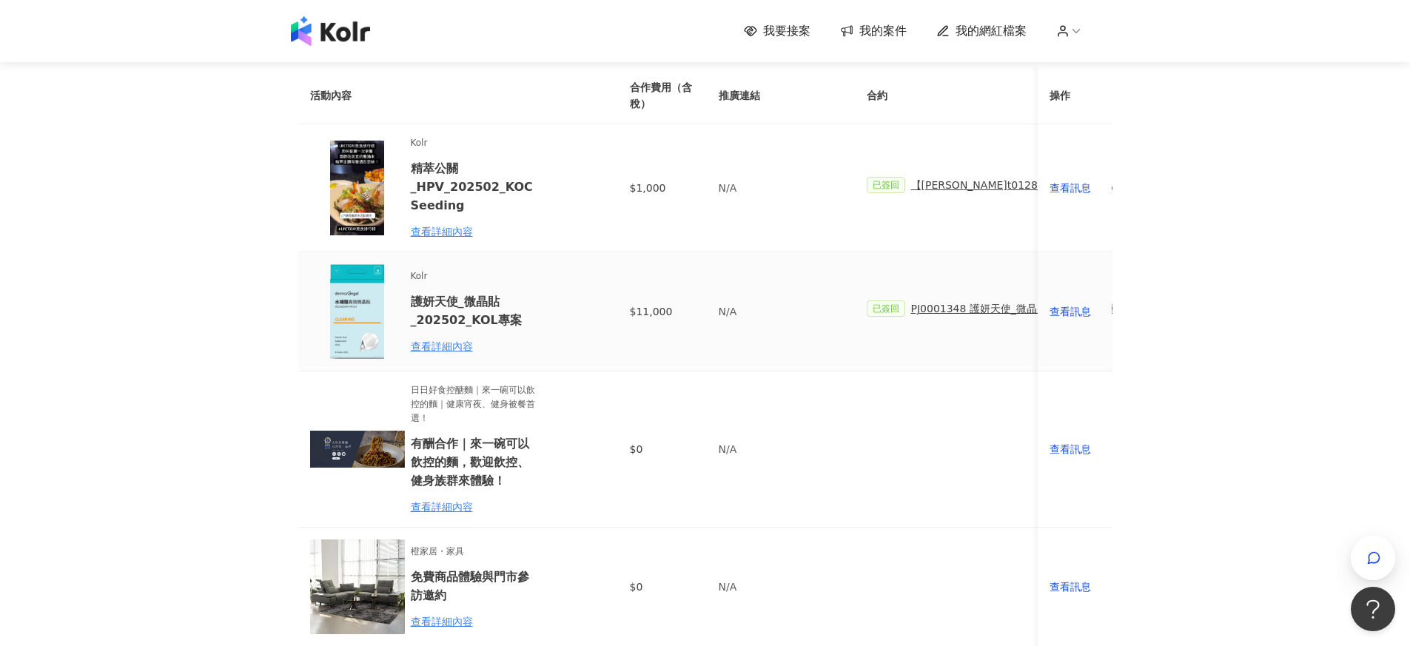
click at [946, 312] on span "PJ0001348 護妍天使_微晶貼_202502_活動確認單" at bounding box center [1030, 309] width 238 height 16
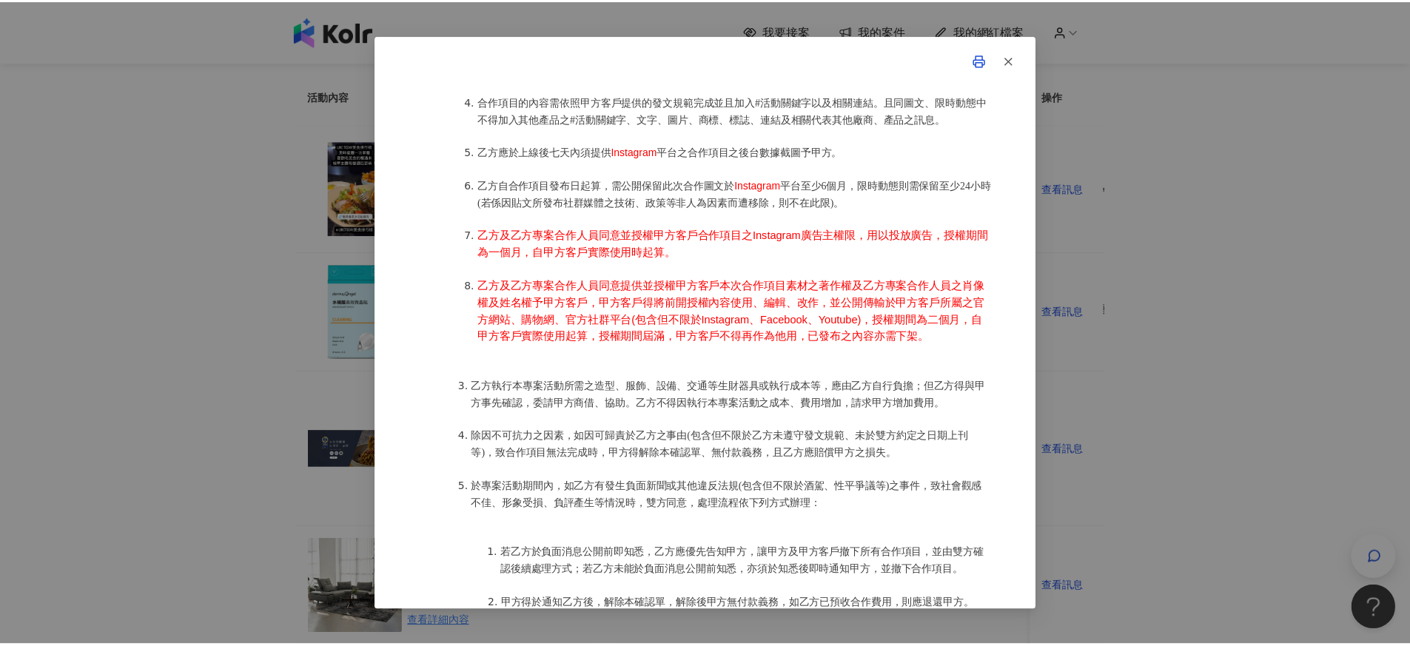
scroll to position [1426, 0]
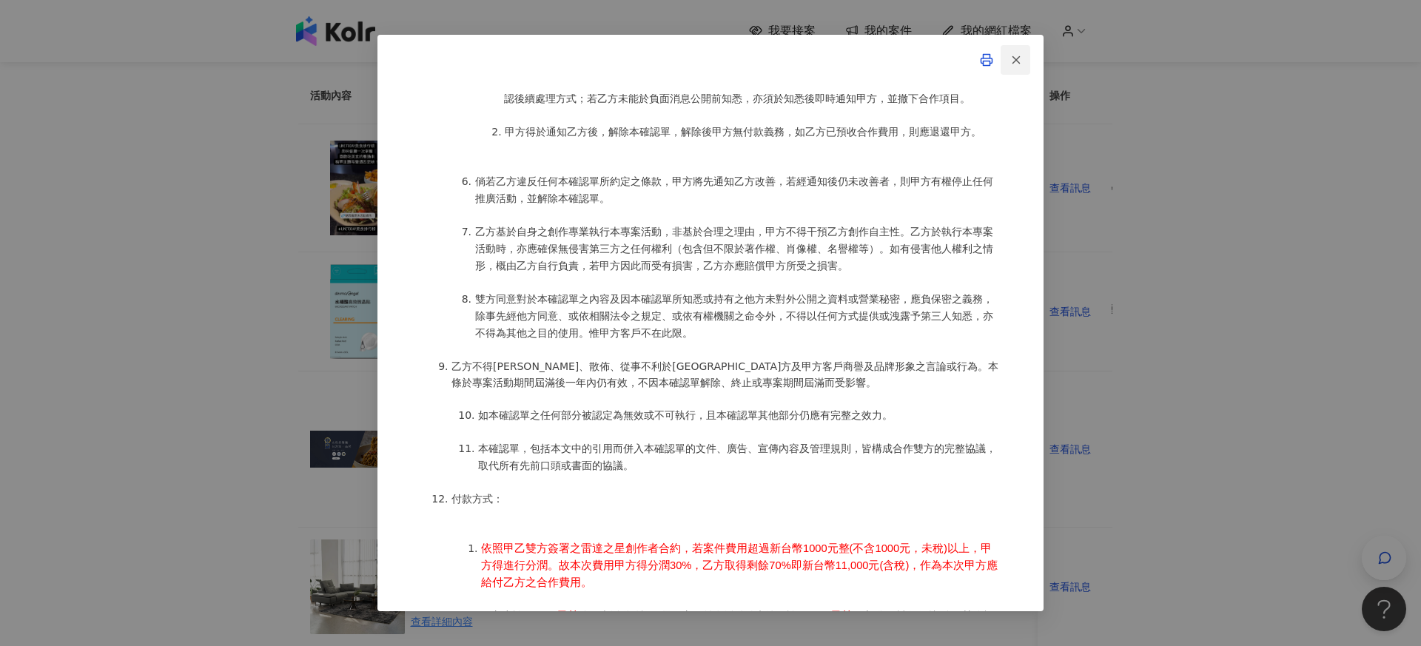
click at [1007, 57] on button "button" at bounding box center [1016, 60] width 30 height 30
